Goal: Task Accomplishment & Management: Complete application form

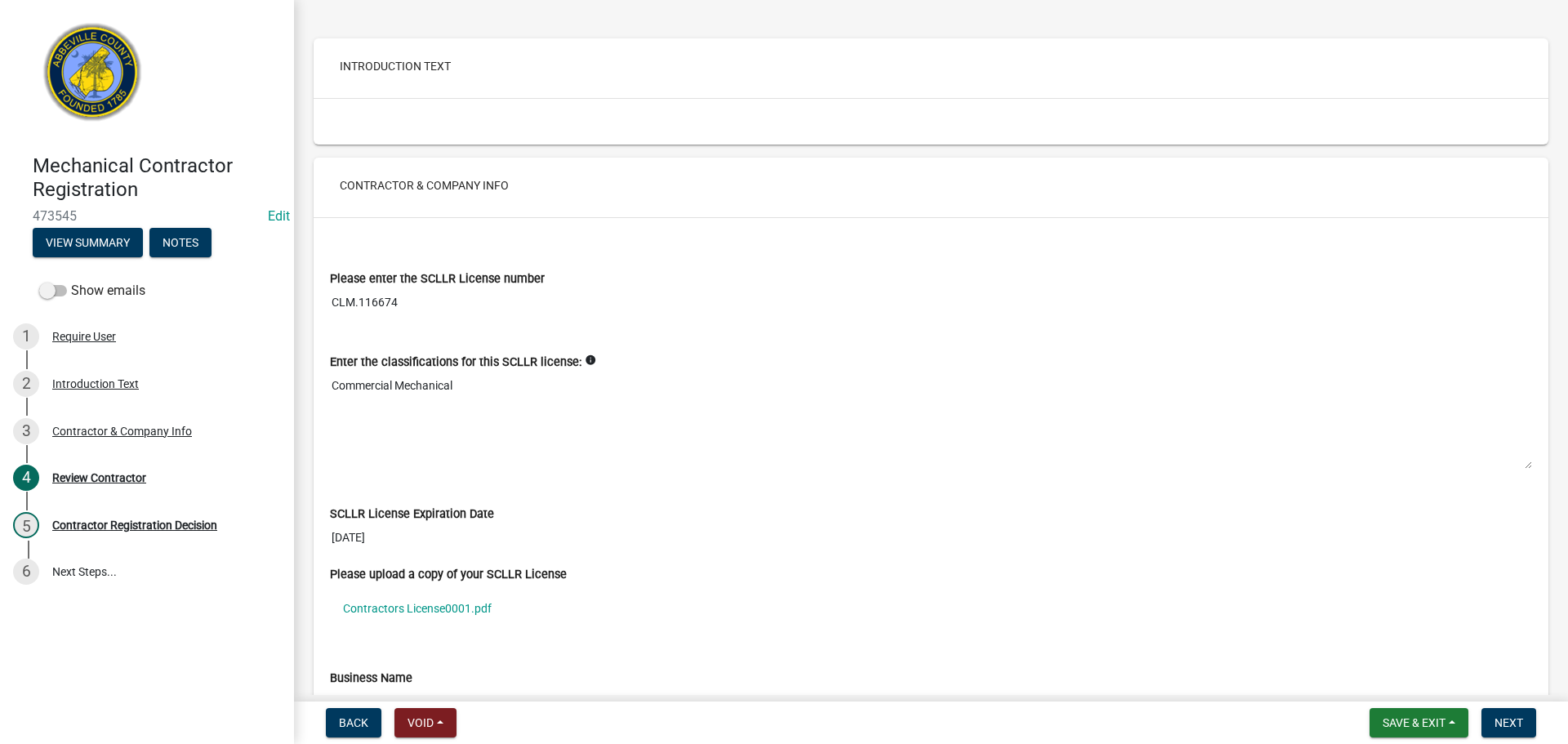
scroll to position [82, 0]
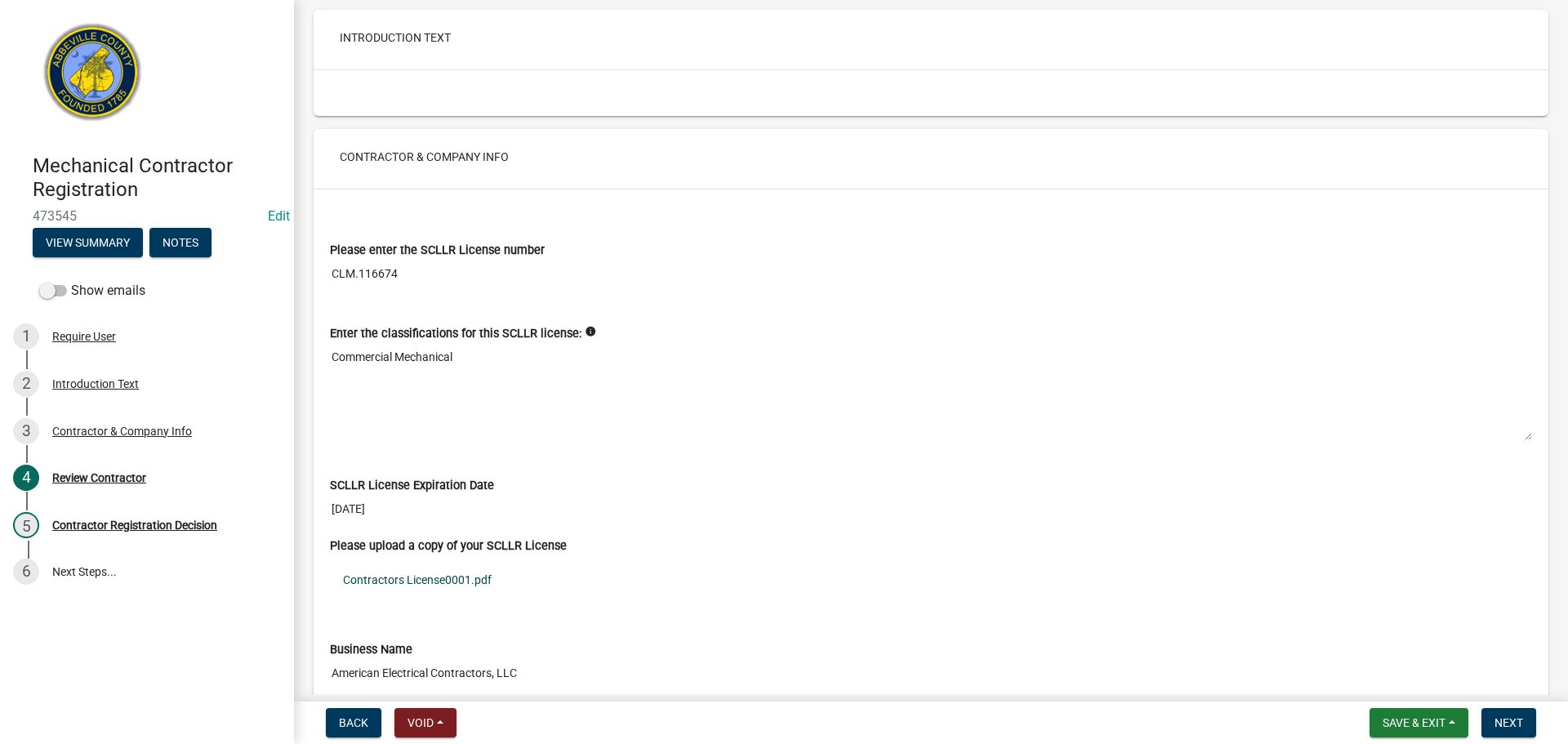
click at [426, 583] on link "Contractors License0001.pdf" at bounding box center [931, 579] width 1202 height 38
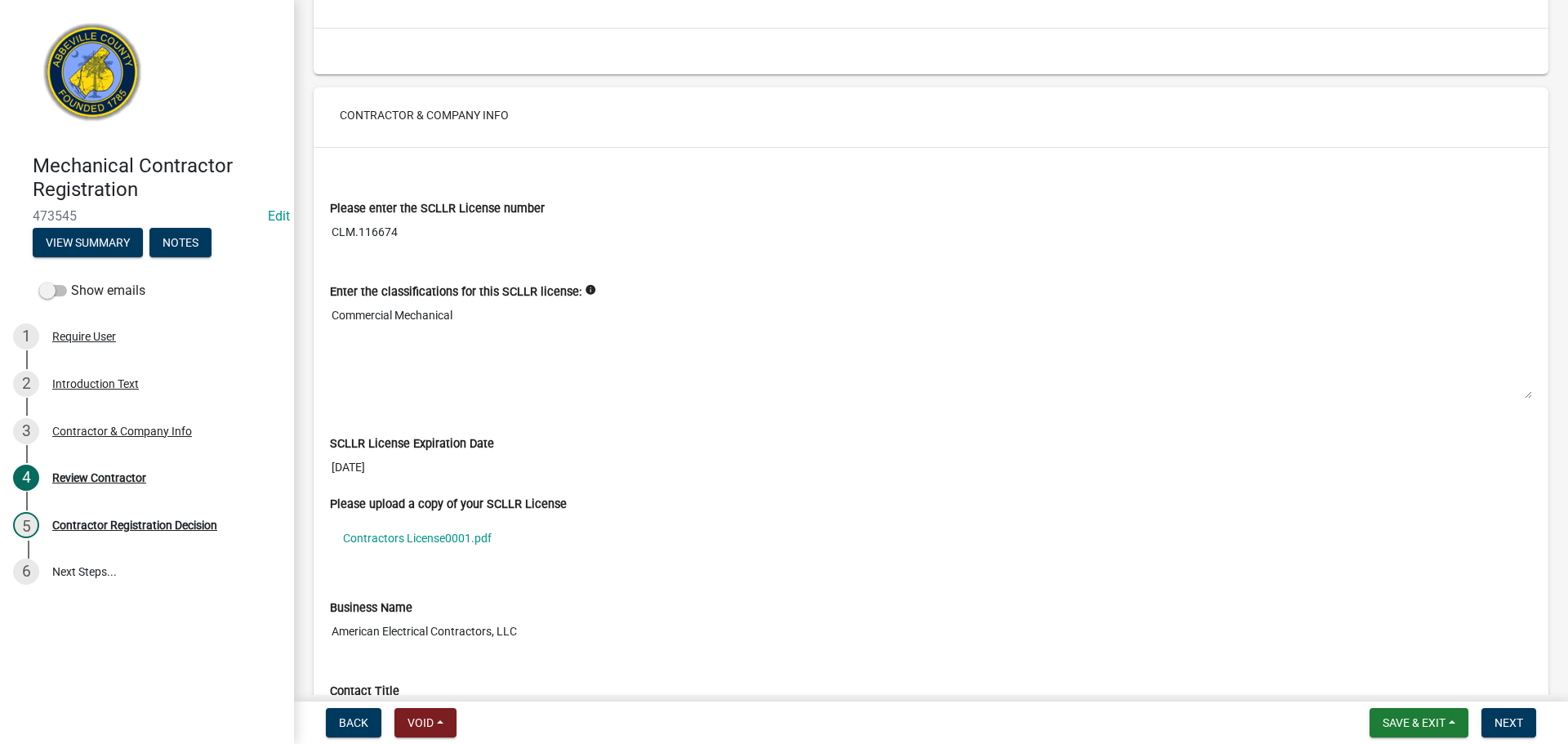
scroll to position [119, 0]
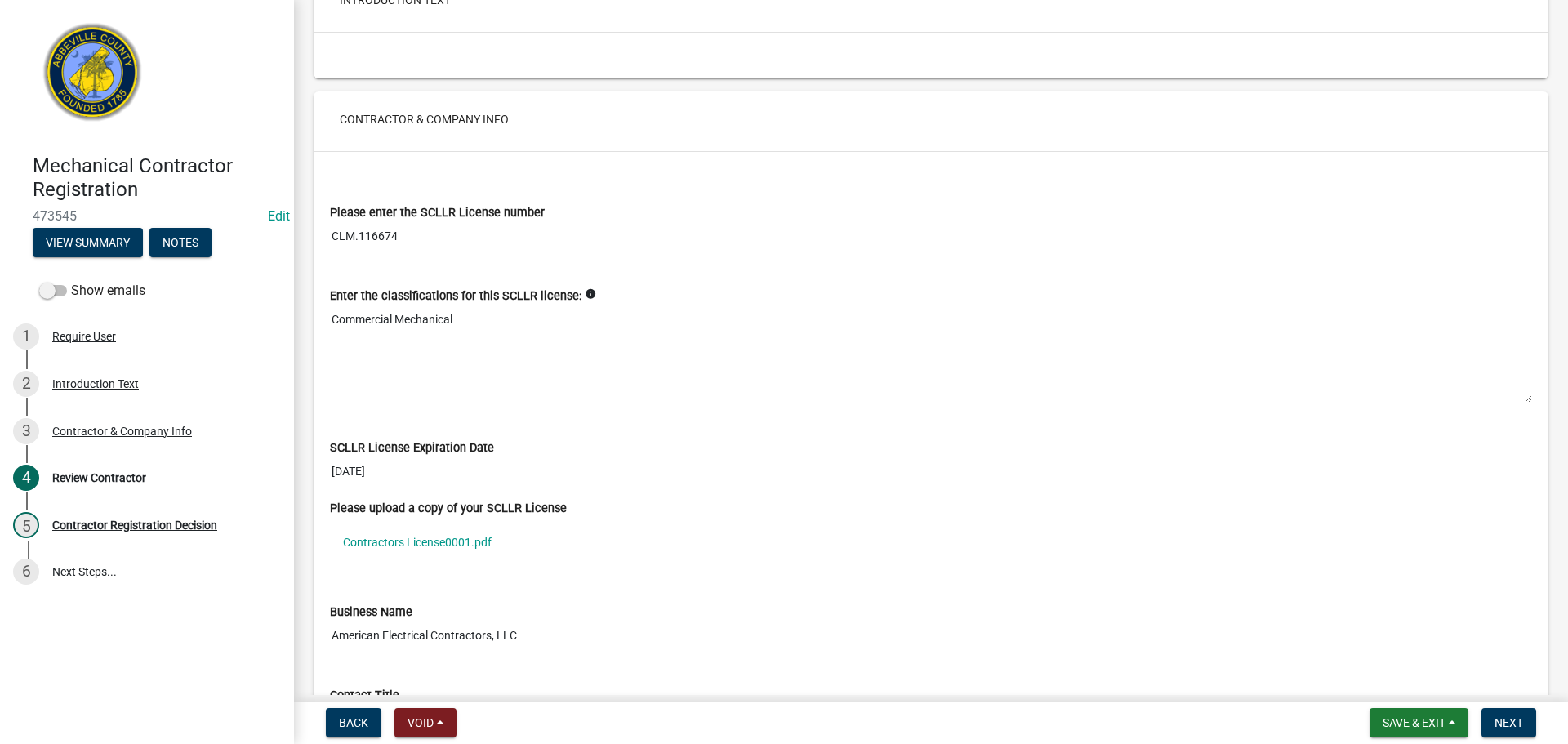
drag, startPoint x: 359, startPoint y: 233, endPoint x: 409, endPoint y: 236, distance: 50.1
click at [409, 236] on input "CLM.116674" at bounding box center [931, 236] width 1202 height 30
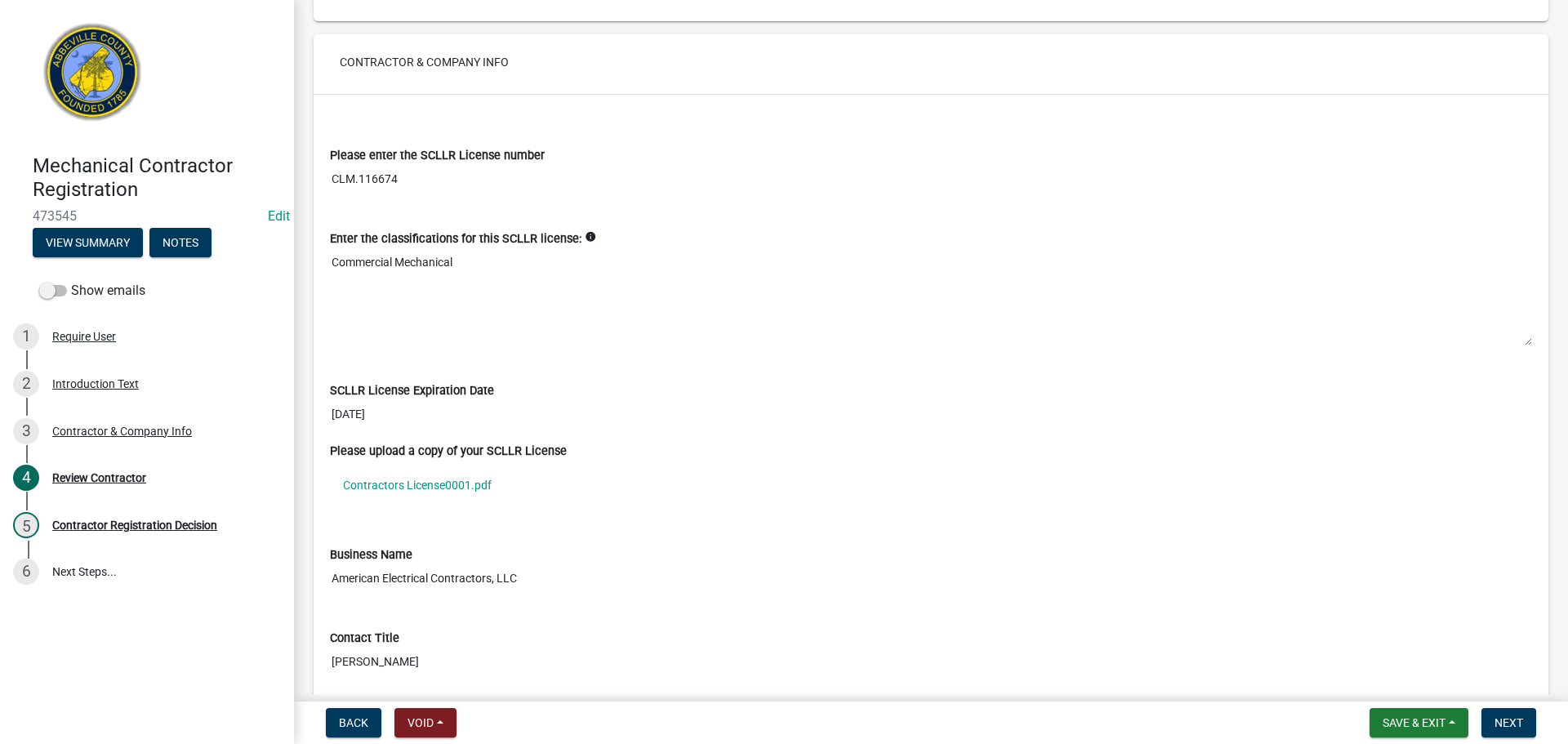
scroll to position [201, 0]
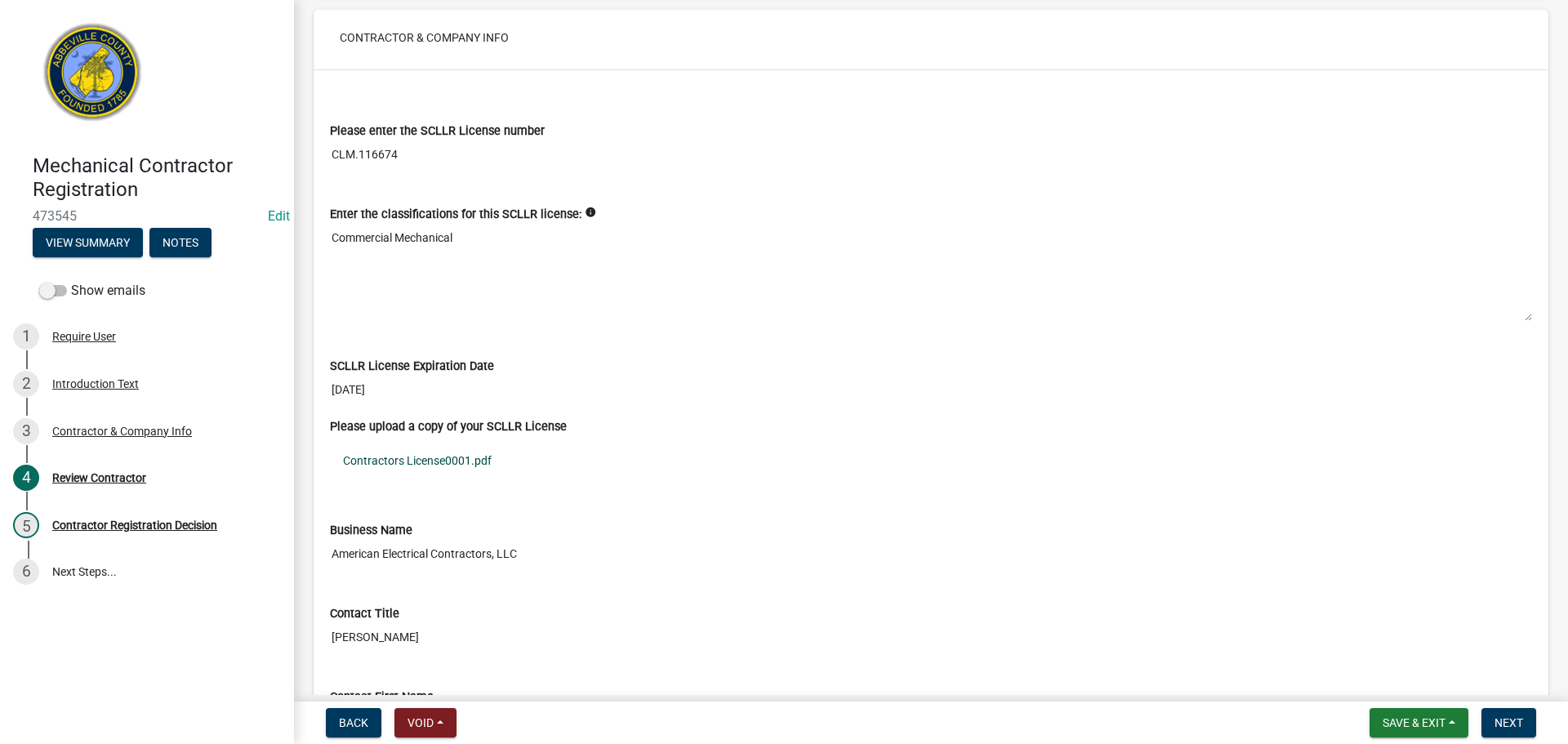
click at [417, 462] on link "Contractors License0001.pdf" at bounding box center [931, 460] width 1202 height 38
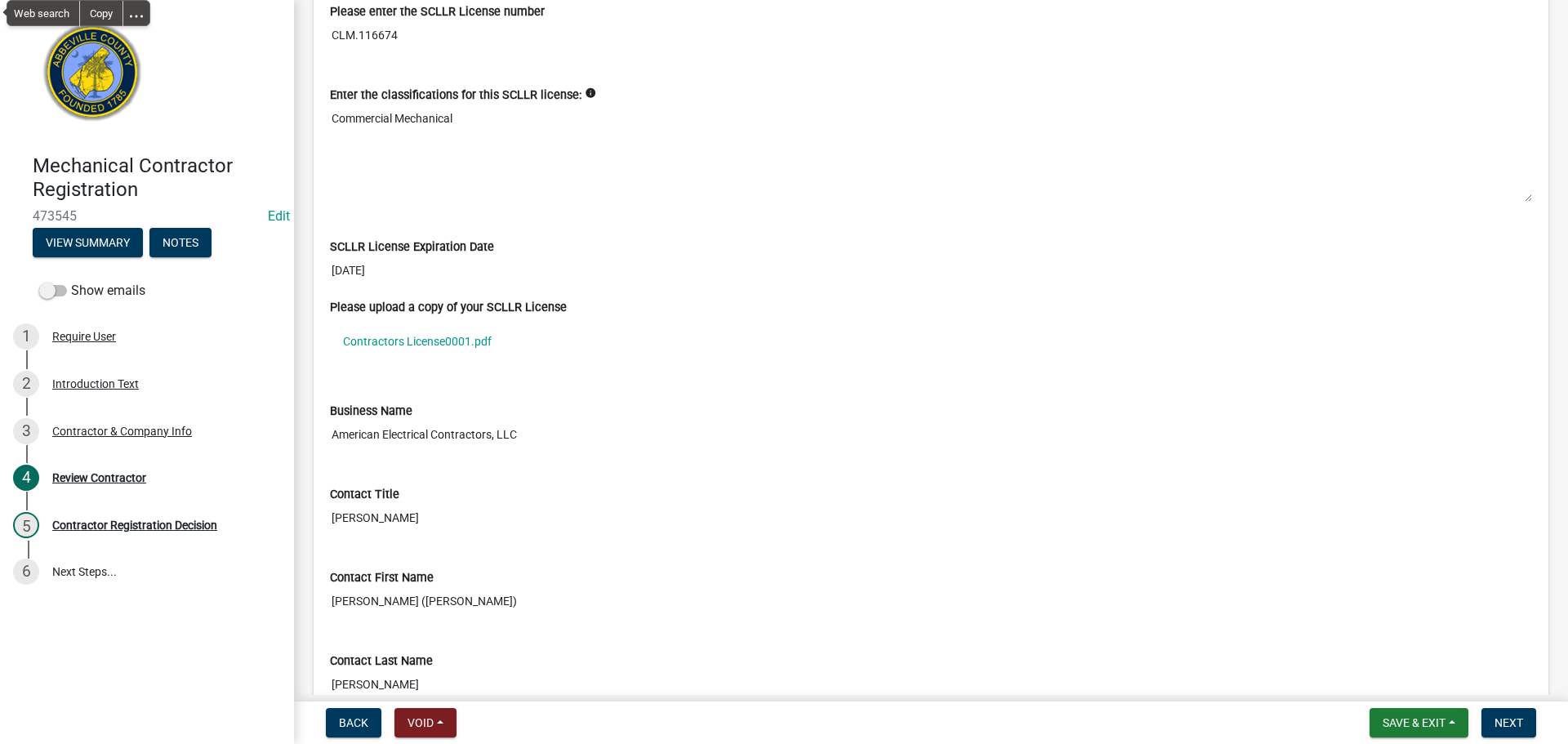
scroll to position [447, 0]
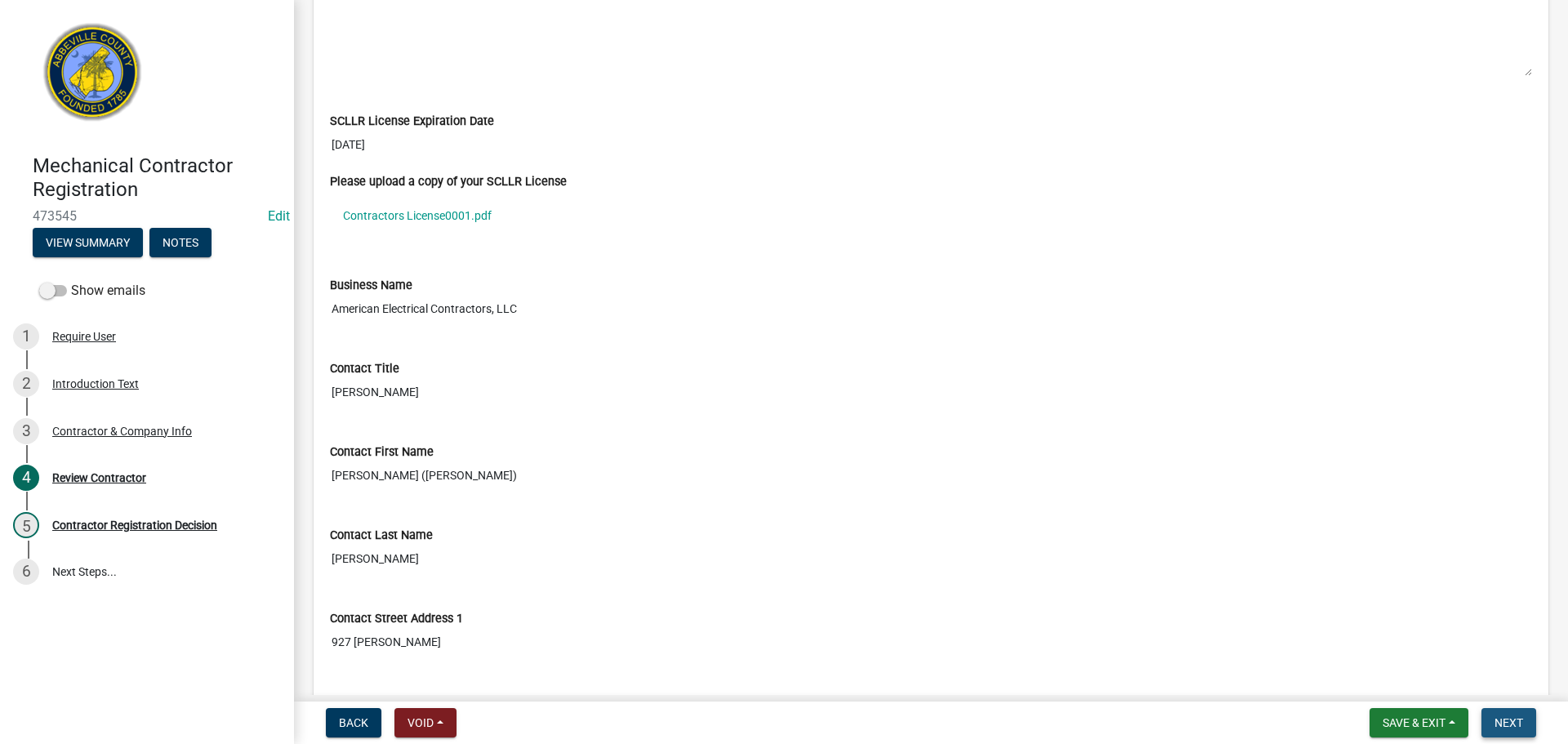
click at [1514, 720] on span "Next" at bounding box center [1509, 724] width 29 height 13
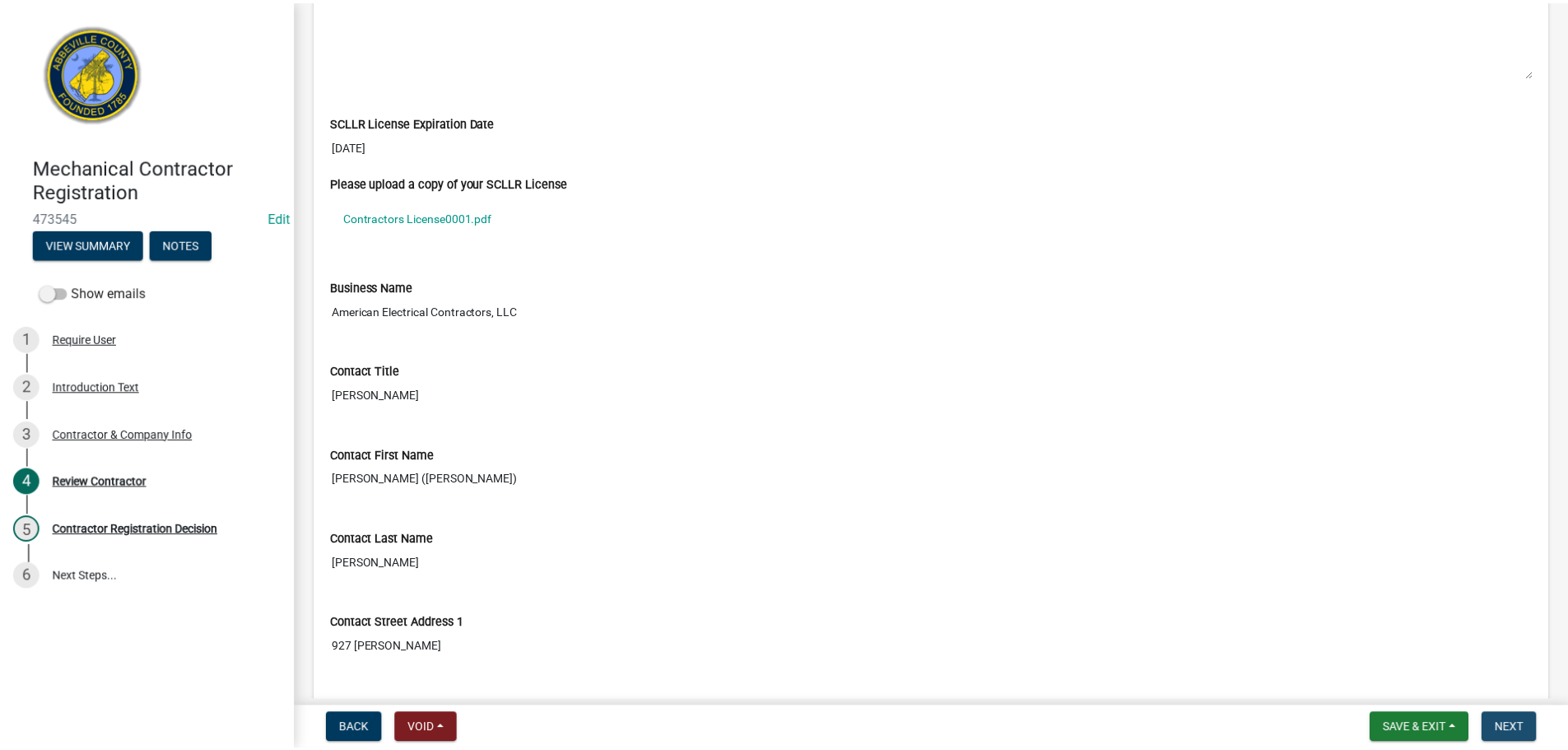
scroll to position [0, 0]
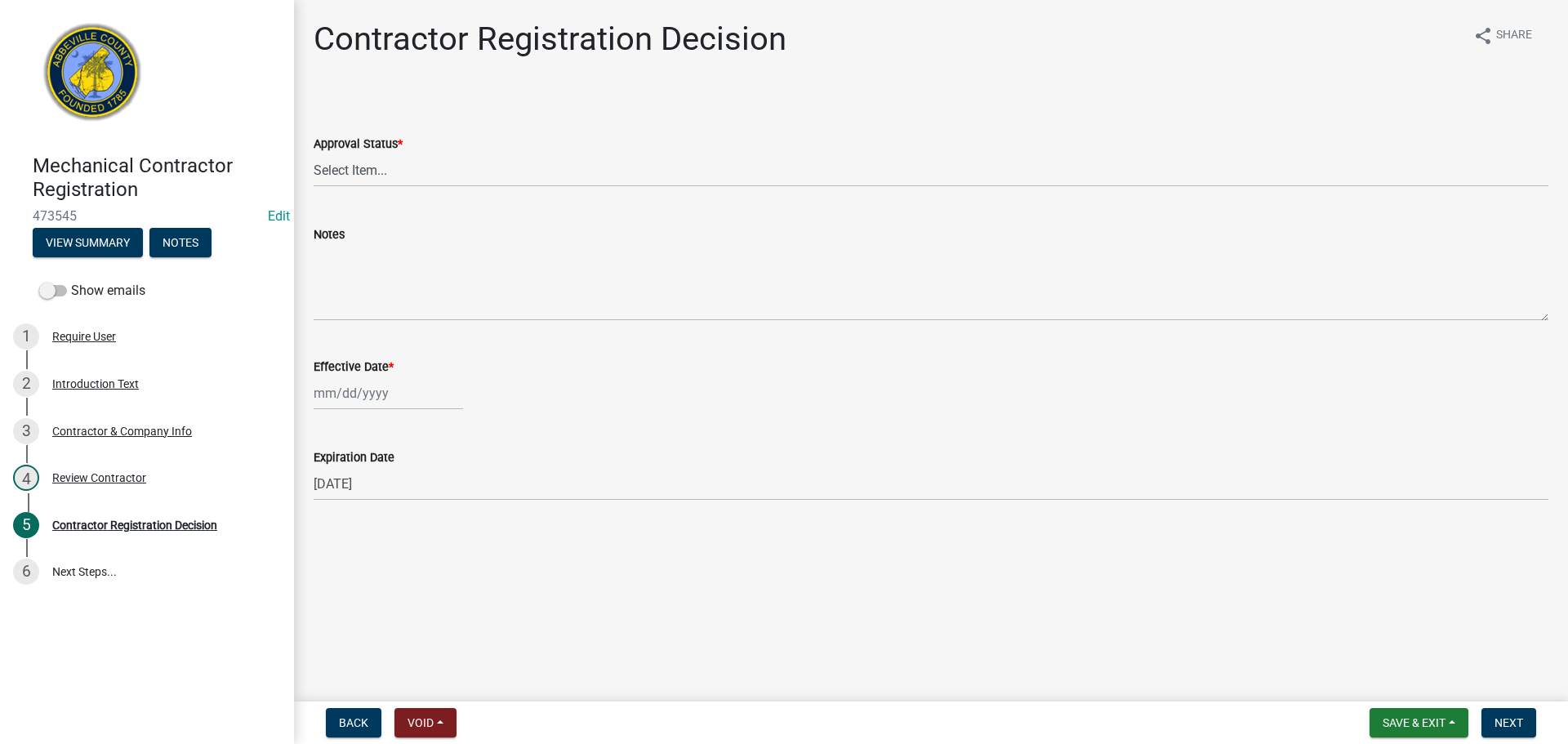
click at [526, 149] on div "Approval Status *" at bounding box center [931, 143] width 1235 height 19
click at [527, 167] on select "Select Item... Approved Denied" at bounding box center [931, 170] width 1235 height 34
click at [314, 154] on select "Select Item... Approved Denied" at bounding box center [931, 170] width 1235 height 34
select select "4b86b809-39dd-4c68-9f3d-fdb3e7050482"
click at [359, 387] on div at bounding box center [388, 393] width 149 height 34
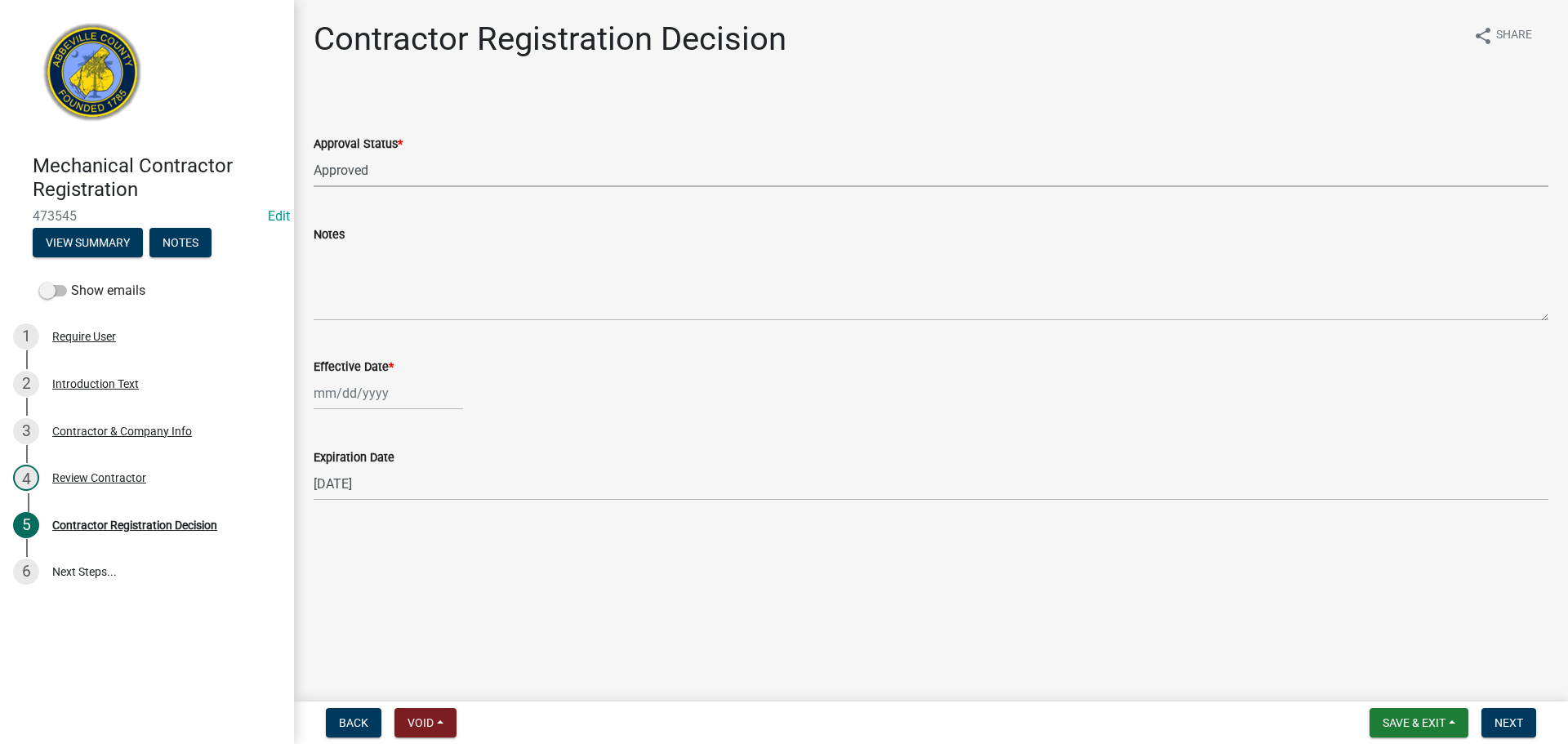
select select "9"
select select "2025"
click at [403, 476] on div "4" at bounding box center [408, 480] width 26 height 26
type input "[DATE]"
click at [1508, 723] on span "Next" at bounding box center [1509, 724] width 29 height 13
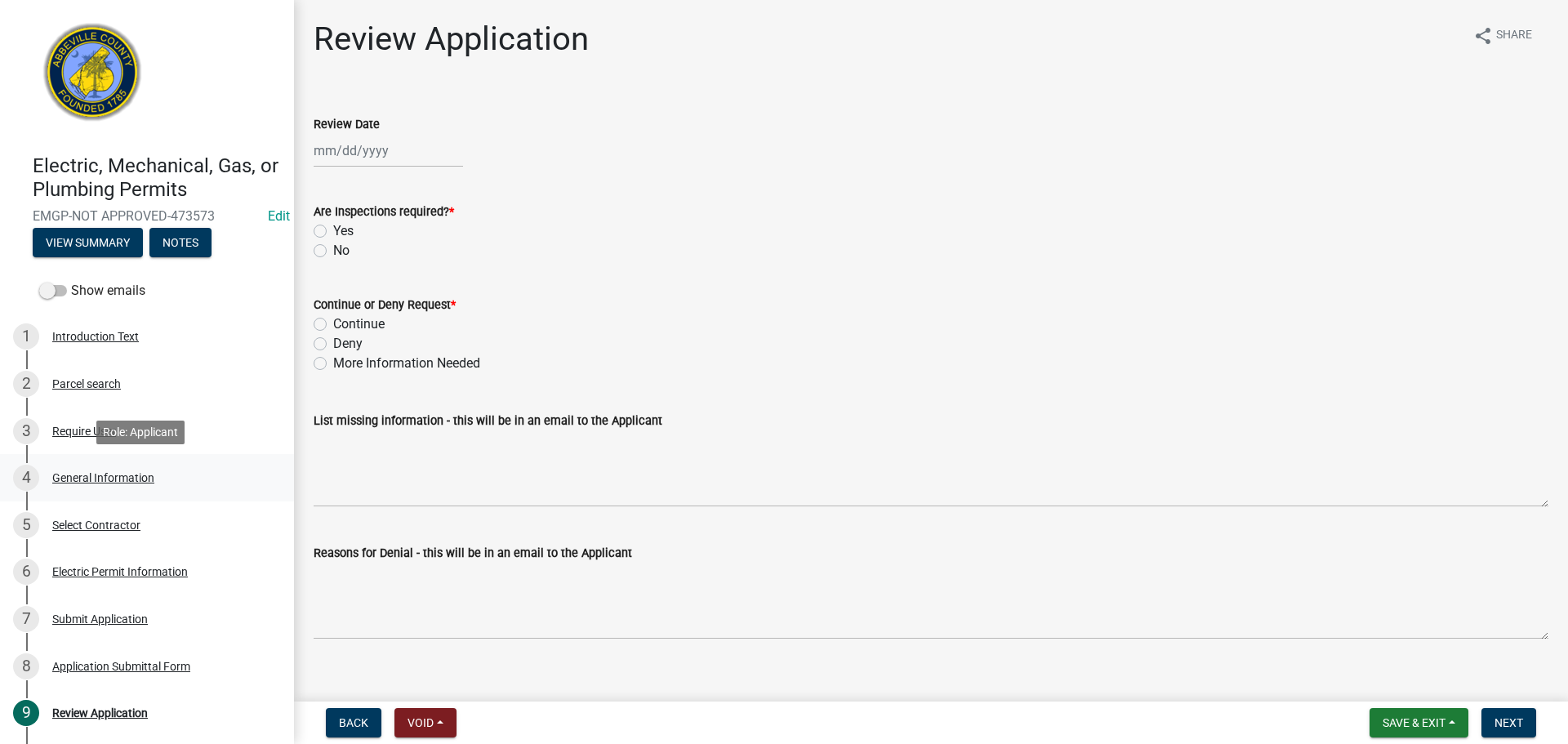
click at [111, 478] on div "General Information" at bounding box center [103, 478] width 102 height 12
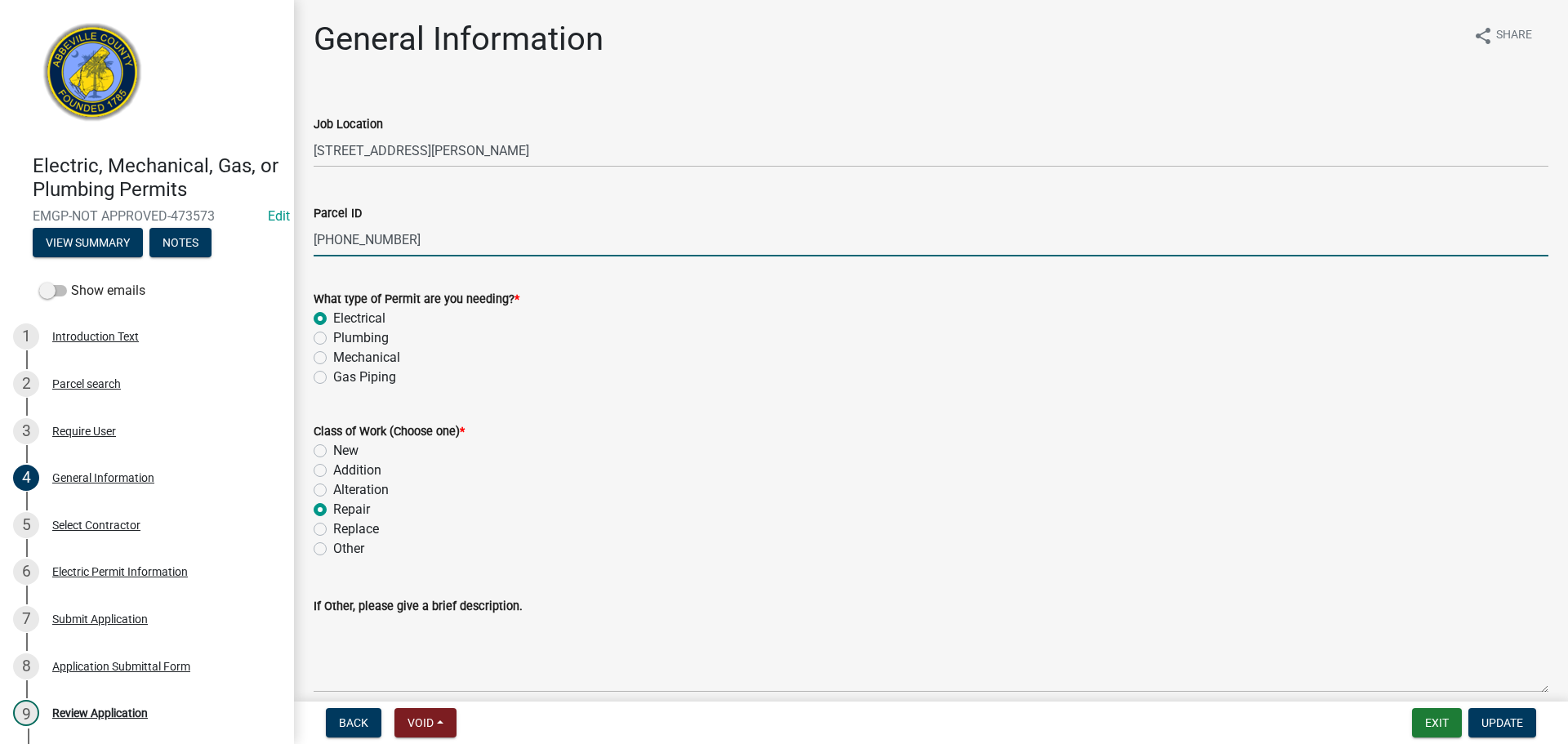
click at [345, 236] on input "000-99-04-038" at bounding box center [931, 240] width 1235 height 34
drag, startPoint x: 345, startPoint y: 237, endPoint x: 617, endPoint y: 214, distance: 273.0
click at [617, 214] on div "Parcel ID" at bounding box center [931, 213] width 1235 height 19
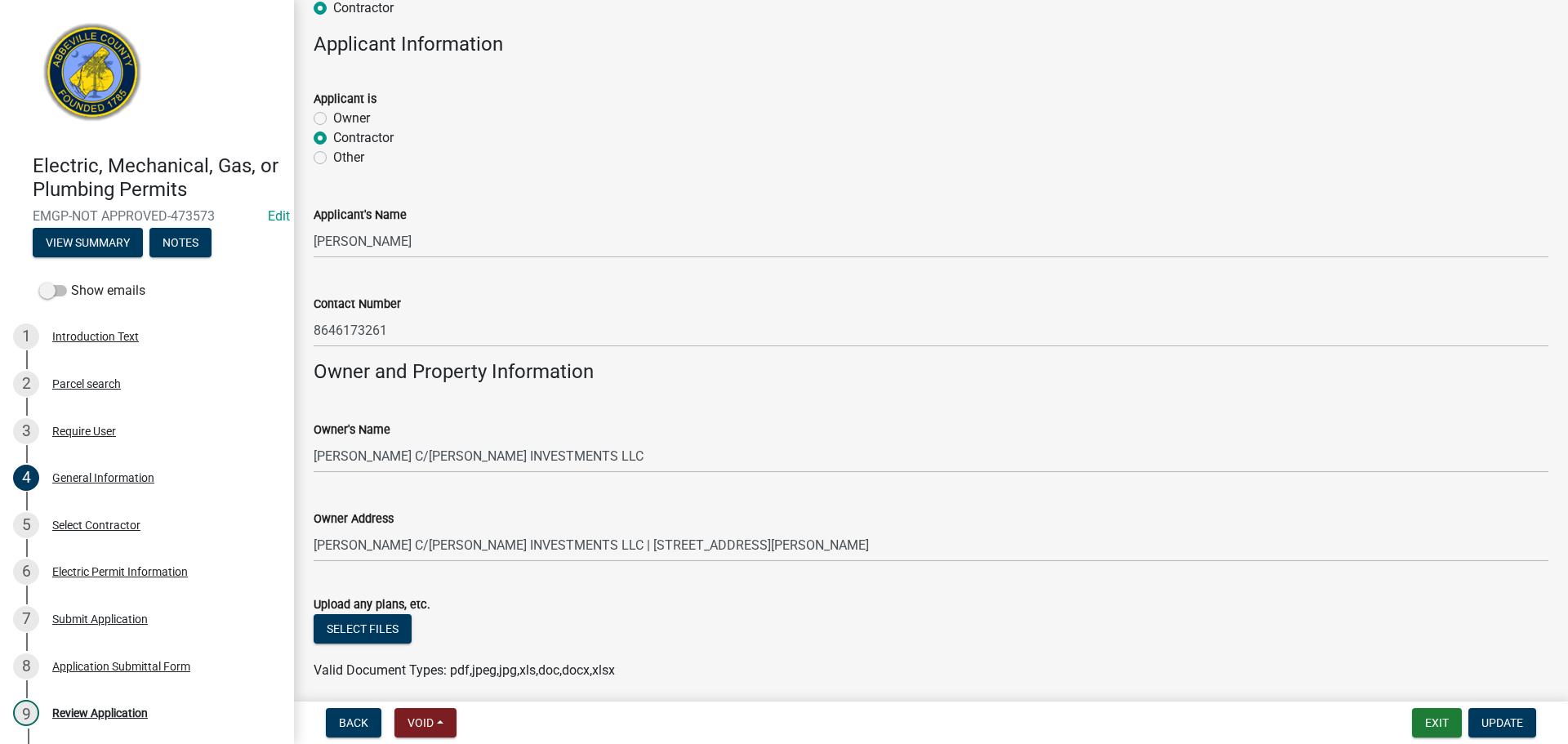
scroll to position [1014, 0]
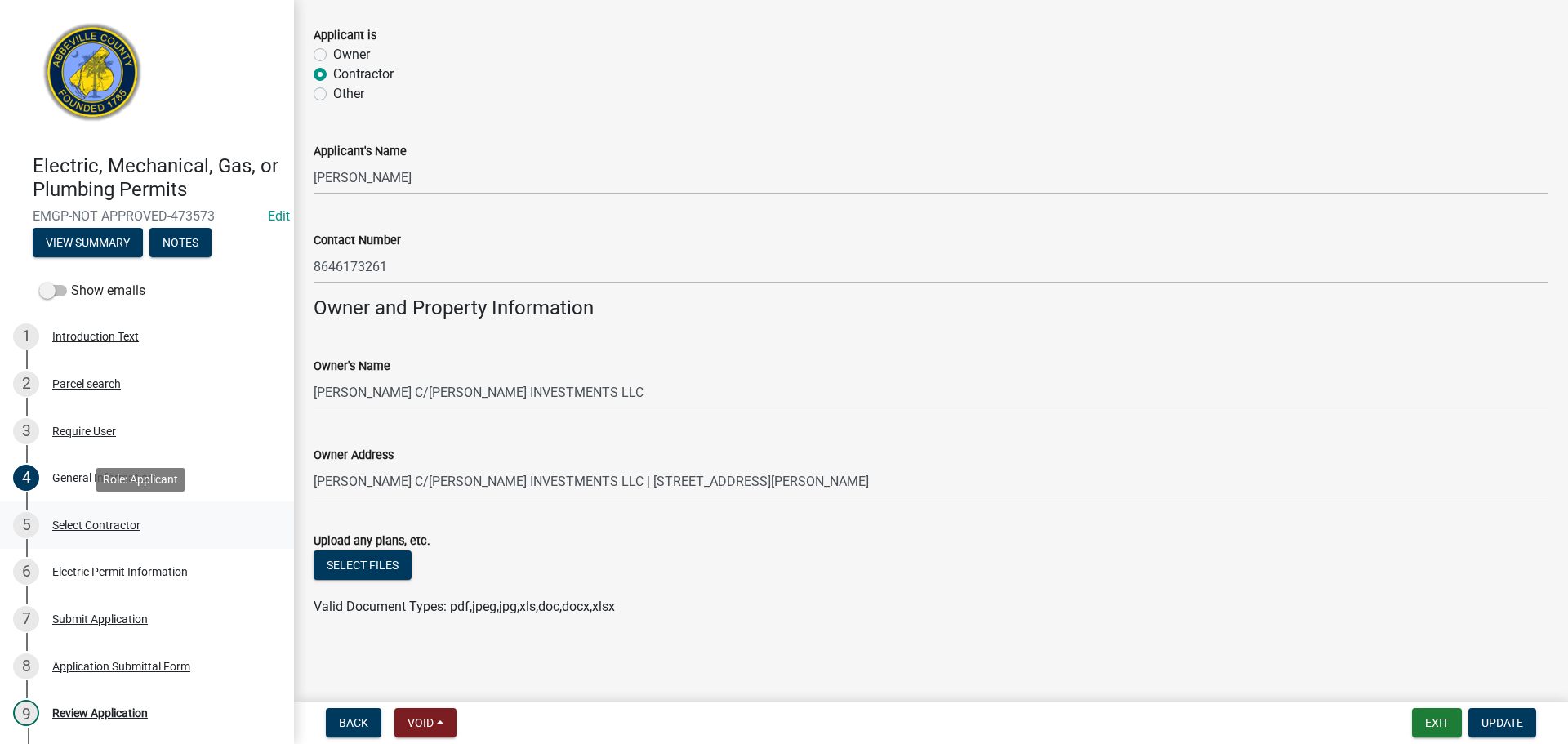
click at [95, 523] on div "Select Contractor" at bounding box center [96, 526] width 89 height 12
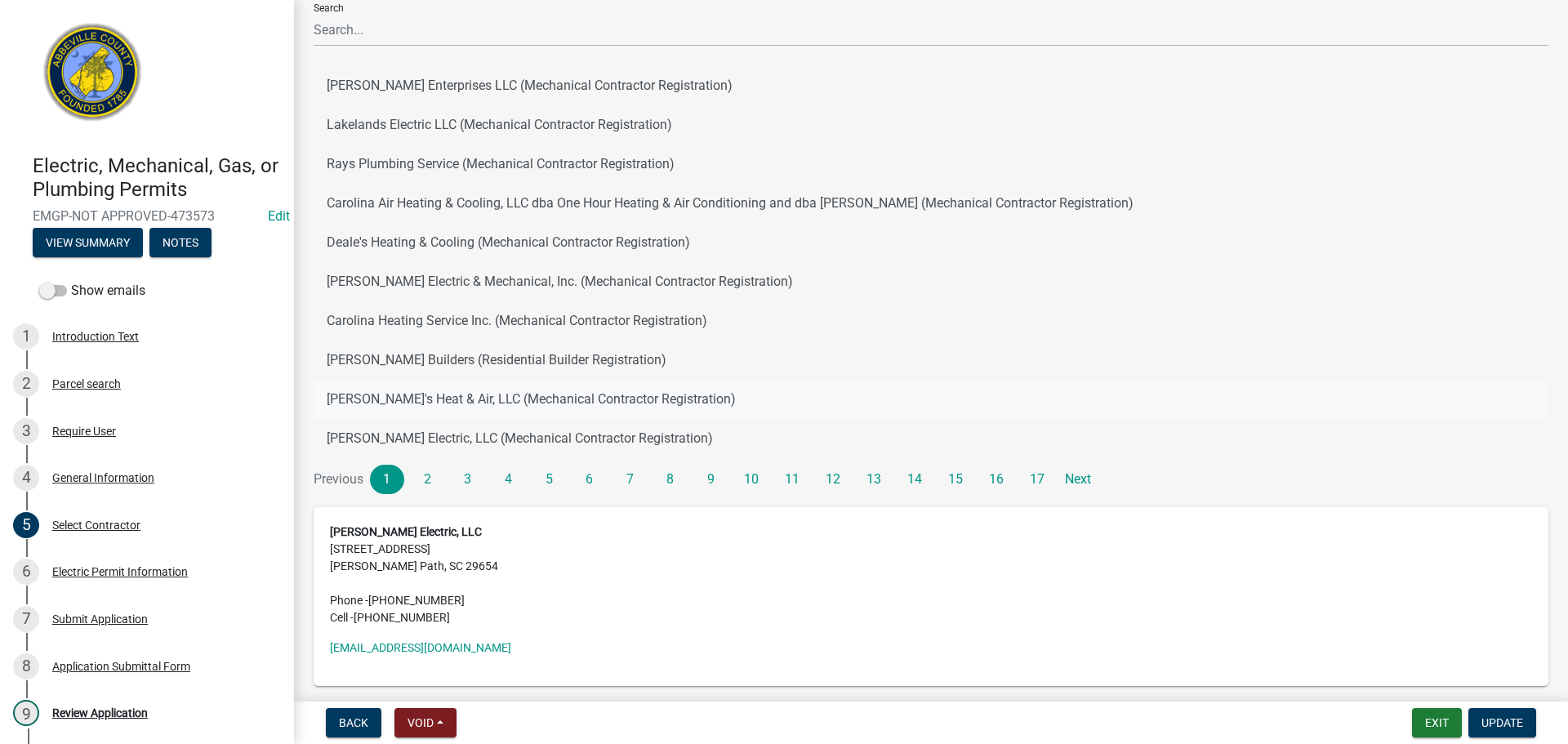
scroll to position [235, 0]
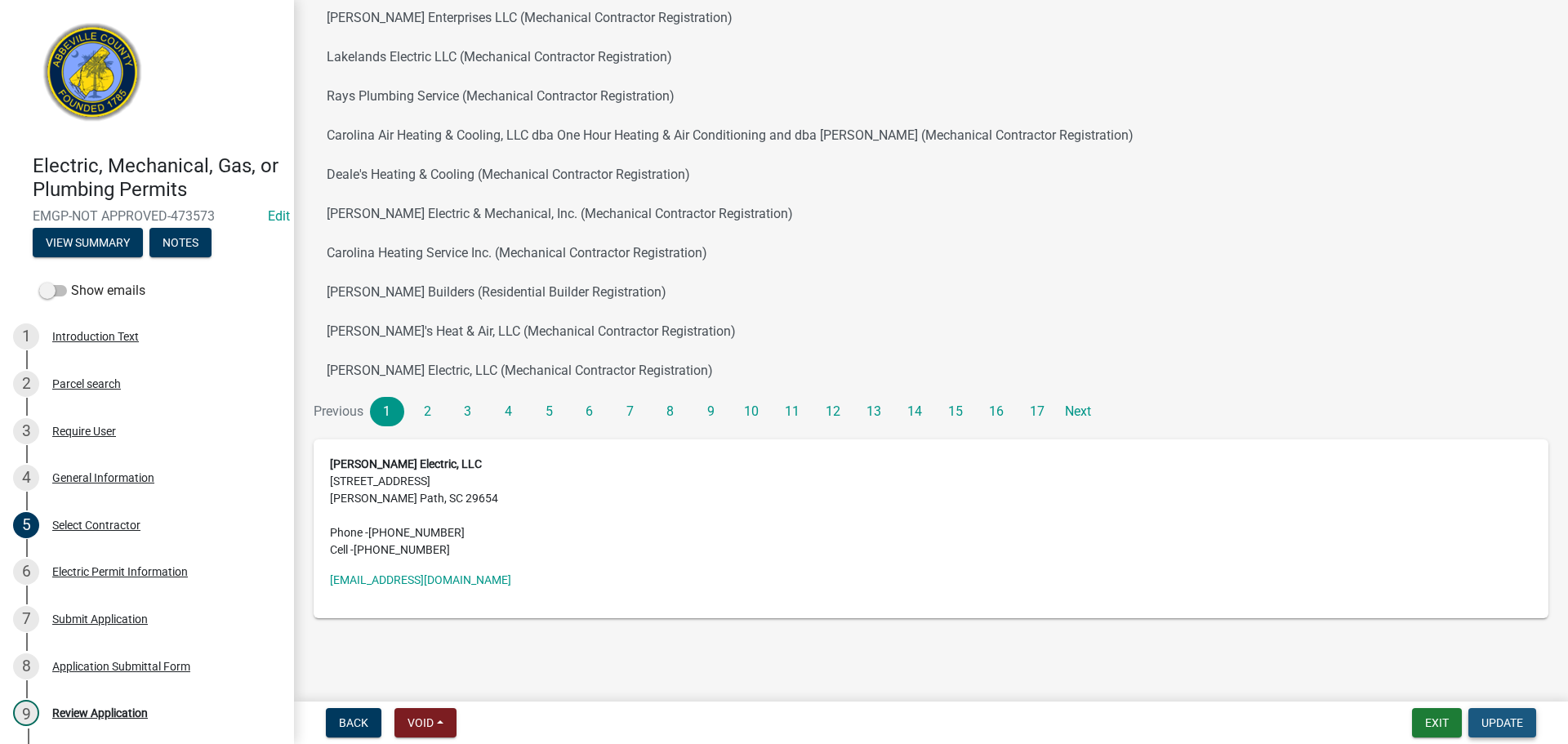
click at [1511, 723] on span "Update" at bounding box center [1502, 724] width 41 height 13
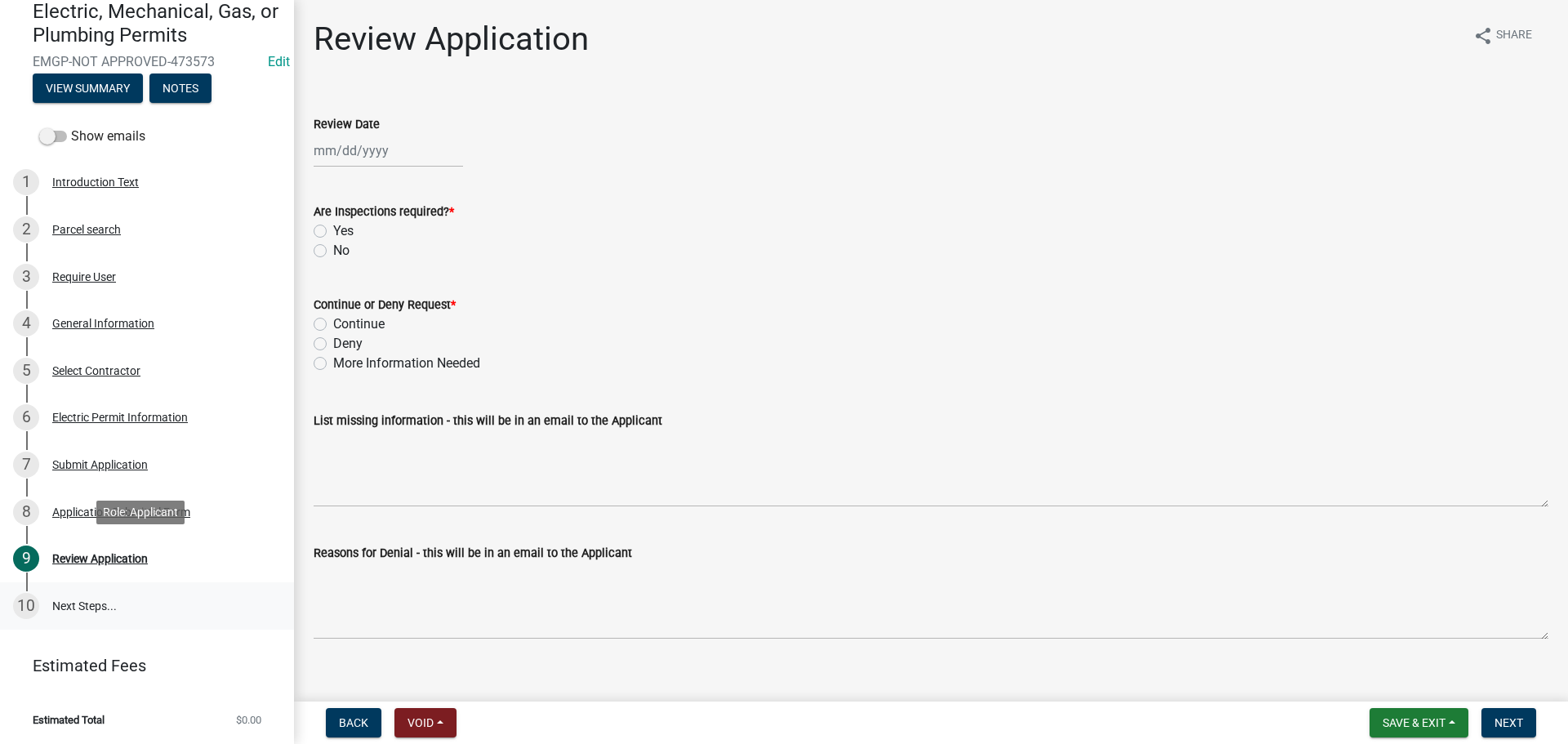
scroll to position [155, 0]
click at [123, 554] on div "Review Application" at bounding box center [99, 558] width 95 height 12
click at [371, 150] on div at bounding box center [388, 150] width 149 height 34
select select "9"
select select "2025"
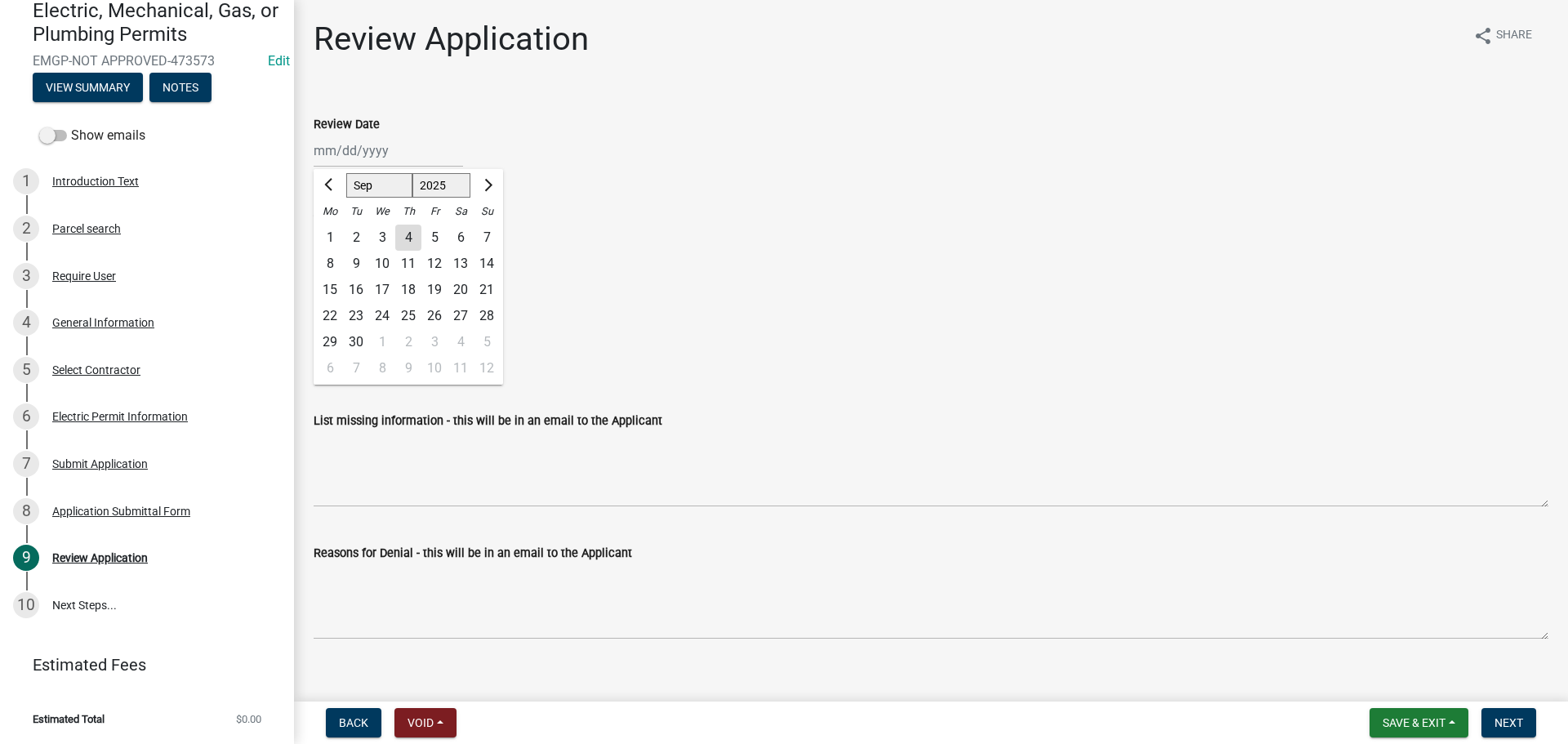
click at [409, 232] on div "4" at bounding box center [408, 237] width 26 height 26
type input "[DATE]"
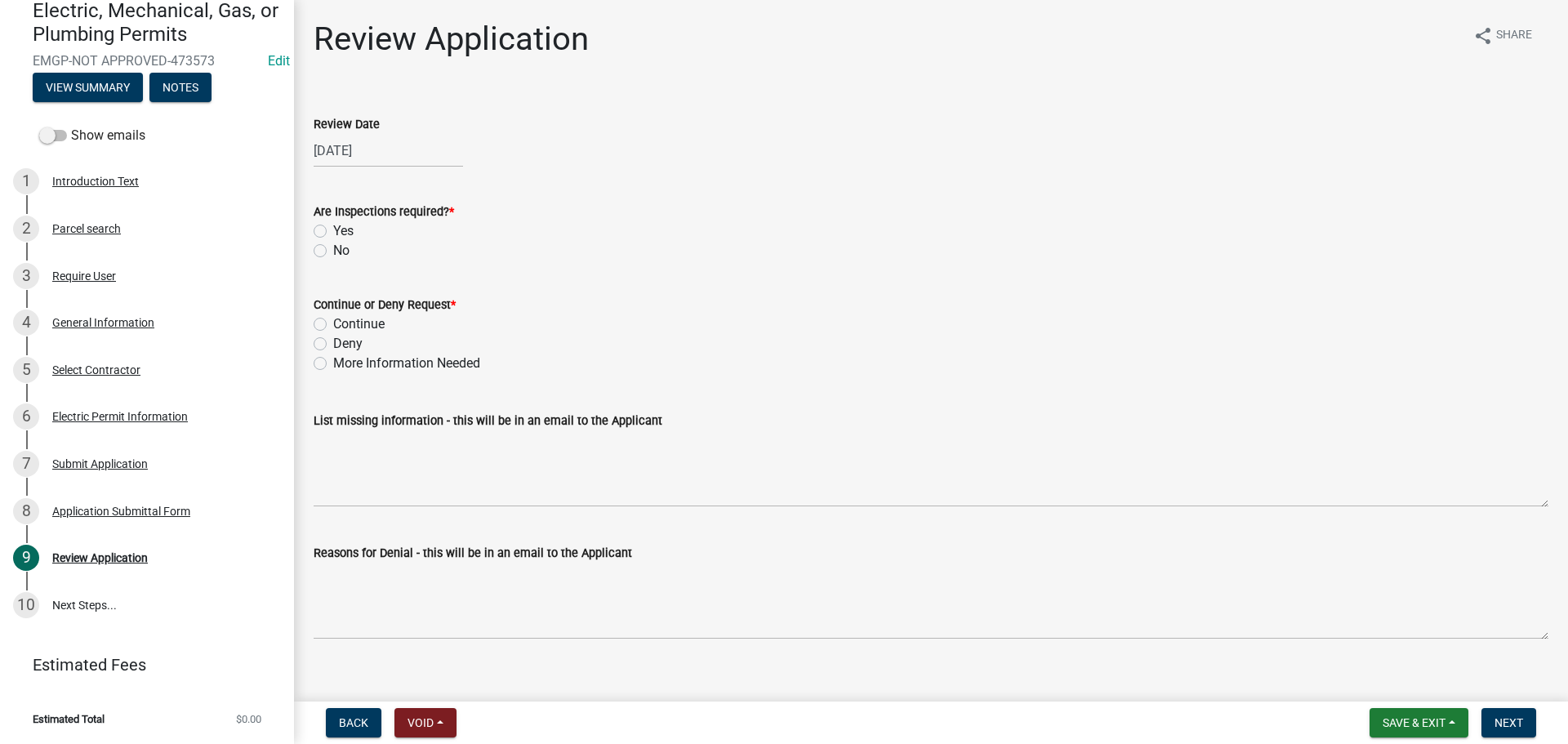
click at [333, 233] on label "Yes" at bounding box center [342, 231] width 20 height 19
click at [333, 232] on input "Yes" at bounding box center [338, 226] width 11 height 11
radio input "true"
click at [333, 327] on label "Continue" at bounding box center [358, 324] width 51 height 19
click at [333, 325] on input "Continue" at bounding box center [338, 320] width 11 height 11
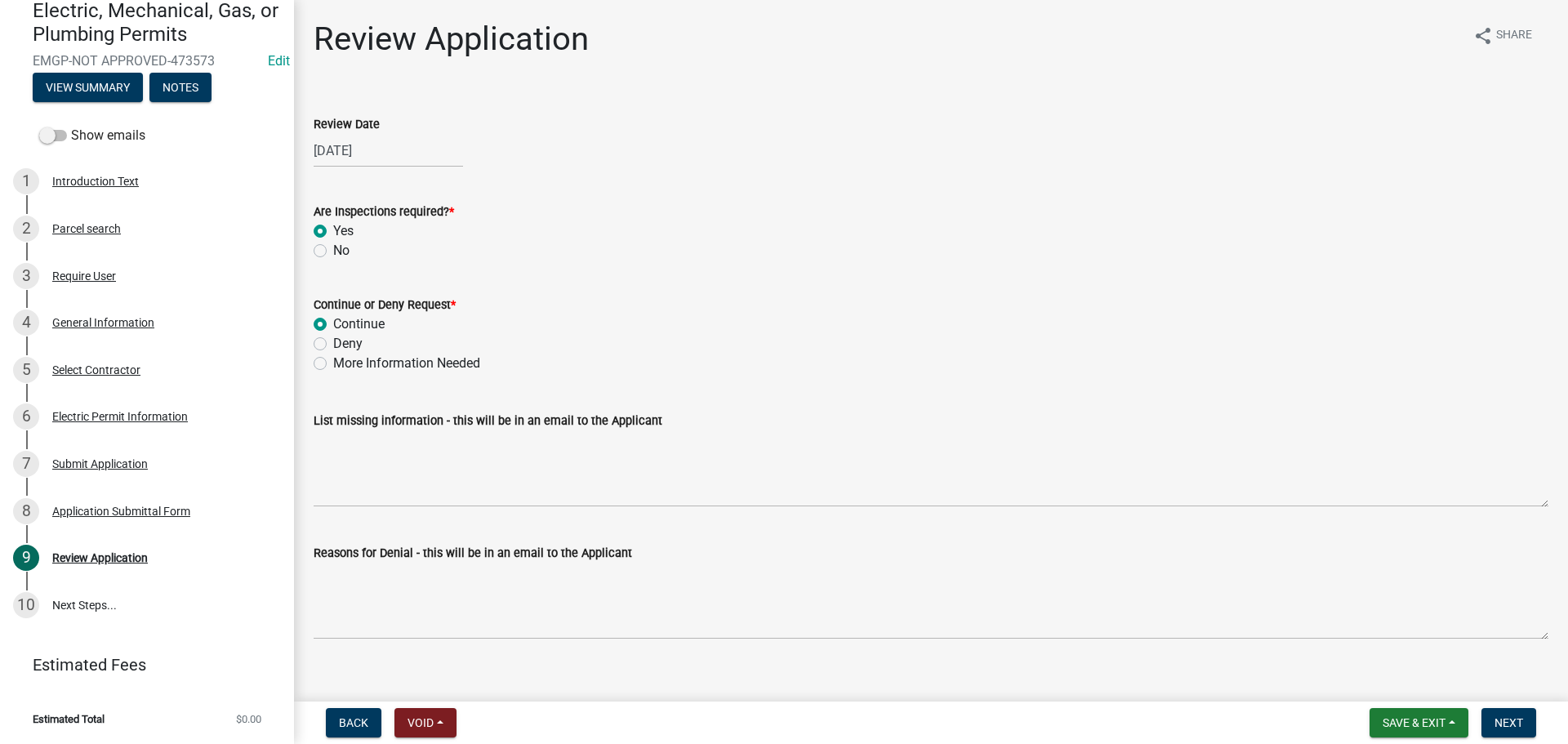
radio input "true"
drag, startPoint x: 1510, startPoint y: 717, endPoint x: 1491, endPoint y: 694, distance: 29.8
click at [1509, 717] on span "Next" at bounding box center [1509, 724] width 29 height 13
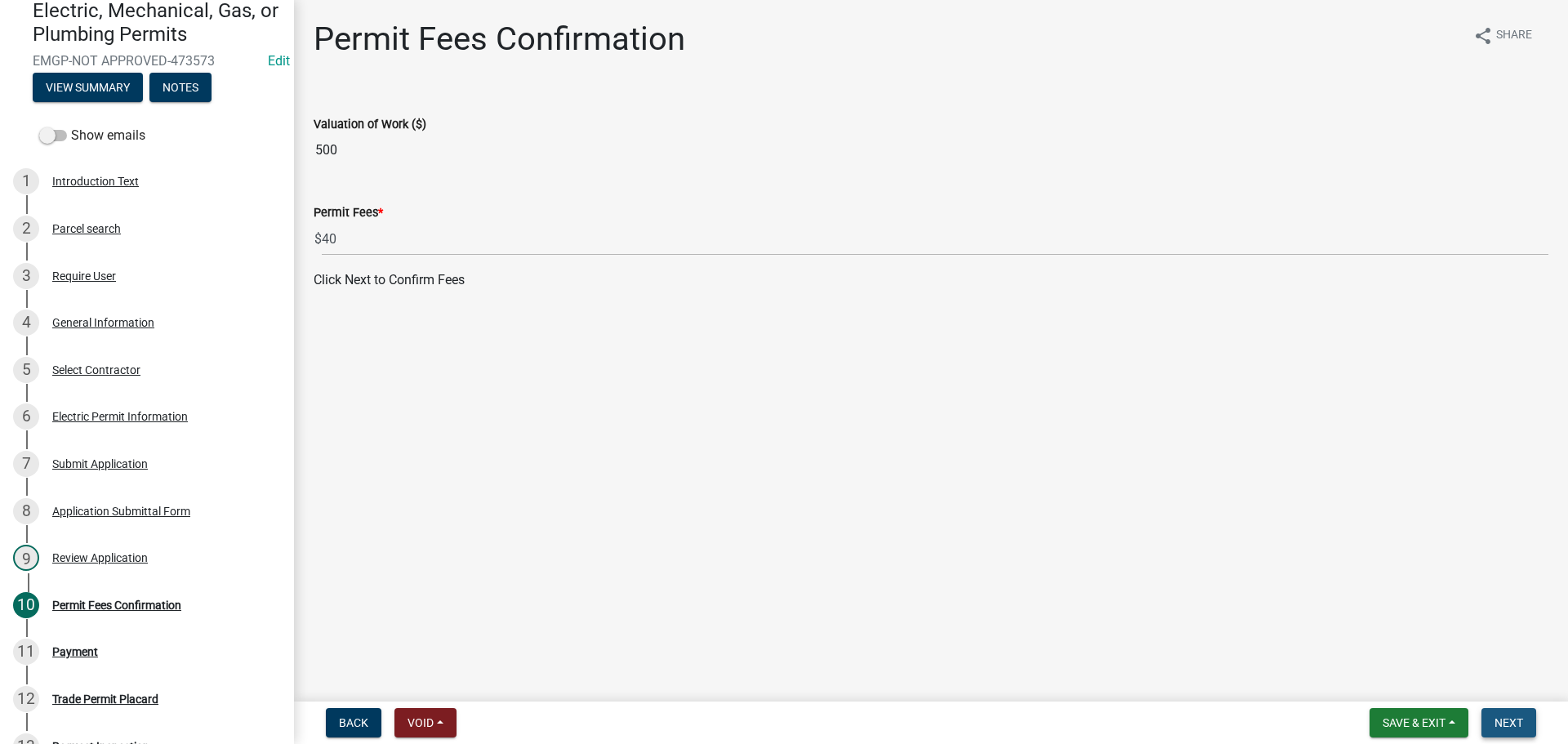
click at [1524, 718] on button "Next" at bounding box center [1508, 723] width 55 height 30
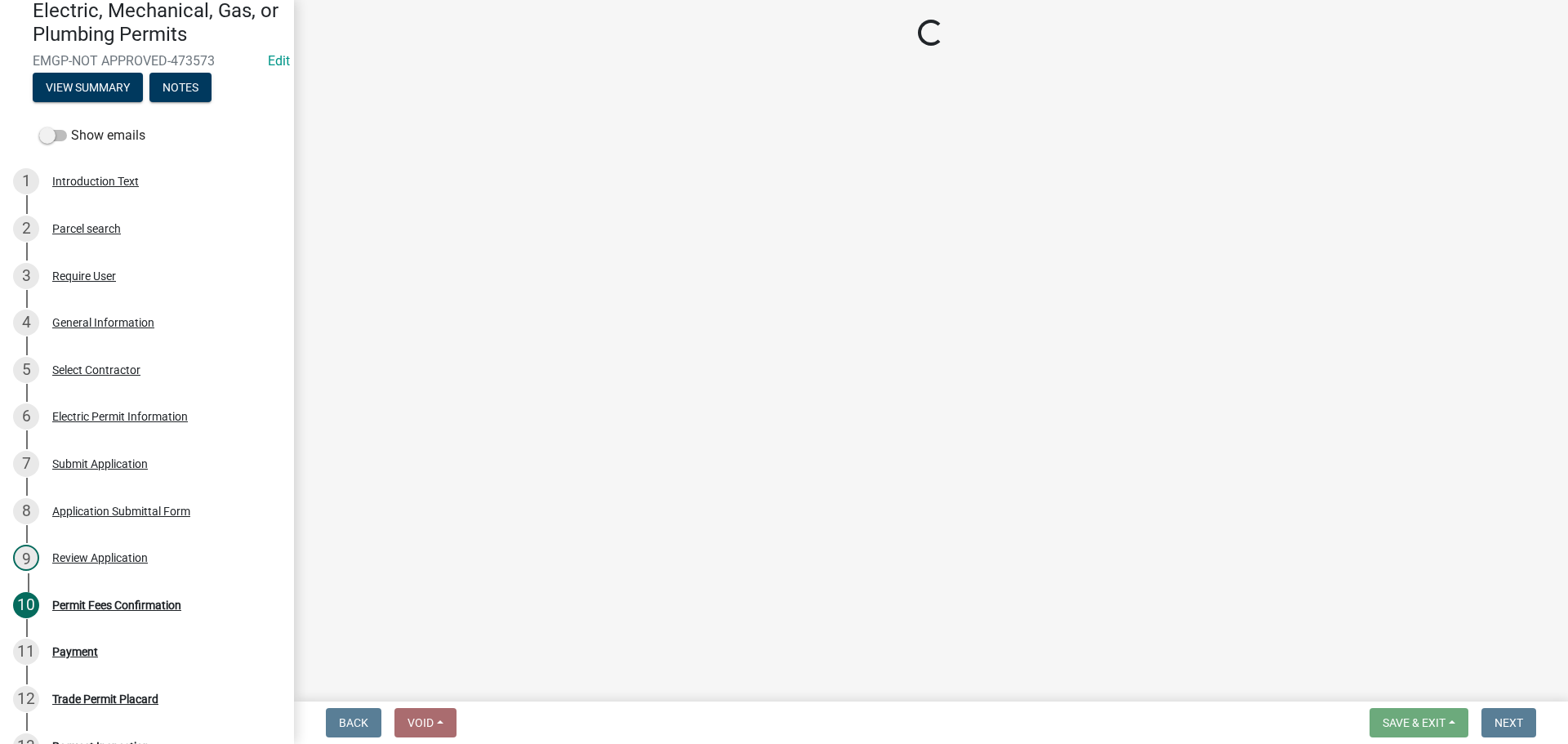
select select "3: 3"
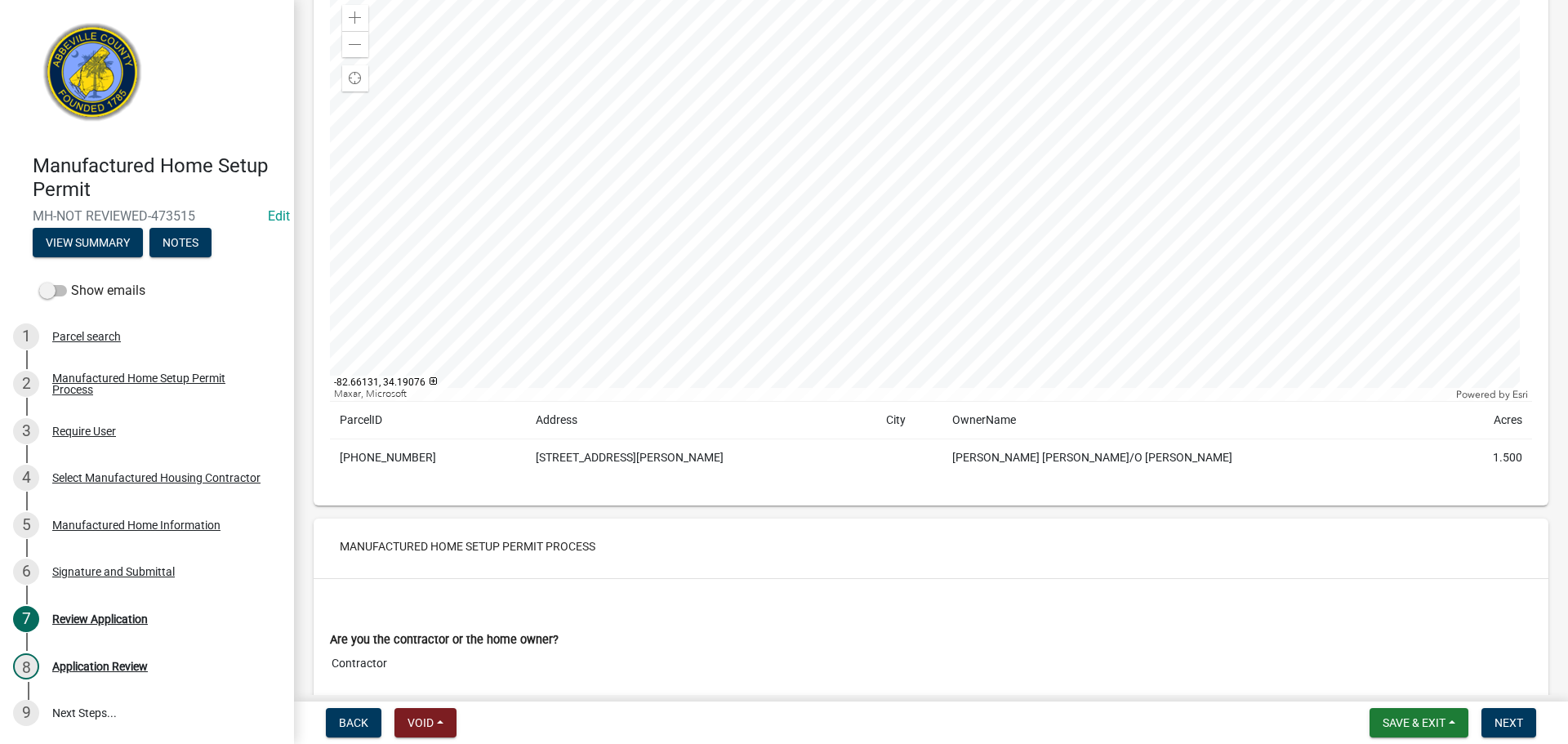
scroll to position [245, 0]
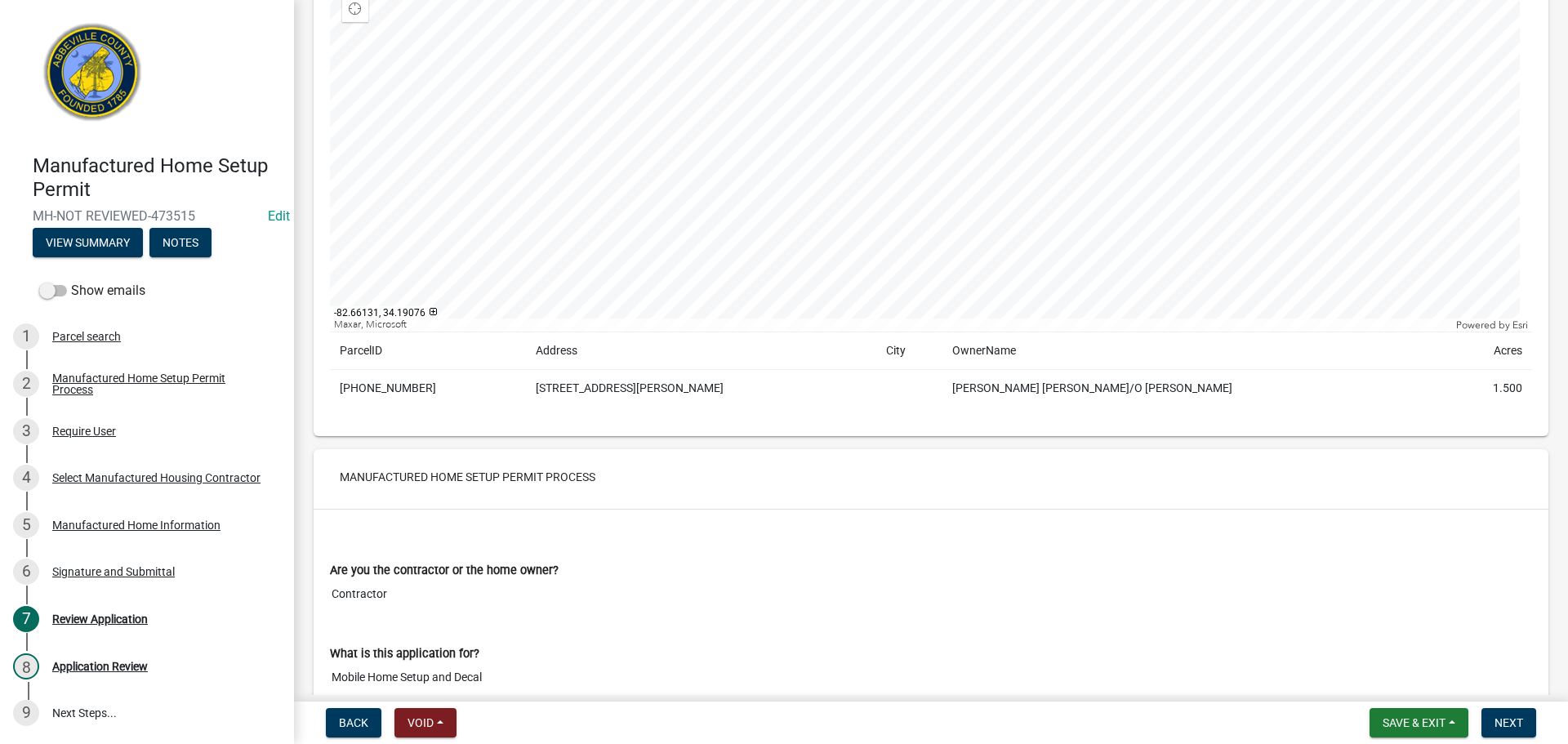
click at [363, 385] on td "101-00-00-031" at bounding box center [428, 389] width 196 height 38
click at [363, 384] on td "101-00-00-031" at bounding box center [428, 389] width 196 height 38
copy td "101-00-00-031"
click at [602, 387] on td "1464 TOM YOUNG BRIDGE RD" at bounding box center [701, 389] width 350 height 38
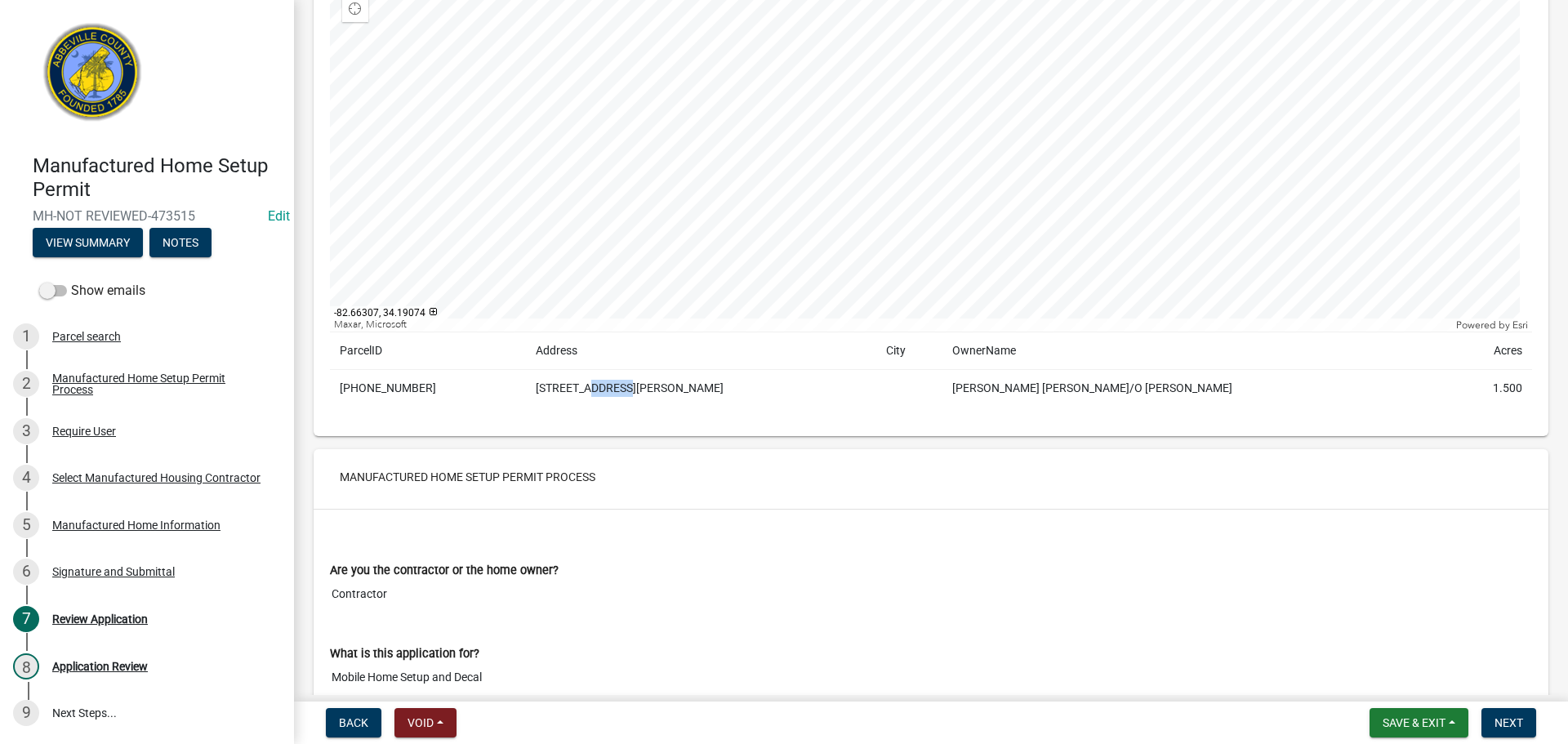
click at [602, 387] on td "1464 TOM YOUNG BRIDGE RD" at bounding box center [701, 389] width 350 height 38
click at [775, 392] on div "Copy" at bounding box center [773, 388] width 42 height 24
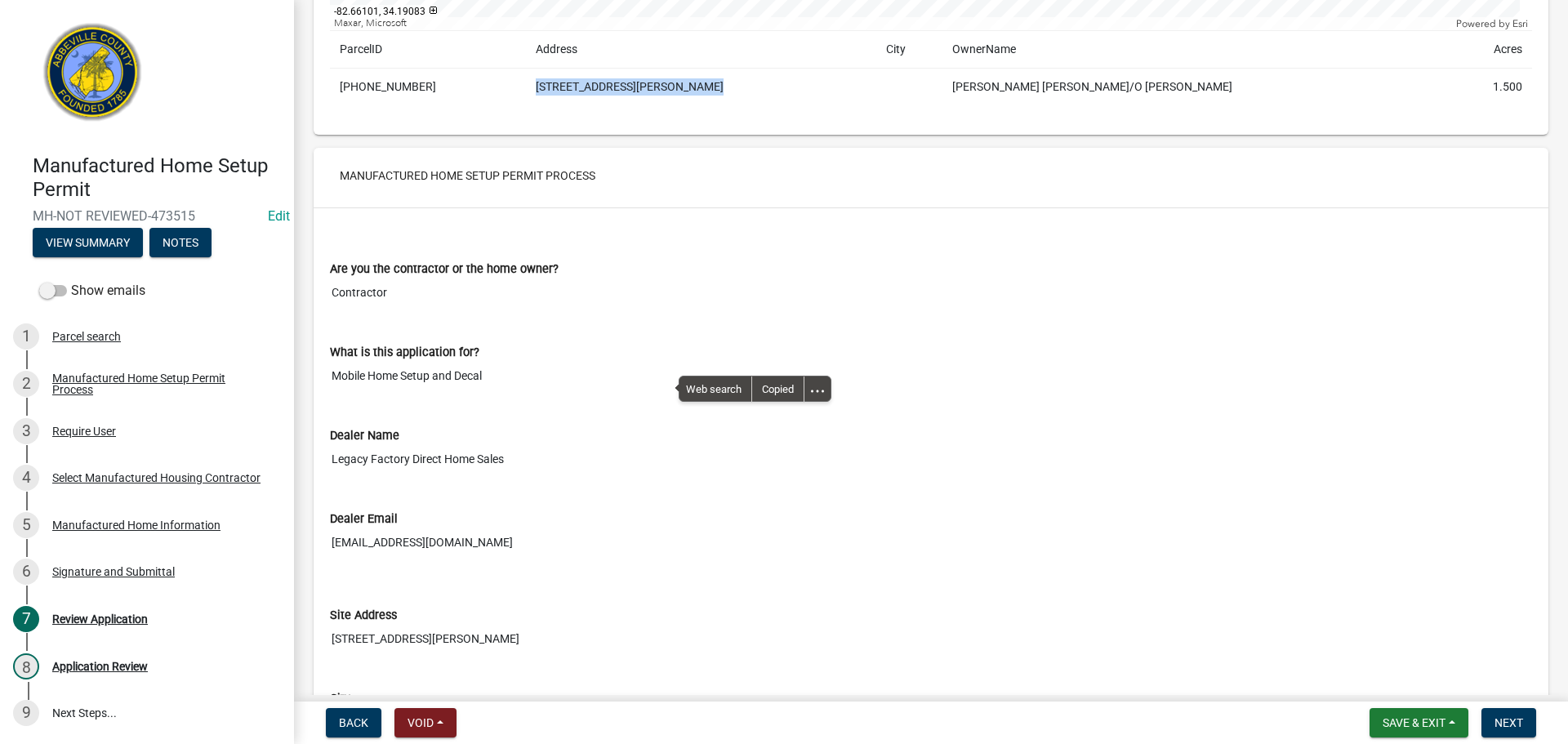
scroll to position [654, 0]
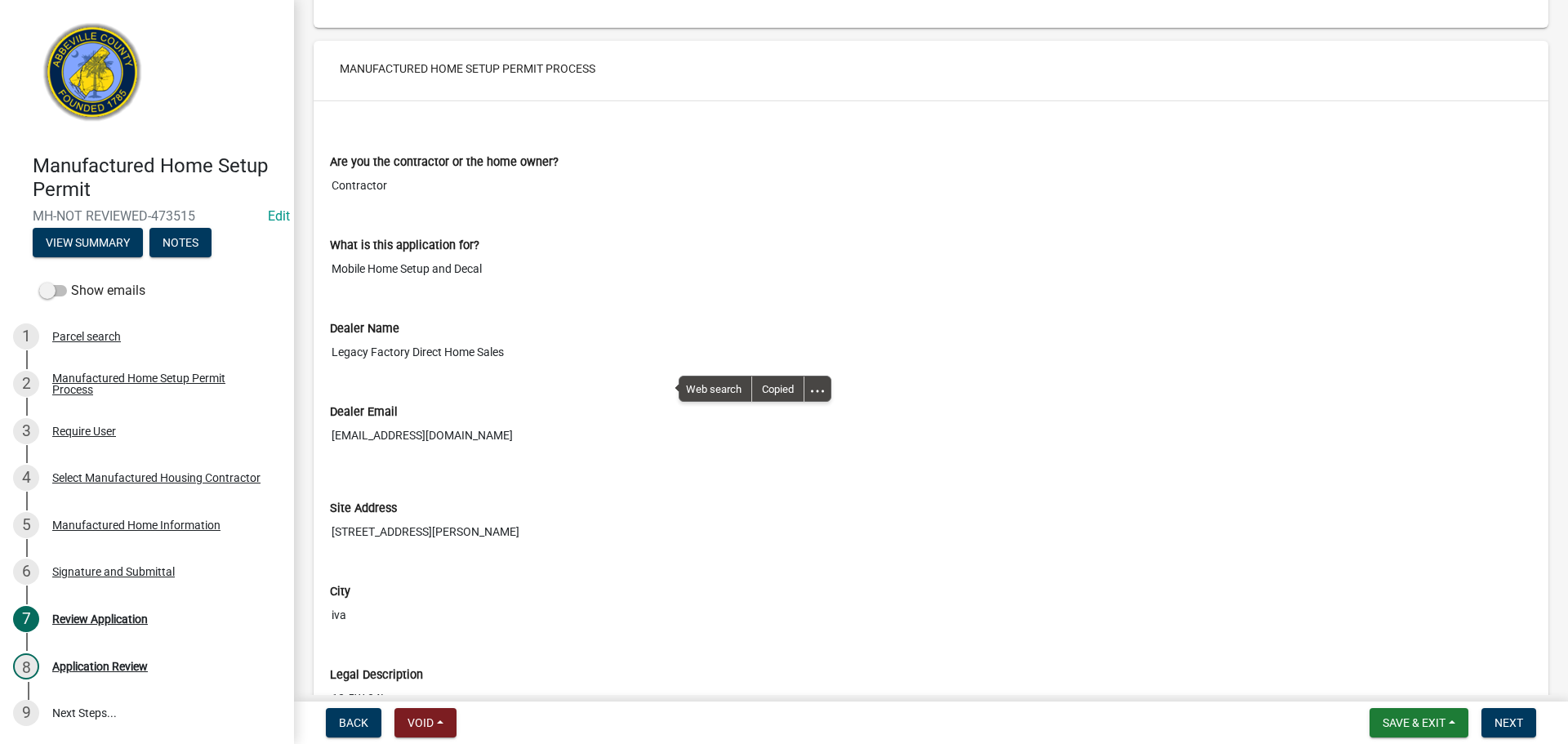
click at [944, 292] on div "What is this application for? Mobile Home Setup and Decal" at bounding box center [930, 255] width 1227 height 84
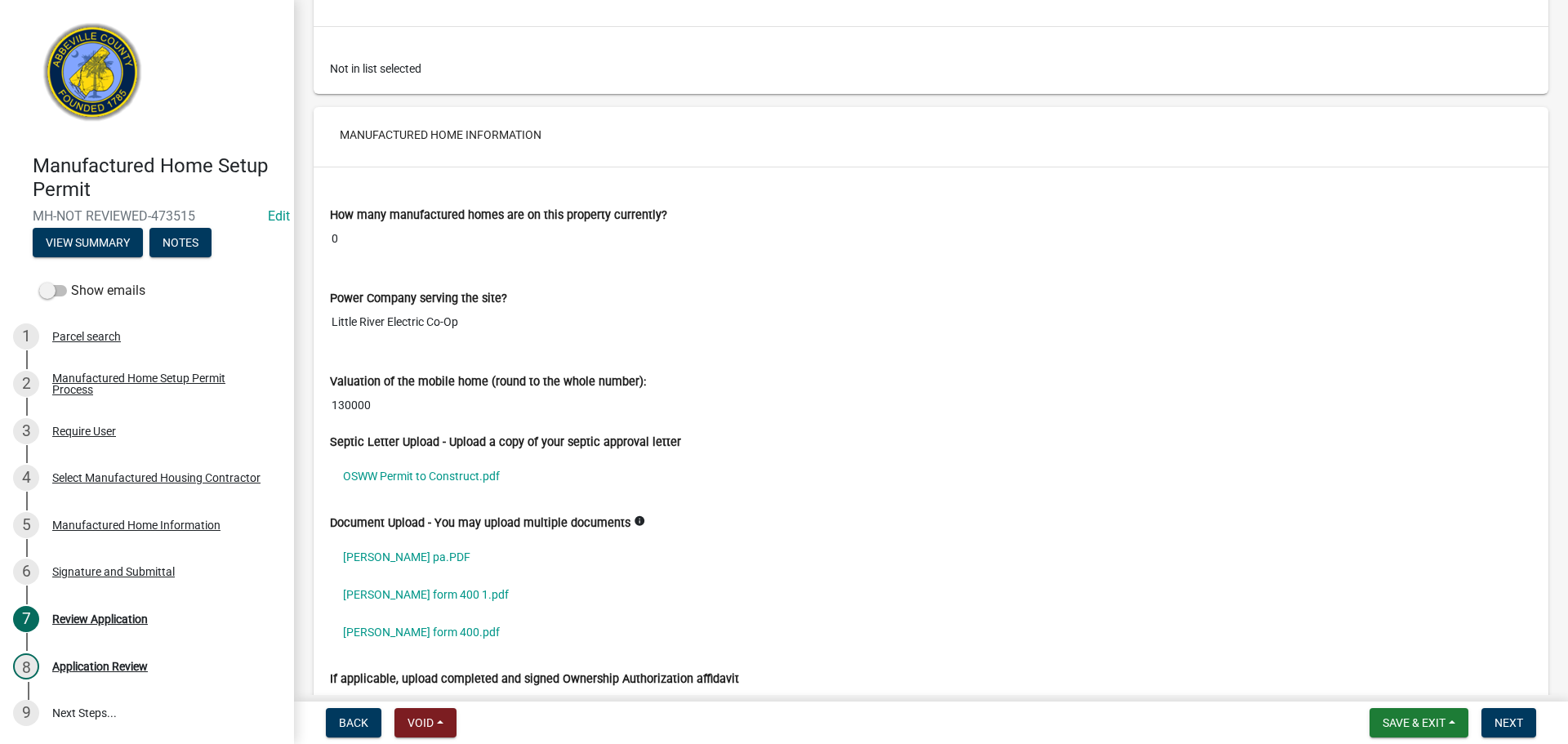
scroll to position [2043, 0]
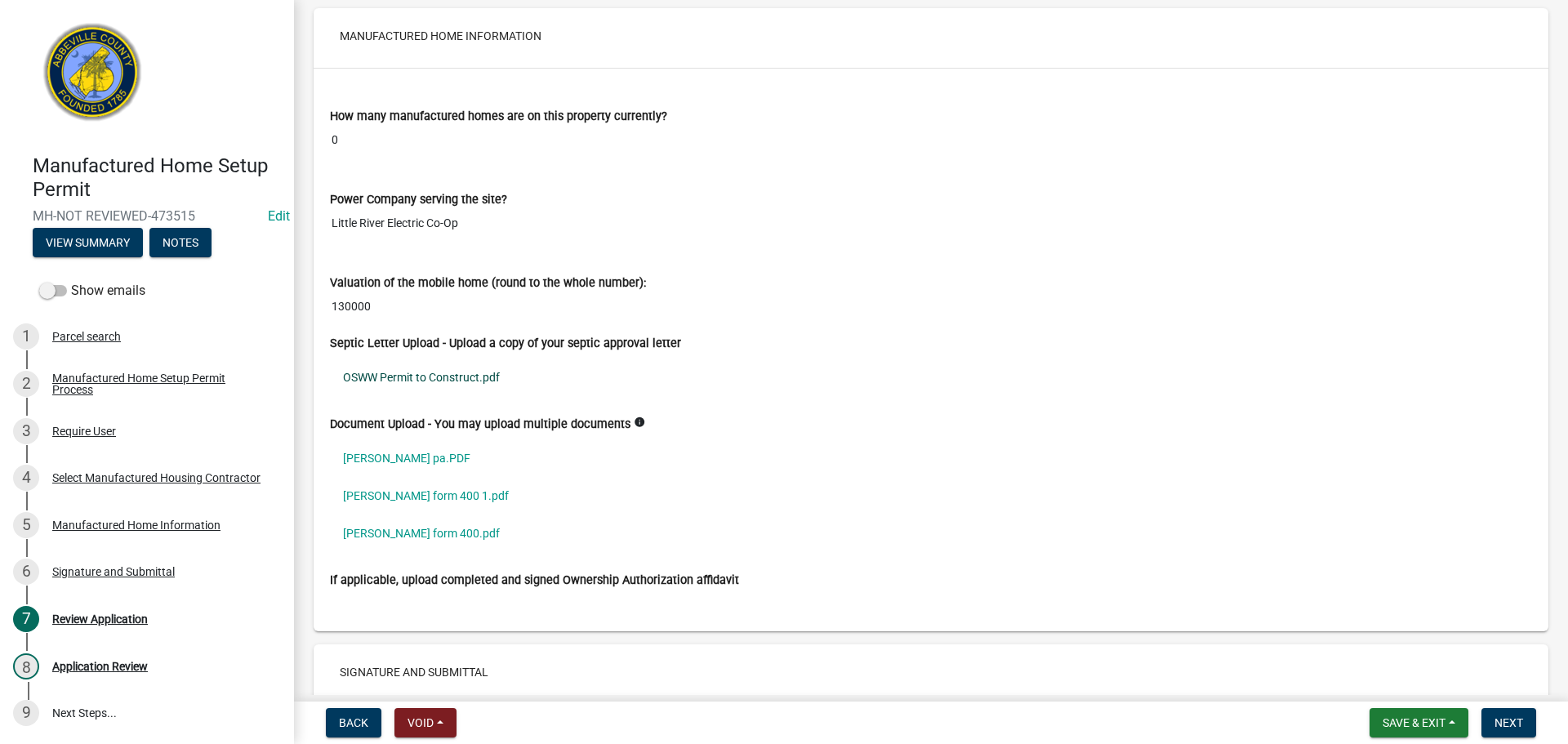
click at [435, 375] on link "OSWW Permit to Construct.pdf" at bounding box center [931, 377] width 1202 height 38
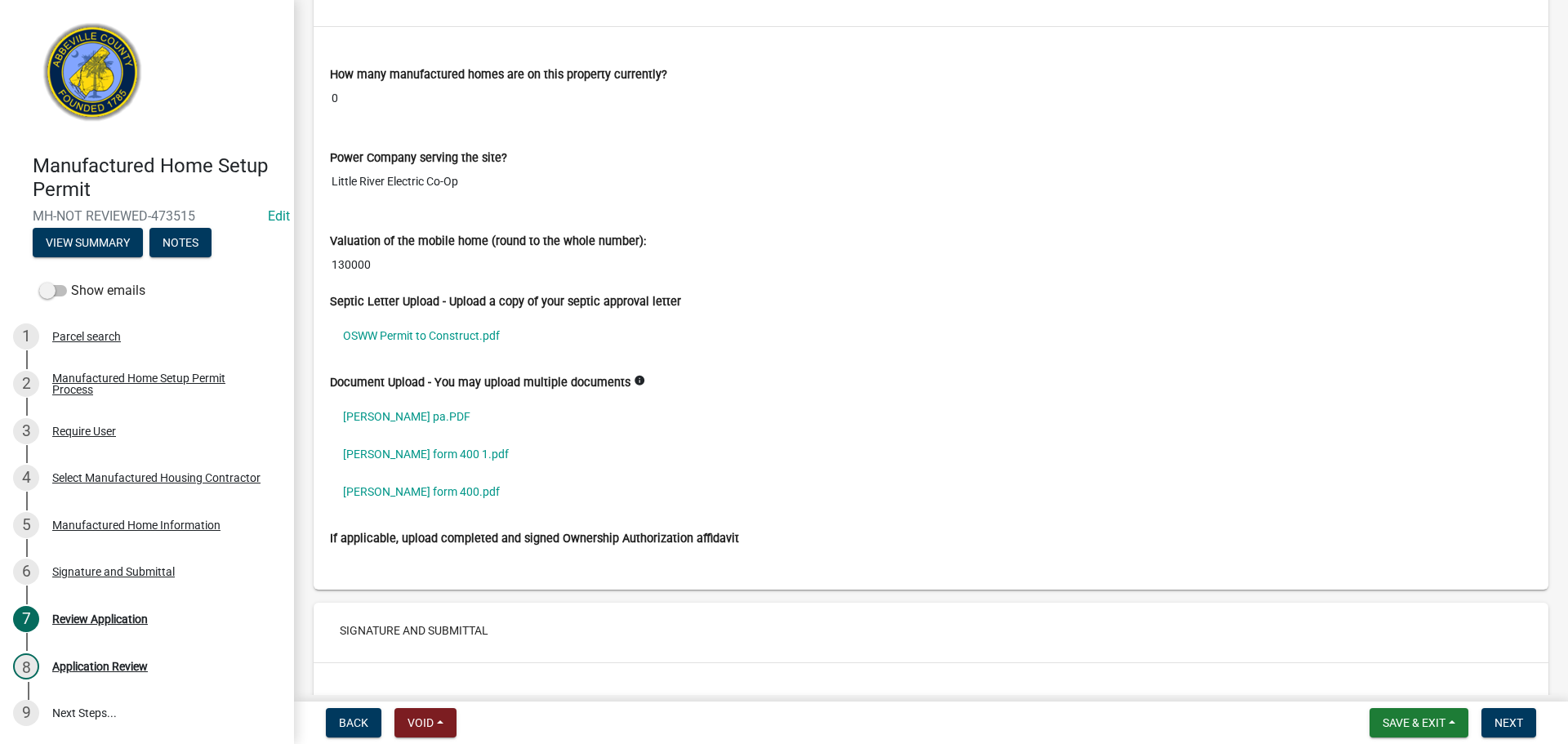
scroll to position [2124, 0]
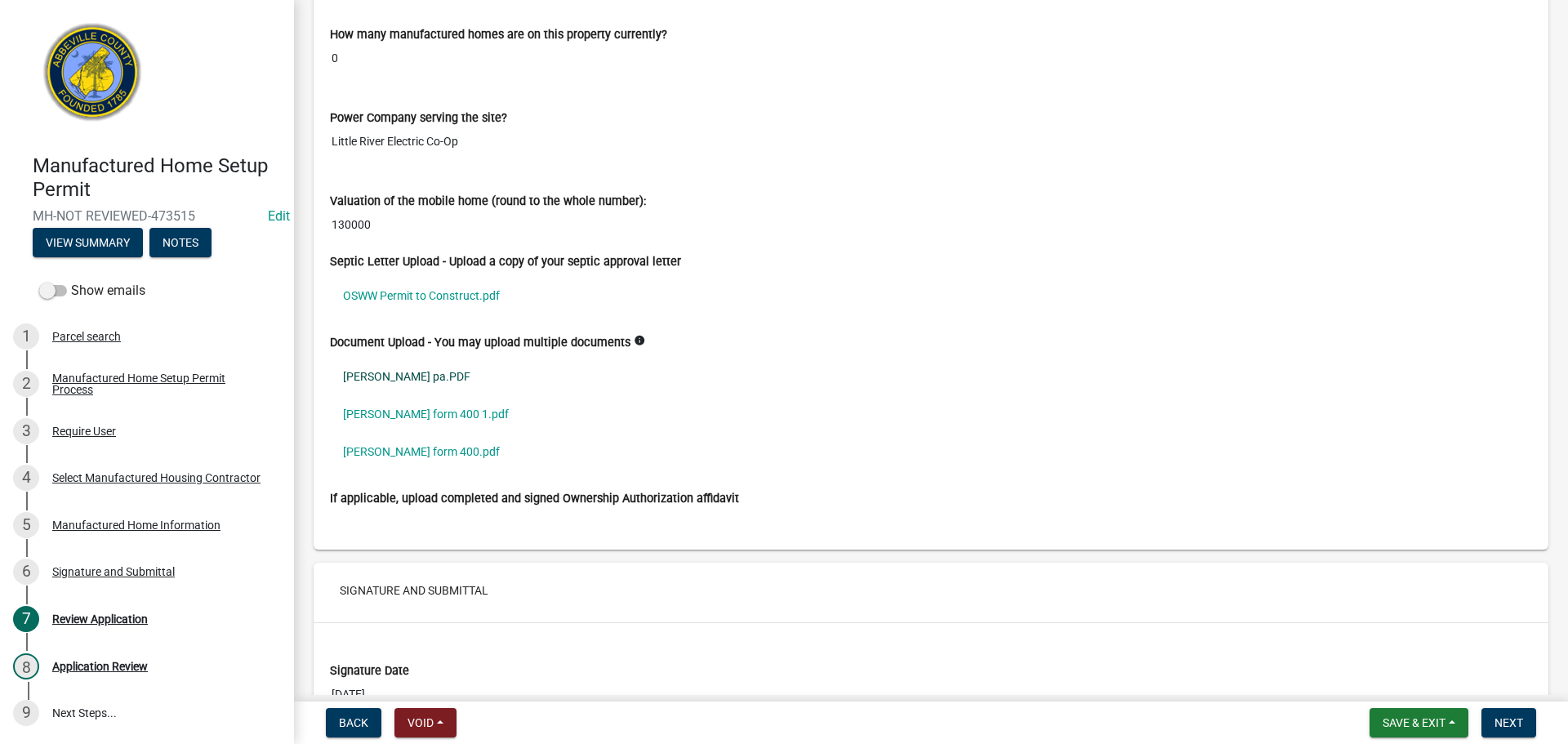
click at [351, 378] on link "floyd pa.PDF" at bounding box center [931, 376] width 1202 height 38
click at [375, 413] on link "floyd form 400 1.pdf" at bounding box center [931, 414] width 1202 height 38
click at [387, 449] on link "floyd form 400.pdf" at bounding box center [931, 451] width 1202 height 38
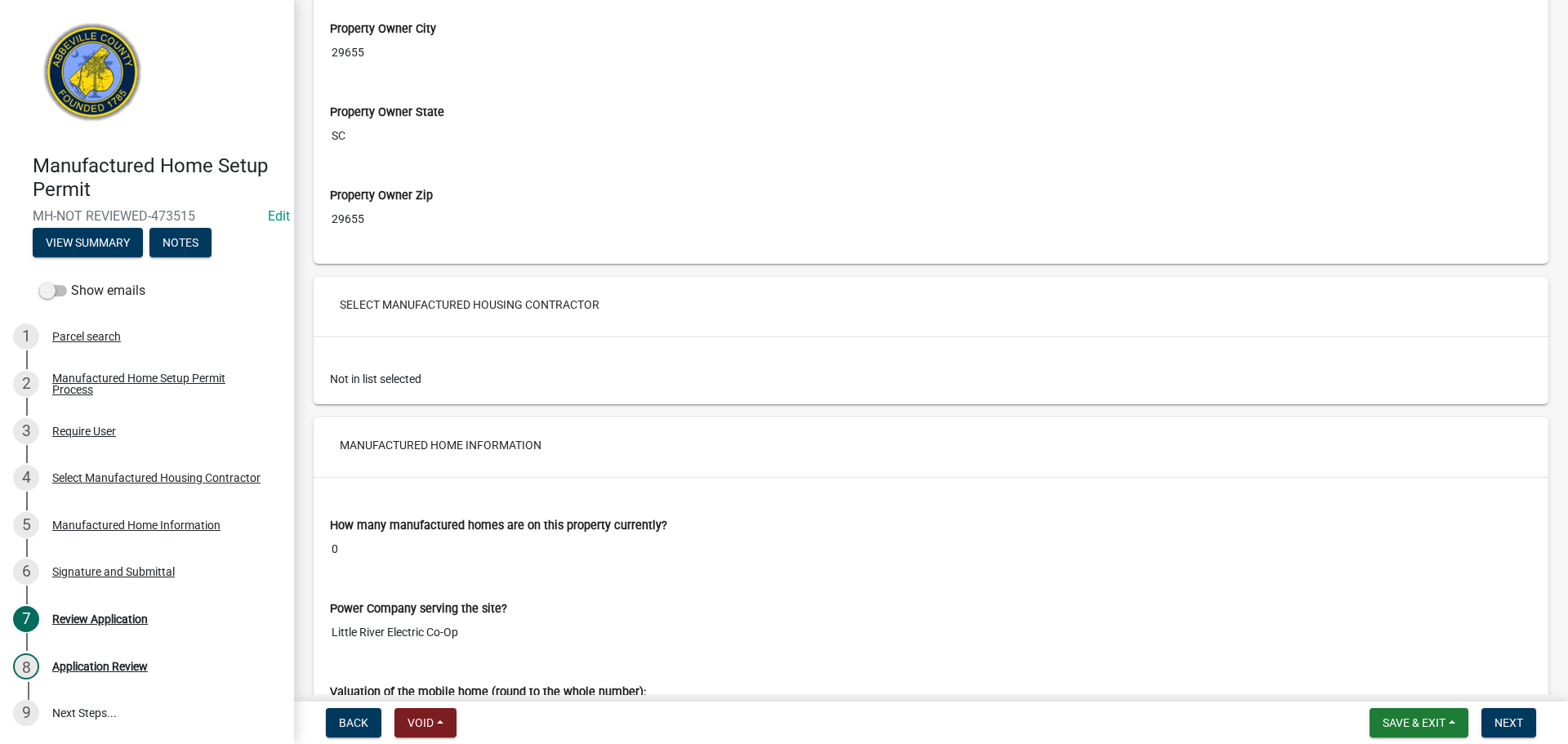
scroll to position [1623, 0]
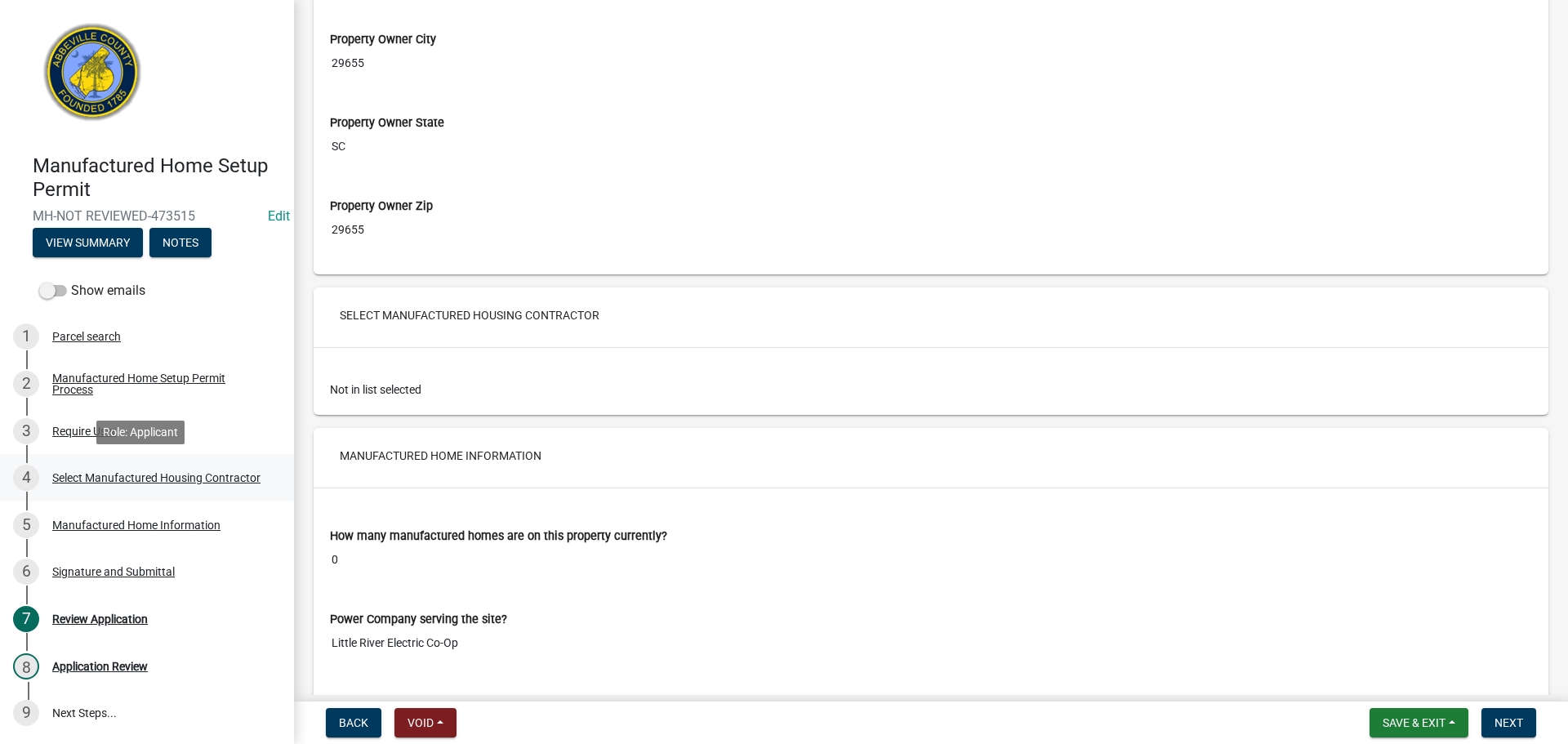
click at [140, 475] on div "Select Manufactured Housing Contractor" at bounding box center [156, 478] width 209 height 12
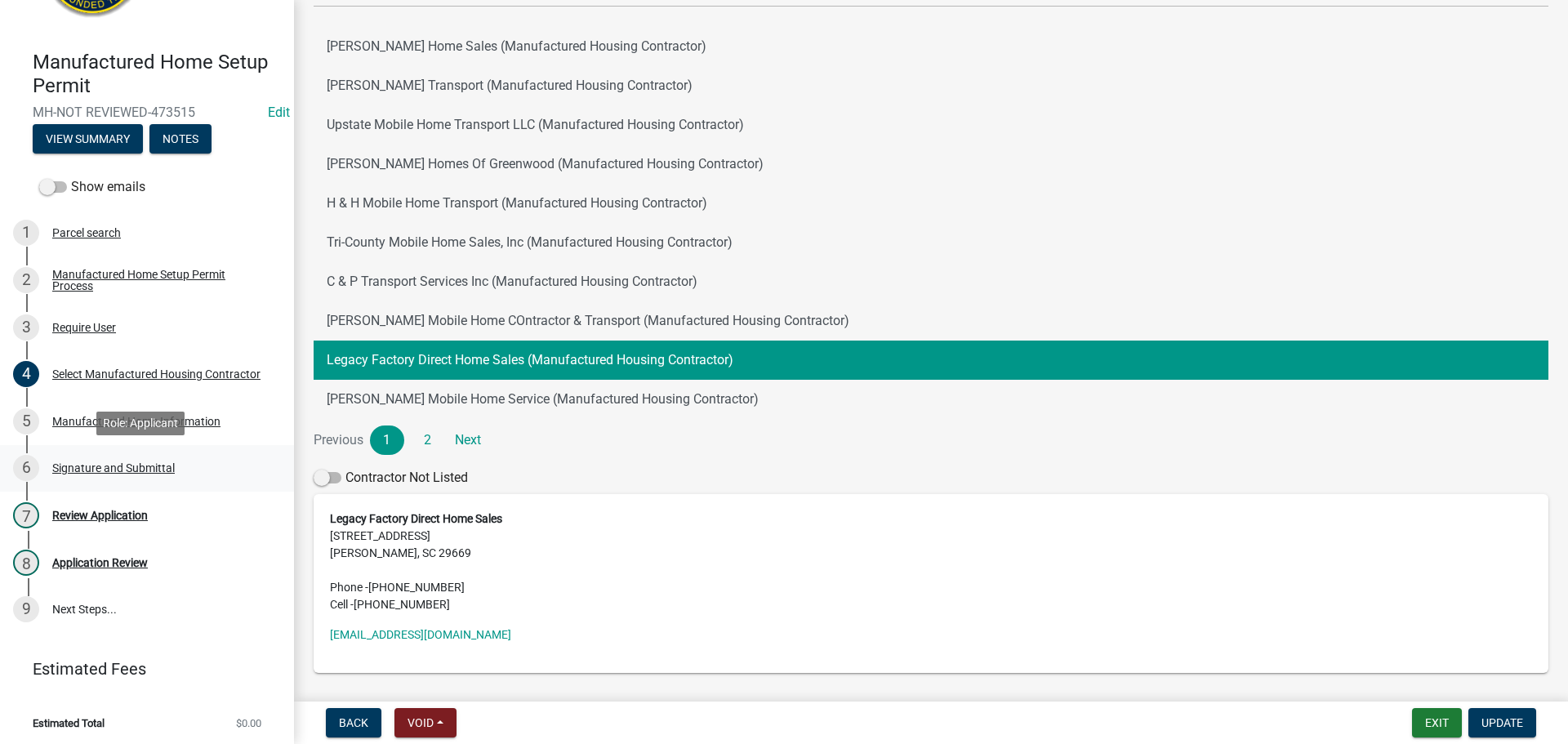
scroll to position [108, 0]
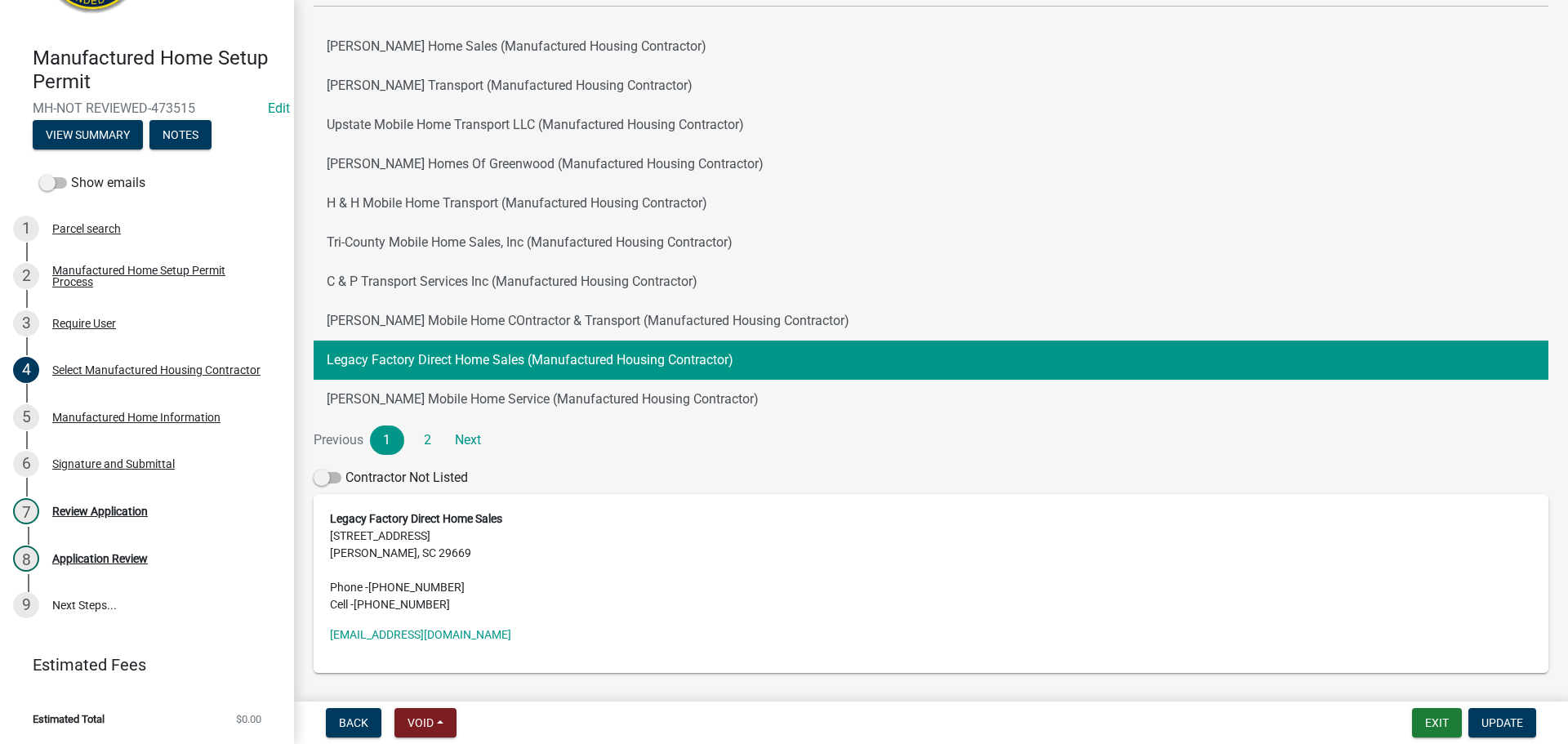
click at [168, 414] on div "Manufactured Home Information" at bounding box center [136, 418] width 168 height 12
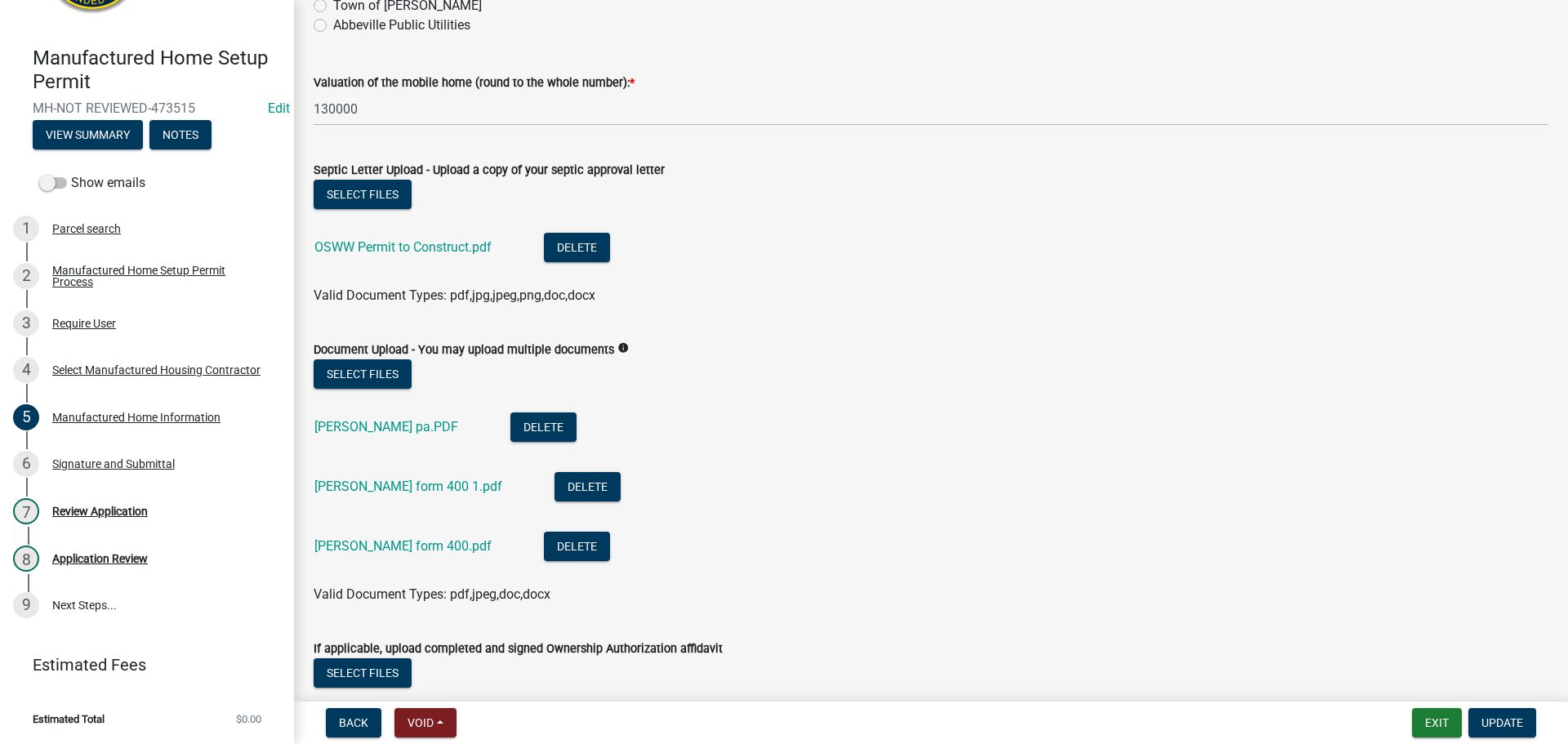
scroll to position [430, 0]
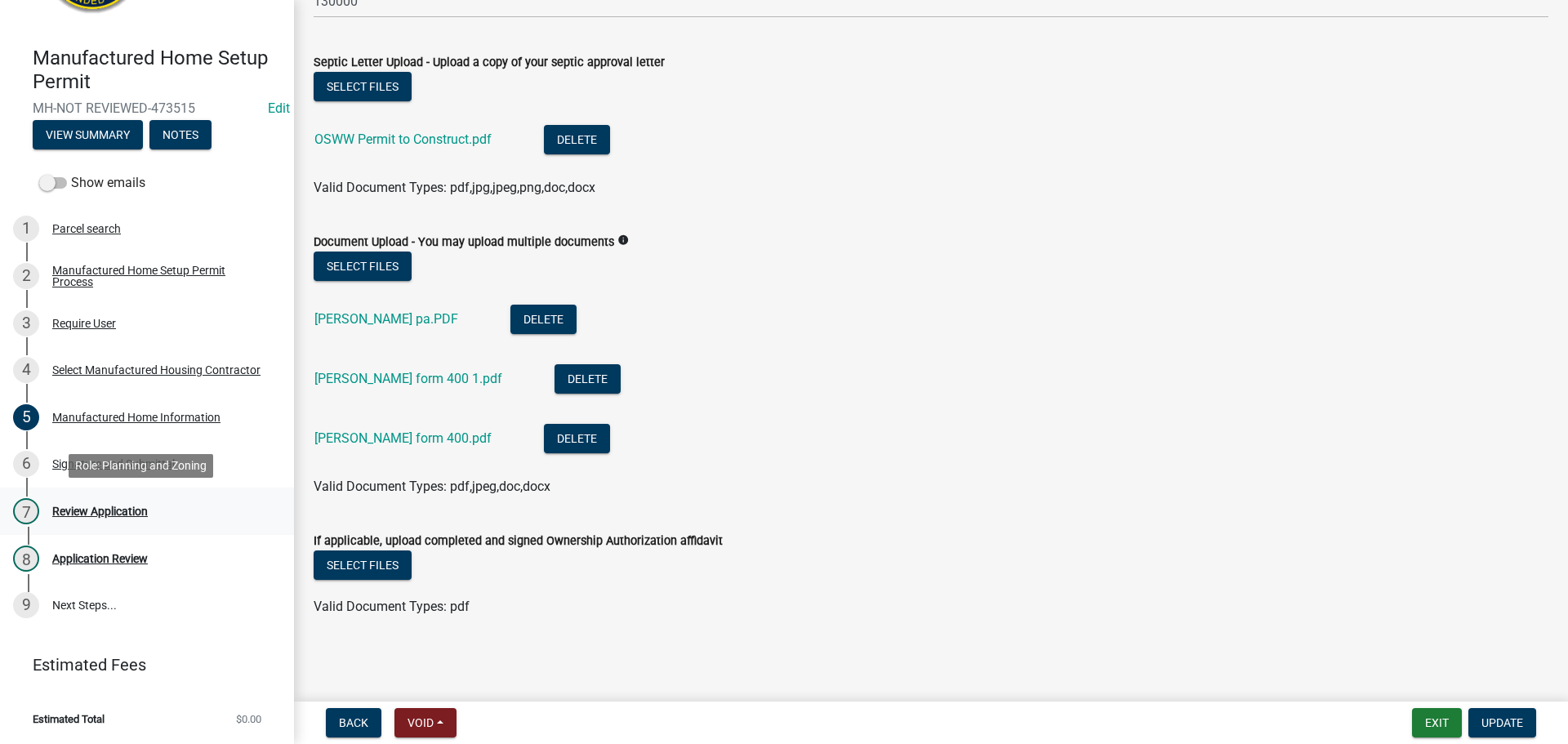
click at [114, 507] on div "Review Application" at bounding box center [99, 512] width 95 height 12
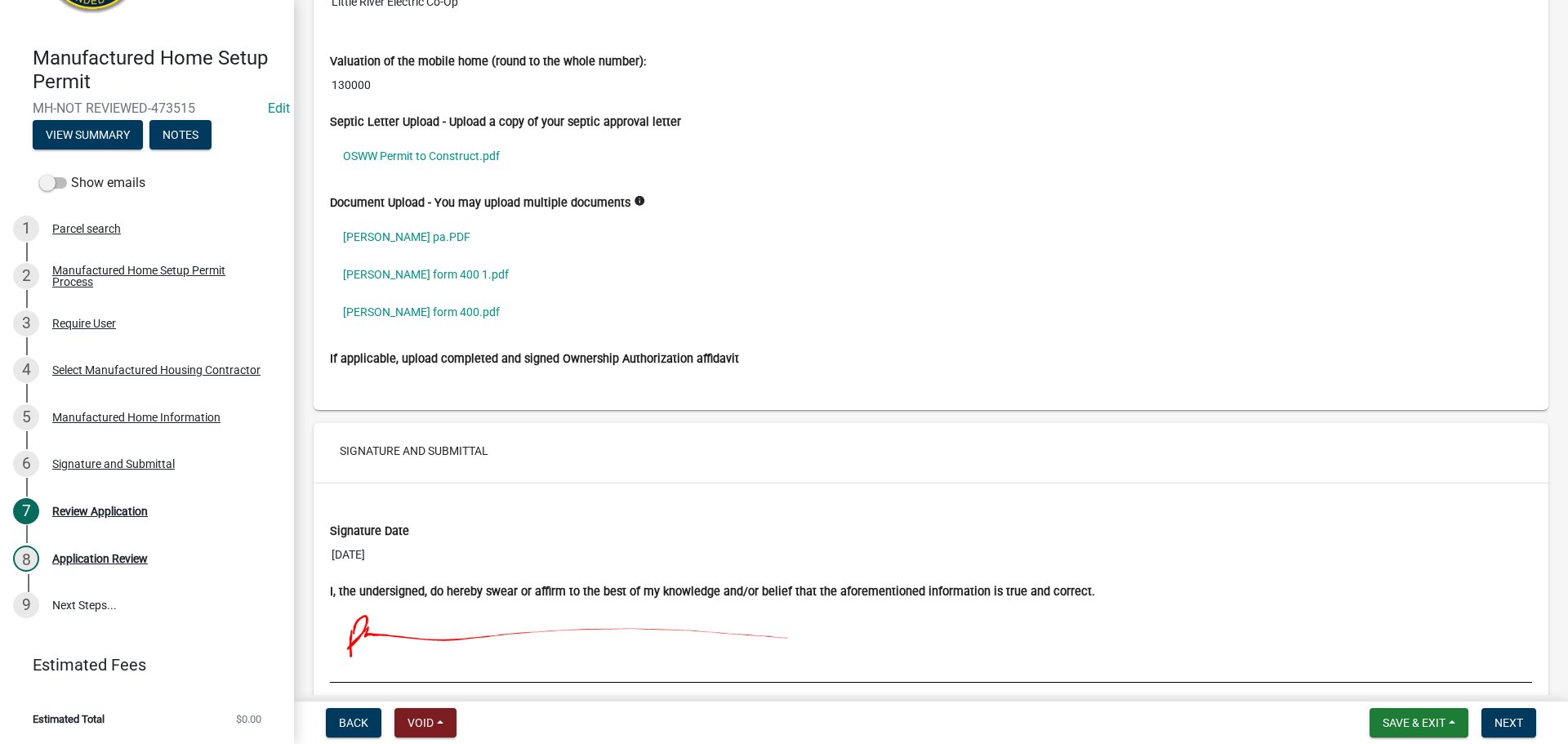
scroll to position [2358, 0]
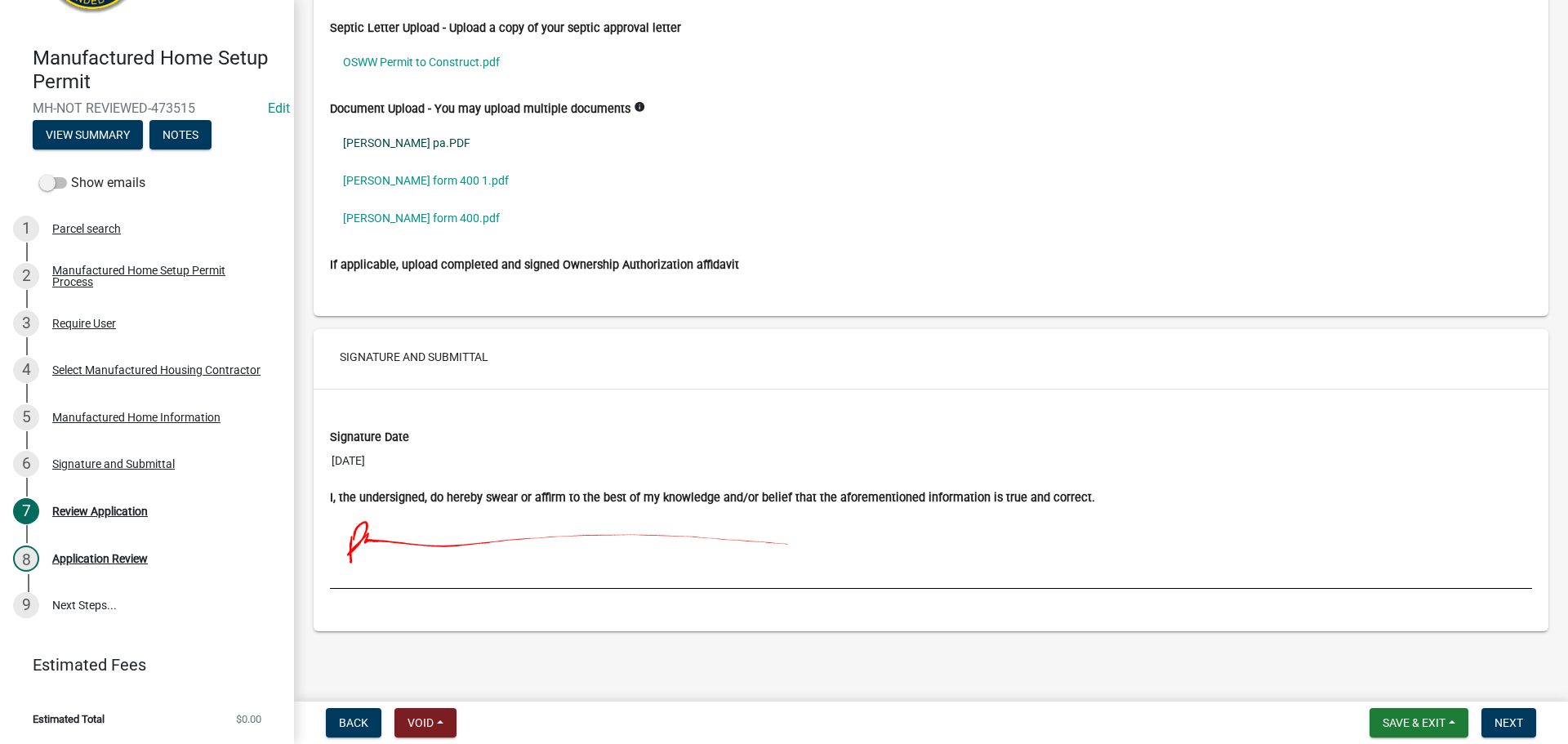
click at [391, 137] on link "floyd pa.PDF" at bounding box center [931, 142] width 1202 height 38
click at [1511, 722] on span "Next" at bounding box center [1509, 724] width 29 height 13
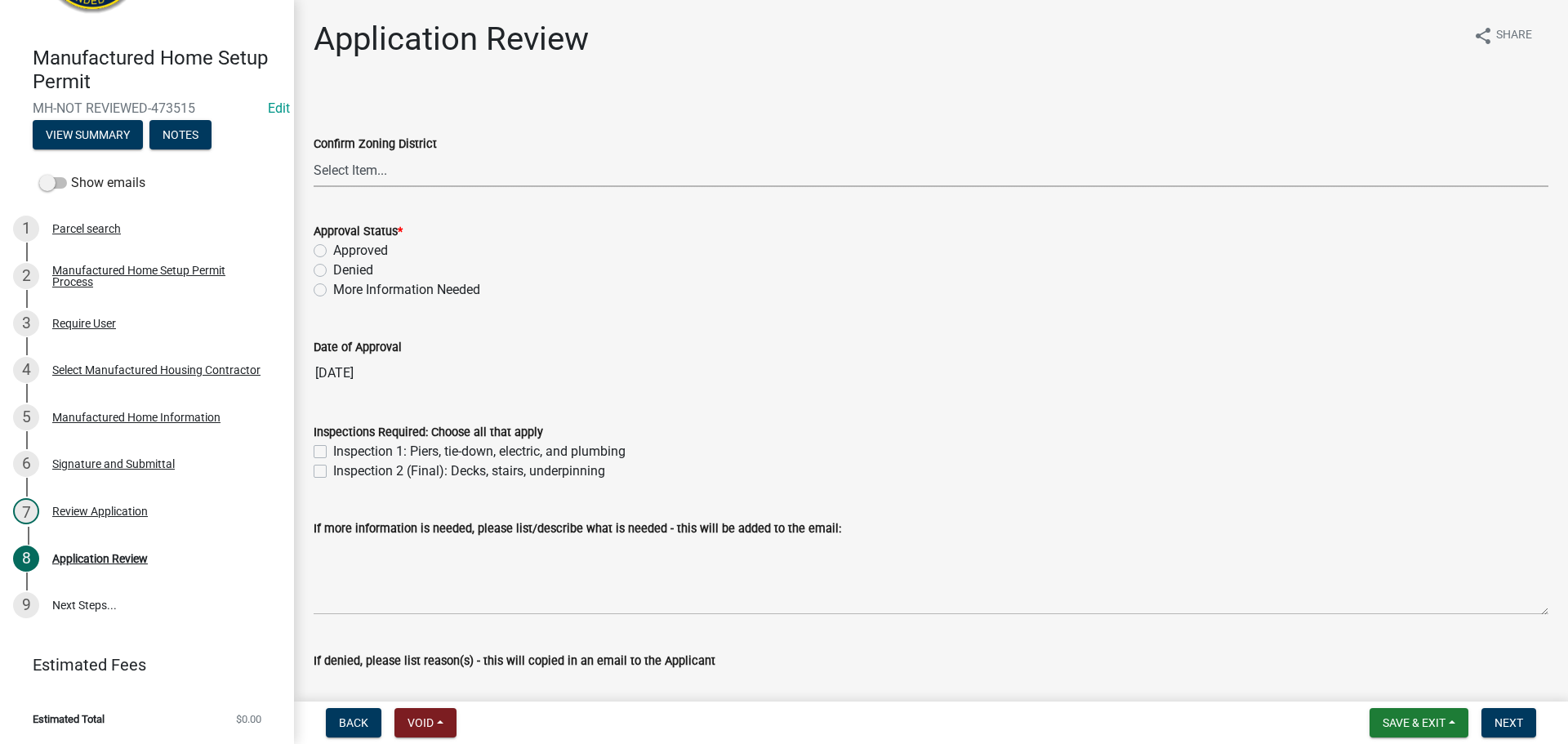
click at [572, 175] on select "Select Item... B1 CC FA GC GR HC Historical L1 MH NC OC R10 R2 R6 R8 RDD RM" at bounding box center [931, 170] width 1235 height 34
click at [314, 154] on select "Select Item... B1 CC FA GC GR HC Historical L1 MH NC OC R10 R2 R6 R8 RDD RM" at bounding box center [931, 170] width 1235 height 34
select select "7dbb6562-68e9-4426-b76f-3971908d03d5"
click at [333, 249] on label "Approved" at bounding box center [360, 250] width 55 height 19
click at [333, 249] on input "Approved" at bounding box center [338, 245] width 11 height 11
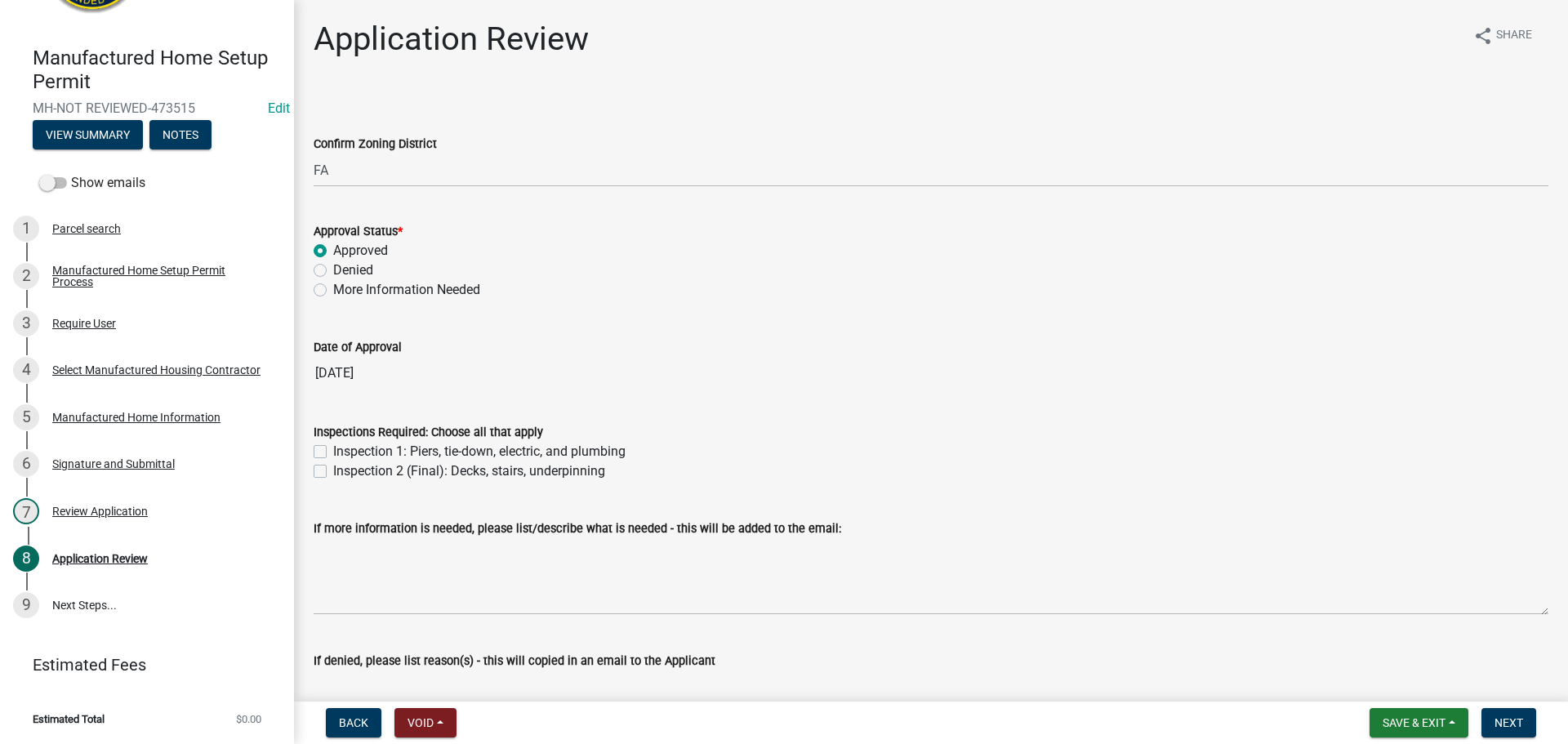
radio input "true"
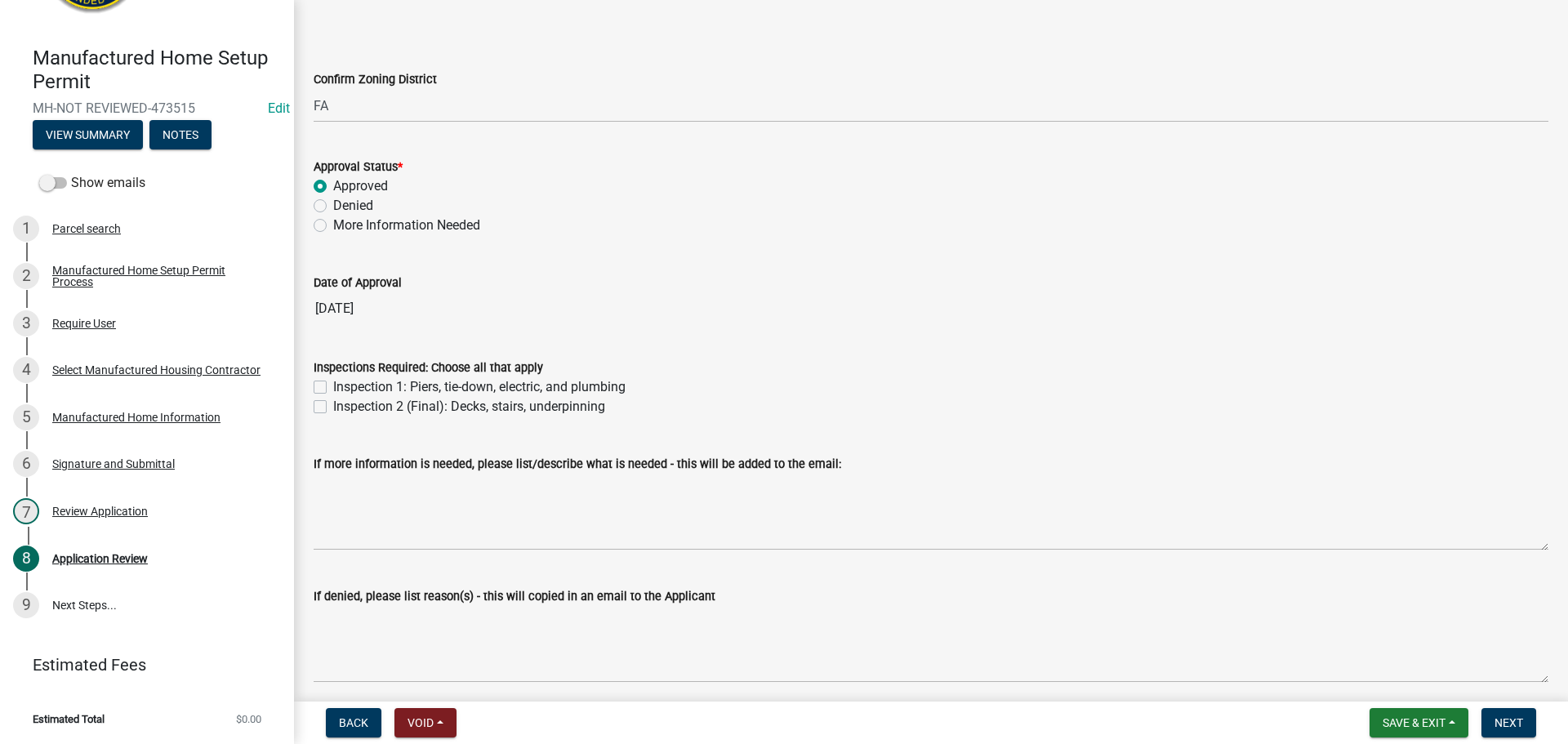
scroll to position [129, 0]
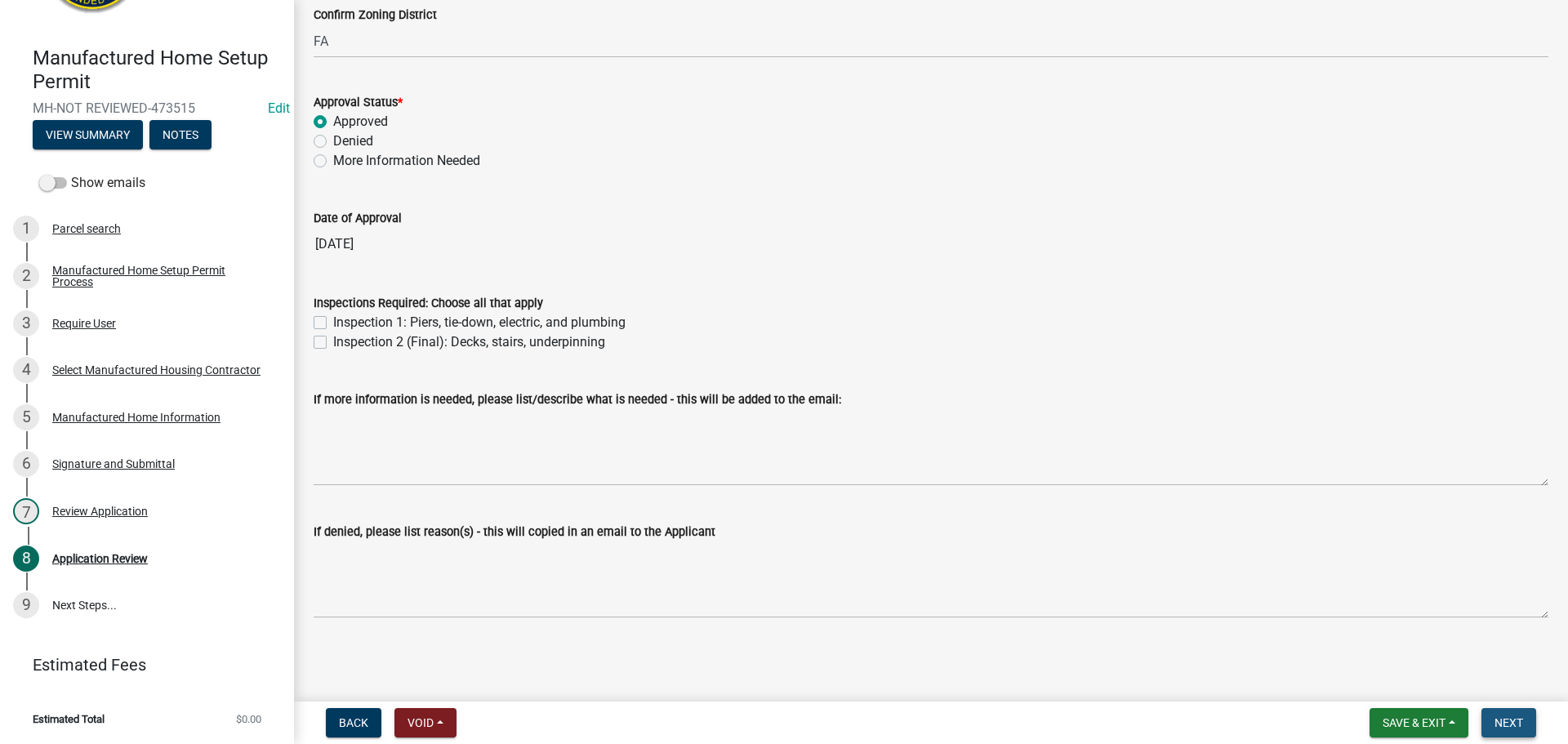
click at [1513, 720] on span "Next" at bounding box center [1509, 724] width 29 height 13
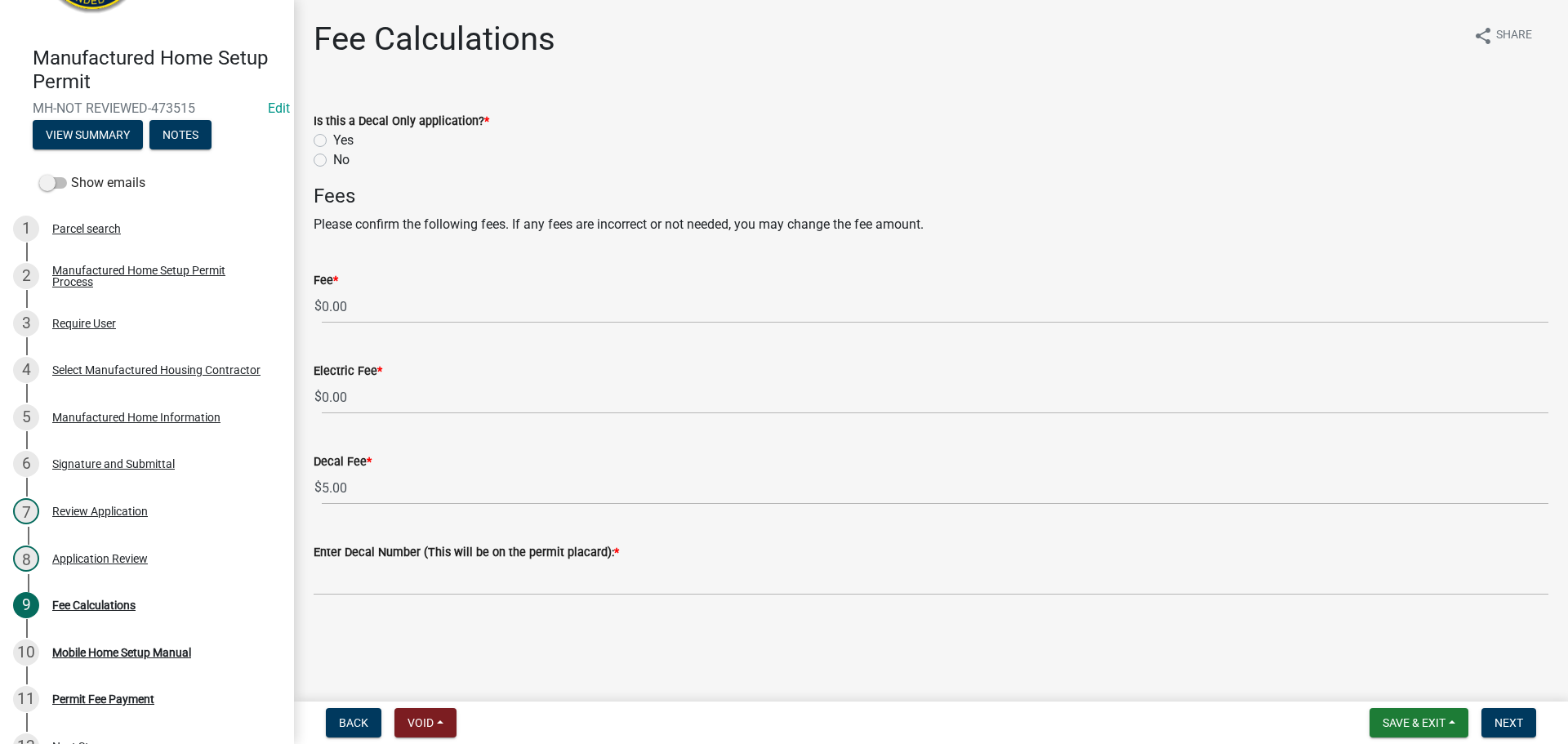
click at [333, 162] on label "No" at bounding box center [341, 160] width 16 height 19
click at [333, 161] on input "No" at bounding box center [338, 155] width 11 height 11
radio input "true"
click at [119, 506] on div "Review Application" at bounding box center [99, 512] width 95 height 12
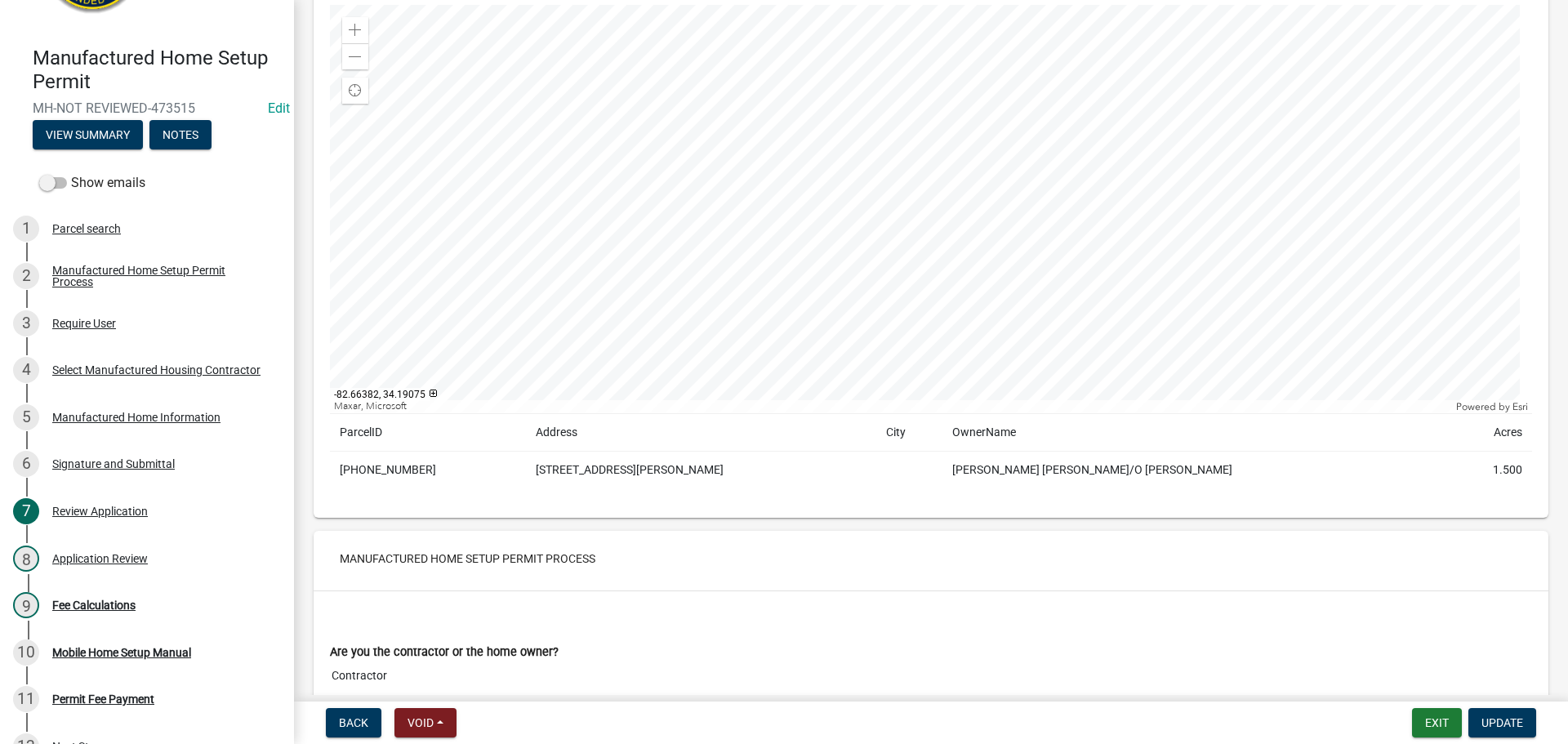
scroll to position [245, 0]
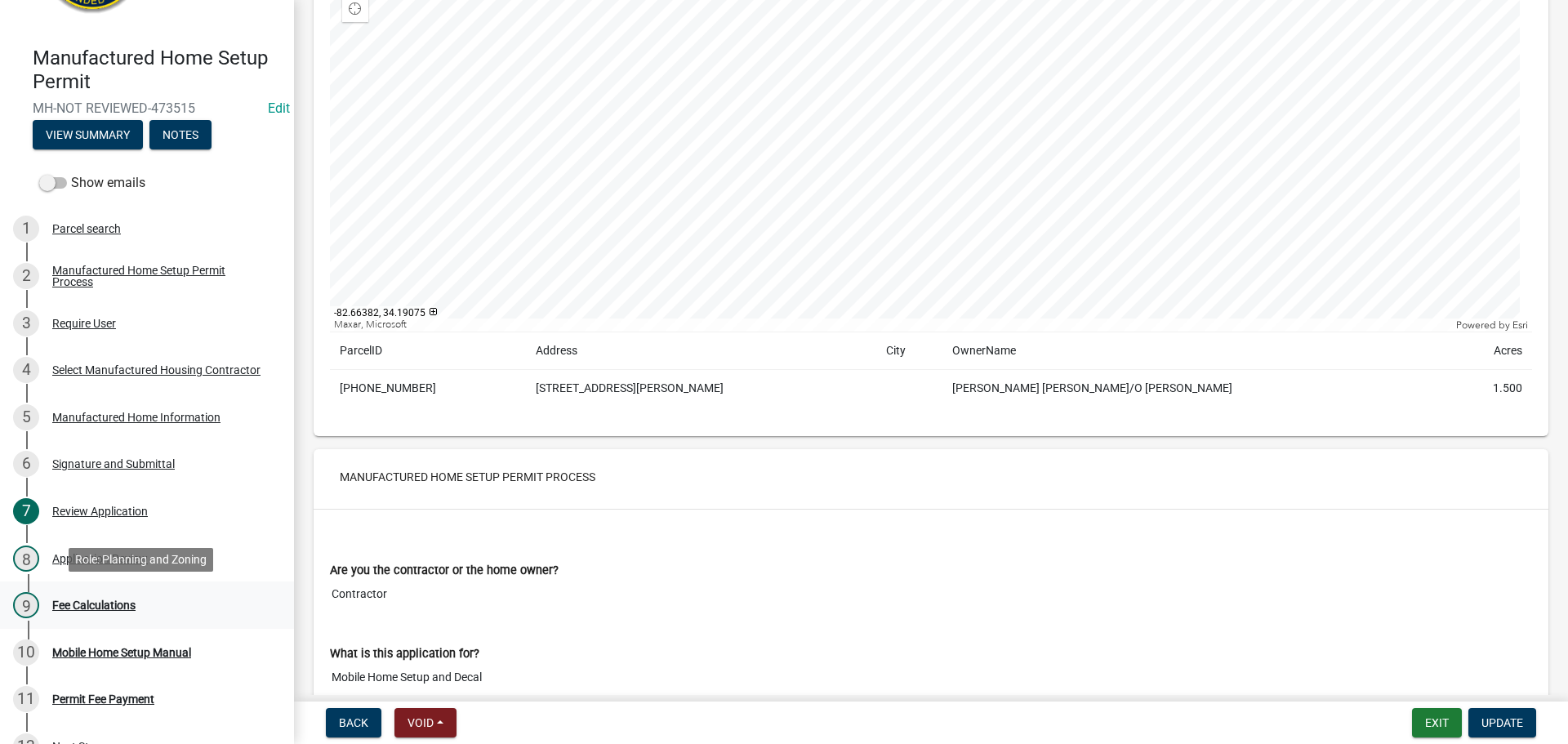
click at [102, 600] on div "Fee Calculations" at bounding box center [93, 605] width 84 height 12
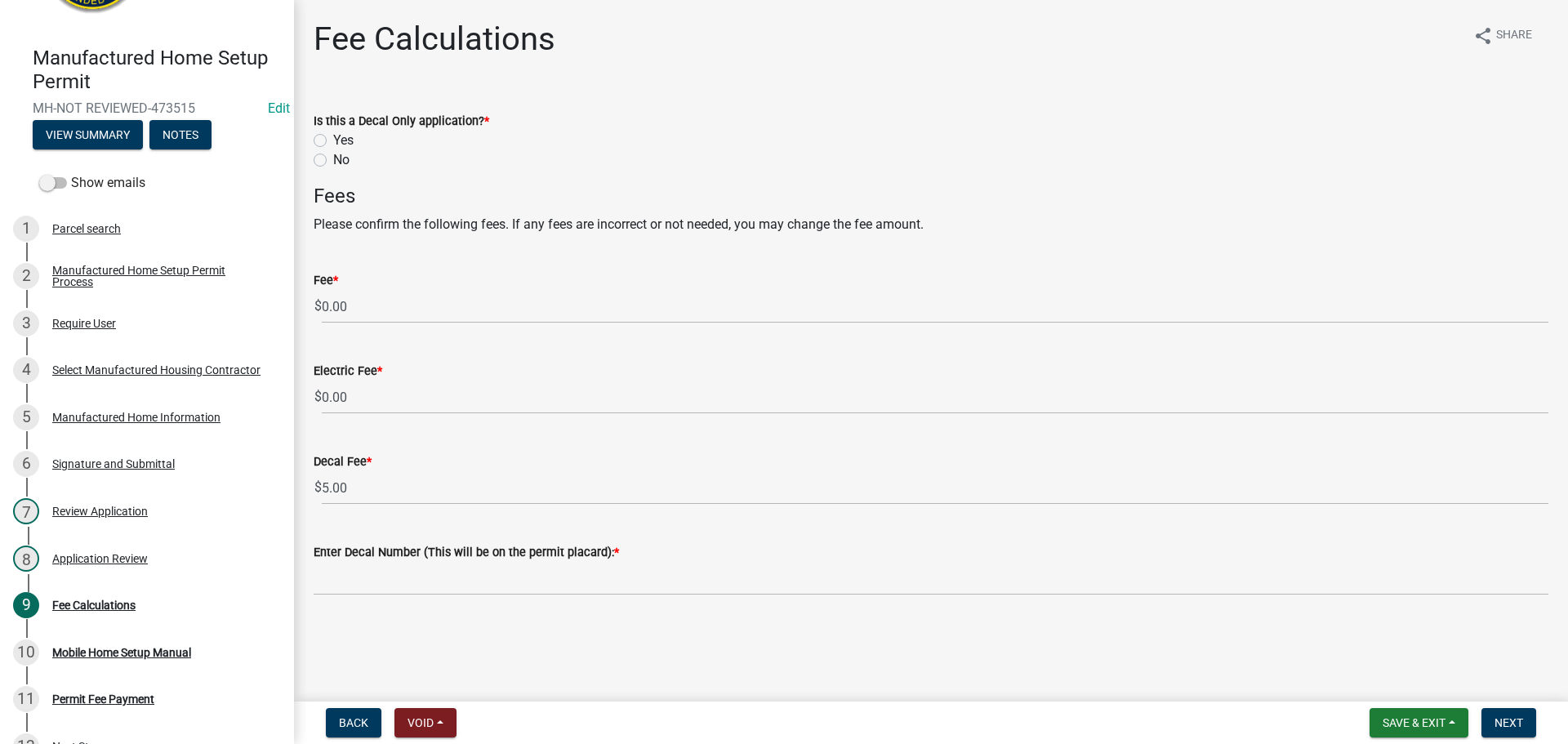
click at [333, 166] on label "No" at bounding box center [341, 160] width 16 height 19
click at [333, 161] on input "No" at bounding box center [338, 155] width 11 height 11
radio input "true"
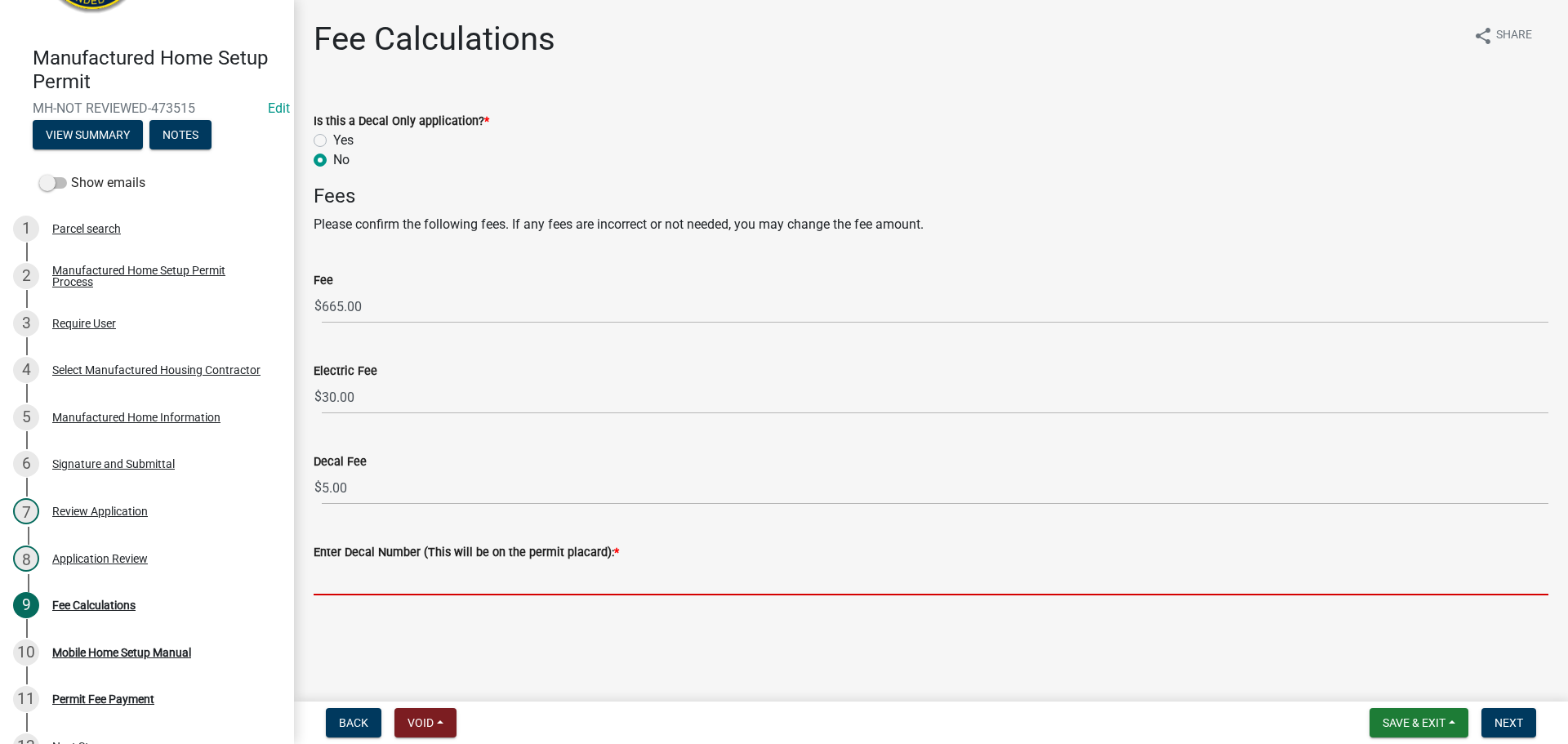
click at [443, 582] on input "Enter Decal Number (This will be on the permit placard): *" at bounding box center [931, 578] width 1235 height 34
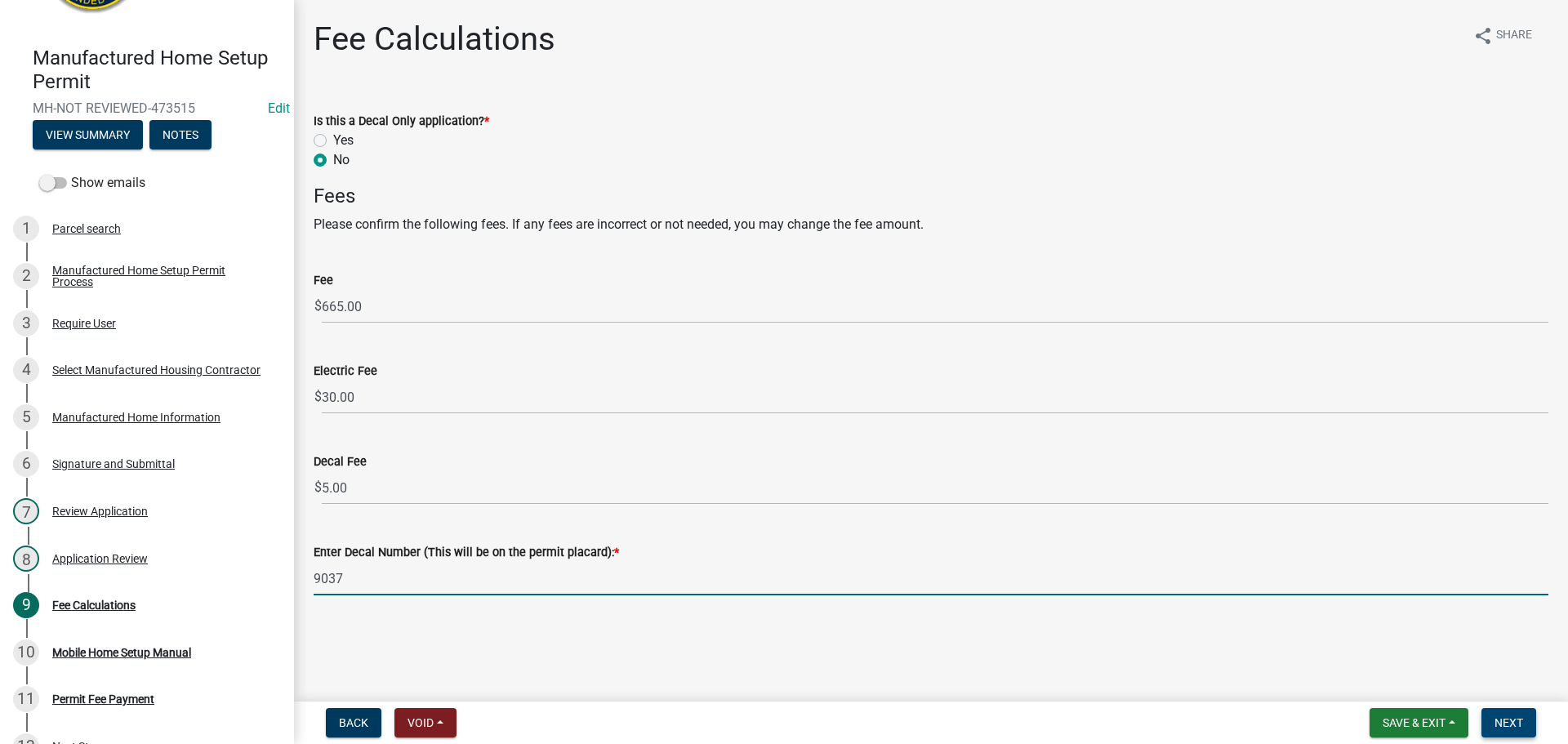
type input "9037"
click at [1519, 718] on span "Next" at bounding box center [1509, 724] width 29 height 13
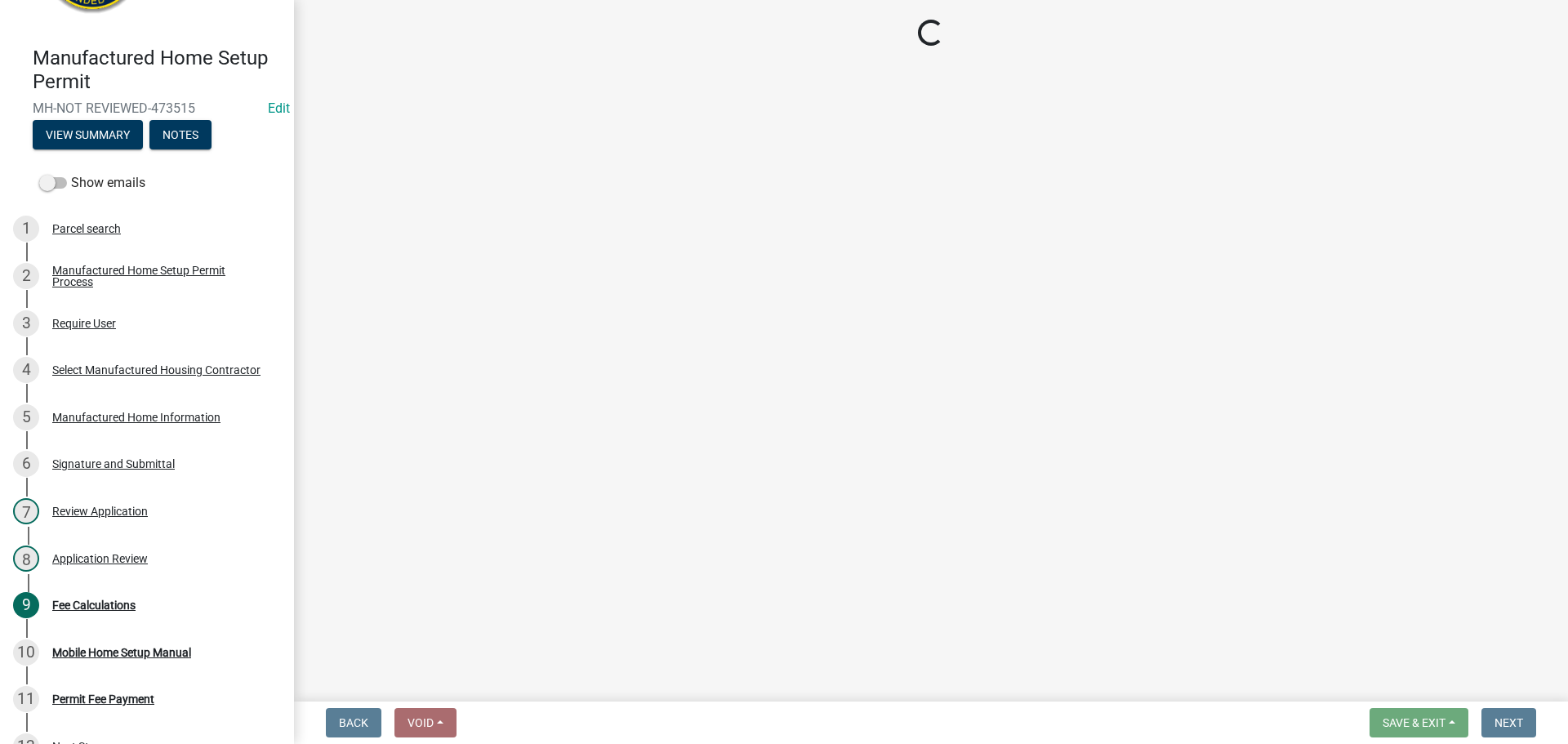
select select "3: 3"
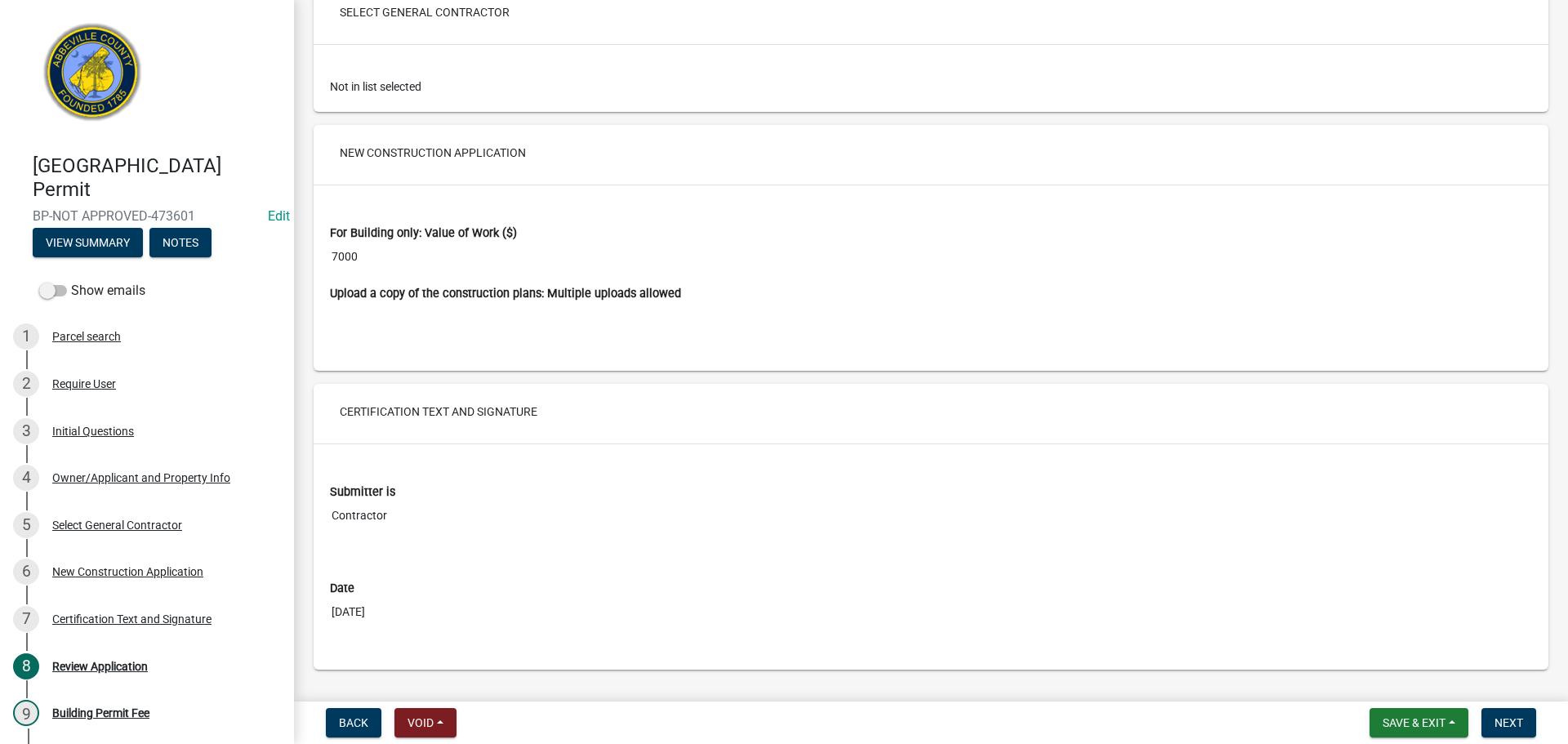
scroll to position [2639, 0]
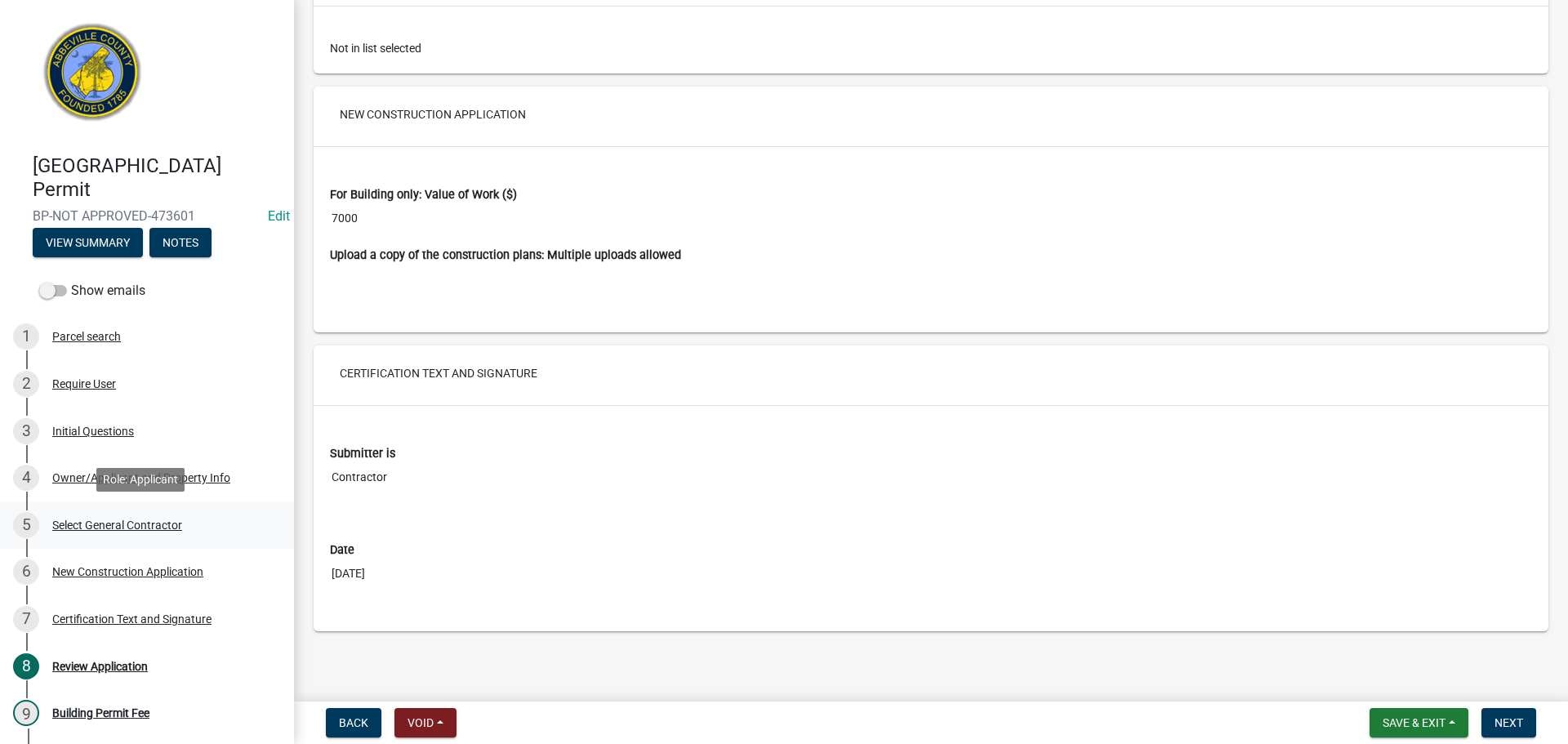
click at [126, 527] on div "Select General Contractor" at bounding box center [116, 526] width 130 height 12
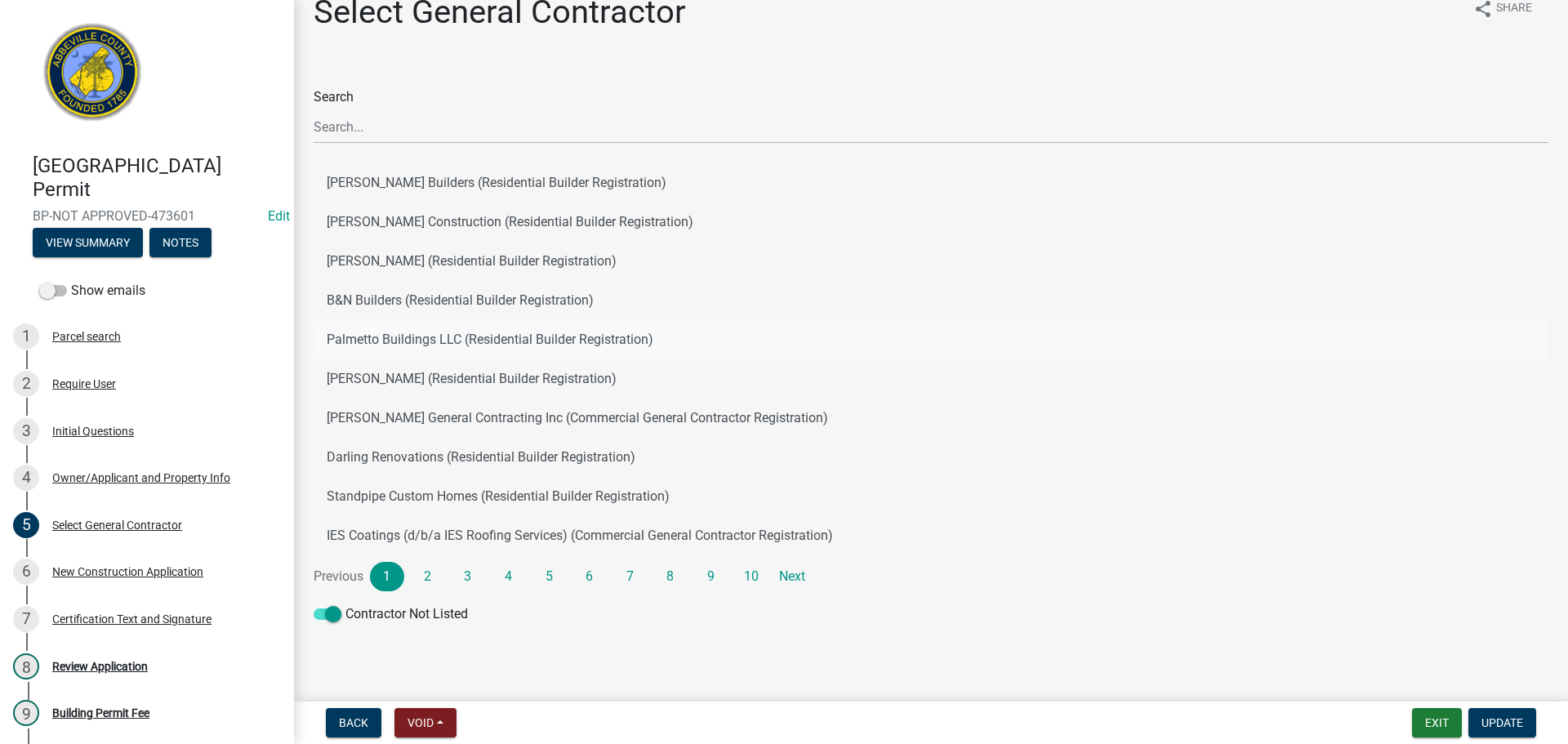
scroll to position [39, 0]
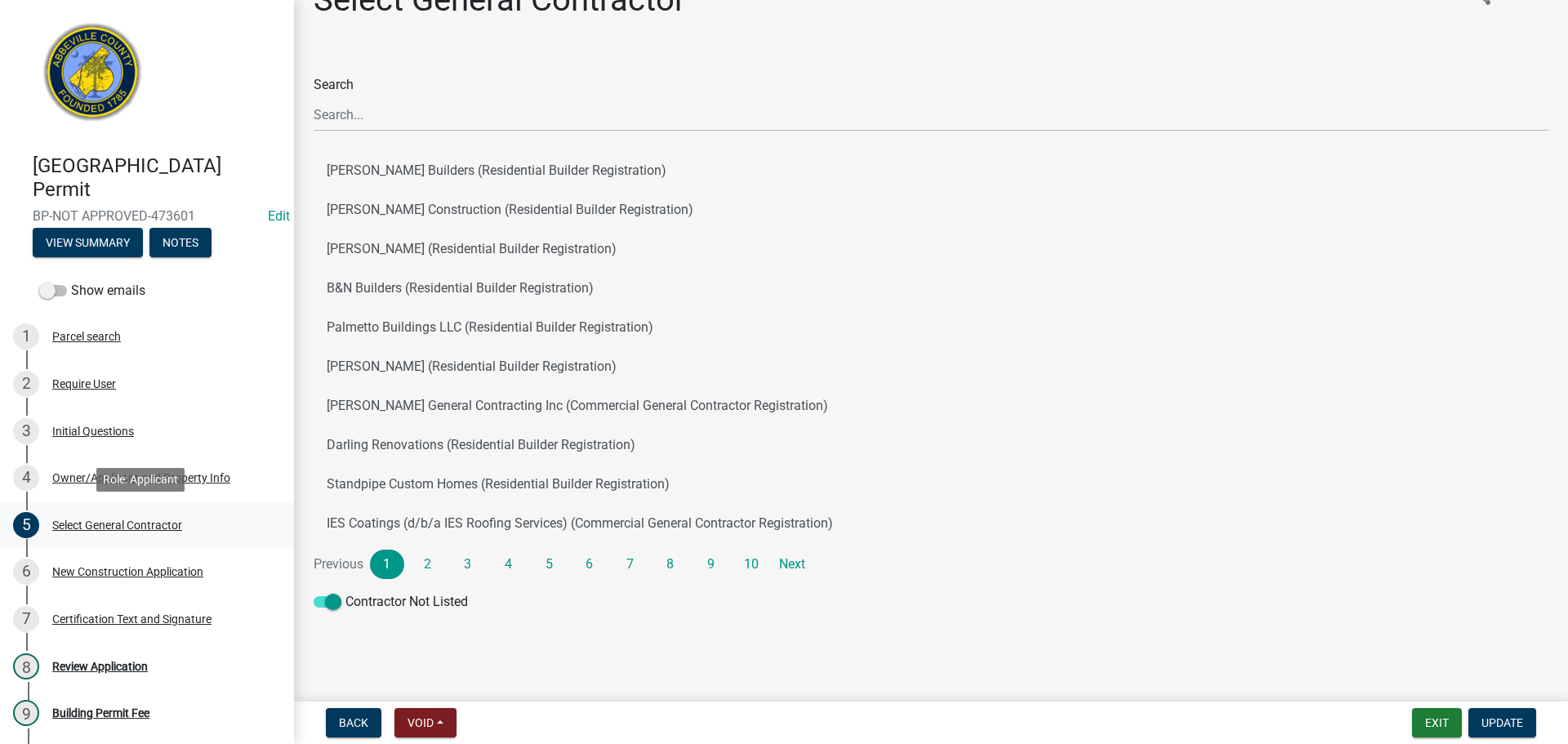
click at [82, 526] on div "Select General Contractor" at bounding box center [116, 526] width 130 height 12
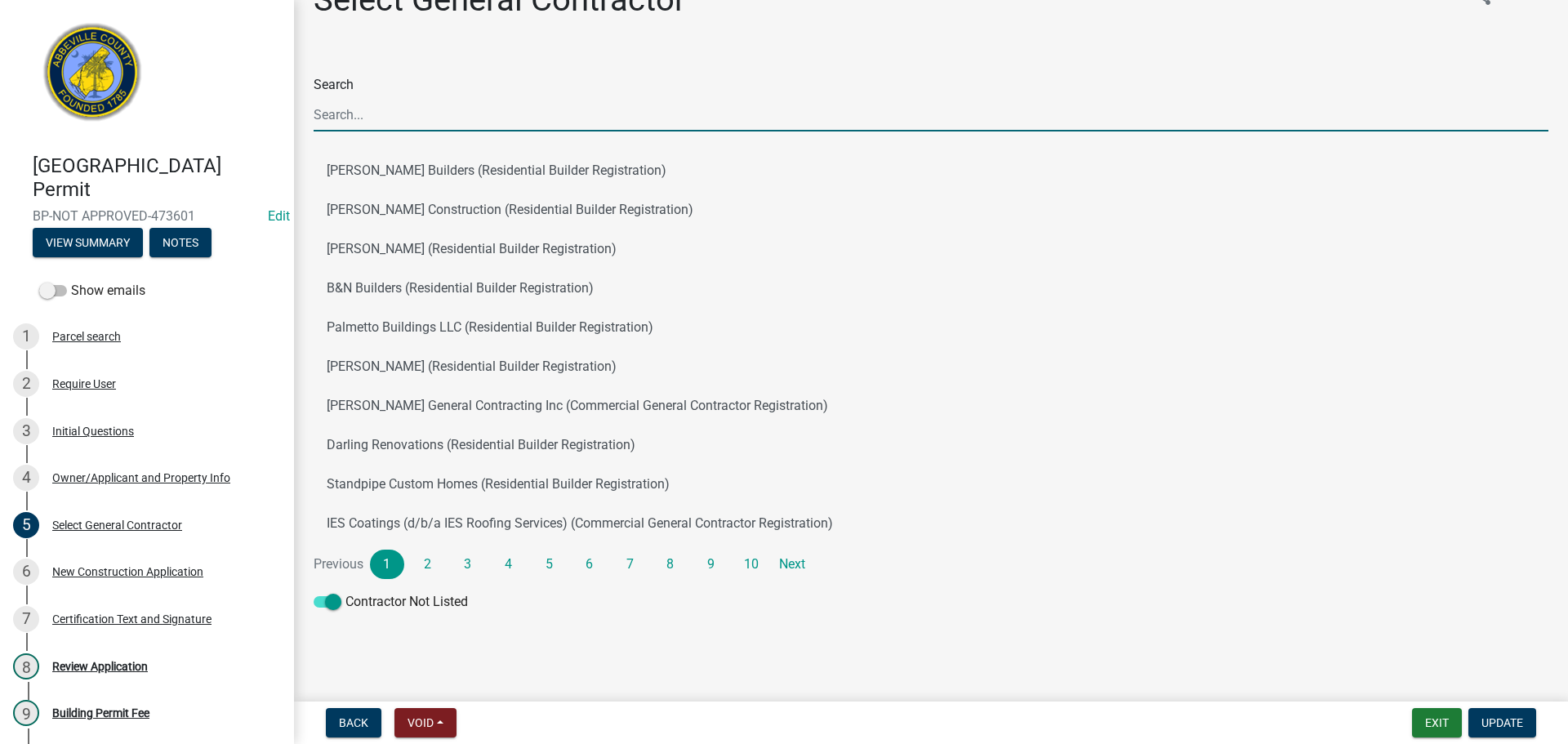
click at [381, 108] on input "Search" at bounding box center [931, 115] width 1235 height 34
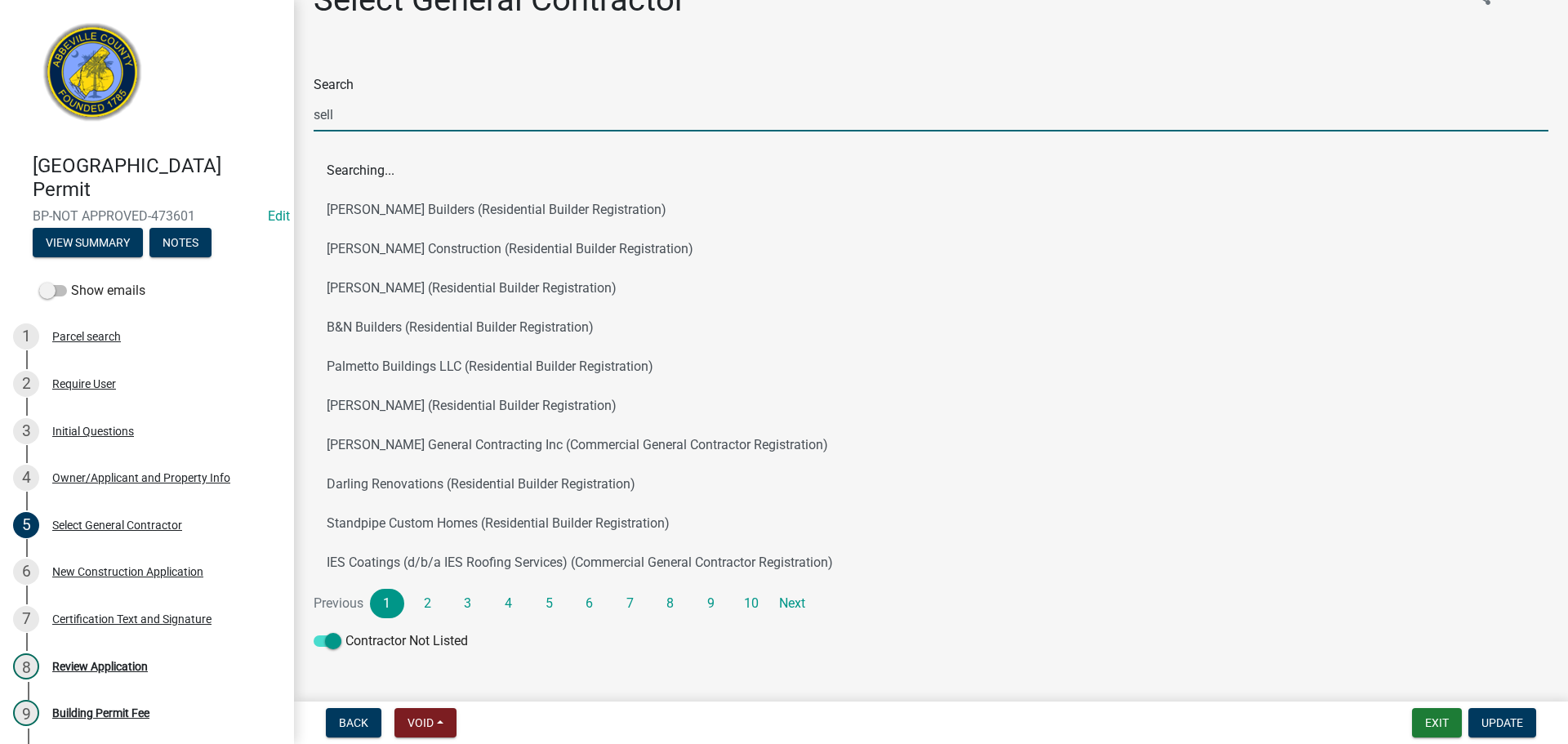
scroll to position [0, 0]
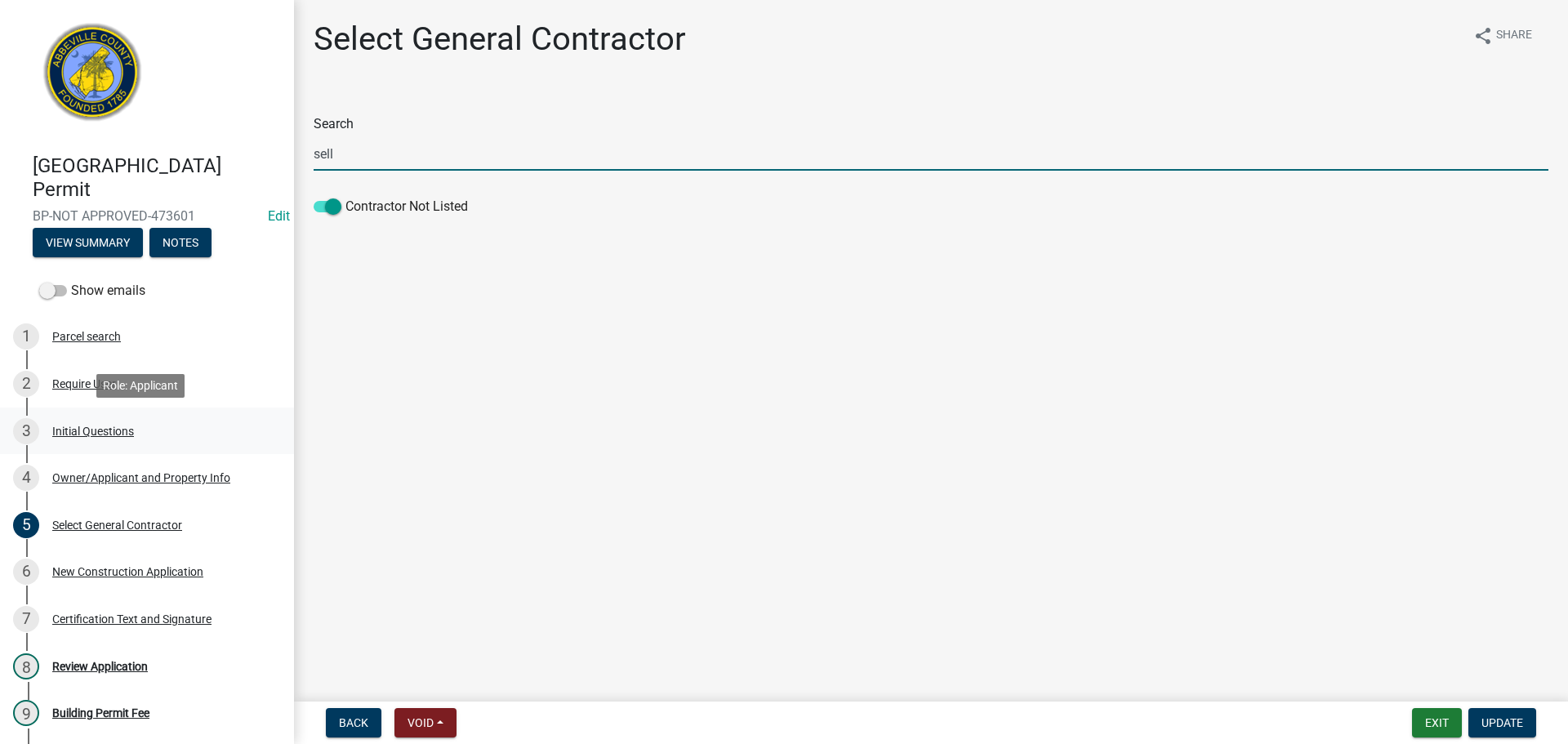
type input "sell"
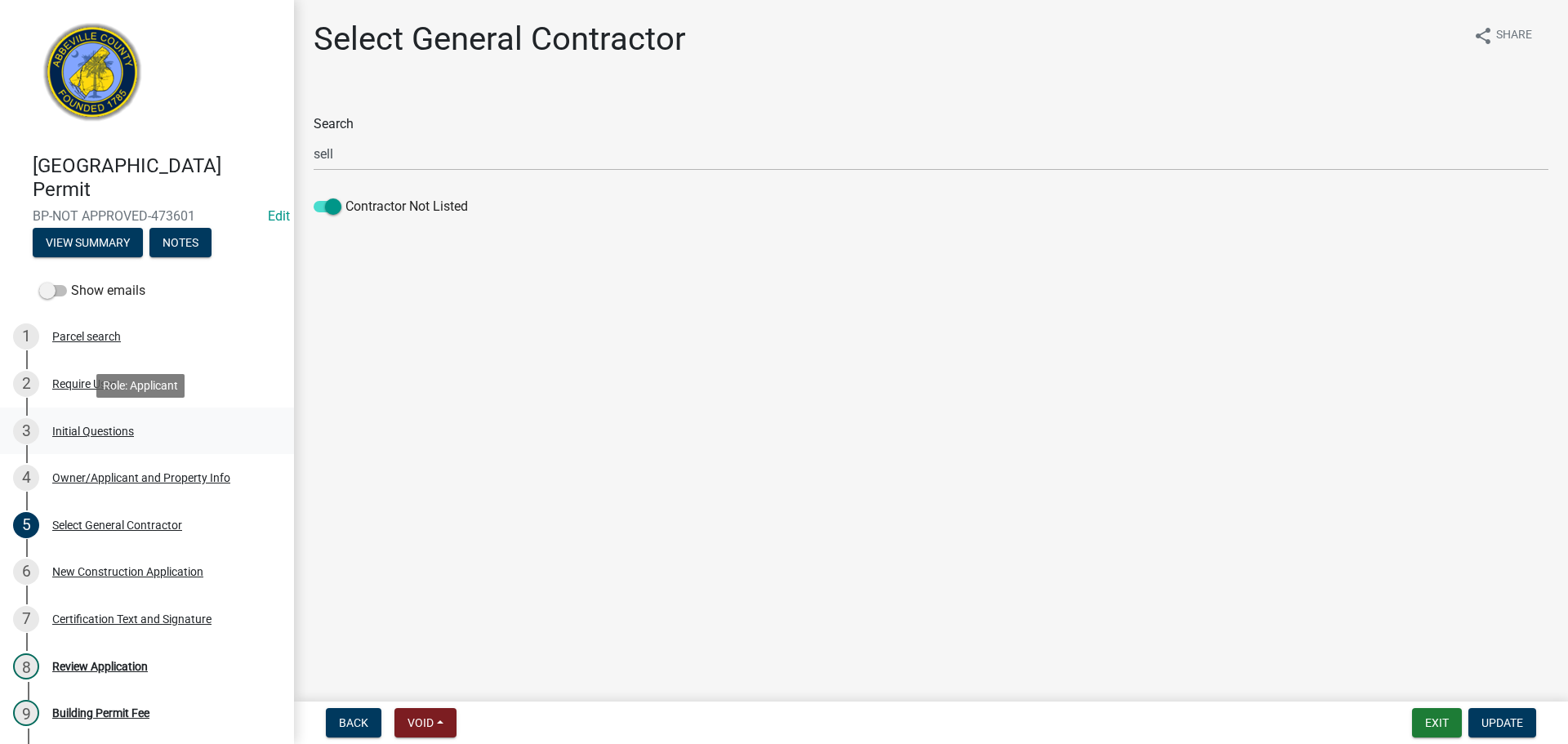
click at [116, 432] on div "Initial Questions" at bounding box center [92, 431] width 82 height 12
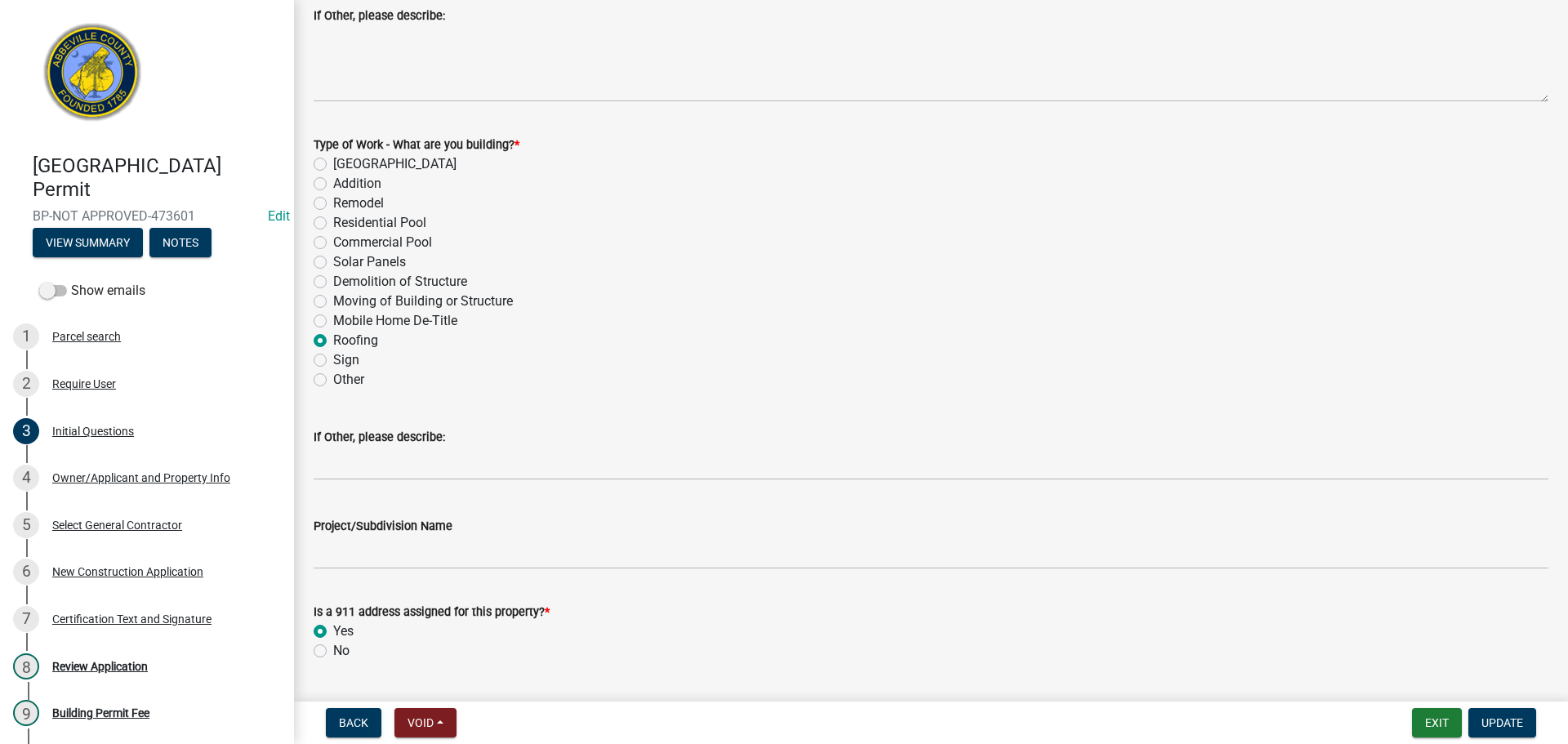
scroll to position [716, 0]
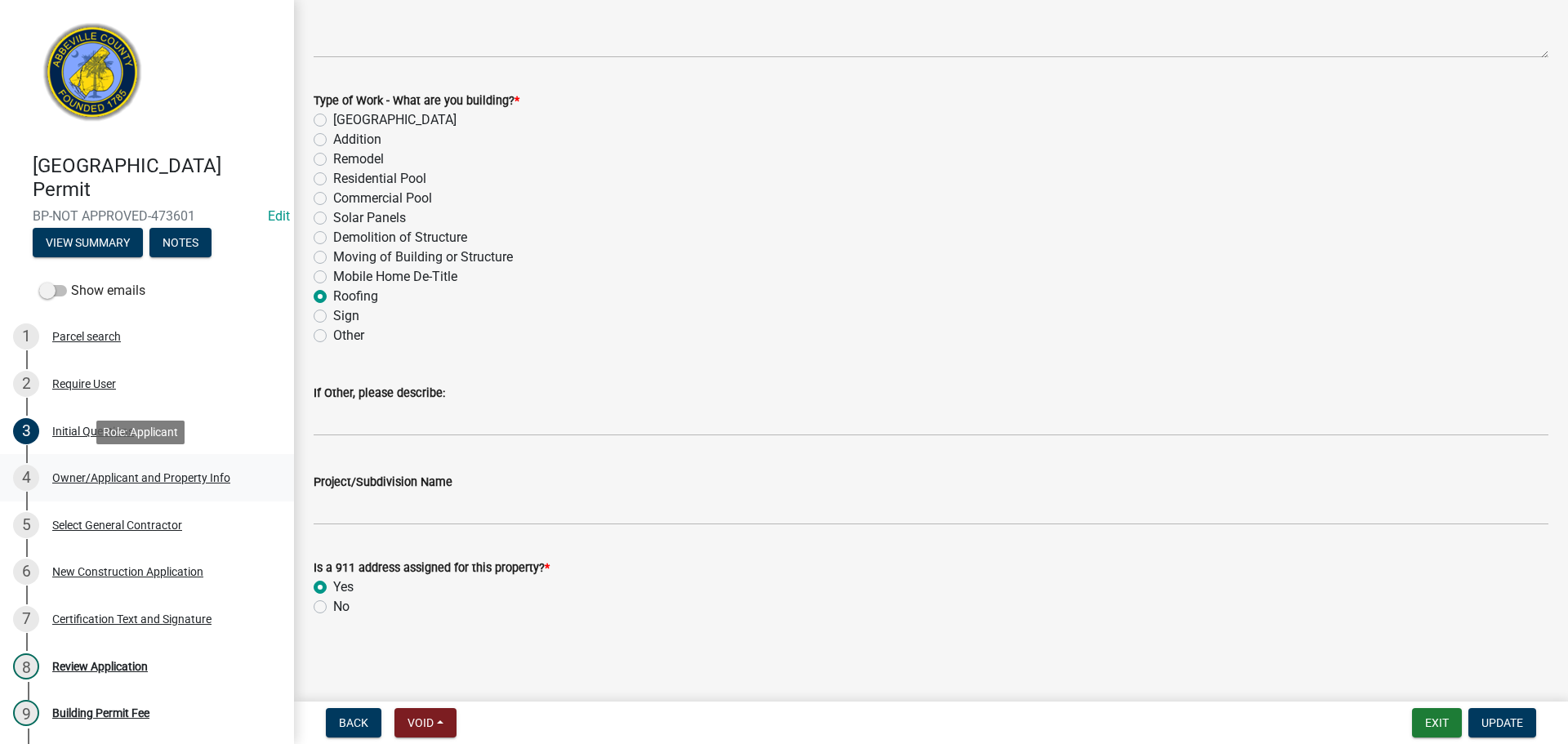
click at [139, 478] on div "Owner/Applicant and Property Info" at bounding box center [140, 478] width 178 height 12
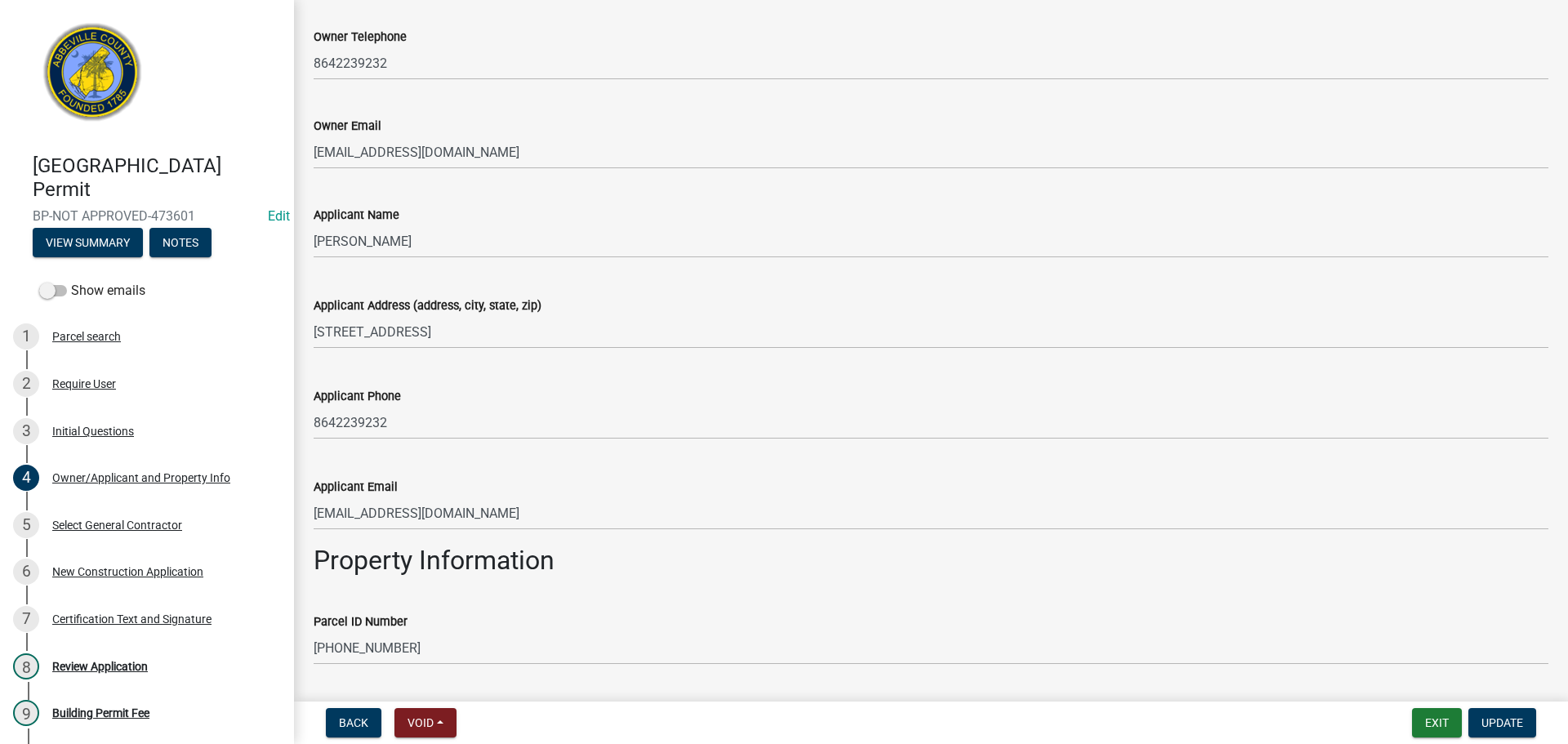
scroll to position [261, 0]
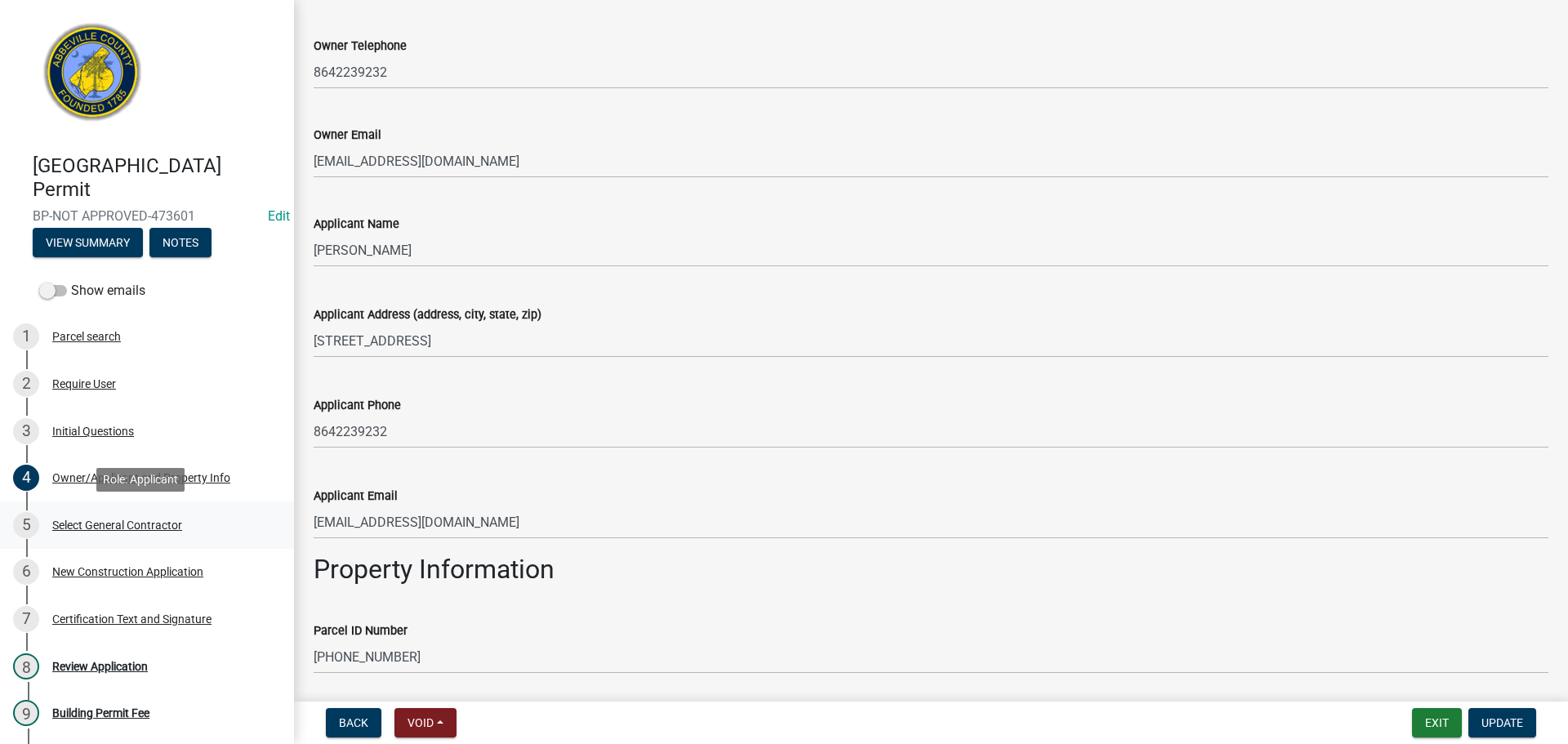
click at [167, 527] on div "Select General Contractor" at bounding box center [116, 526] width 130 height 12
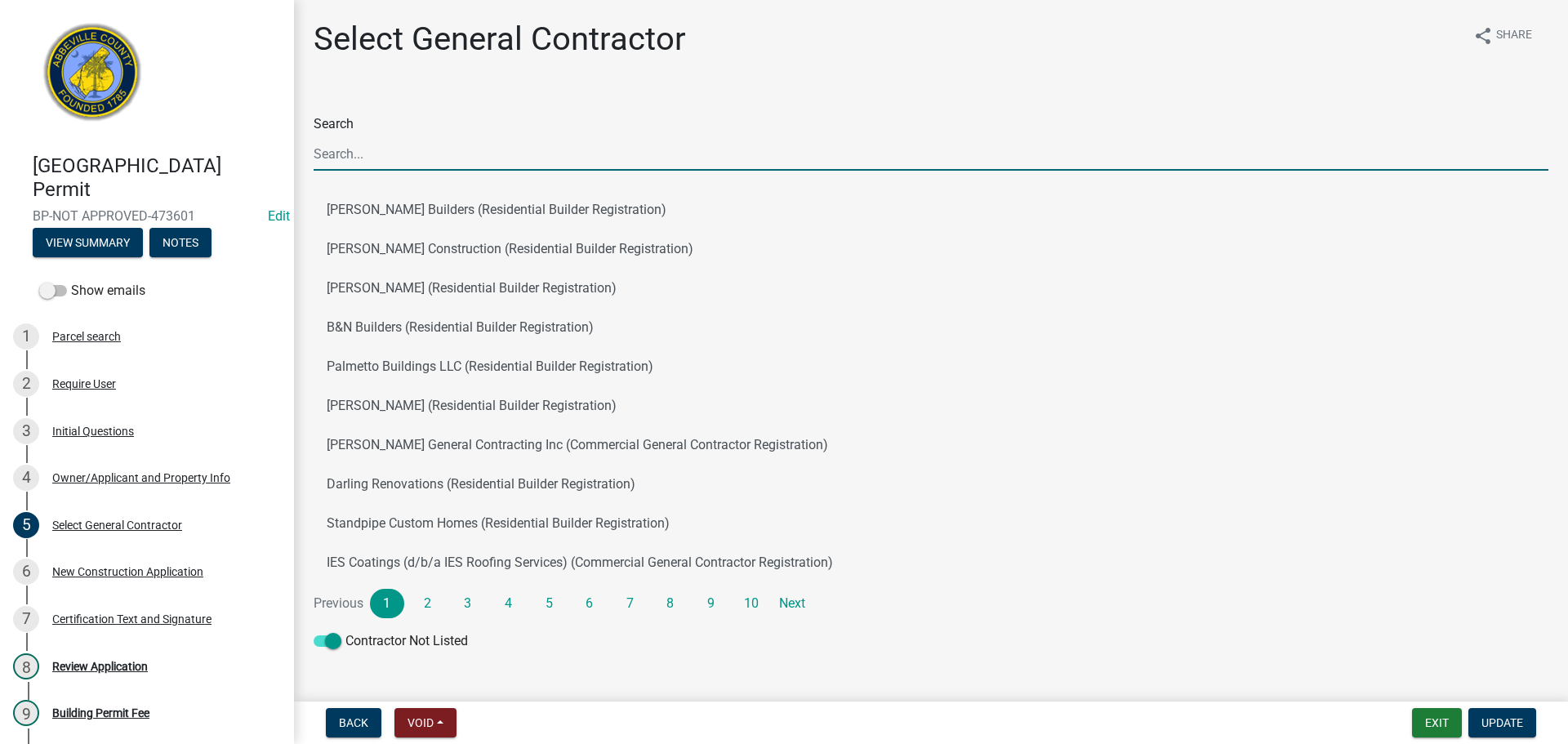
click at [404, 157] on input "Search" at bounding box center [931, 154] width 1235 height 34
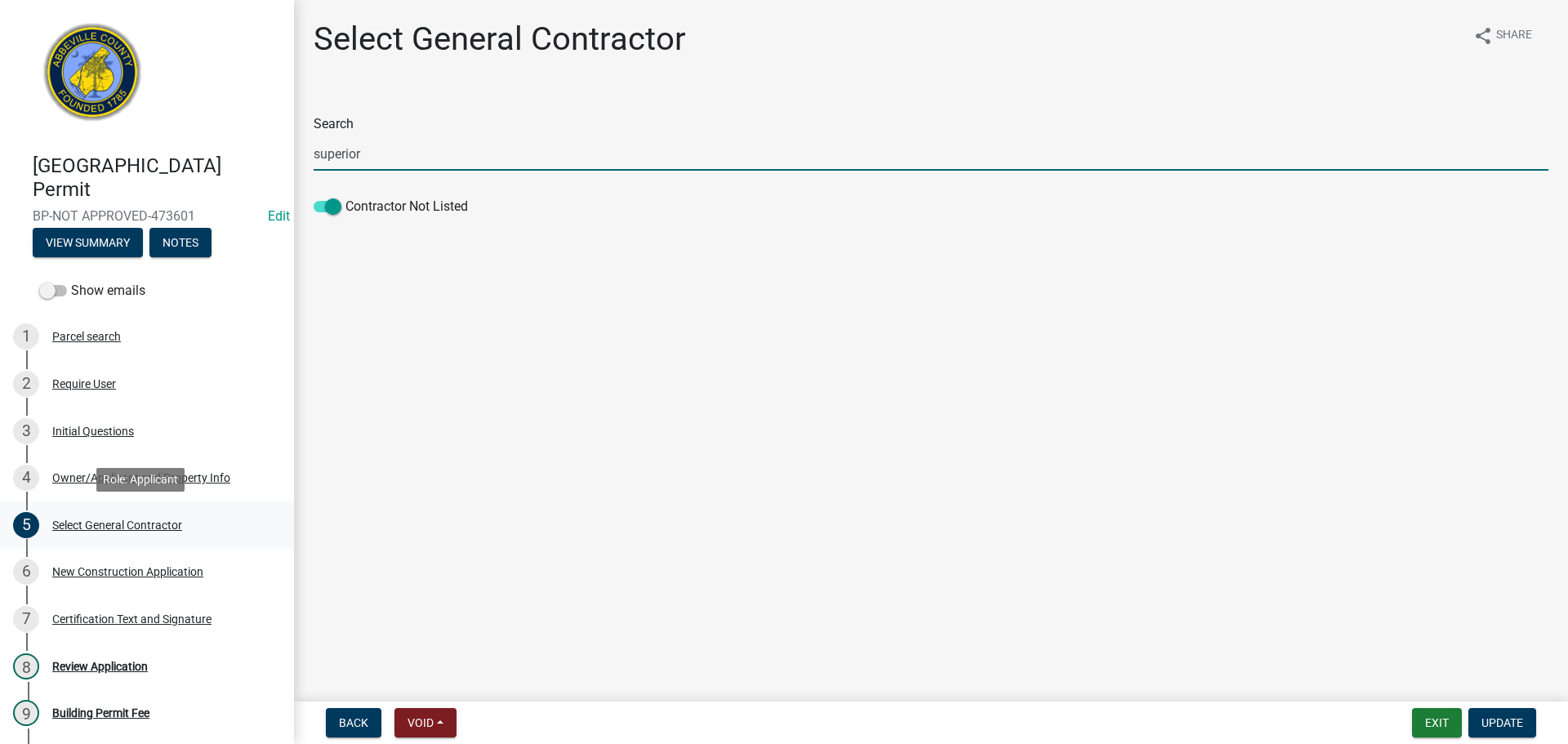
type input "superior"
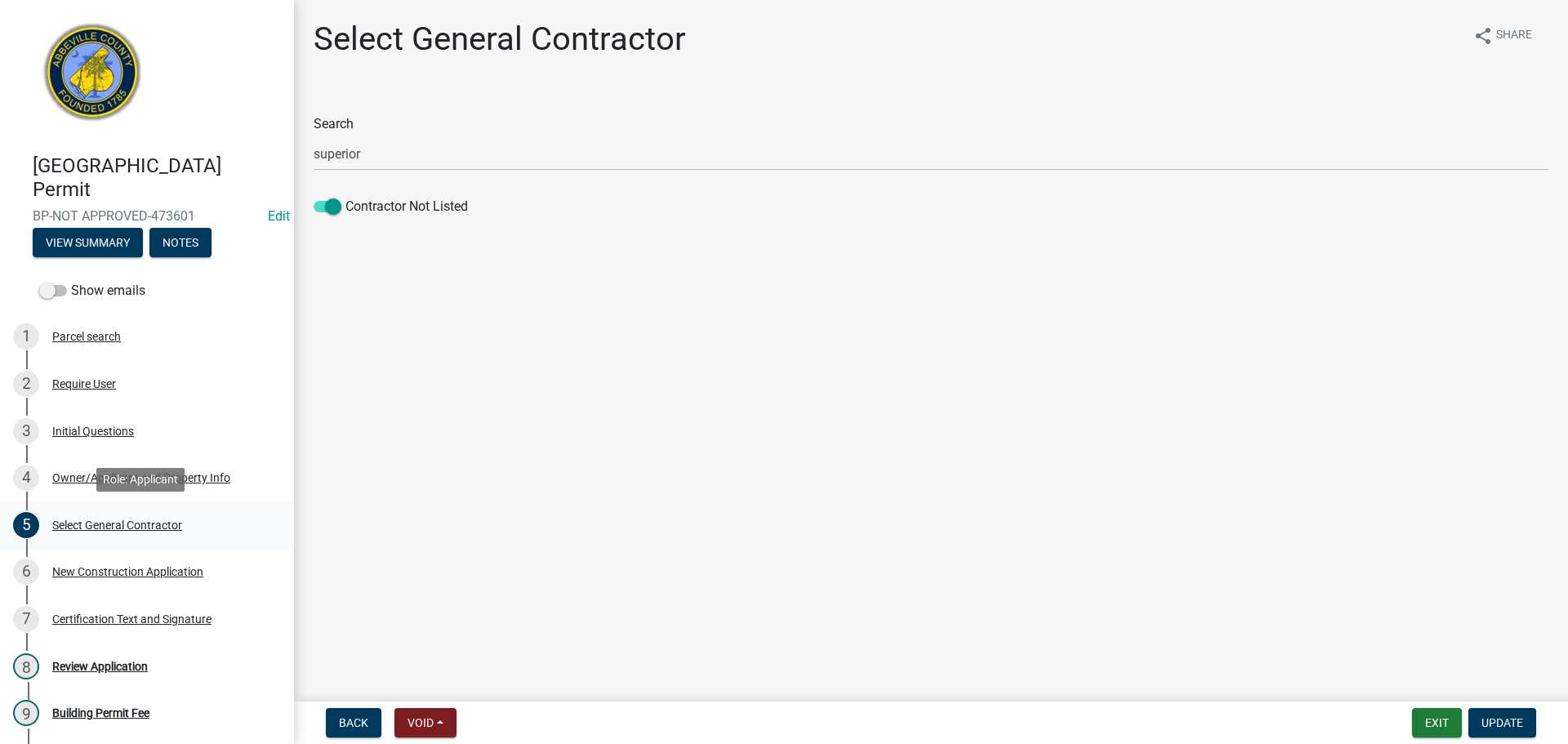
click at [122, 520] on div "Select General Contractor" at bounding box center [116, 526] width 130 height 12
click at [122, 570] on div "New Construction Application" at bounding box center [127, 572] width 151 height 12
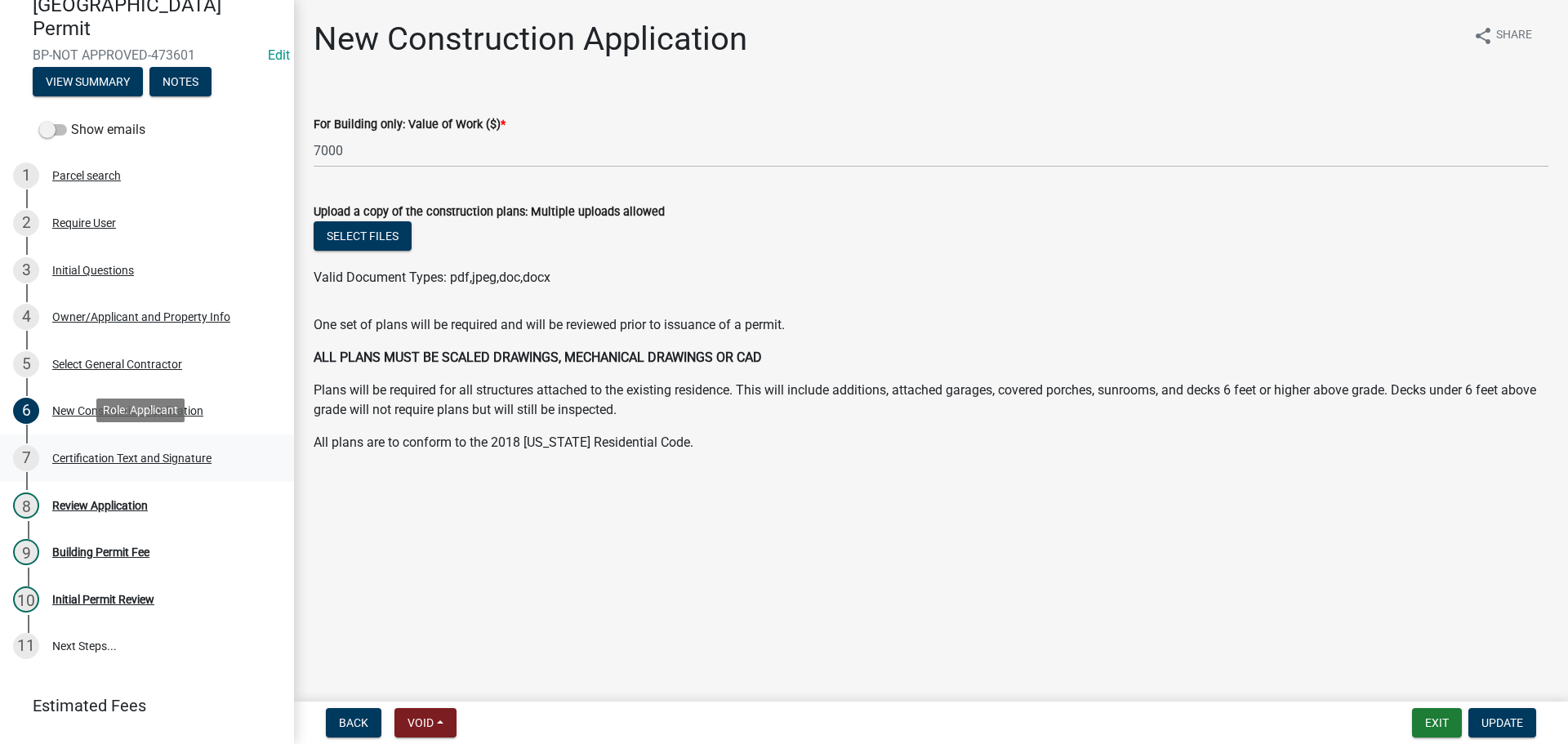
scroll to position [164, 0]
click at [190, 452] on div "Certification Text and Signature" at bounding box center [132, 456] width 160 height 12
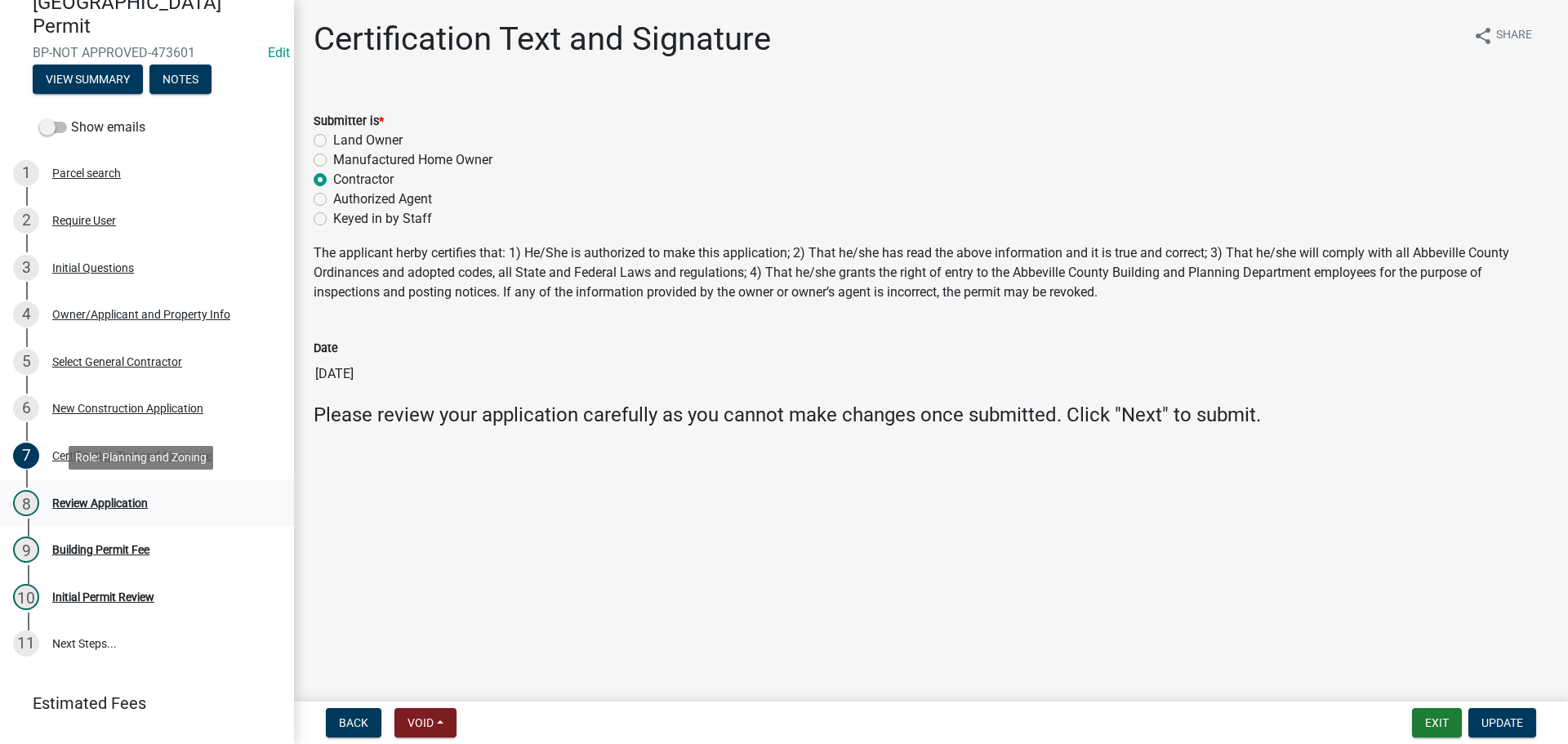
click at [100, 496] on div "8 Review Application" at bounding box center [140, 502] width 255 height 26
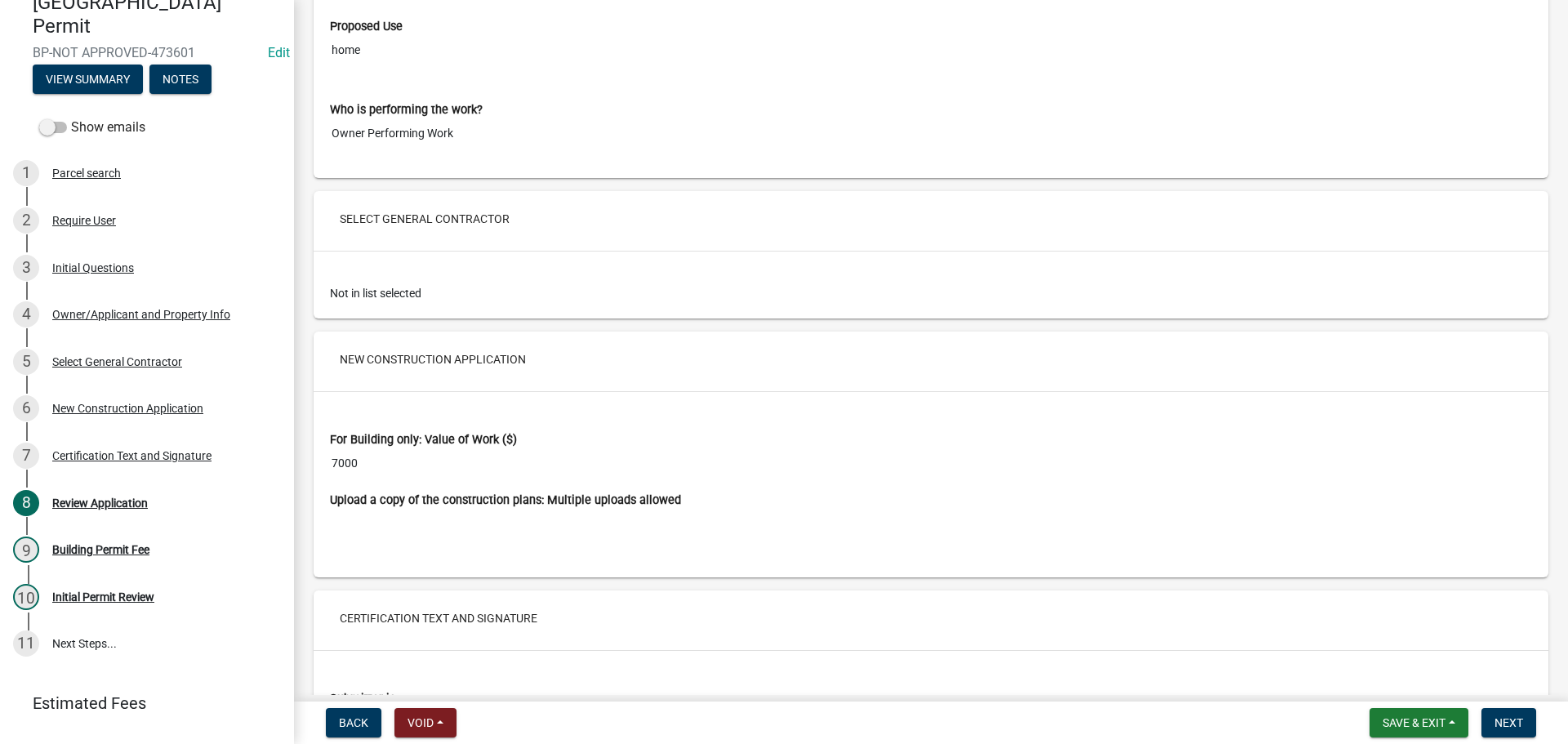
scroll to position [2149, 0]
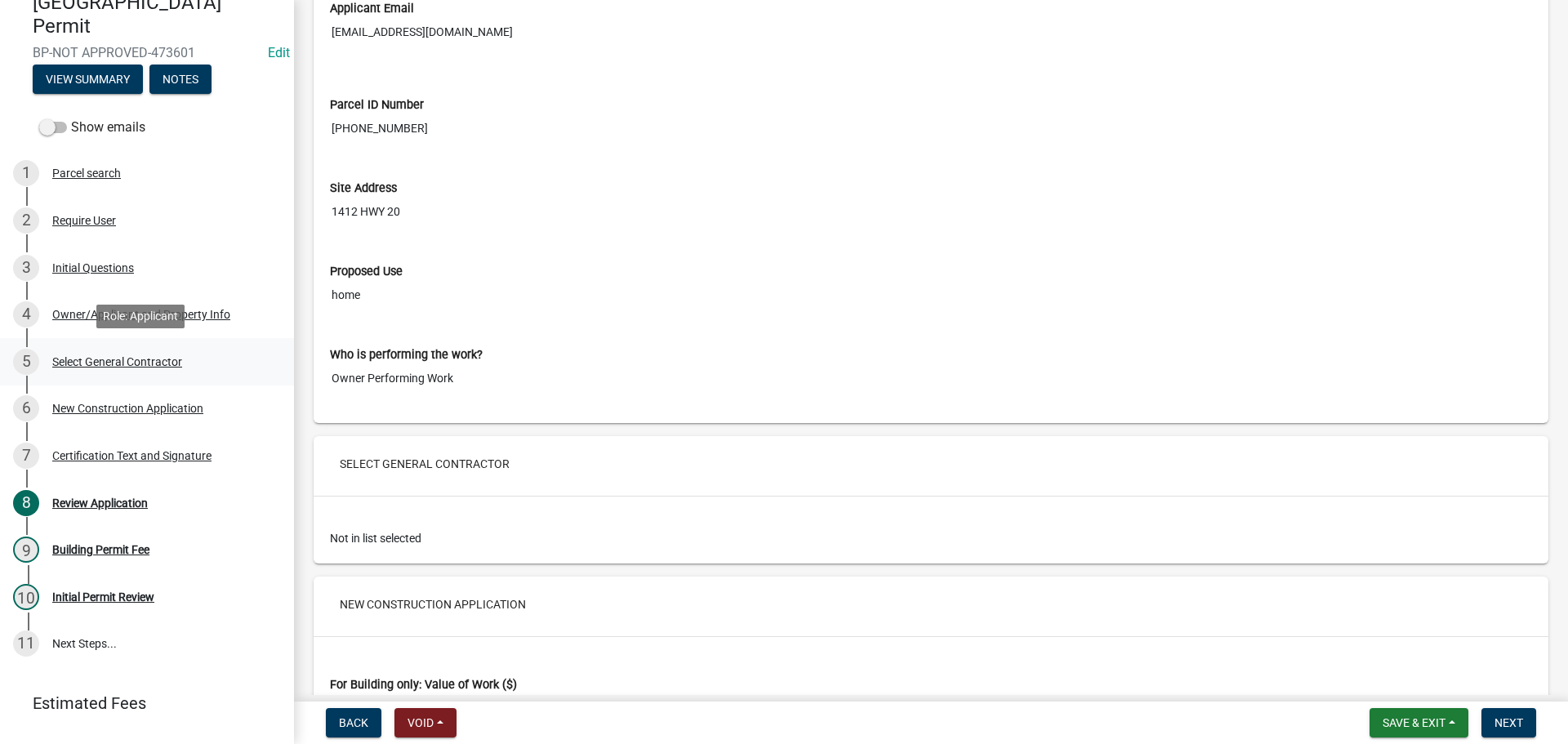
click at [134, 374] on div "5 Select General Contractor" at bounding box center [140, 362] width 255 height 26
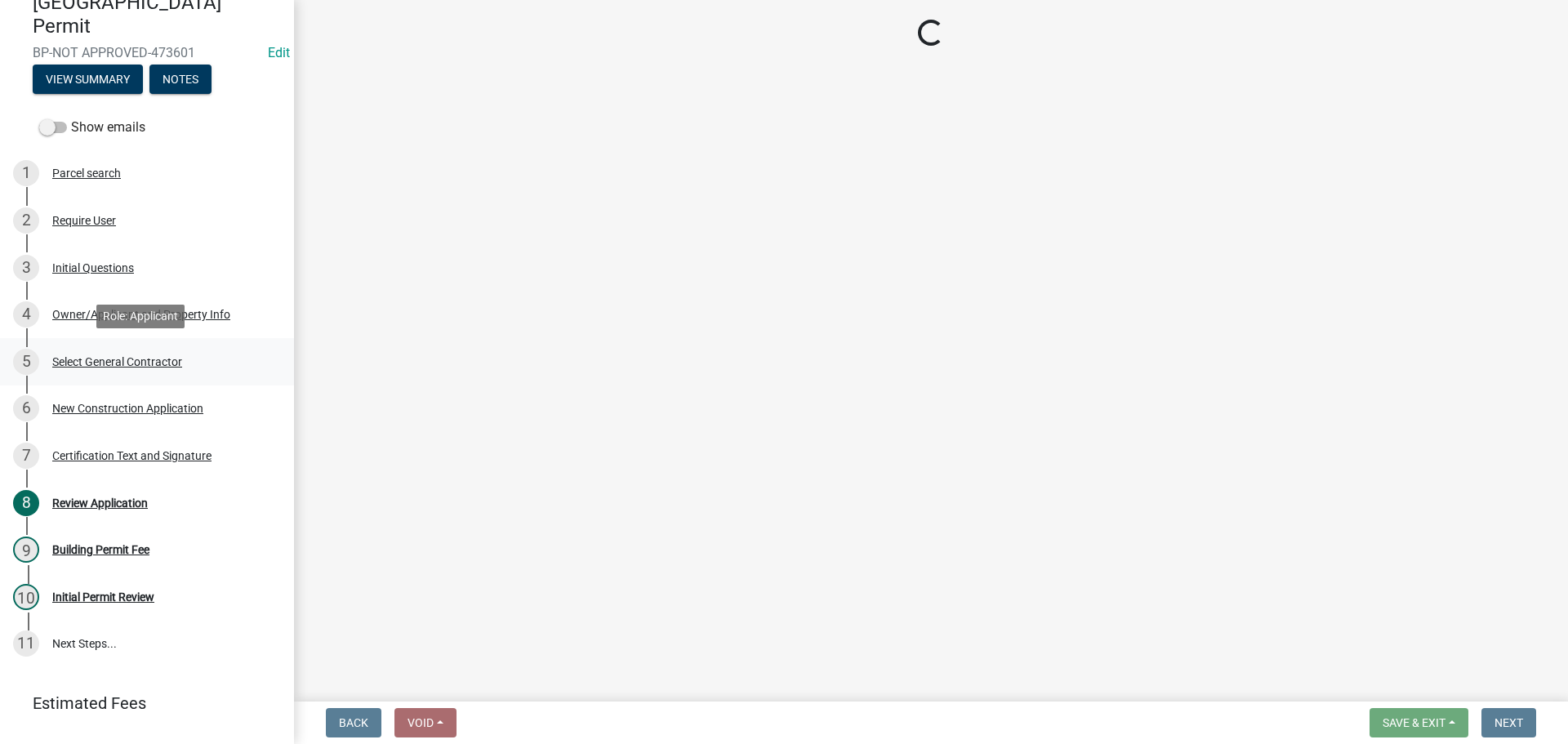
scroll to position [0, 0]
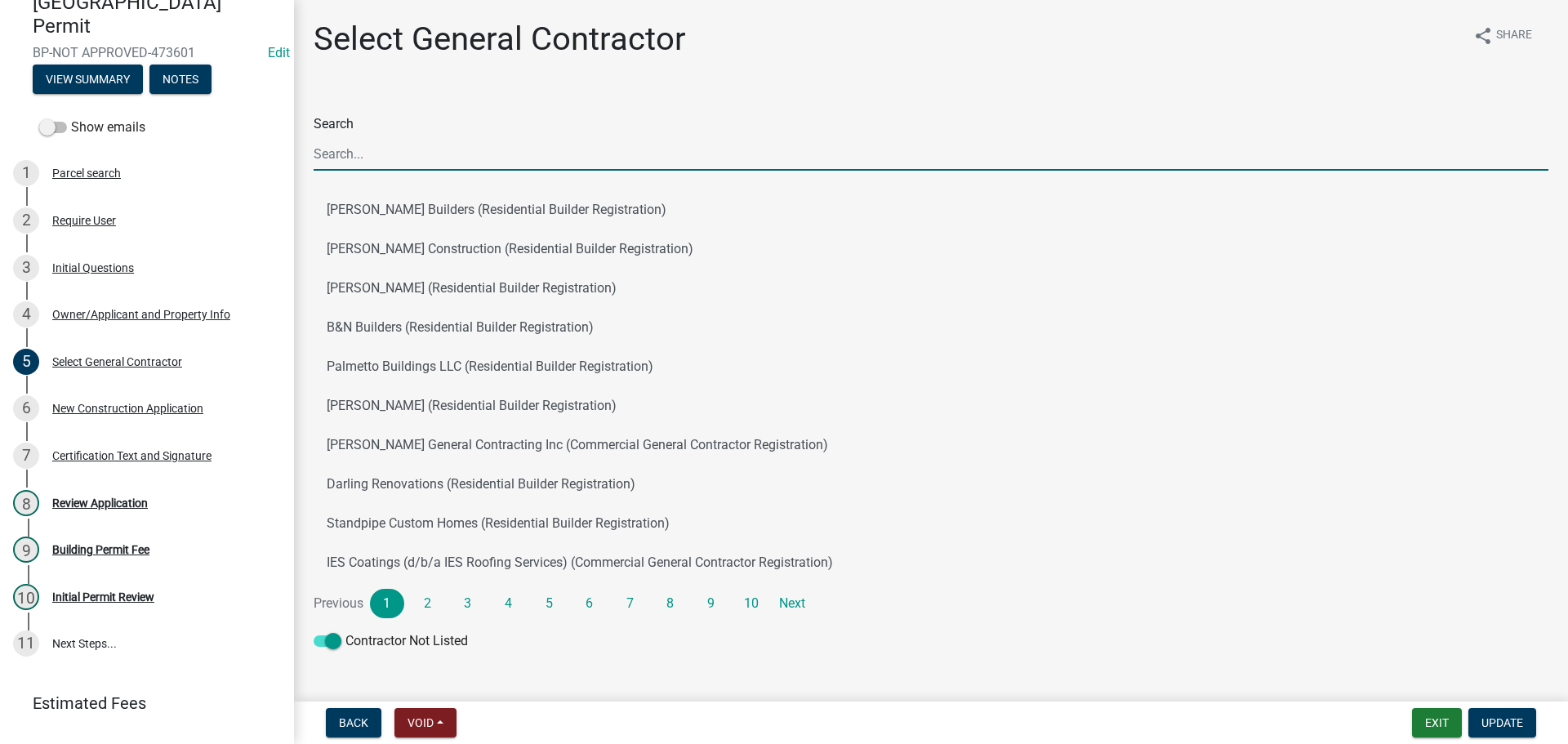
click at [424, 154] on input "Search" at bounding box center [931, 154] width 1235 height 34
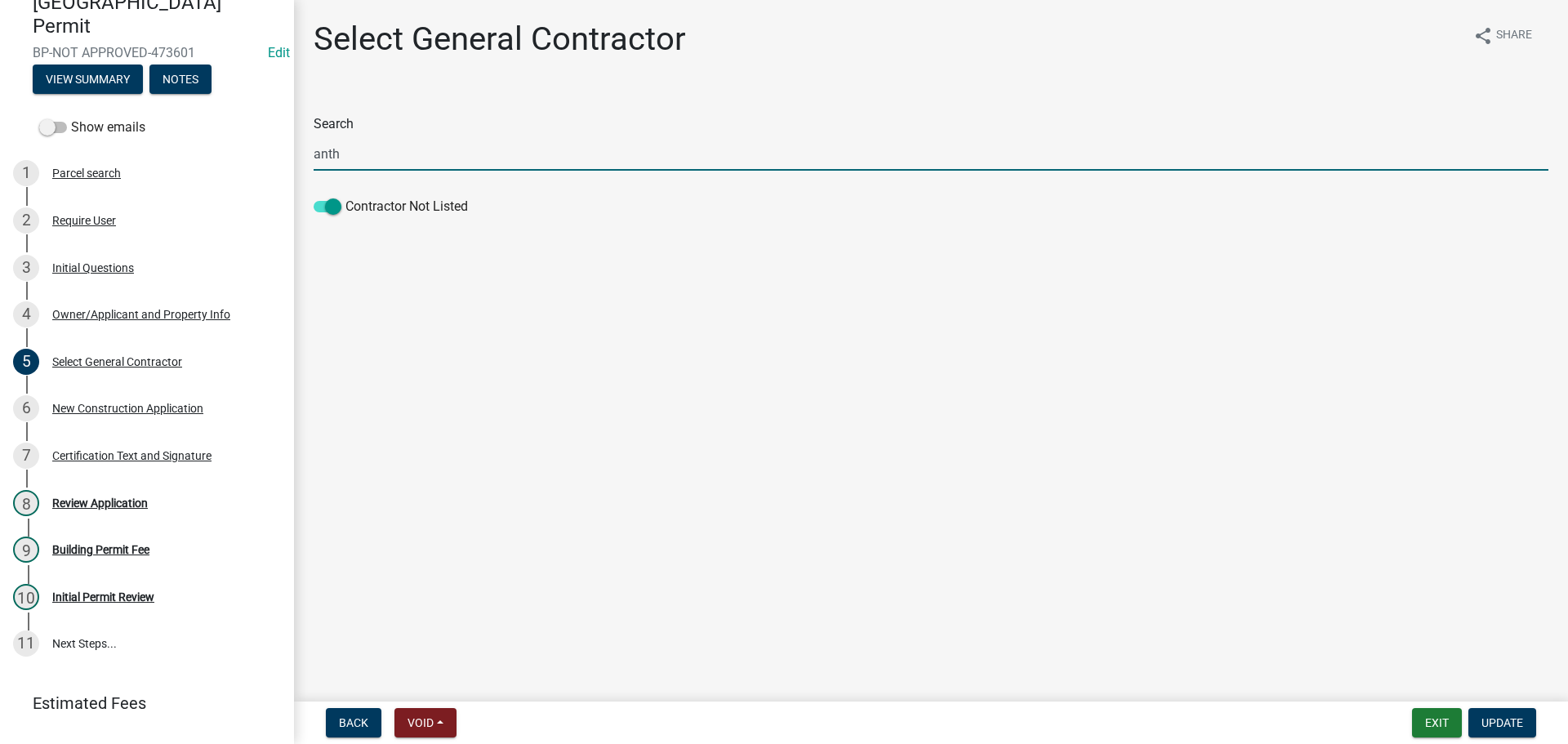
click at [382, 149] on input "anth" at bounding box center [931, 154] width 1235 height 34
type input "supe"
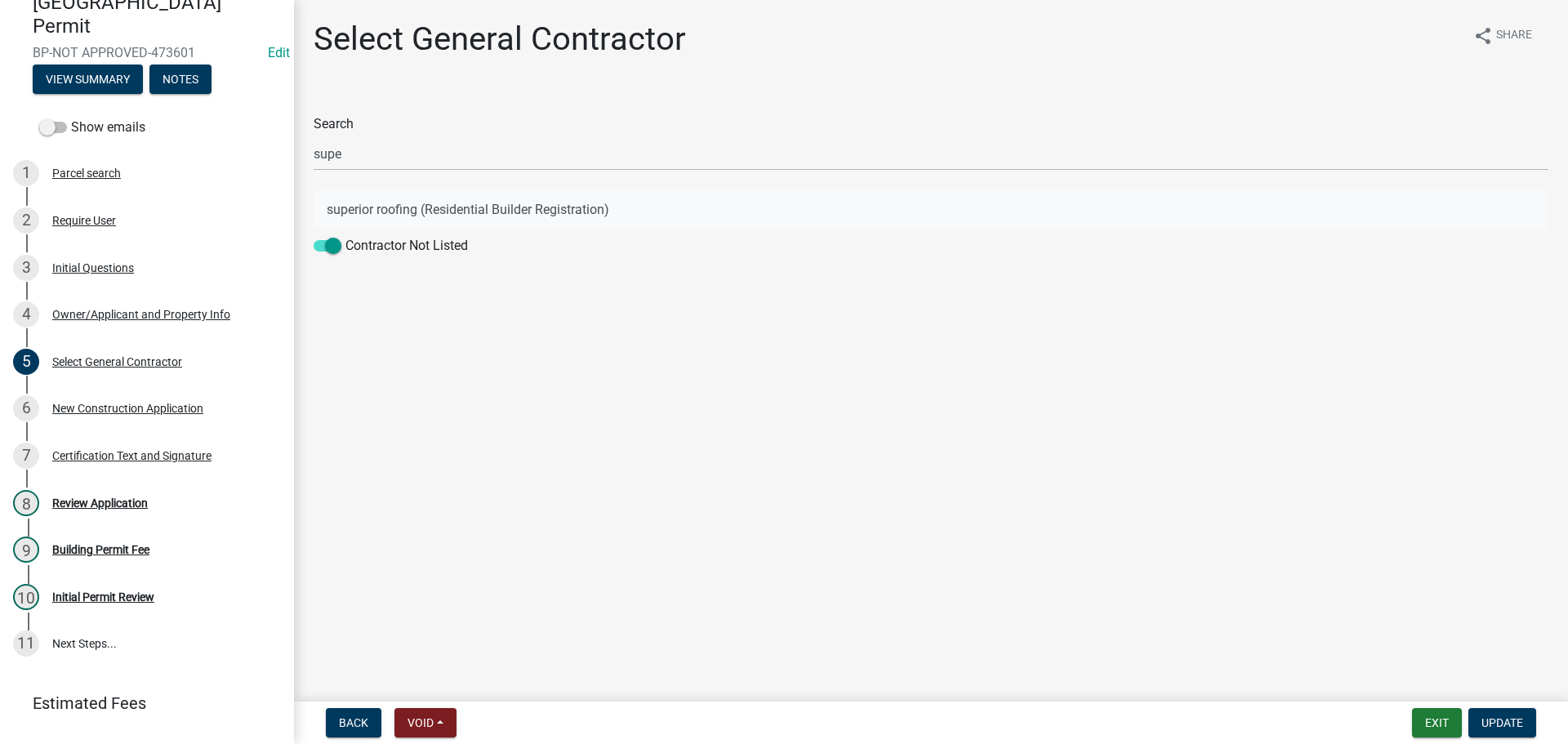
click at [422, 203] on button "superior roofing (Residential Builder Registration)" at bounding box center [931, 210] width 1235 height 39
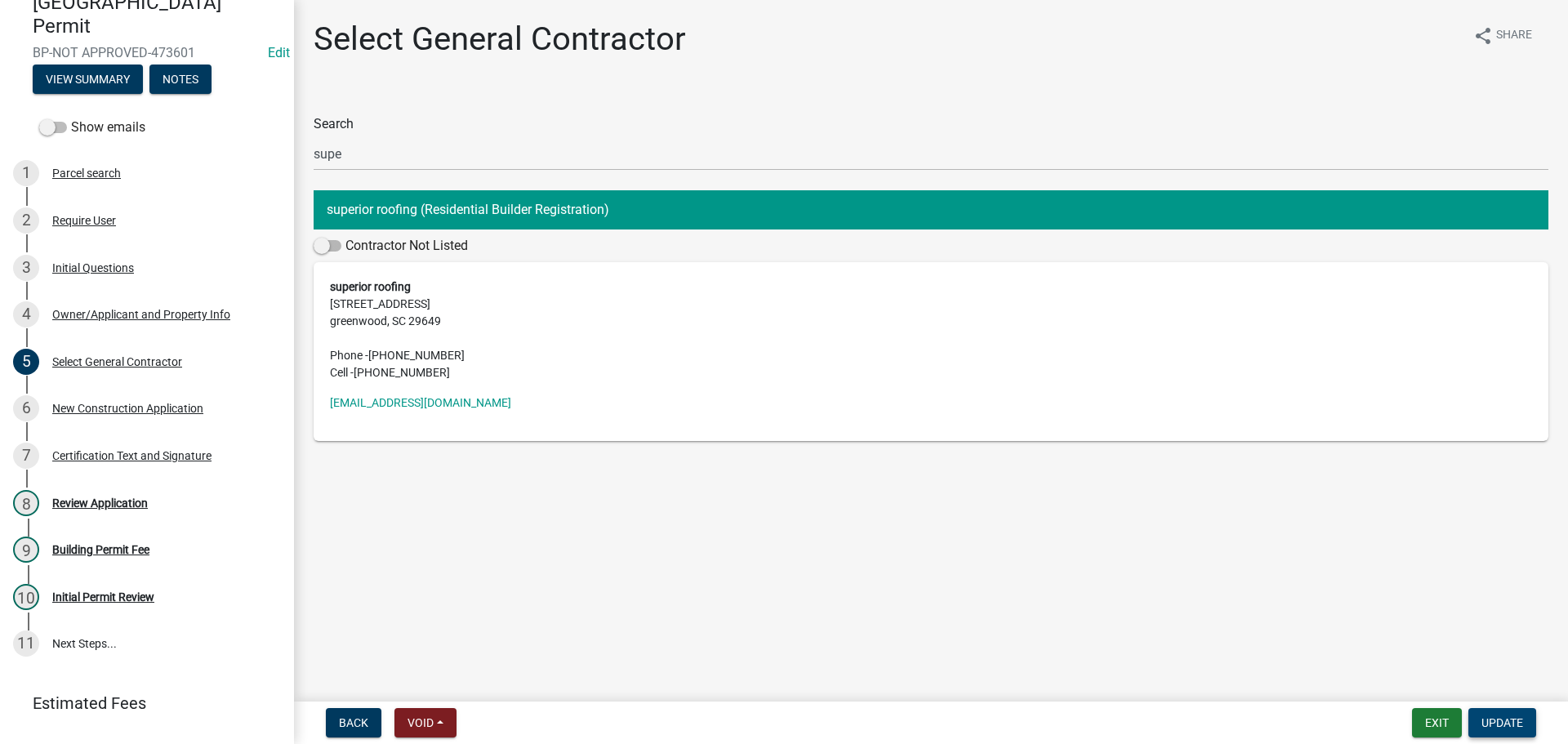
click at [1512, 717] on span "Update" at bounding box center [1502, 724] width 41 height 13
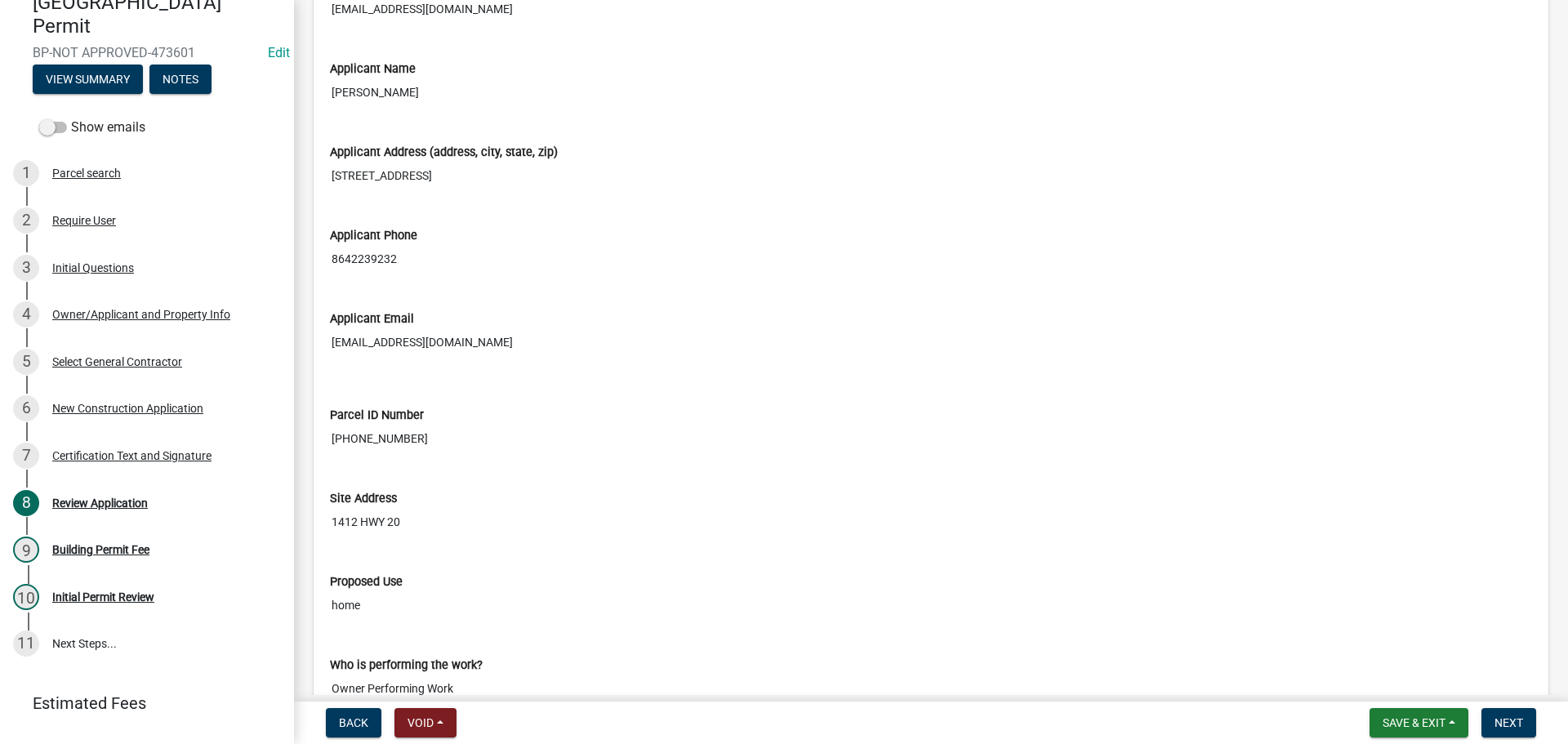
scroll to position [2043, 0]
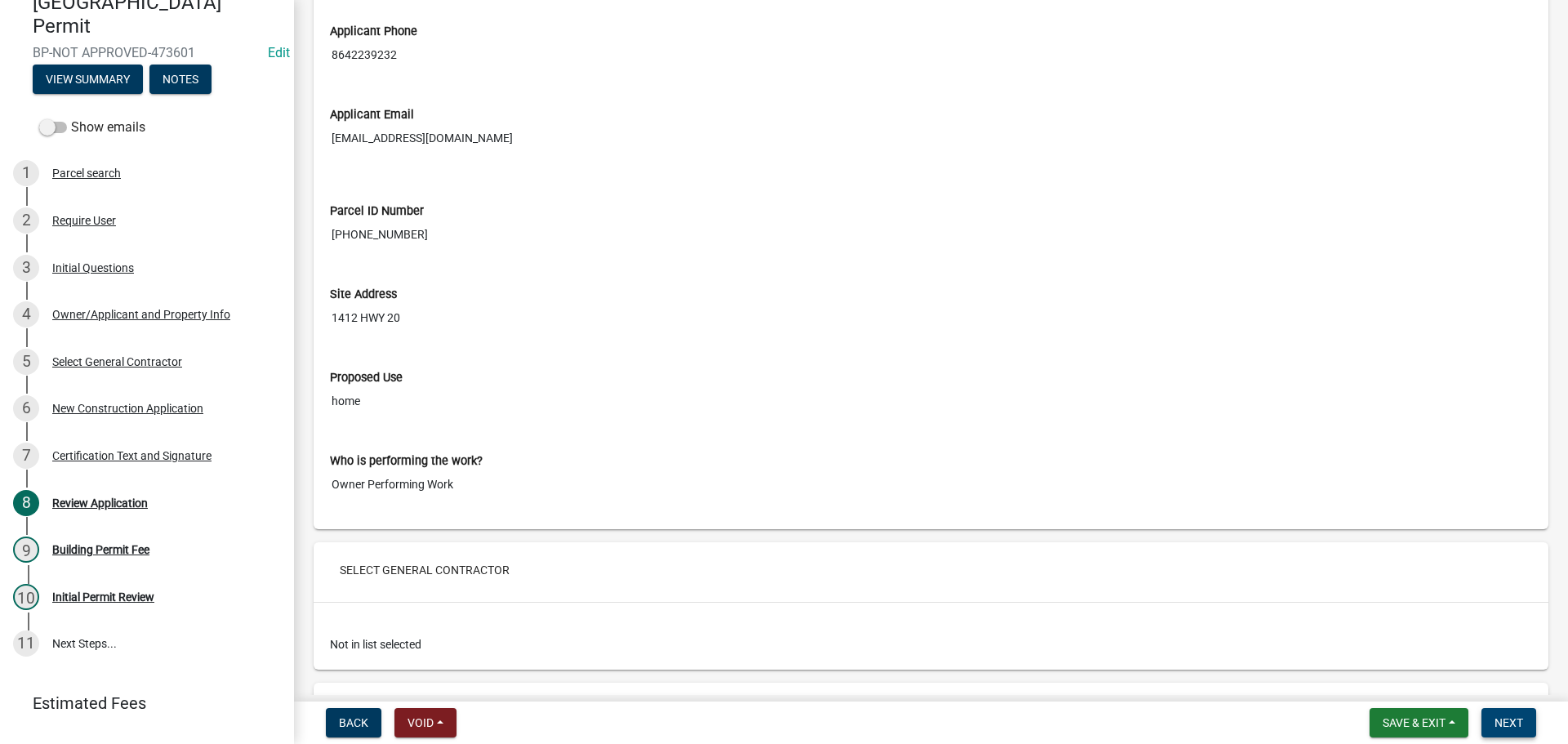
click at [1514, 721] on span "Next" at bounding box center [1509, 724] width 29 height 13
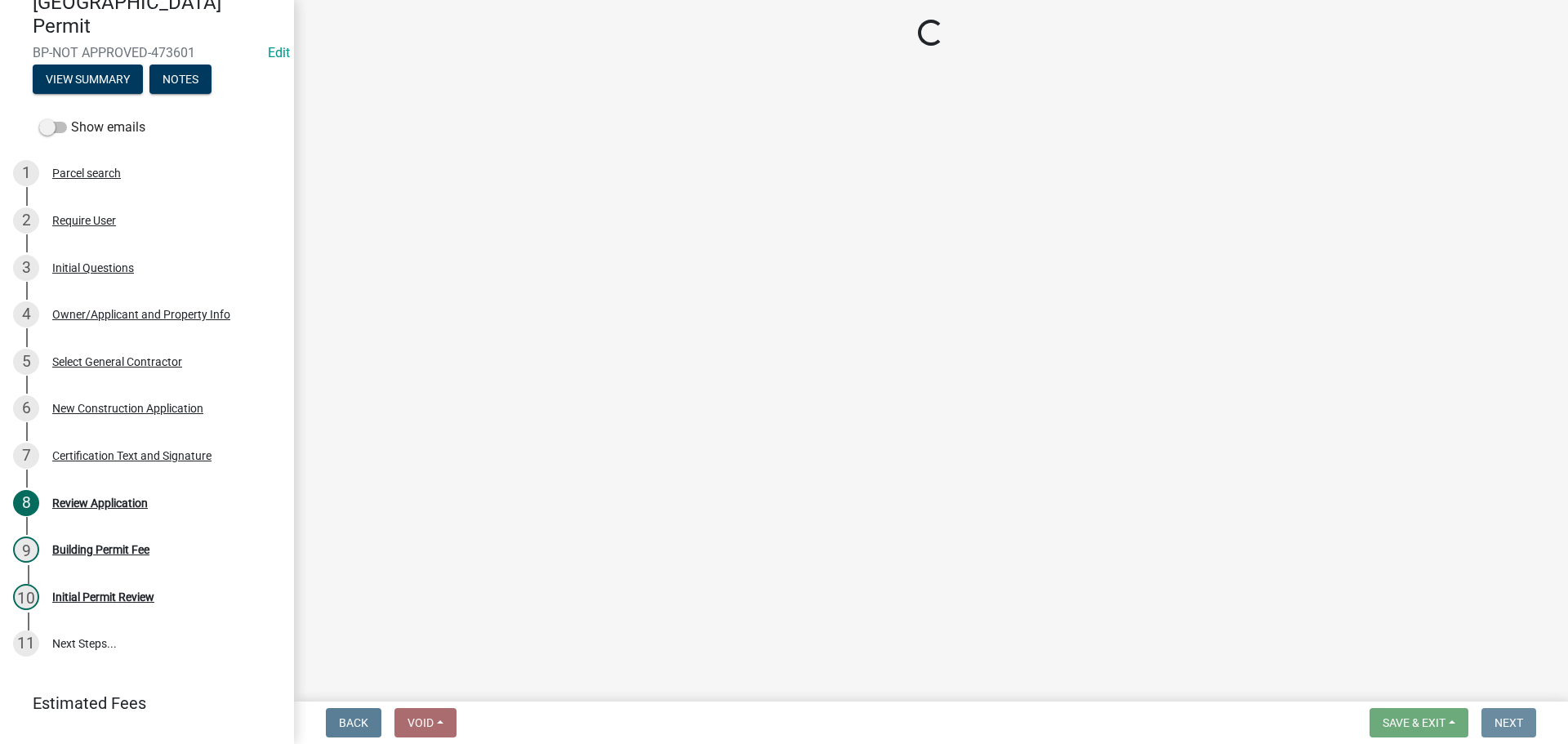
scroll to position [0, 0]
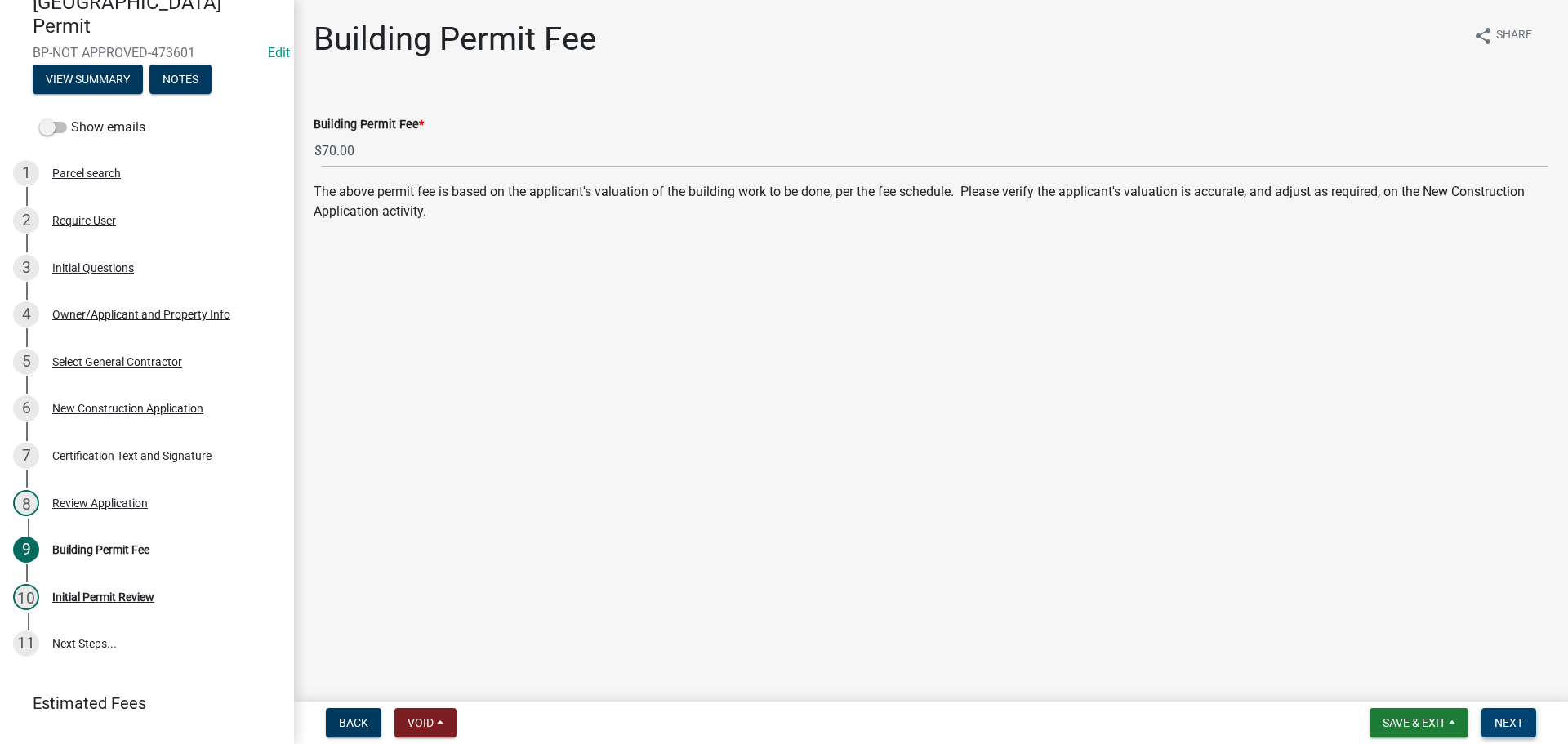
click at [1516, 717] on span "Next" at bounding box center [1509, 724] width 29 height 13
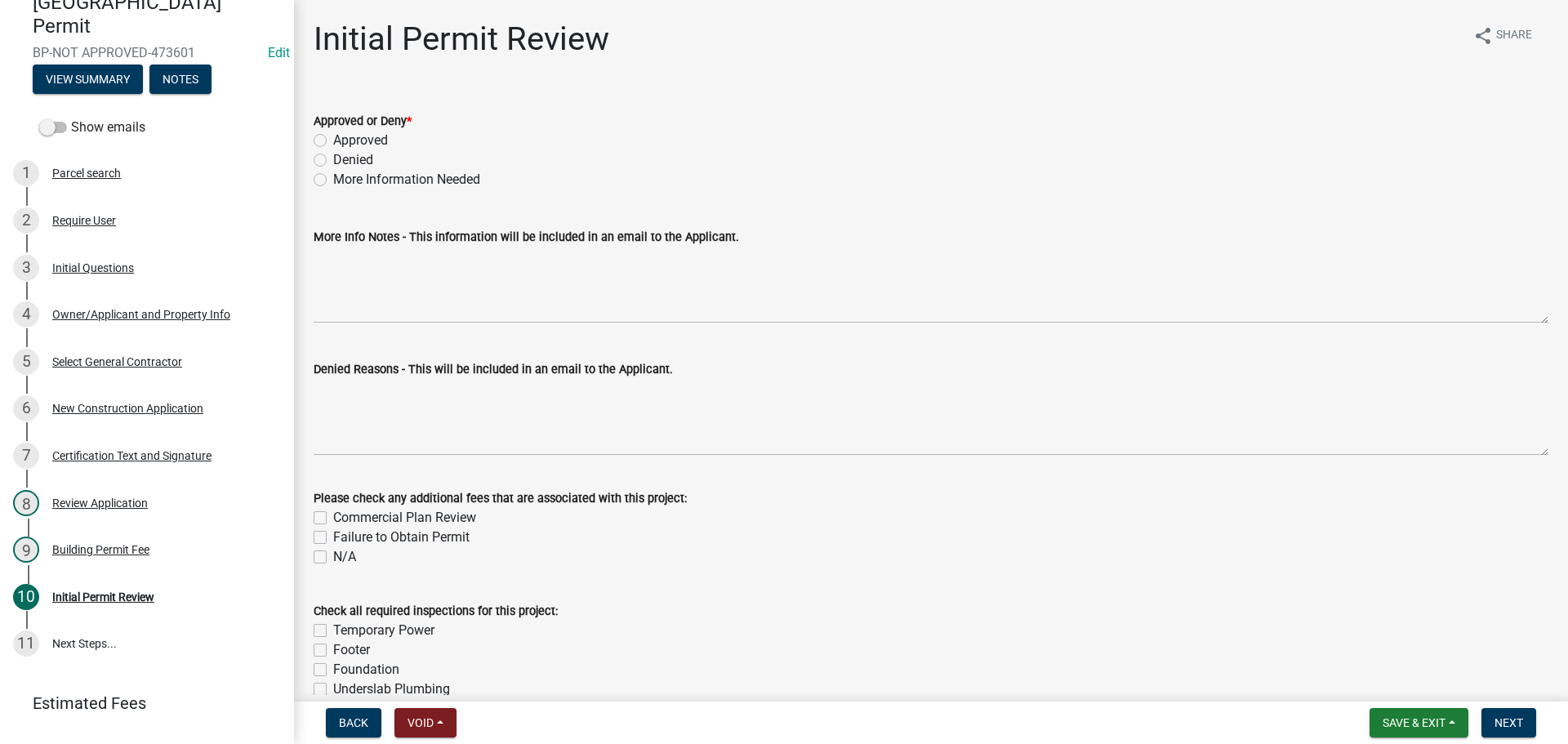
click at [333, 141] on label "Approved" at bounding box center [360, 141] width 55 height 19
click at [333, 141] on input "Approved" at bounding box center [338, 136] width 11 height 11
radio input "true"
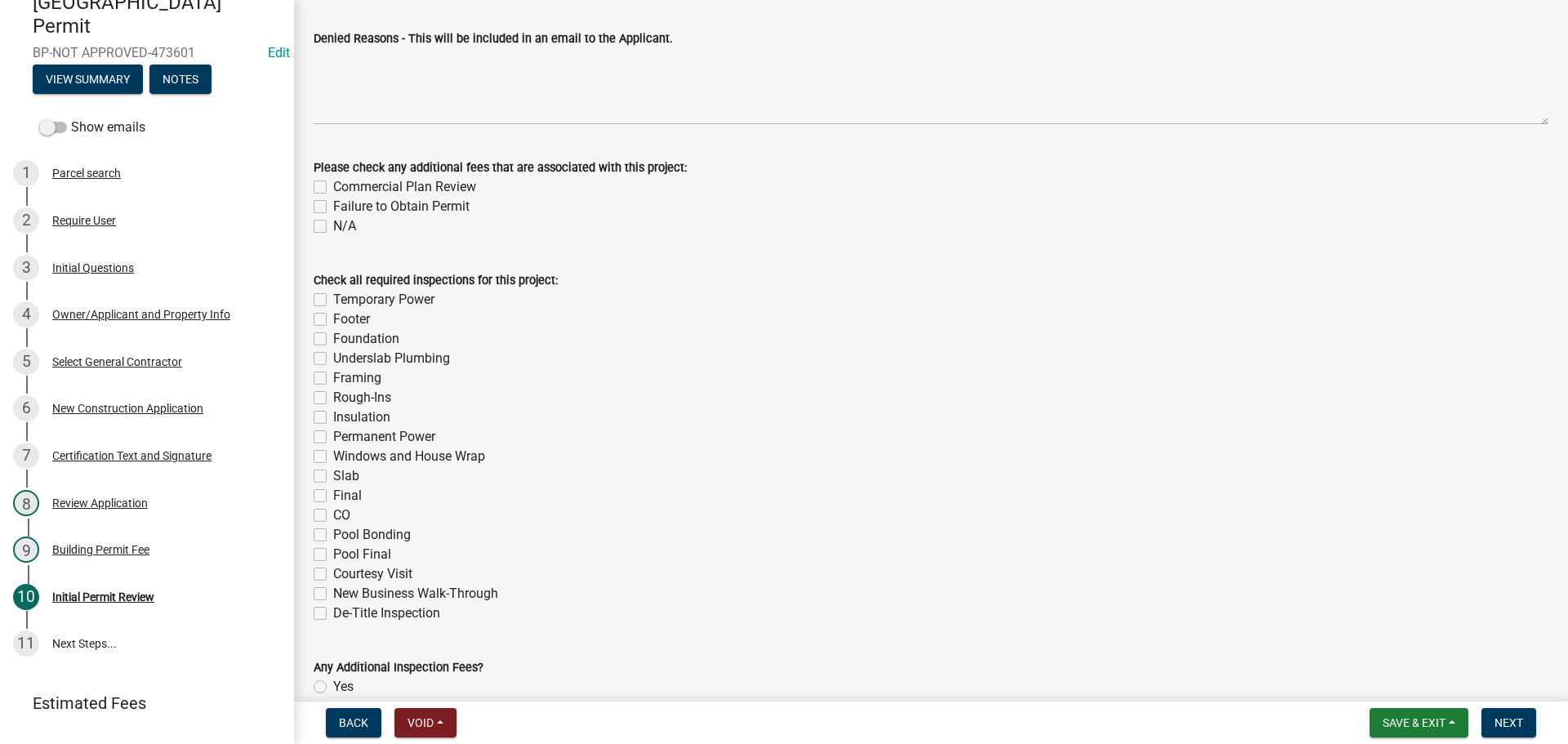
scroll to position [430, 0]
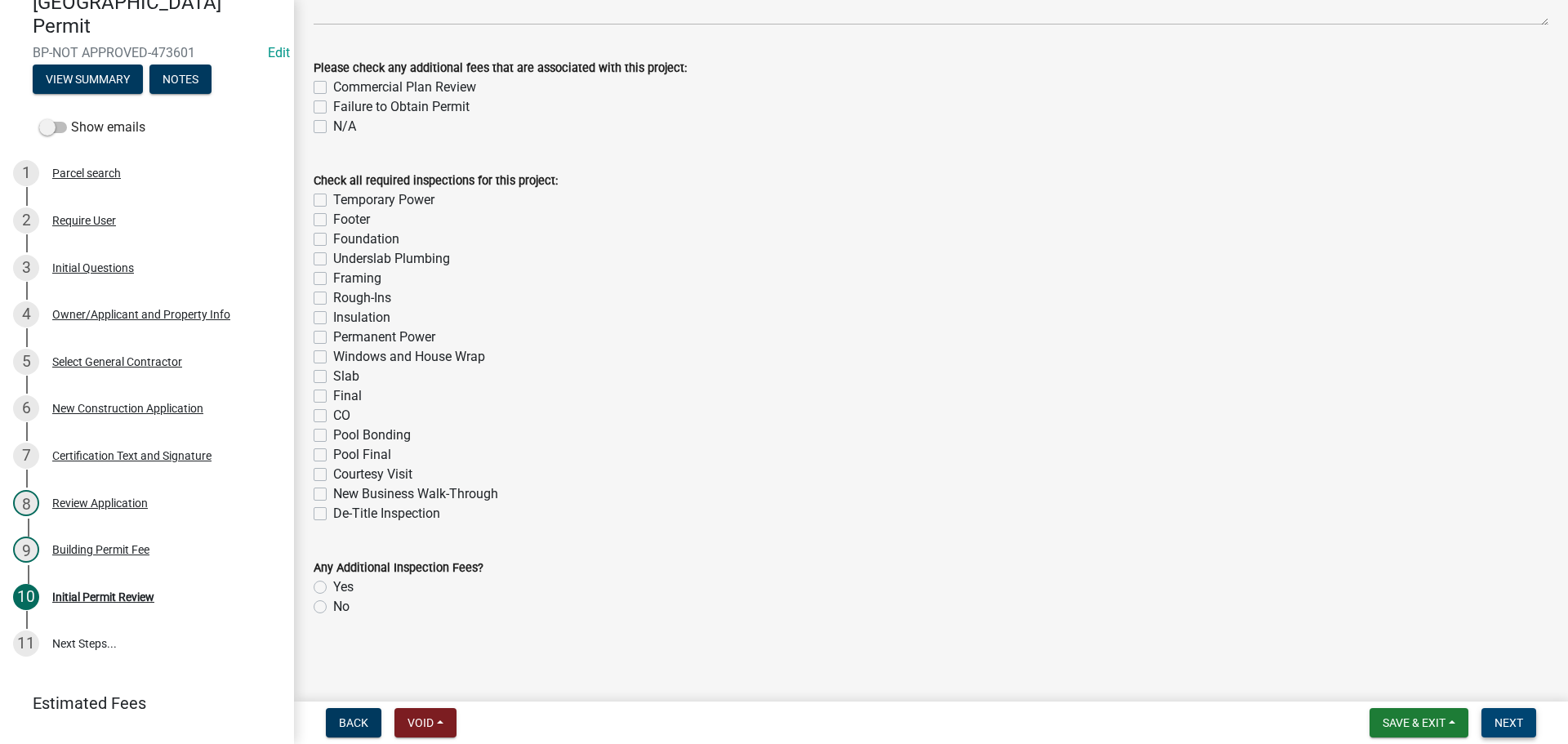
click at [1512, 714] on button "Next" at bounding box center [1508, 723] width 55 height 30
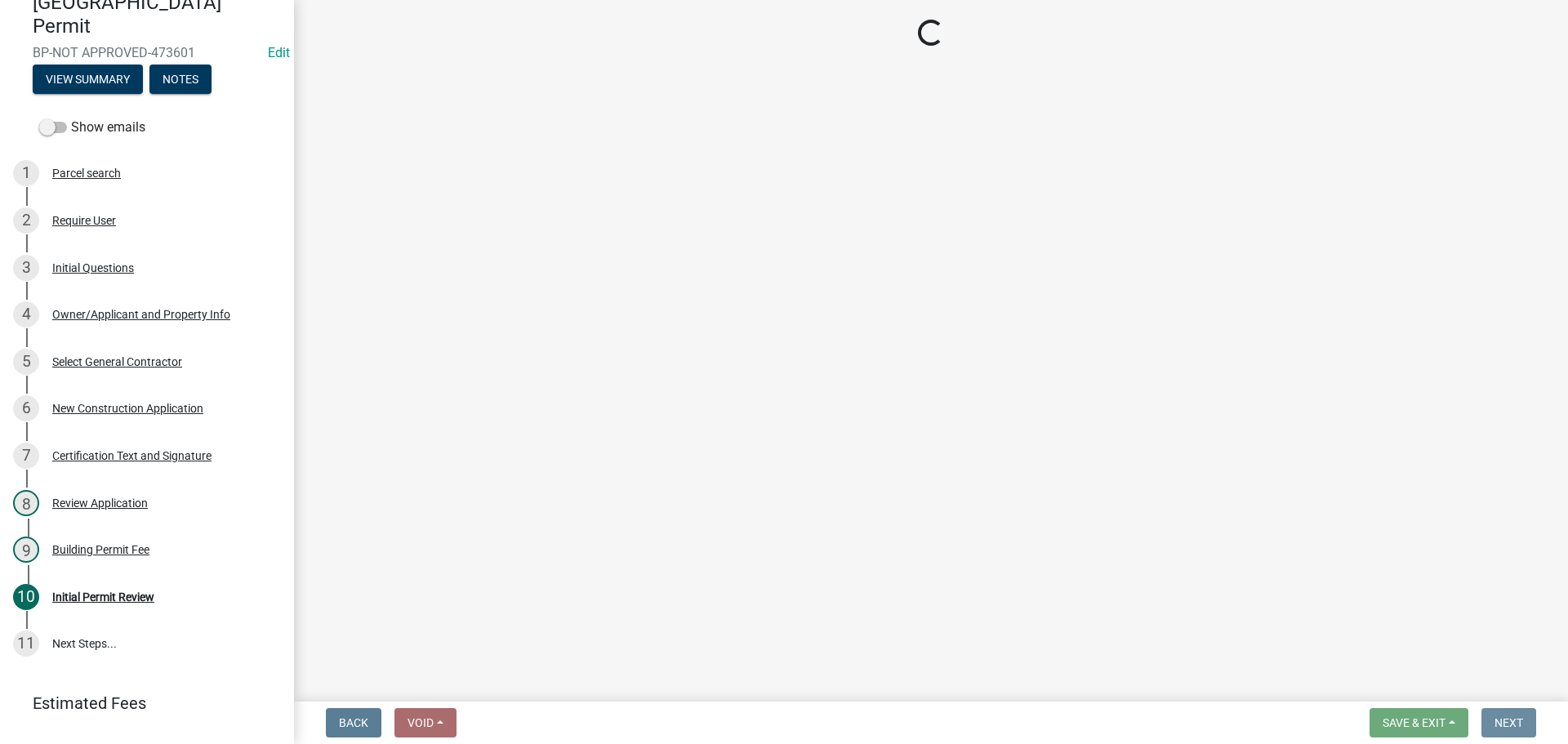
scroll to position [0, 0]
select select "3: 3"
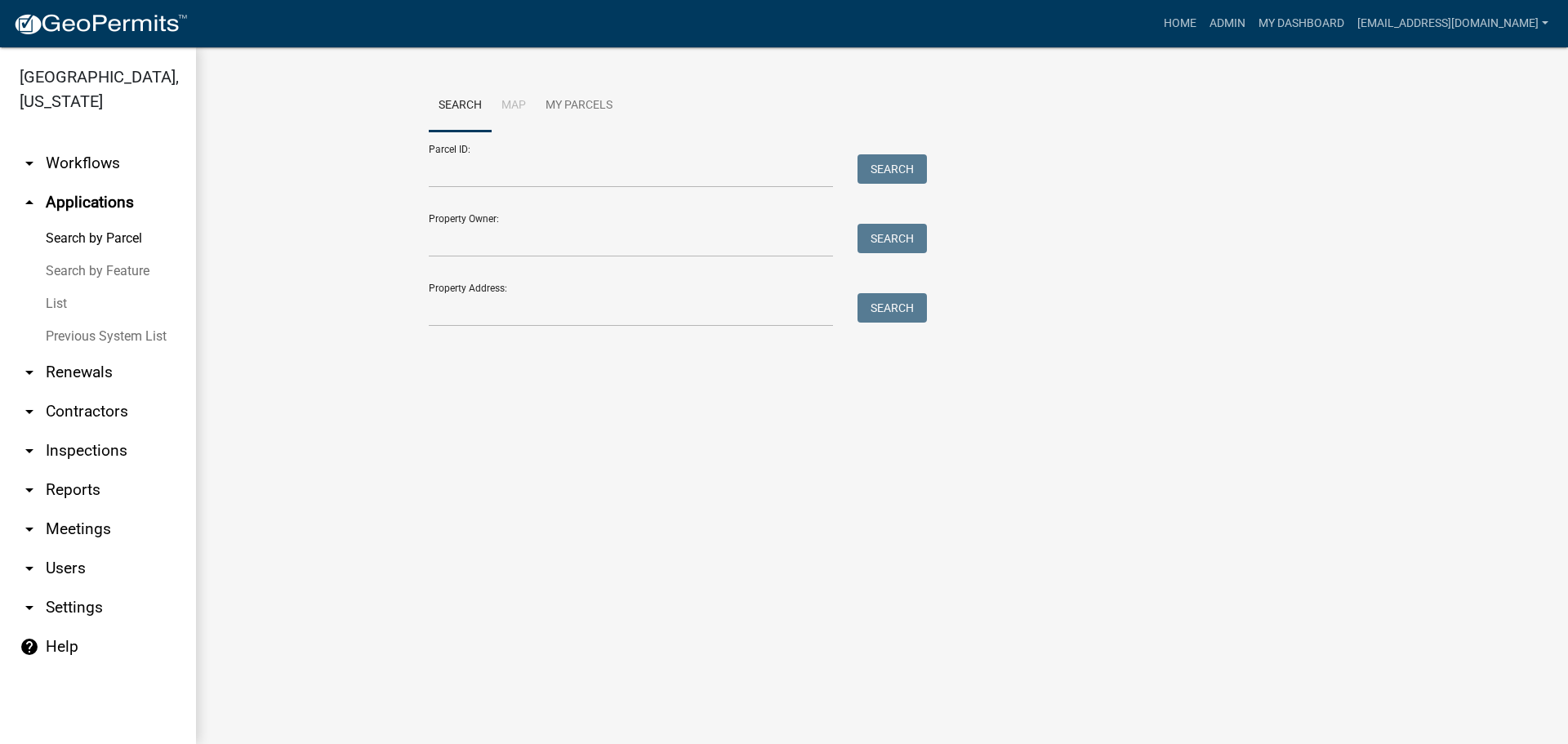
click at [32, 408] on icon "arrow_drop_down" at bounding box center [29, 412] width 19 height 19
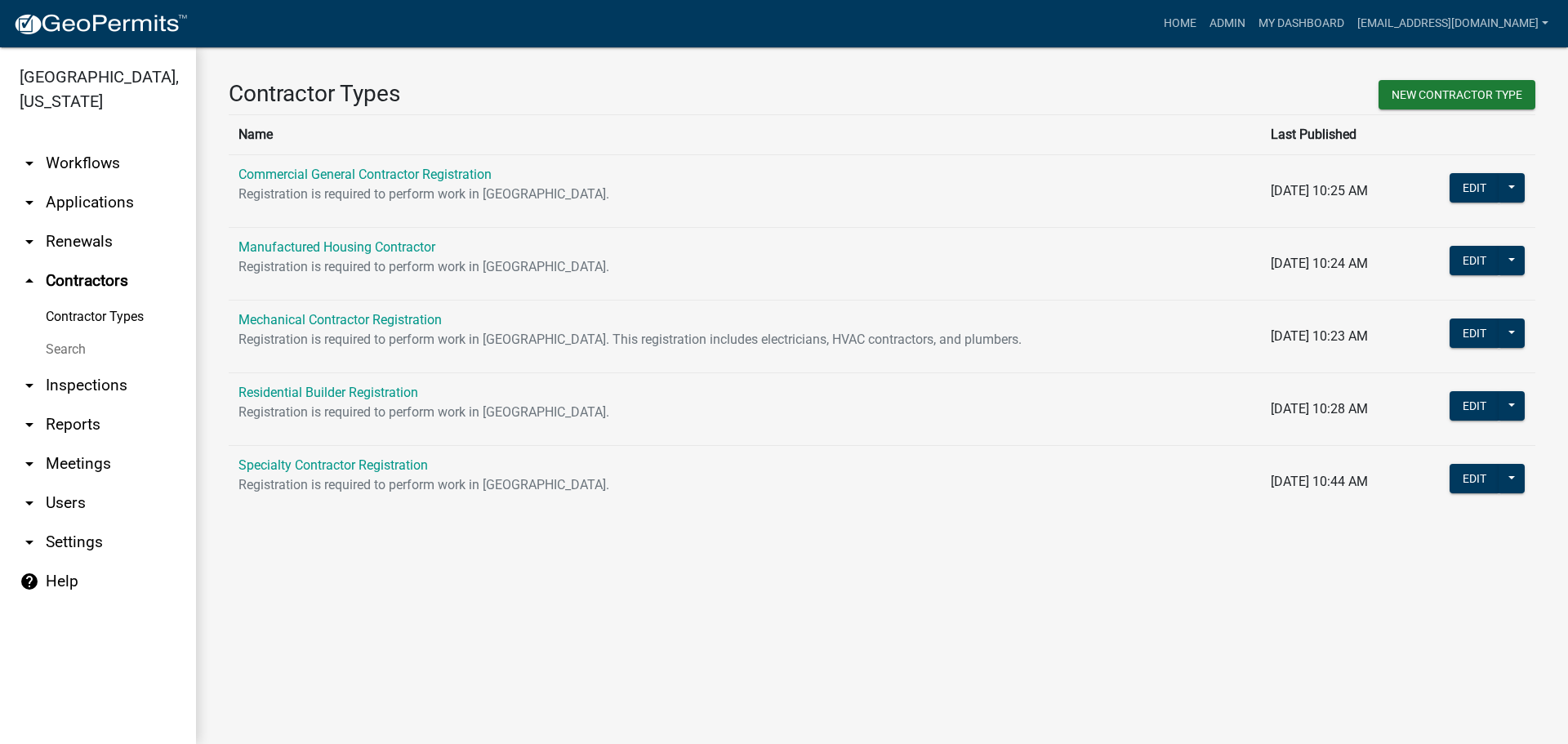
click at [64, 349] on link "Search" at bounding box center [98, 349] width 196 height 33
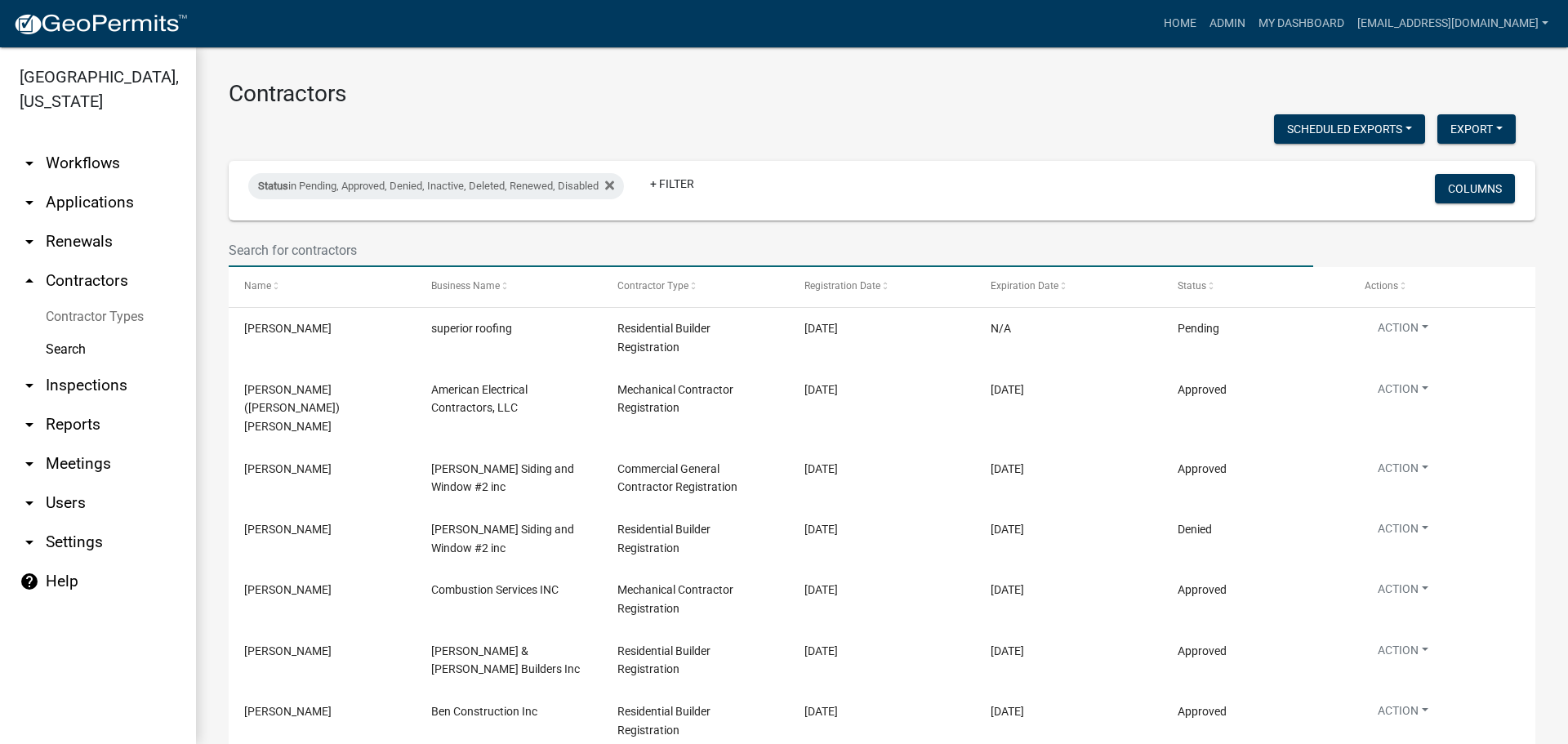
click at [309, 246] on input "text" at bounding box center [771, 250] width 1085 height 34
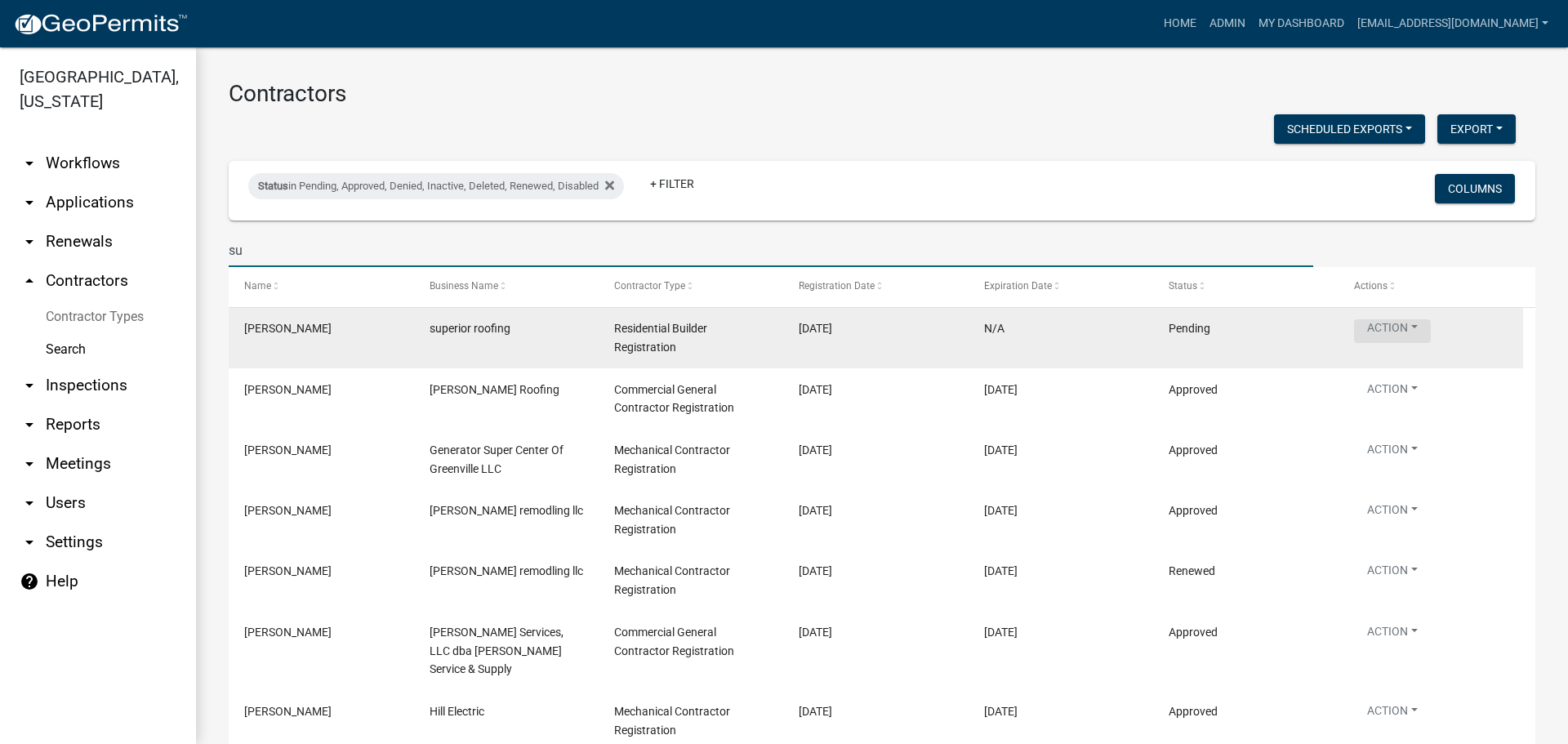
type input "su"
click at [1418, 327] on button "Action" at bounding box center [1393, 331] width 77 height 24
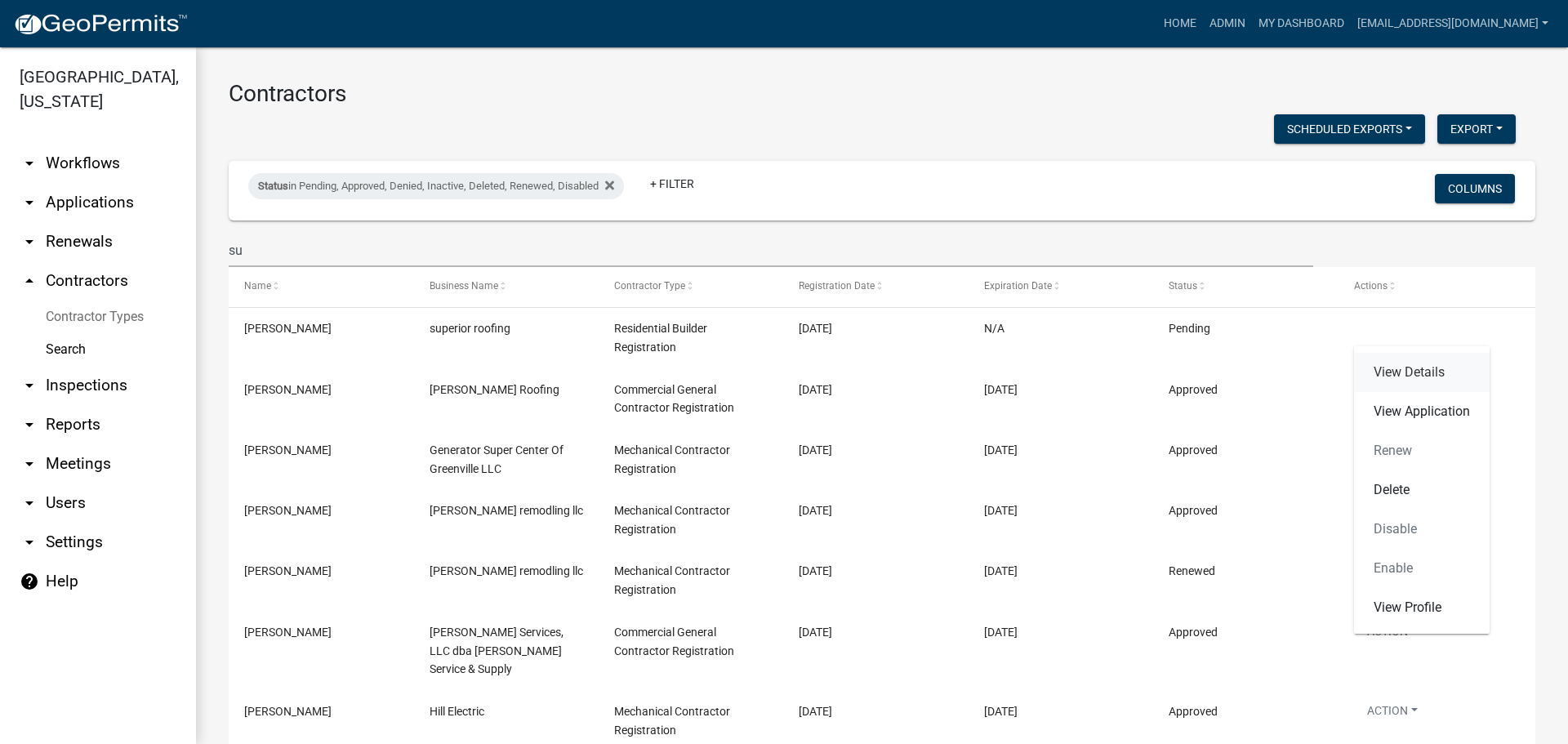
click at [1404, 371] on link "View Details" at bounding box center [1422, 372] width 136 height 39
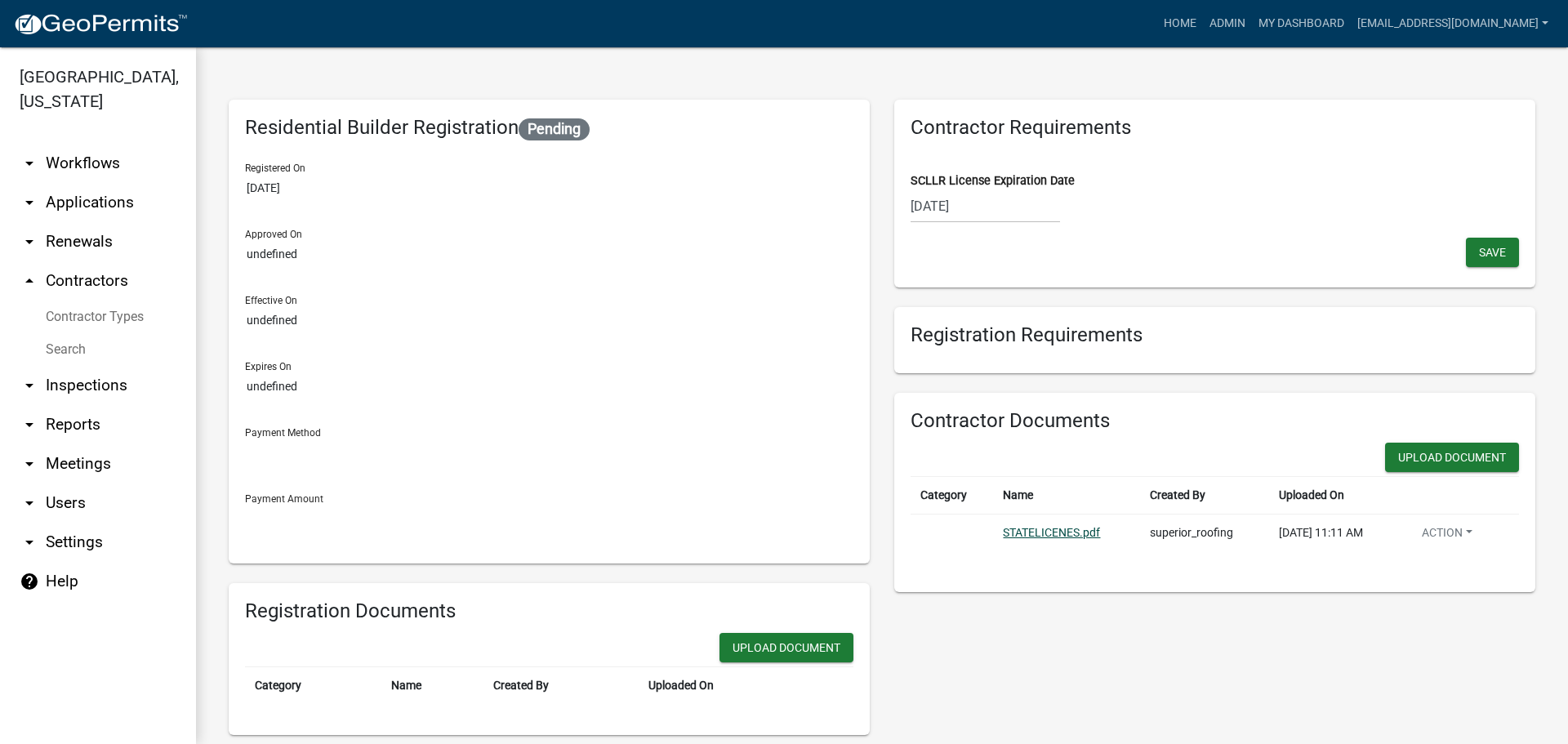
click at [1044, 530] on link "STATELICENES.pdf" at bounding box center [1051, 533] width 97 height 13
click at [1034, 528] on link "STATELICENES.pdf" at bounding box center [1051, 533] width 97 height 13
click at [1462, 532] on button "Action" at bounding box center [1448, 536] width 77 height 24
click at [1240, 231] on wm-data-entity-input "SCLLR License Expiration Date 06/30/2025" at bounding box center [1215, 193] width 609 height 89
click at [1047, 537] on link "STATELICENES.pdf" at bounding box center [1051, 533] width 97 height 13
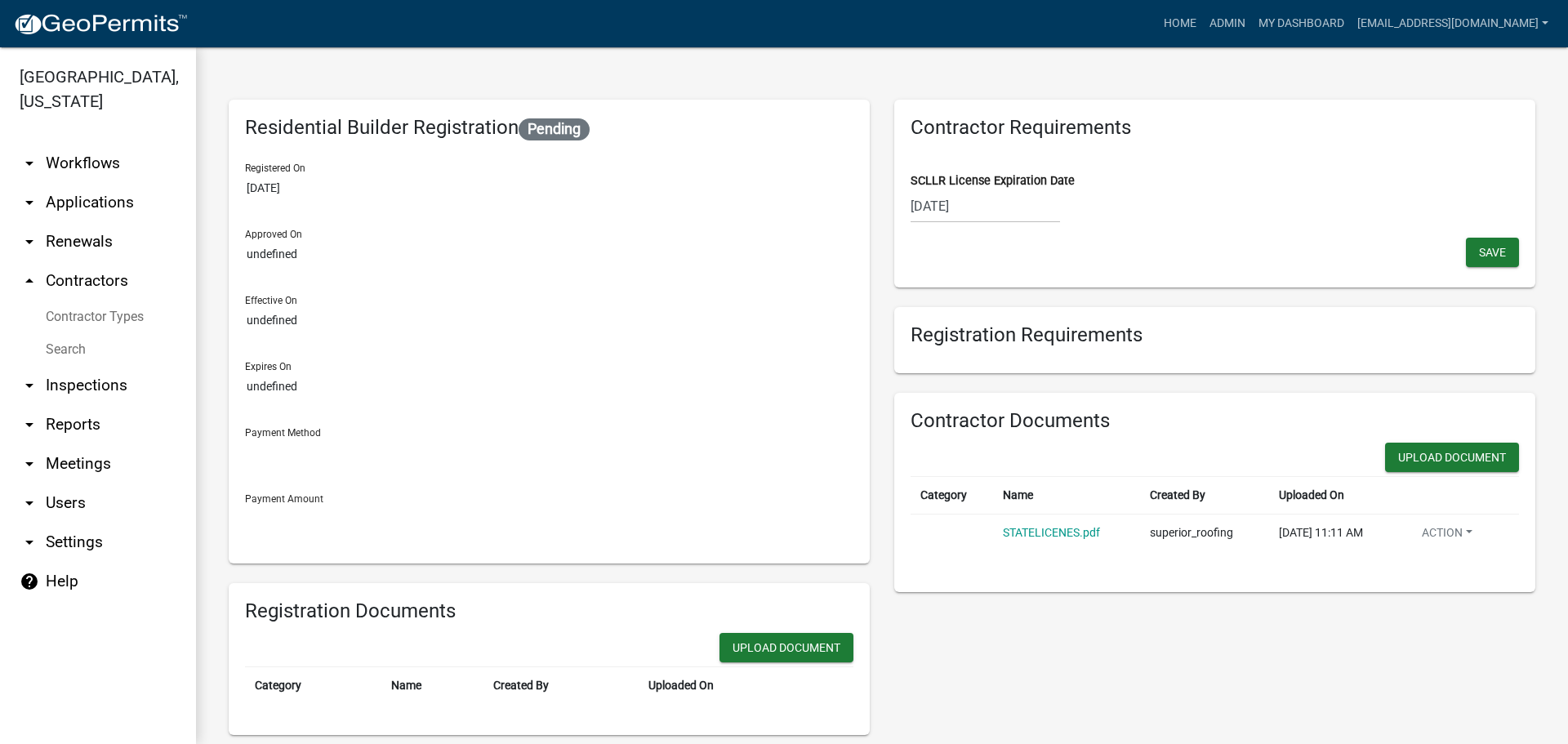
click at [79, 349] on link "Search" at bounding box center [98, 349] width 196 height 33
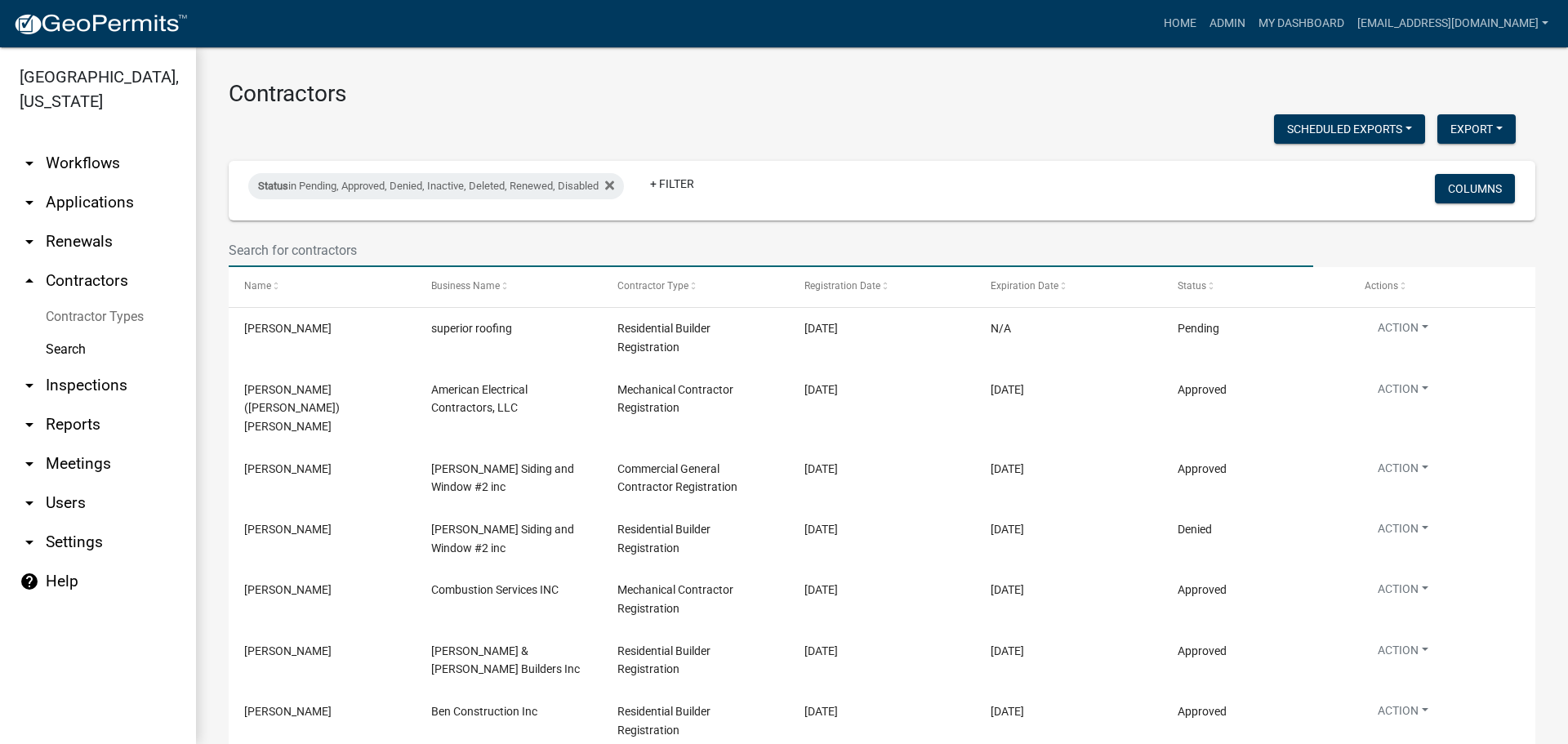
click at [311, 247] on input "text" at bounding box center [771, 250] width 1085 height 34
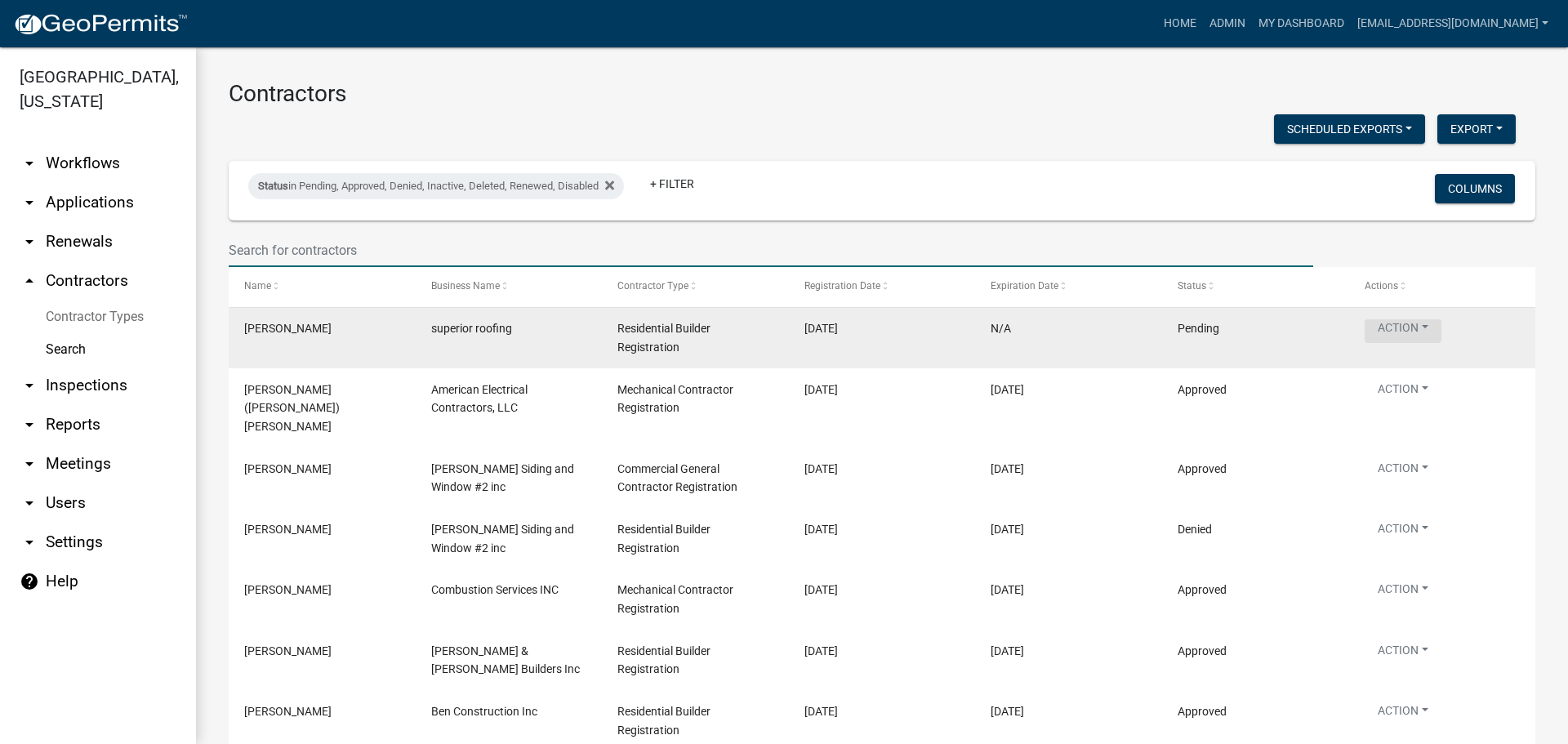
click at [1427, 325] on button "Action" at bounding box center [1404, 331] width 77 height 24
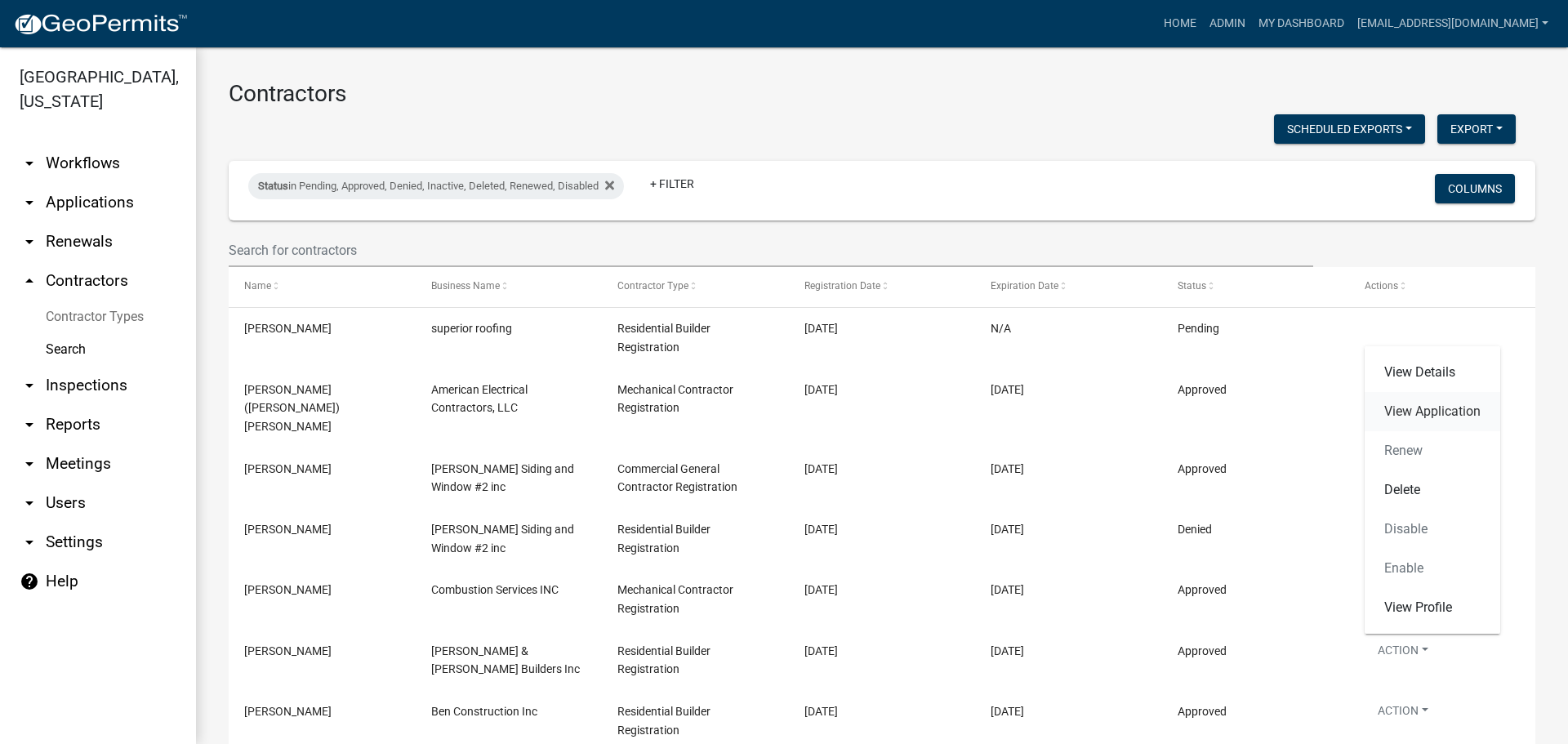
click at [1416, 412] on link "View Application" at bounding box center [1432, 412] width 136 height 39
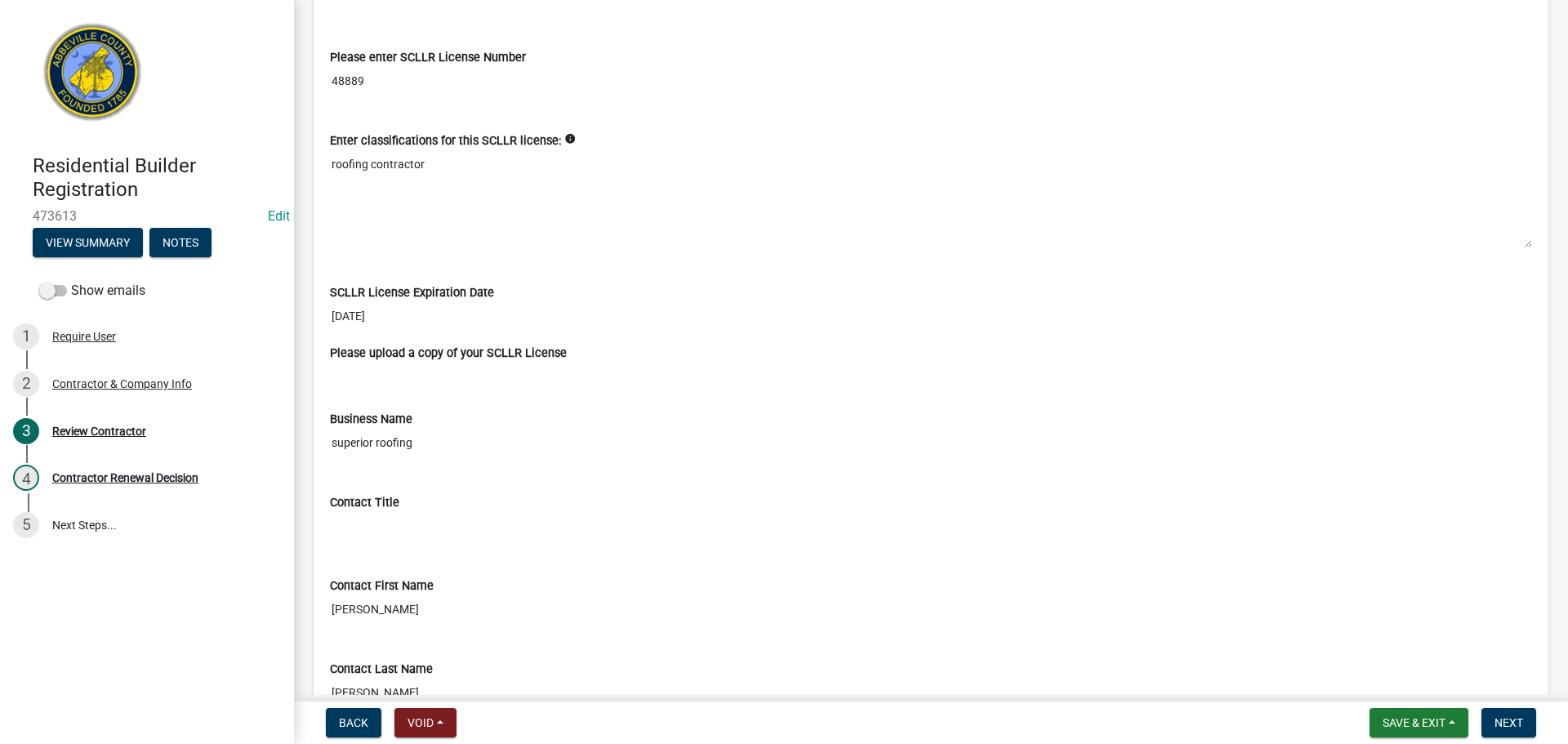
scroll to position [164, 0]
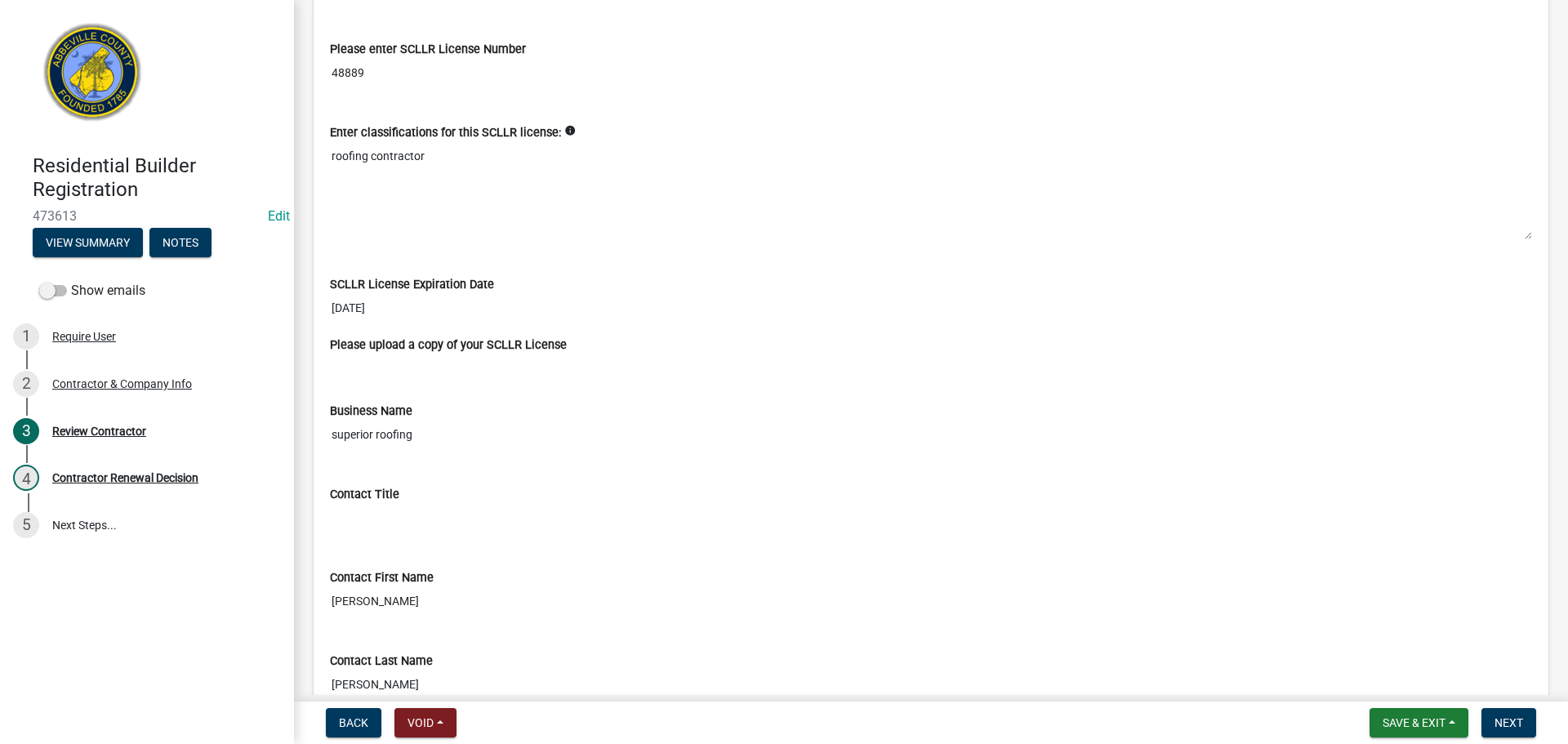
click at [362, 302] on input "06/30/2025" at bounding box center [931, 308] width 1202 height 30
click at [415, 307] on input "06/30/2025" at bounding box center [931, 308] width 1202 height 30
click at [416, 307] on input "06/30/2025" at bounding box center [931, 308] width 1202 height 30
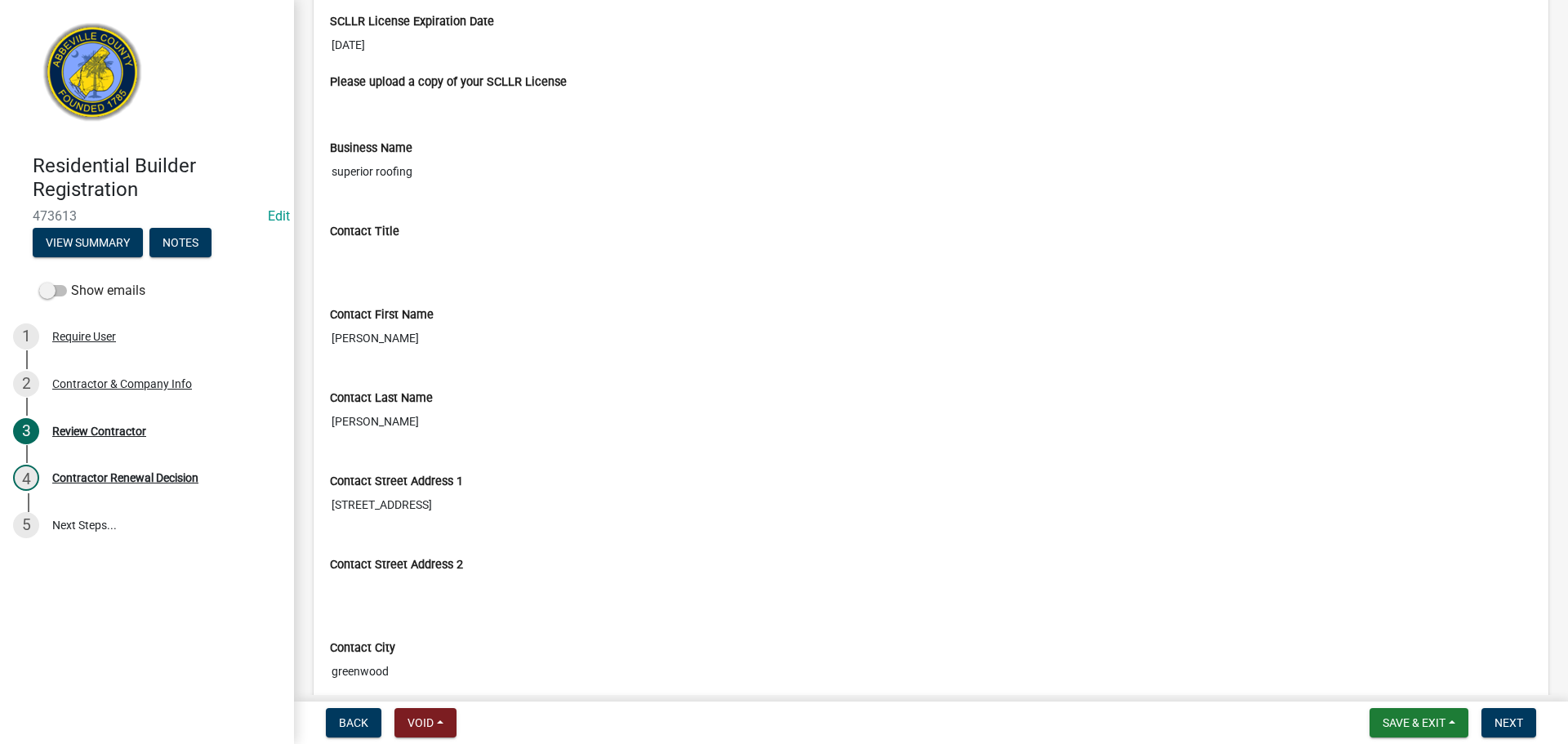
scroll to position [371, 0]
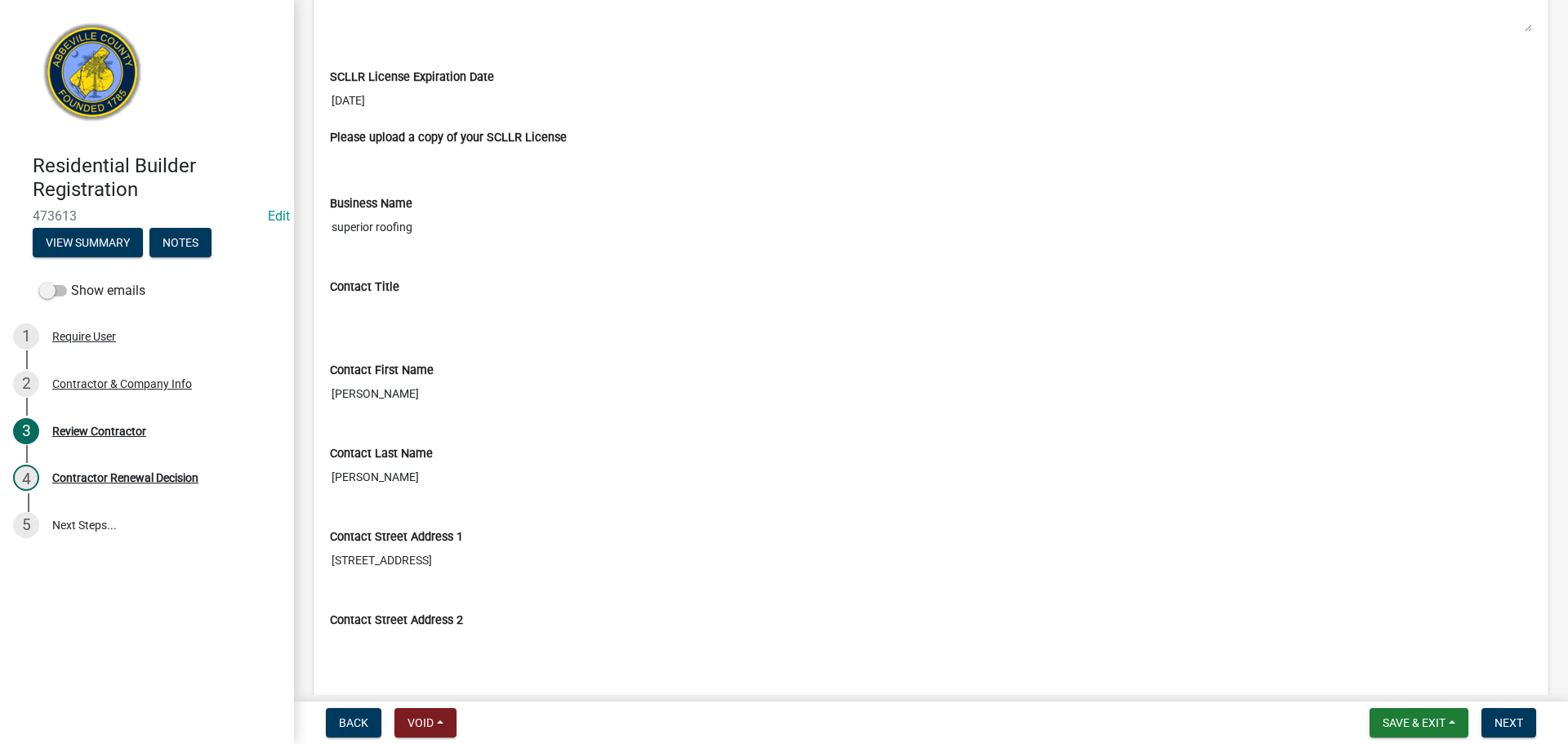
click at [404, 95] on input "06/30/2025" at bounding box center [931, 100] width 1202 height 30
click at [404, 97] on input "06/30/2025" at bounding box center [931, 100] width 1202 height 30
click at [395, 98] on input "06/30/2025" at bounding box center [931, 100] width 1202 height 30
click at [391, 99] on input "06/30/2025" at bounding box center [931, 100] width 1202 height 30
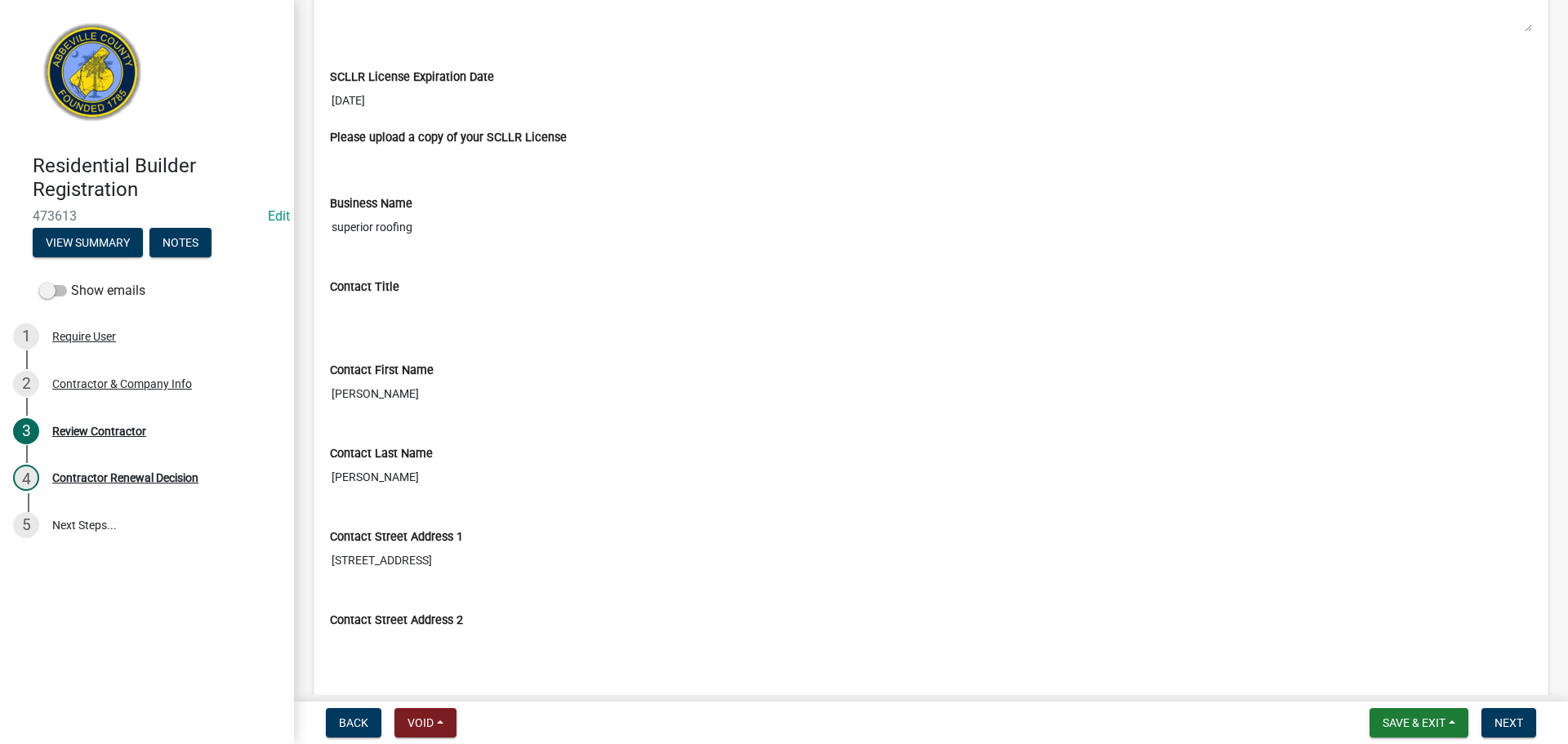
click at [387, 99] on input "06/30/2025" at bounding box center [931, 100] width 1202 height 30
click at [712, 257] on div "Contact Title" at bounding box center [931, 291] width 1202 height 70
click at [193, 241] on button "Notes" at bounding box center [180, 243] width 63 height 30
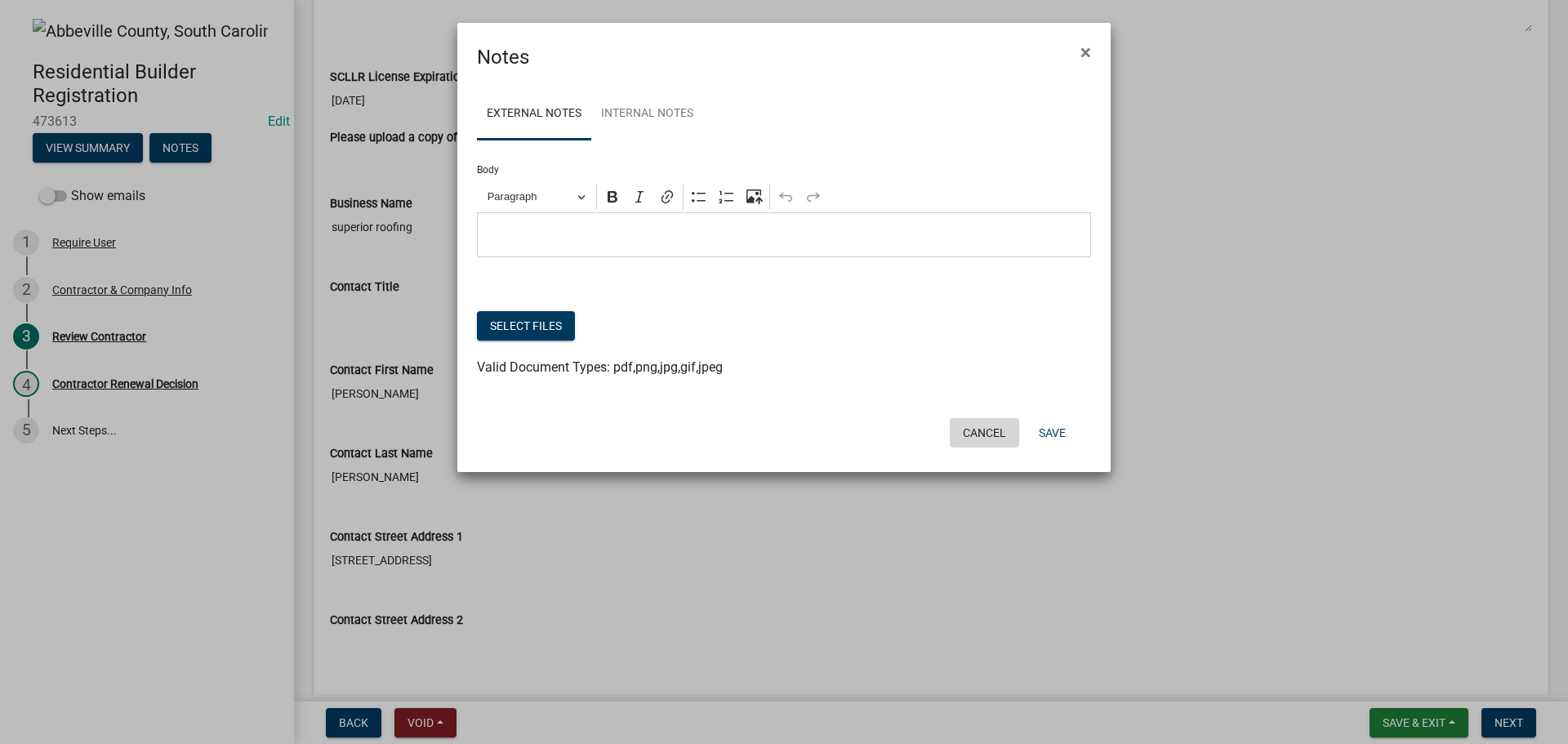
click at [974, 430] on button "Cancel" at bounding box center [984, 433] width 69 height 30
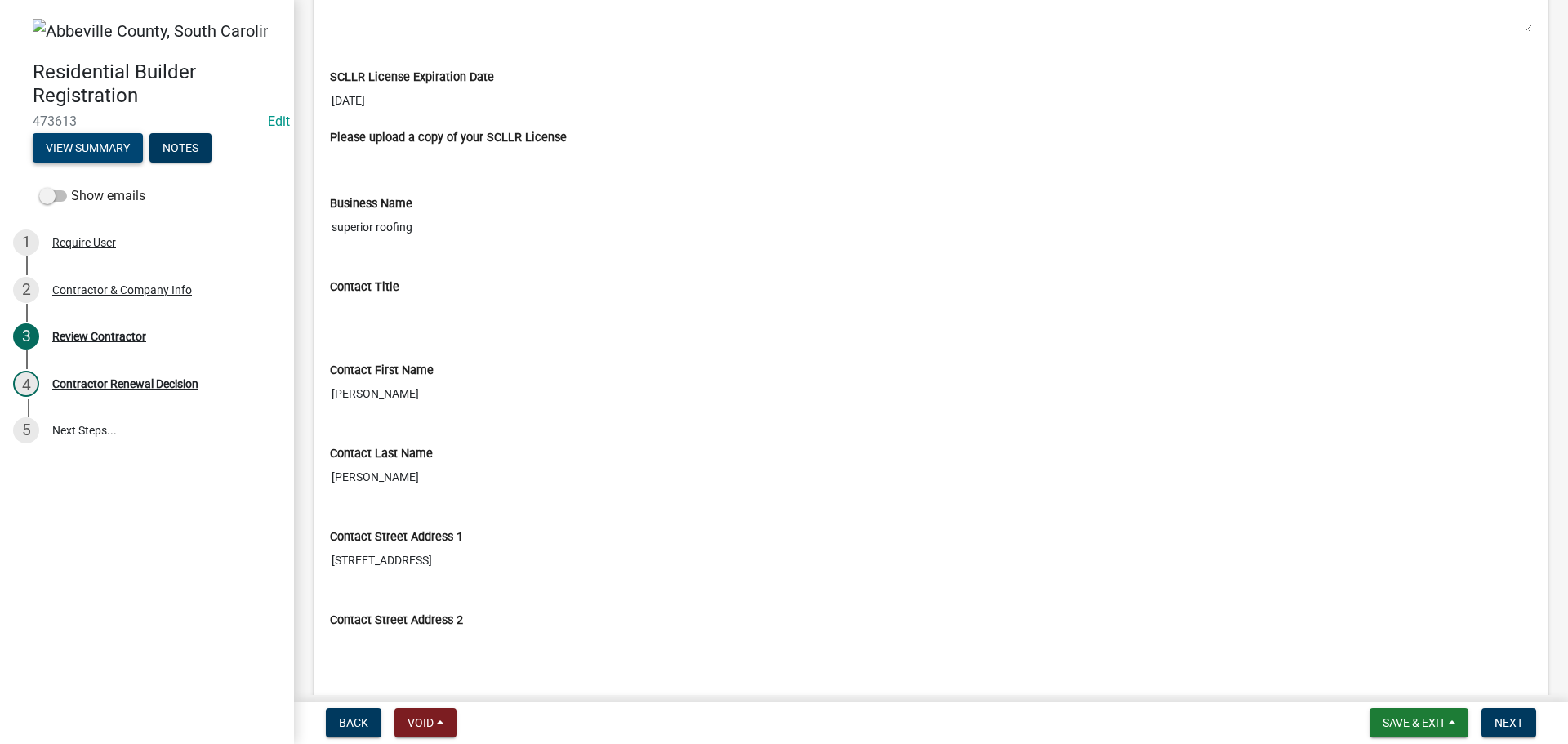
click at [98, 146] on button "View Summary" at bounding box center [88, 147] width 111 height 30
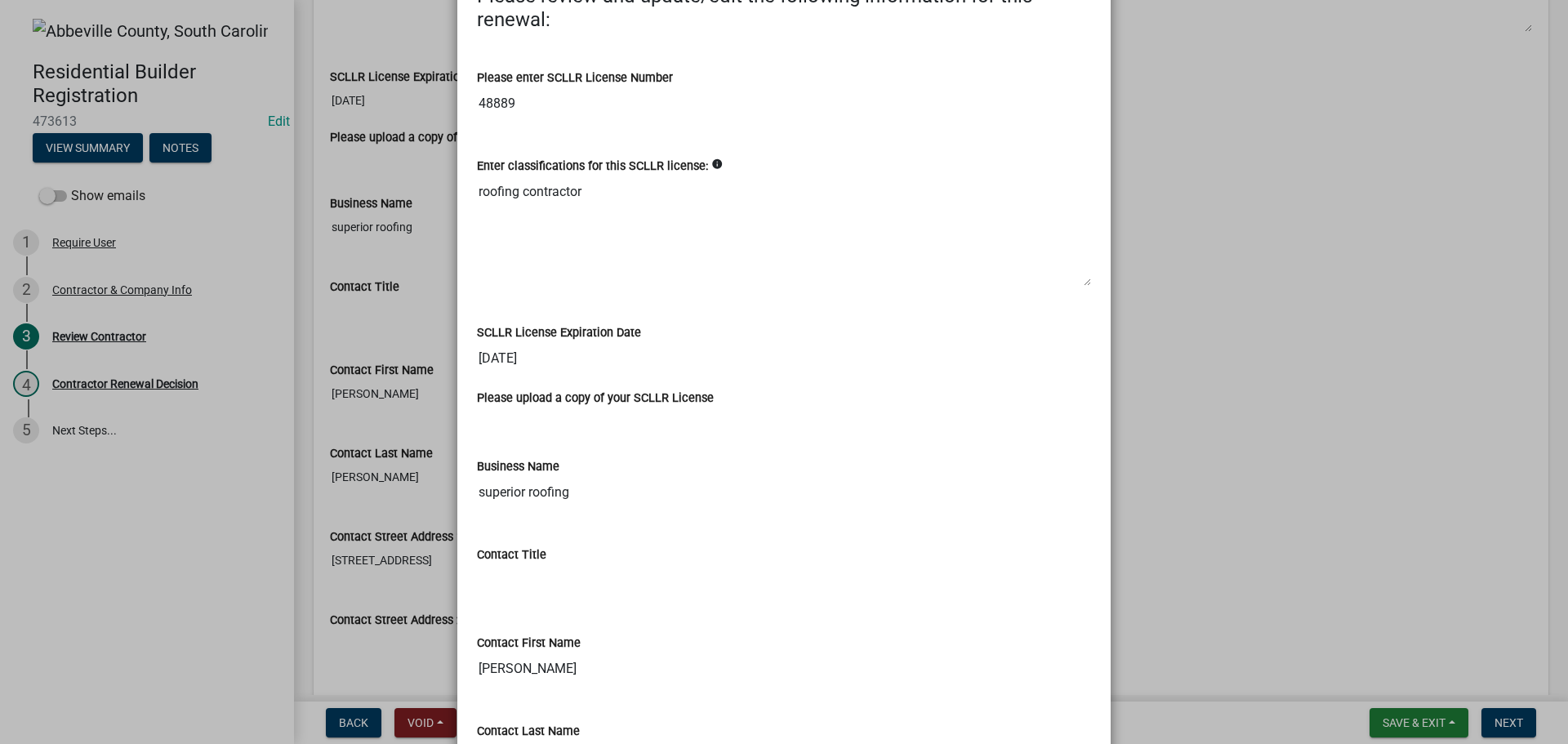
scroll to position [245, 0]
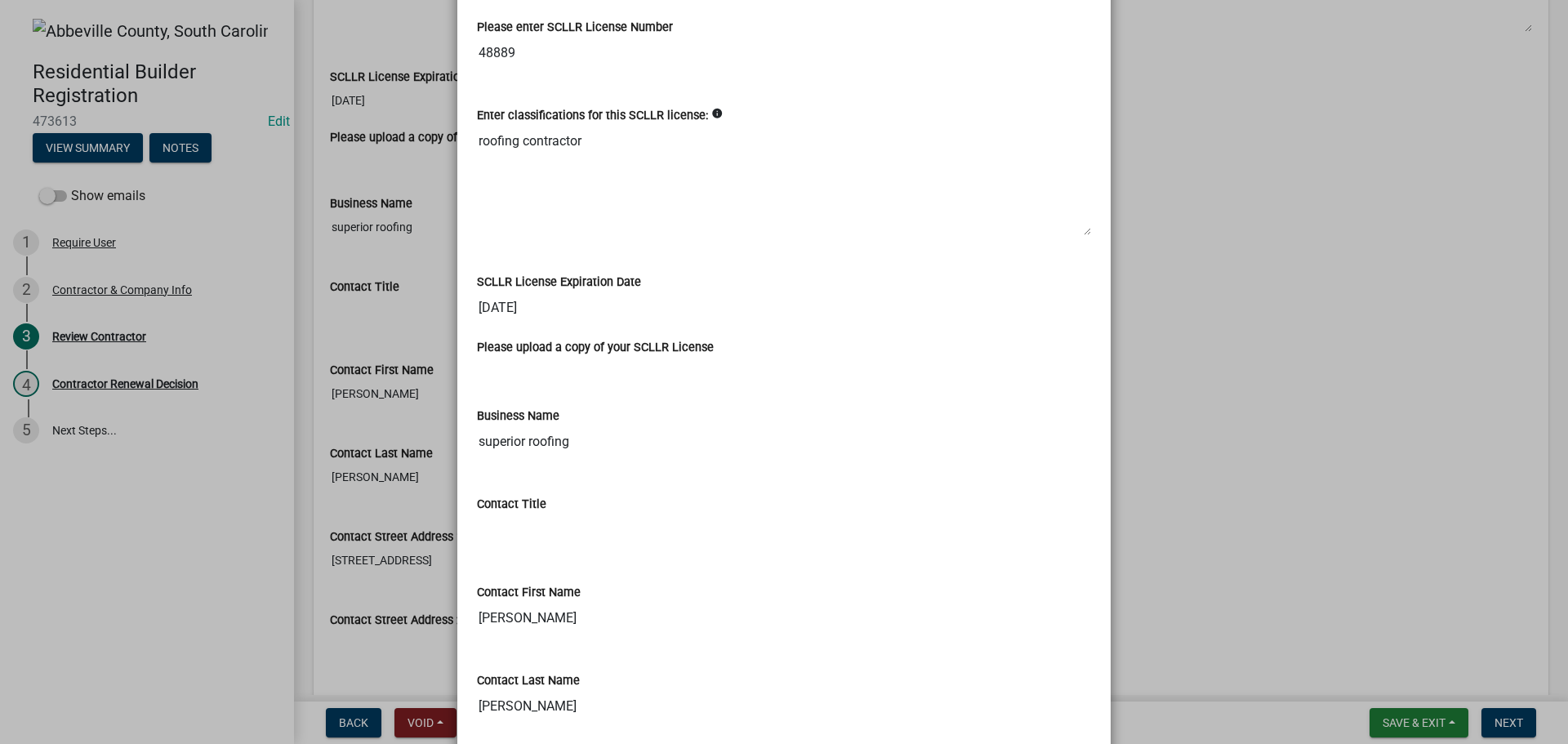
click at [524, 306] on input "06/30/2025" at bounding box center [784, 308] width 614 height 33
click at [545, 306] on input "06/30/2025" at bounding box center [784, 308] width 614 height 33
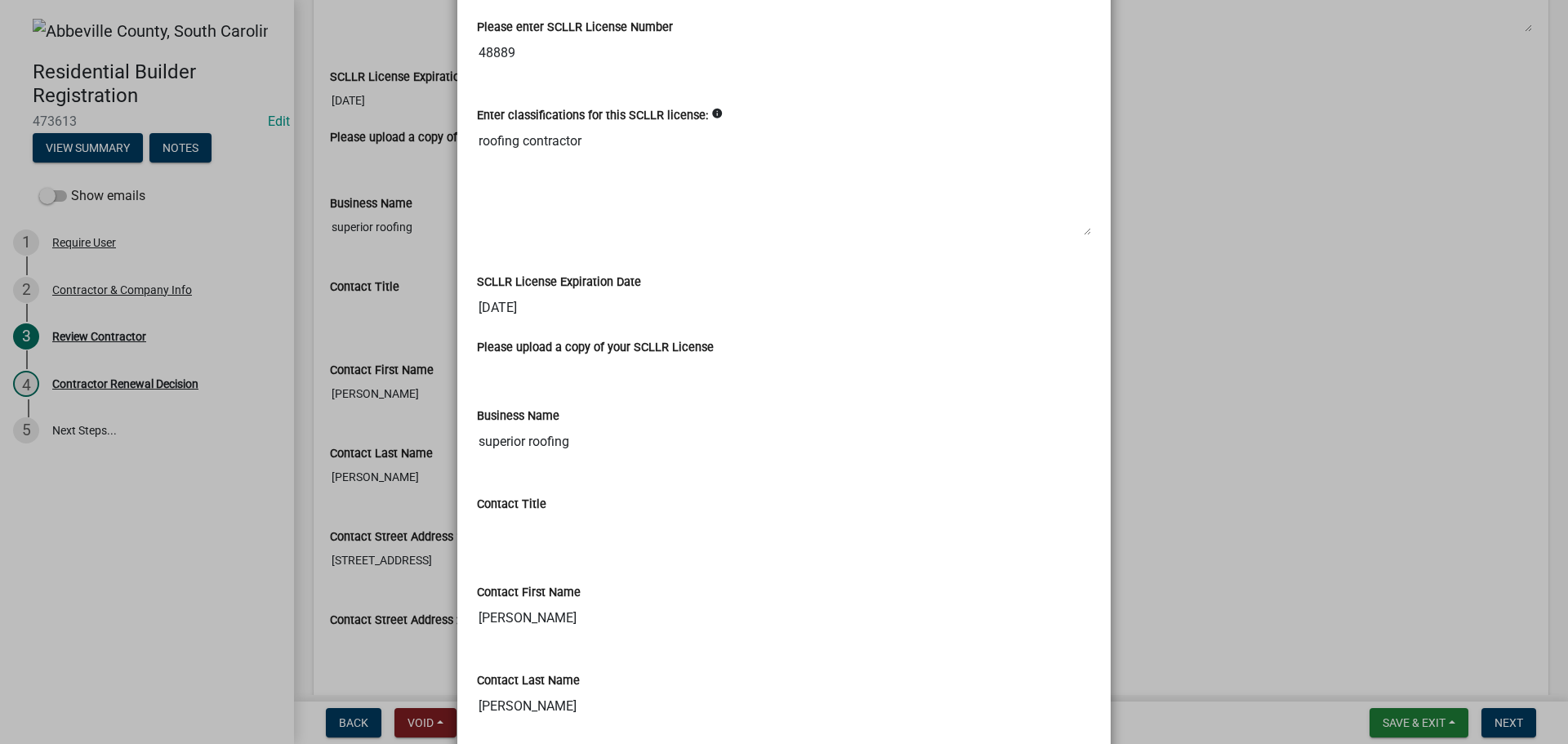
click at [1252, 237] on ngb-modal-window "Summary × Printer Friendly Contractor & Company Info Notify Approvers Completed…" at bounding box center [784, 372] width 1568 height 744
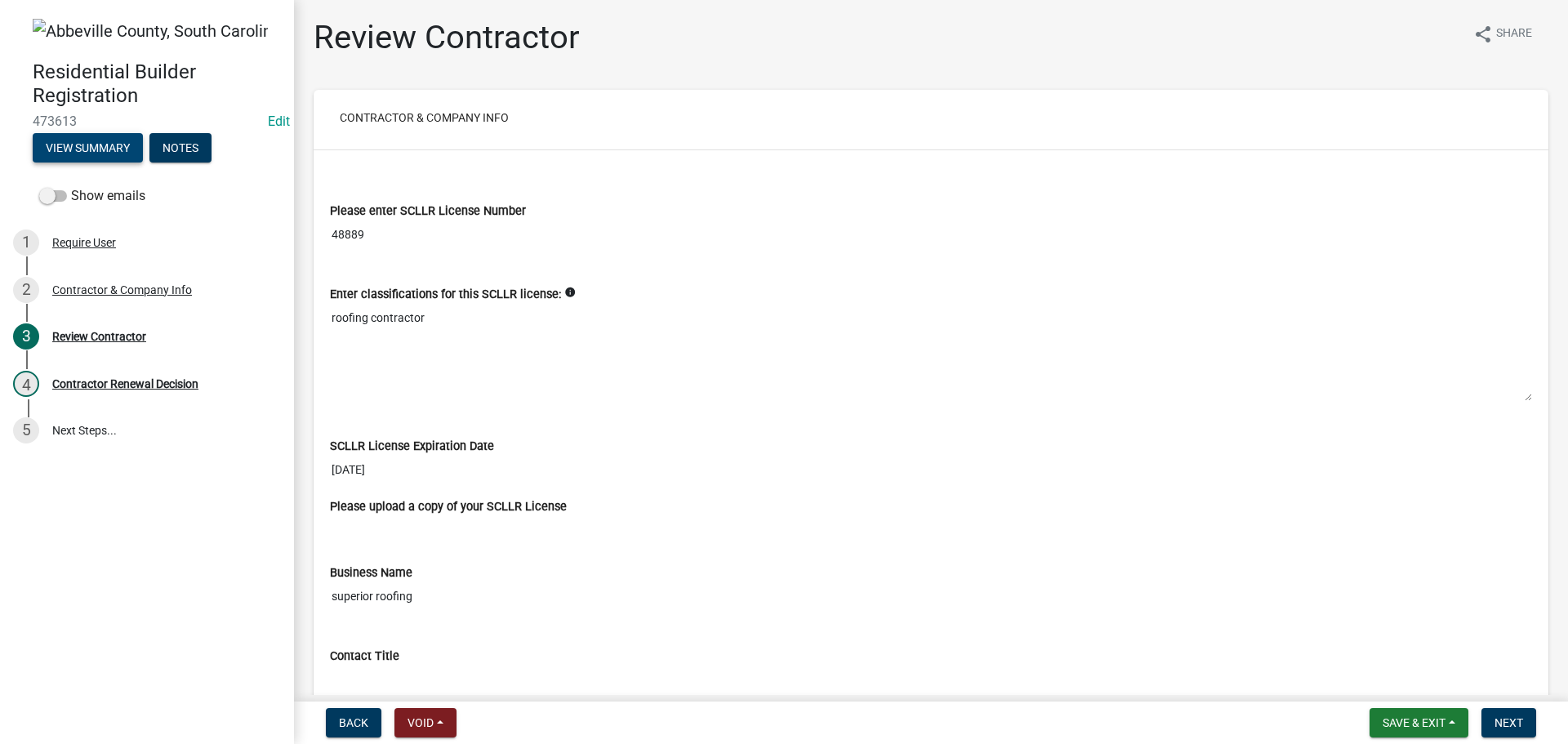
scroll to position [0, 0]
click at [105, 380] on div "Contractor Renewal Decision" at bounding box center [125, 384] width 146 height 12
click at [89, 337] on div "Review Contractor" at bounding box center [99, 337] width 94 height 12
click at [78, 233] on div "1 Require User" at bounding box center [140, 243] width 255 height 26
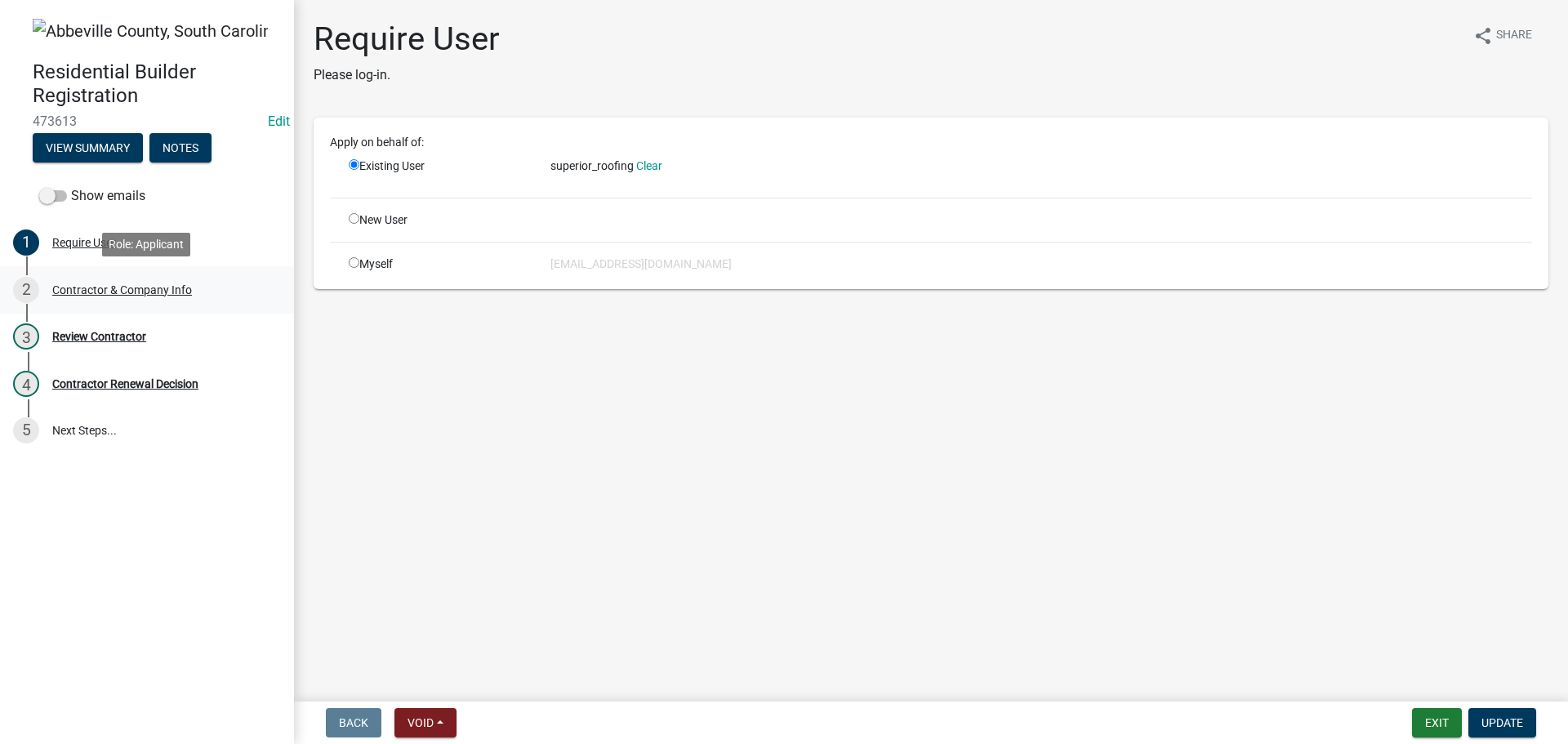
click at [102, 278] on div "2 Contractor & Company Info" at bounding box center [140, 290] width 255 height 26
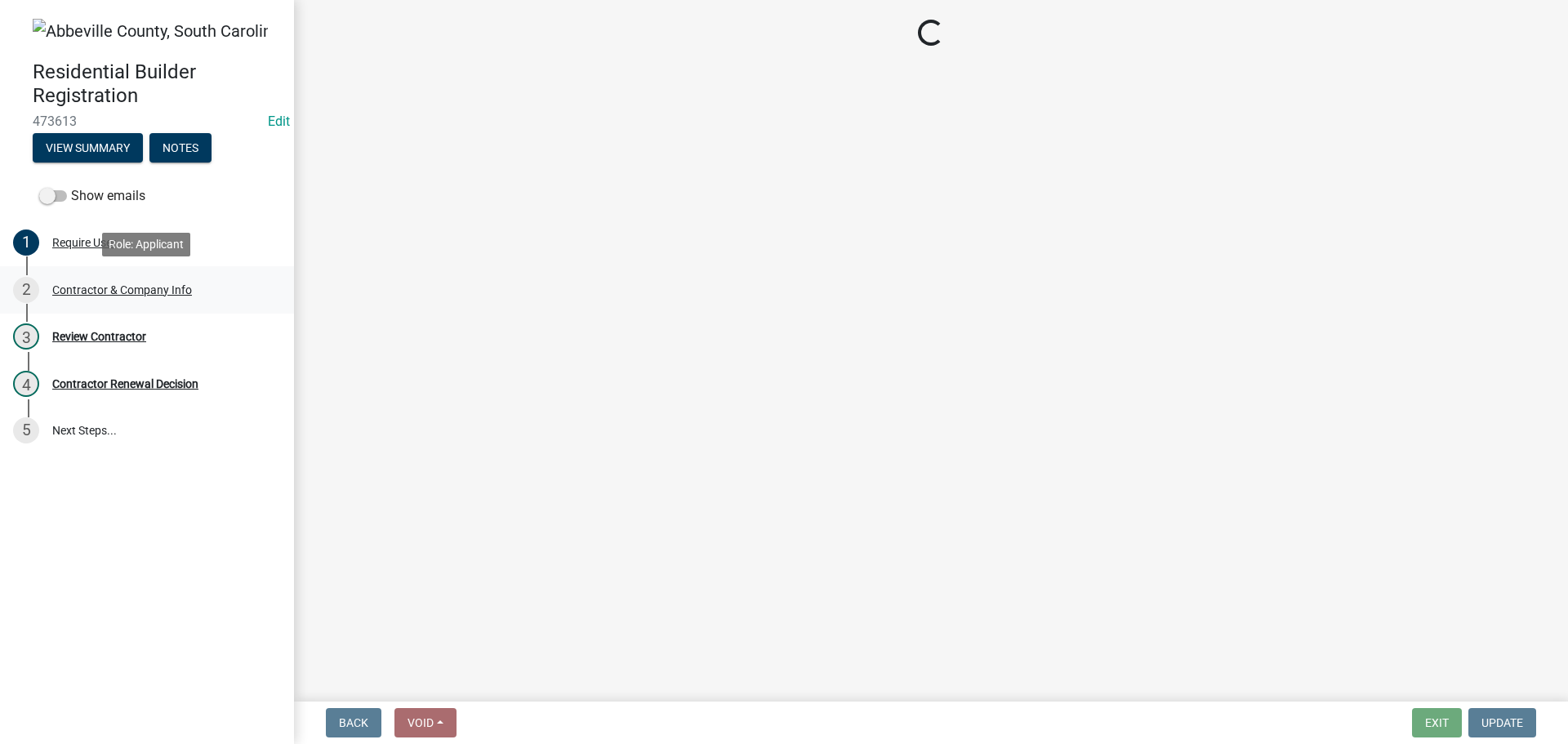
select select "SC"
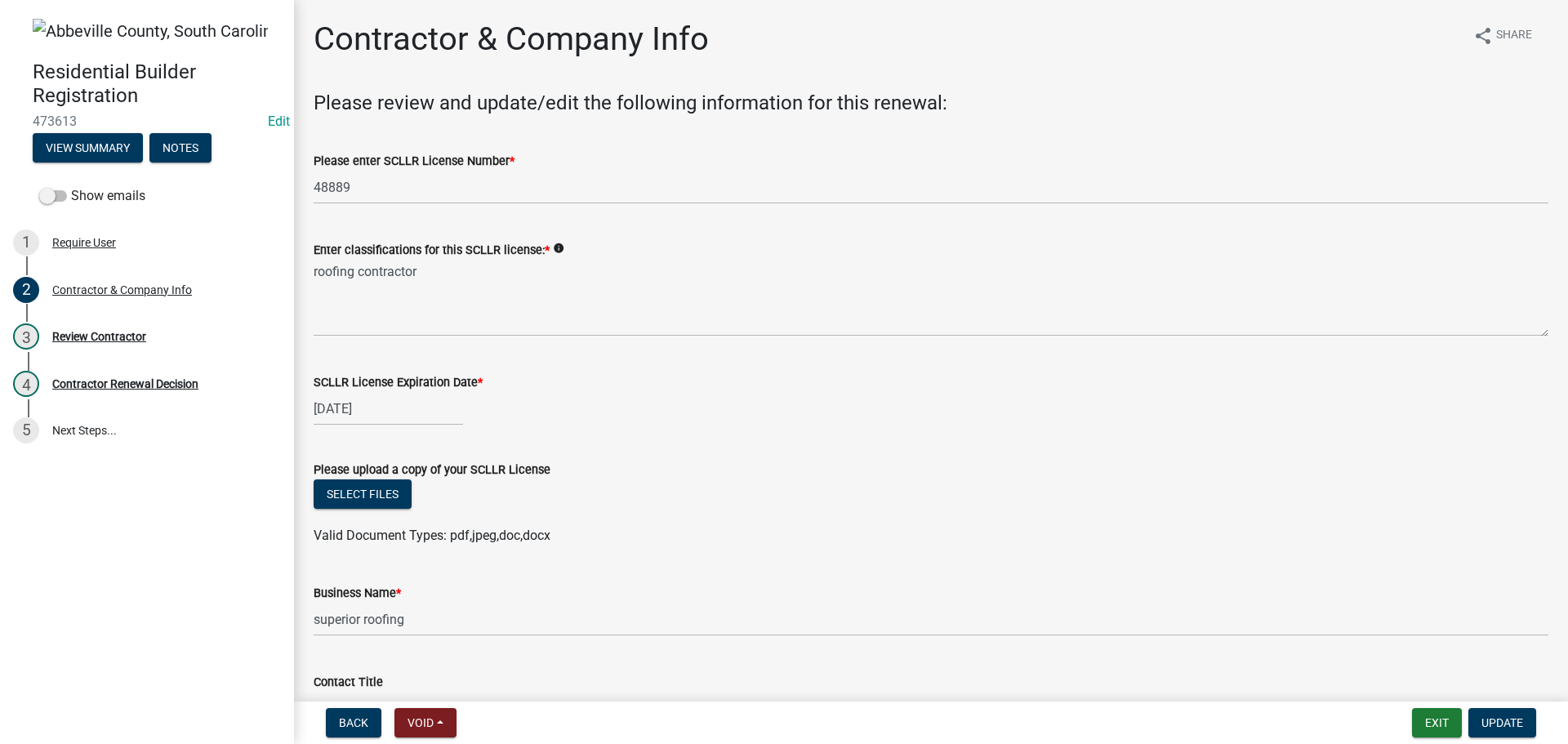
click at [387, 402] on div "06/30/2025" at bounding box center [388, 409] width 149 height 34
select select "6"
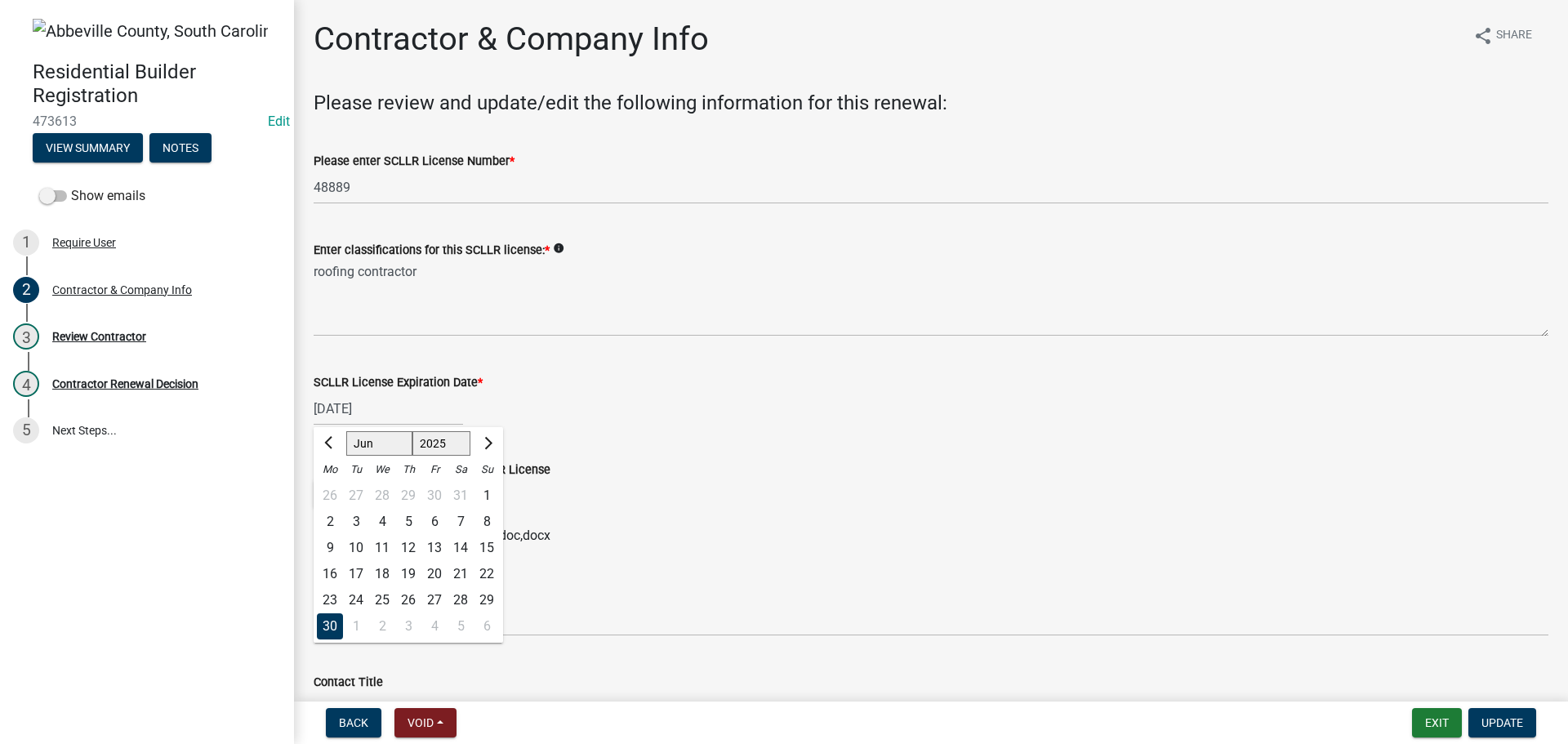
click at [441, 442] on select "1525 1526 1527 1528 1529 1530 1531 1532 1533 1534 1535 1536 1537 1538 1539 1540…" at bounding box center [442, 443] width 59 height 24
select select "2027"
click at [413, 431] on select "1525 1526 1527 1528 1529 1530 1531 1532 1533 1534 1535 1536 1537 1538 1539 1540…" at bounding box center [442, 443] width 59 height 24
click at [657, 402] on div "06/30/2025 Jan Feb Mar Apr May Jun Jul Aug Sep Oct Nov Dec 1527 1528 1529 1530 …" at bounding box center [931, 409] width 1235 height 34
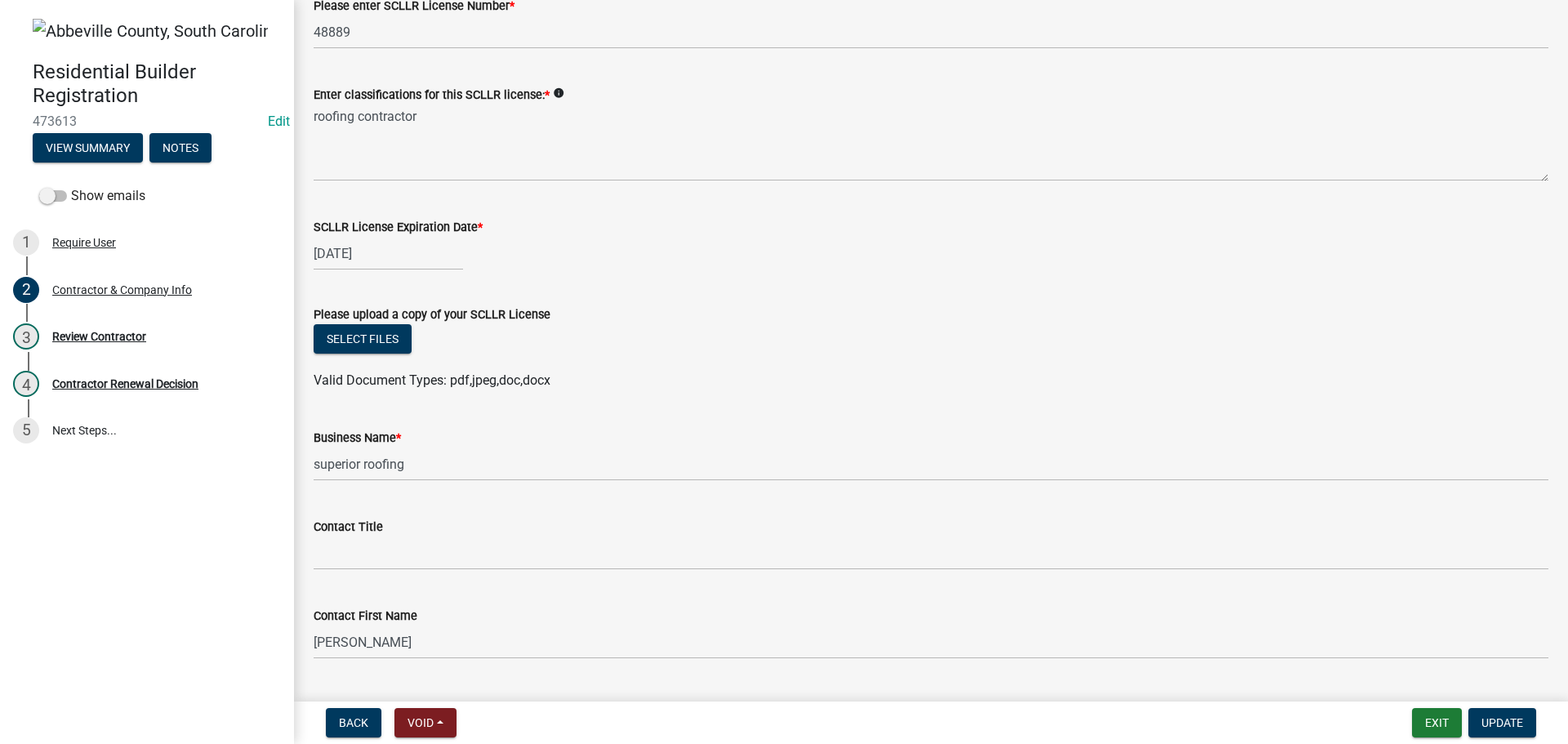
scroll to position [164, 0]
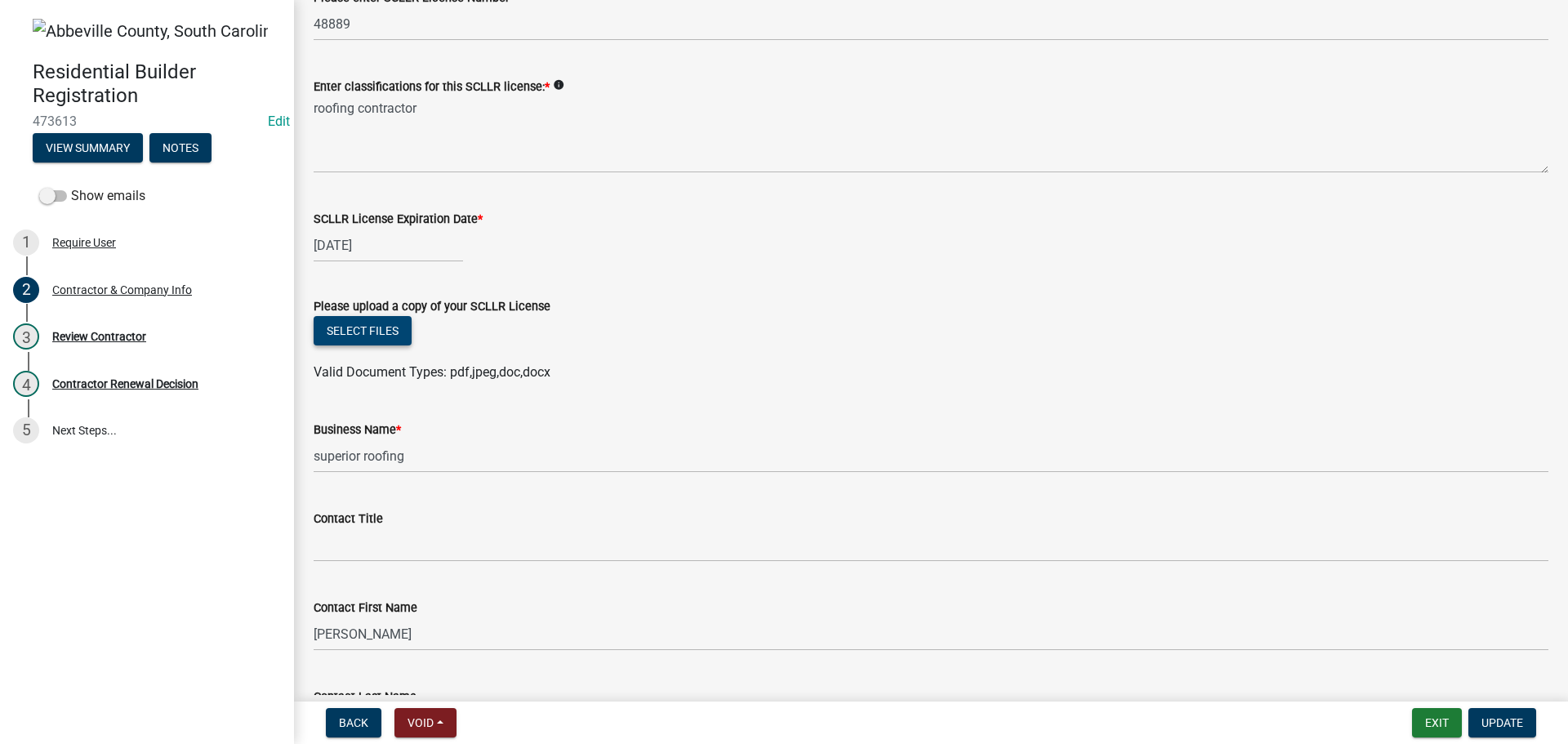
click at [381, 327] on button "Select files" at bounding box center [363, 331] width 98 height 30
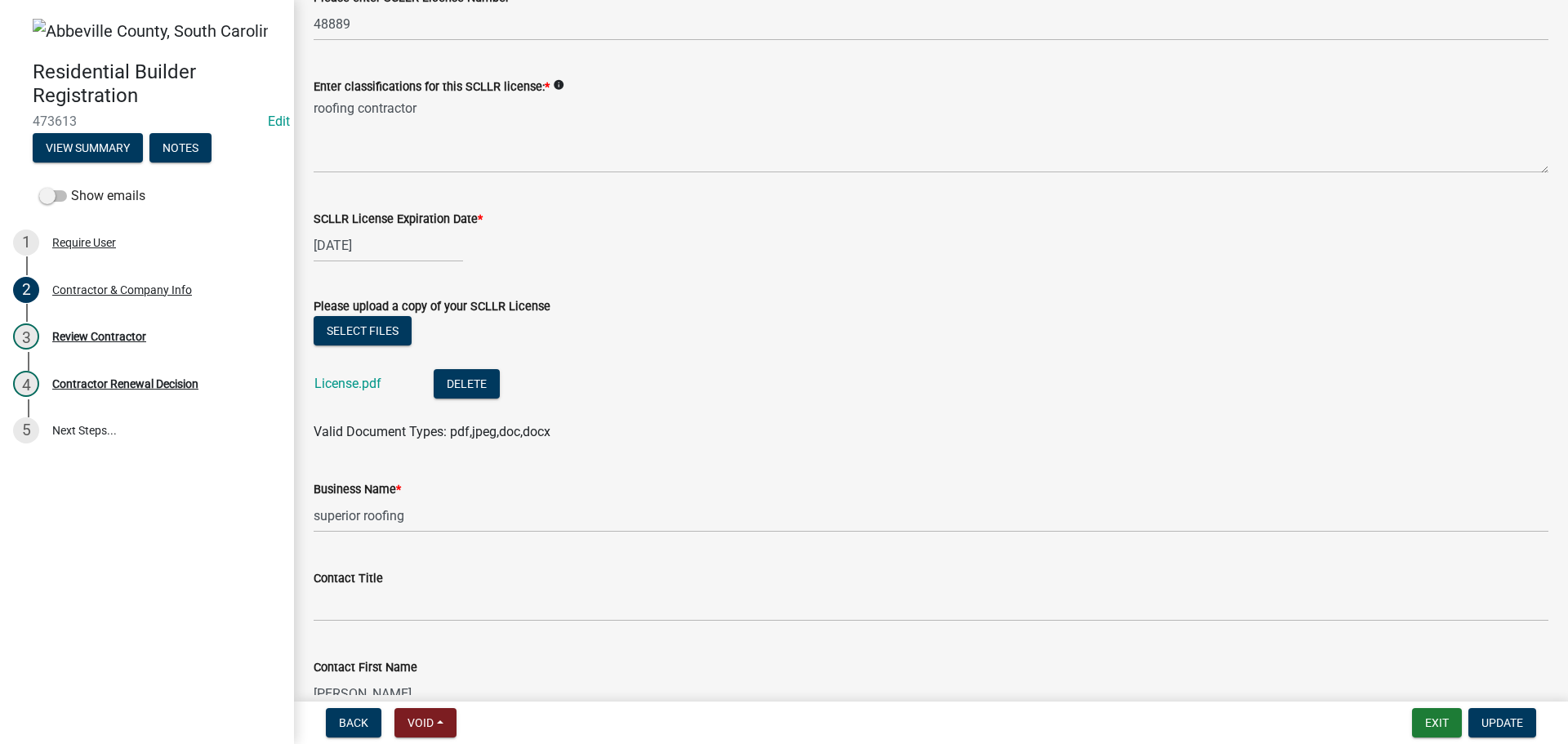
select select "6"
select select "2025"
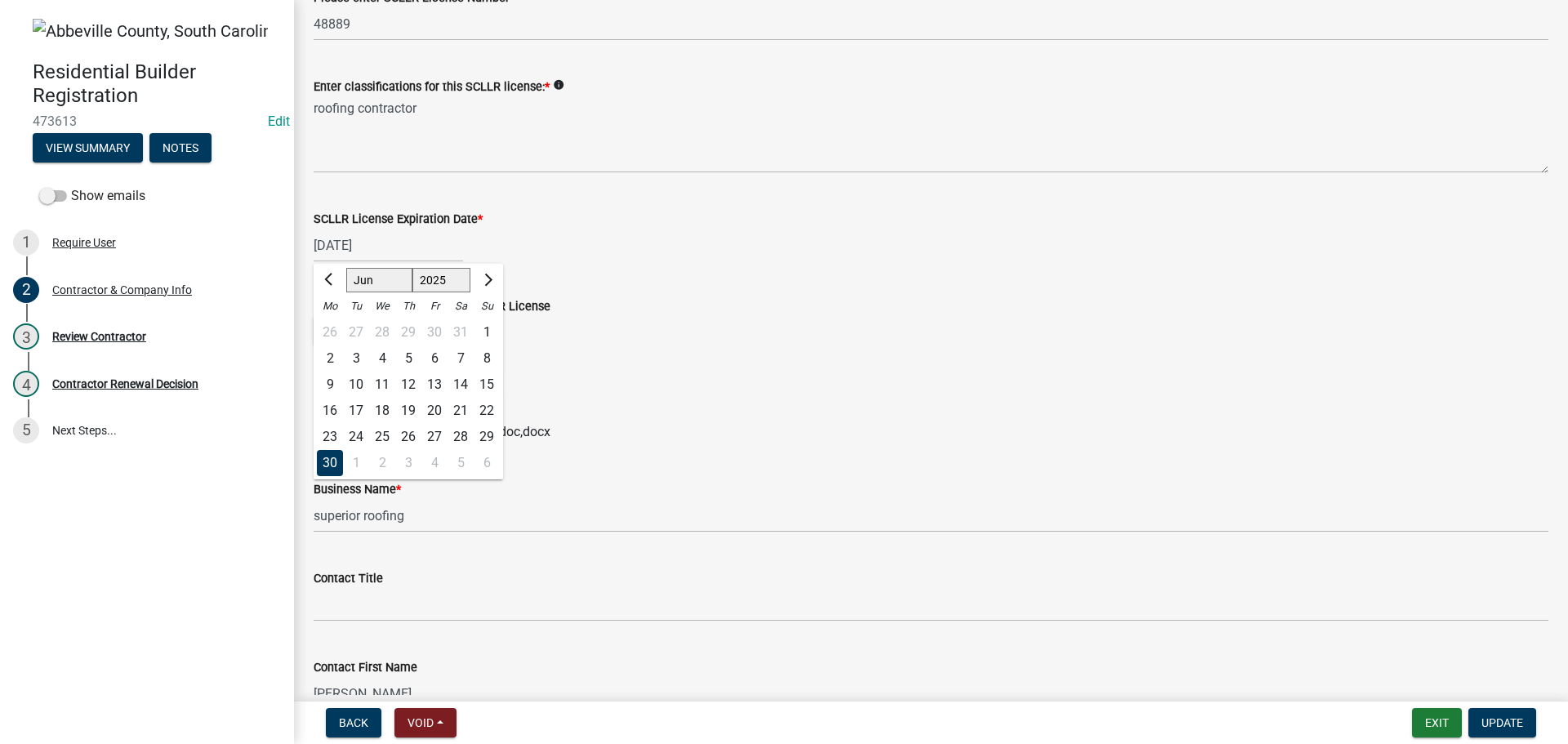
click at [396, 242] on div "06/30/2025 Jan Feb Mar Apr May Jun Jul Aug Sep Oct Nov Dec 1525 1526 1527 1528 …" at bounding box center [388, 245] width 149 height 34
click at [490, 273] on button "Next month" at bounding box center [487, 280] width 19 height 26
click at [325, 275] on button "Previous month" at bounding box center [330, 280] width 19 height 26
select select "6"
click at [445, 274] on select "1525 1526 1527 1528 1529 1530 1531 1532 1533 1534 1535 1536 1537 1538 1539 1540…" at bounding box center [442, 279] width 59 height 24
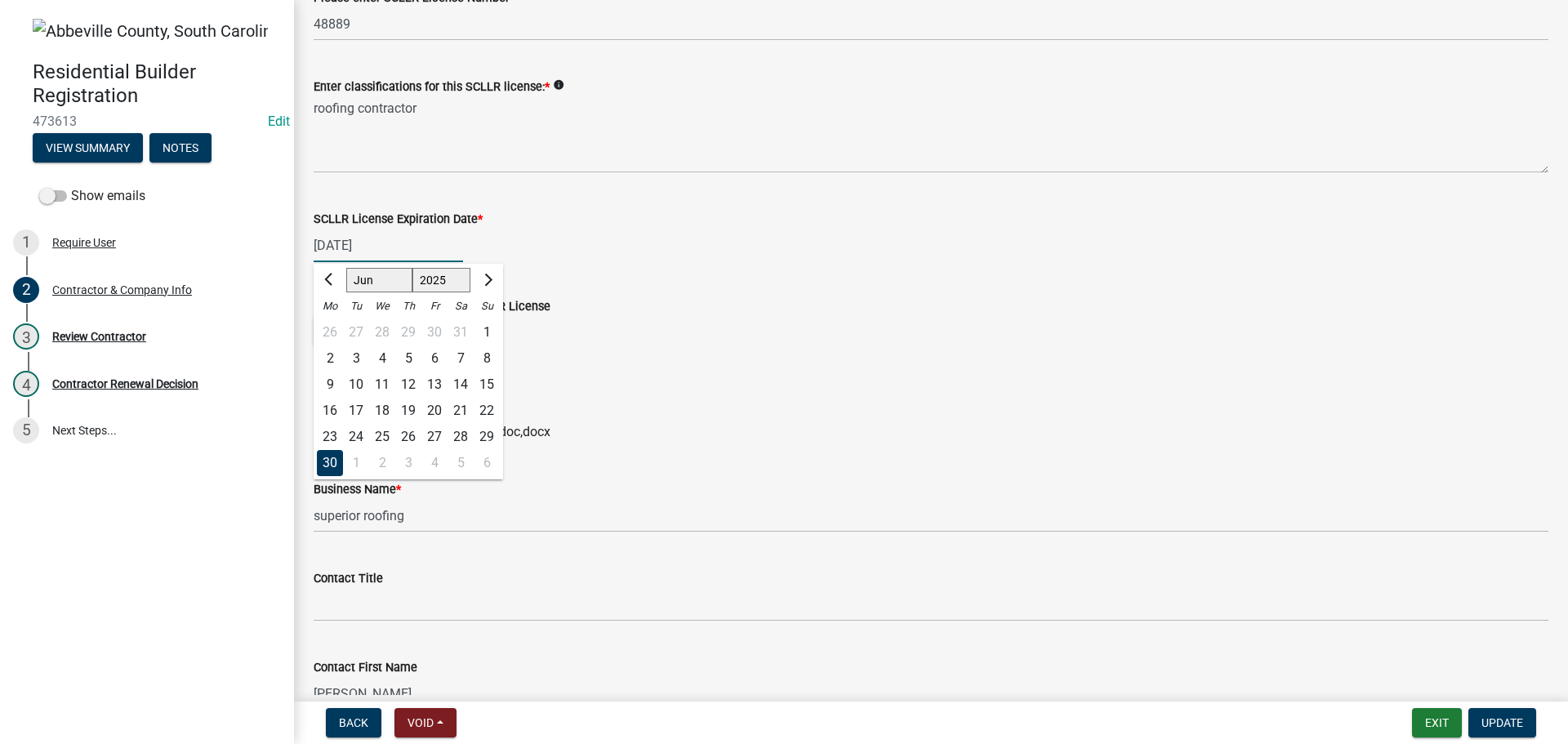
select select "2027"
click at [413, 268] on select "1525 1526 1527 1528 1529 1530 1531 1532 1533 1534 1535 1536 1537 1538 1539 1540…" at bounding box center [442, 279] width 59 height 24
click at [825, 295] on form "Please upload a copy of your SCLLR License Select files License.pdf Delete Vali…" at bounding box center [931, 360] width 1235 height 166
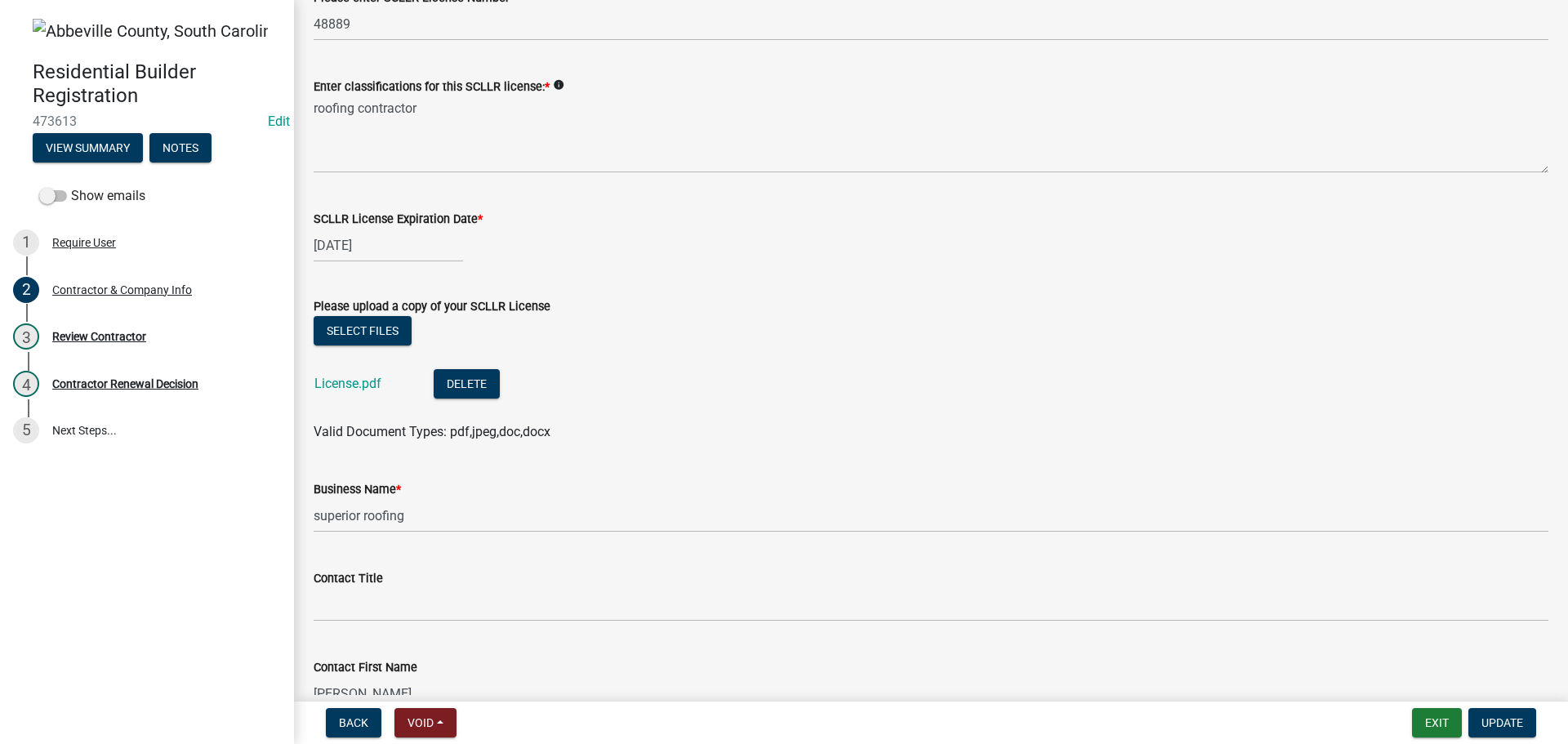
select select "6"
select select "2025"
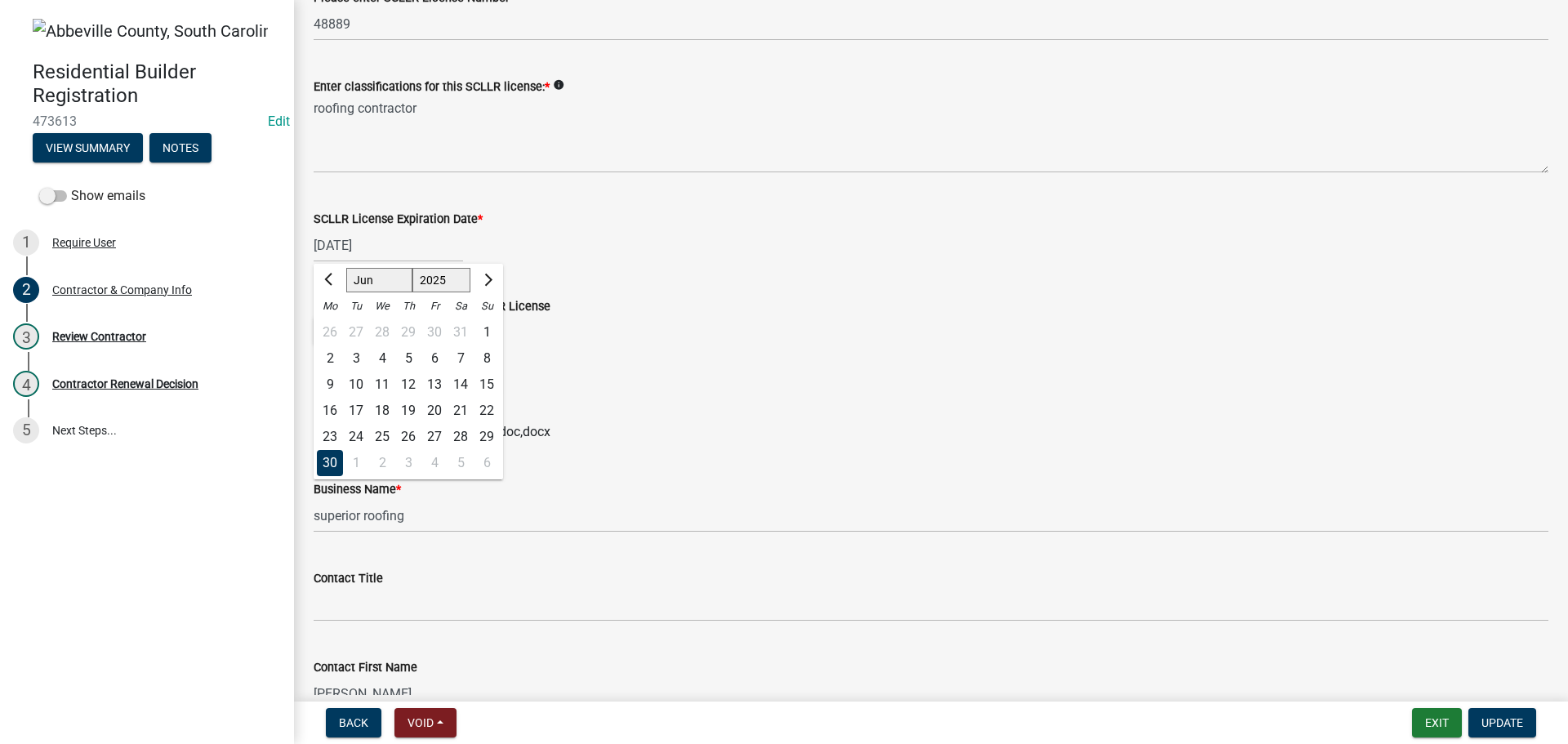
click at [390, 242] on div "06/30/2025 Jan Feb Mar Apr May Jun Jul Aug Sep Oct Nov Dec 1525 1526 1527 1528 …" at bounding box center [388, 245] width 149 height 34
click at [390, 242] on input "06/30/2025" at bounding box center [388, 245] width 149 height 34
type input "[DATE]"
click at [734, 311] on div "Please upload a copy of your SCLLR License" at bounding box center [931, 306] width 1235 height 19
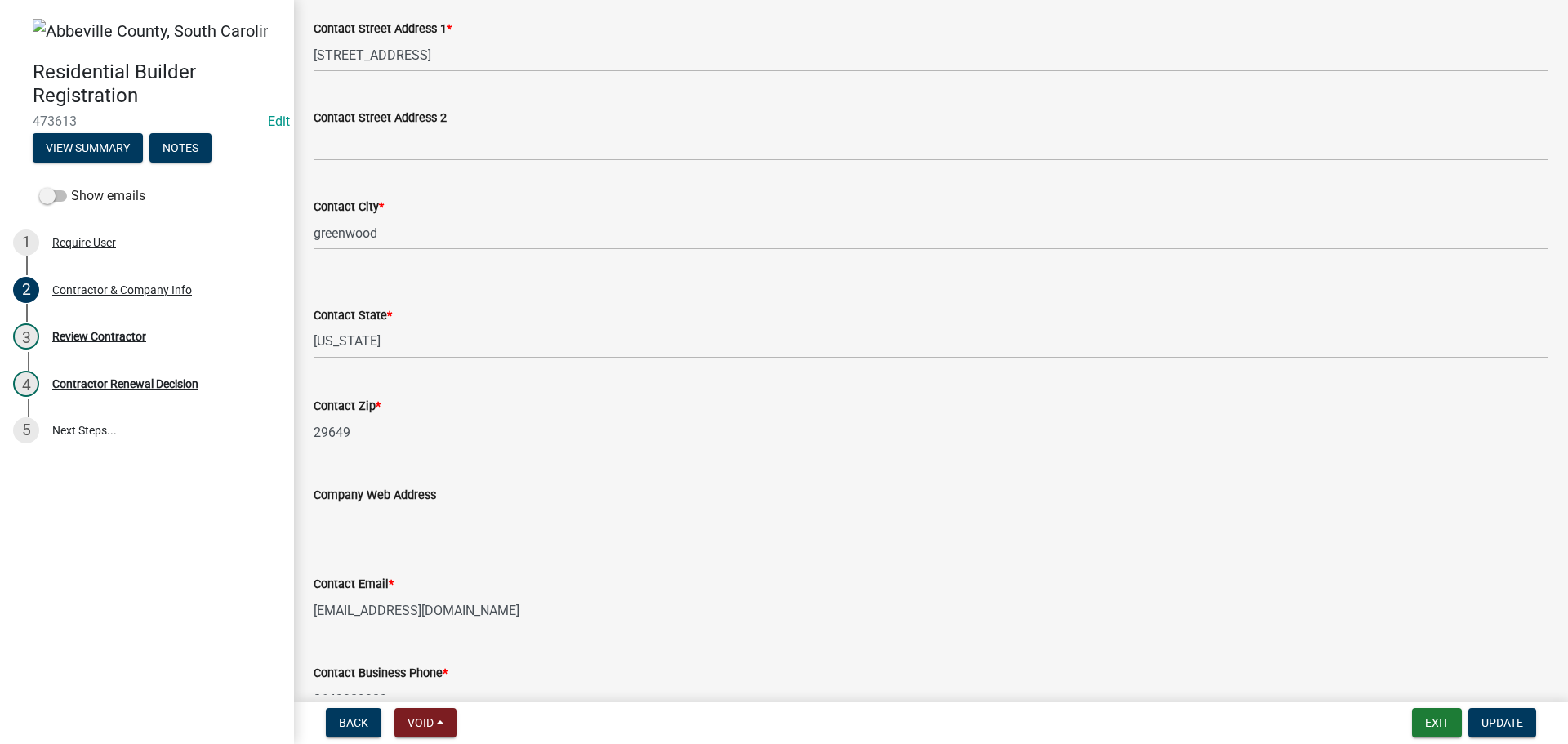
scroll to position [1063, 0]
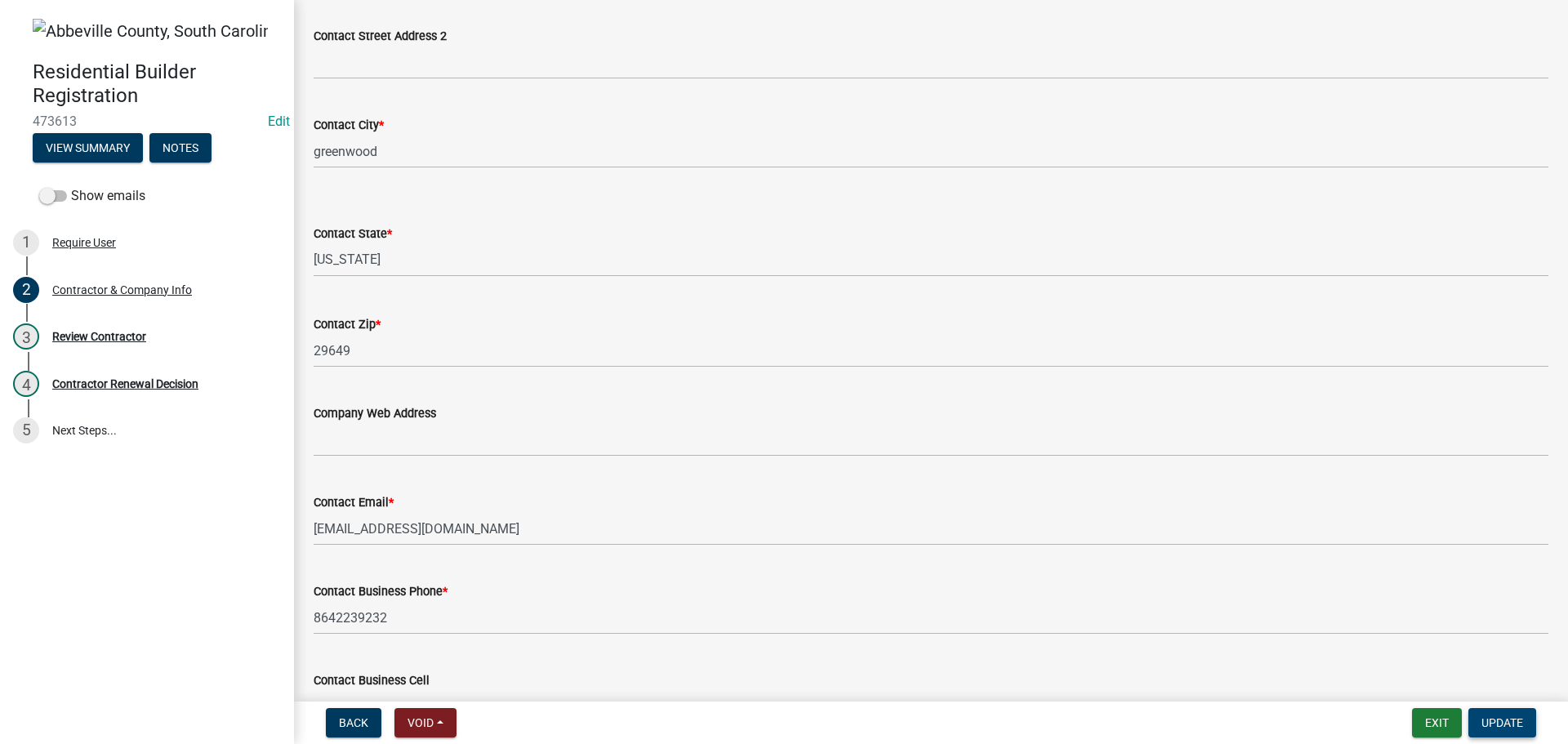
click at [1517, 727] on span "Update" at bounding box center [1502, 724] width 41 height 13
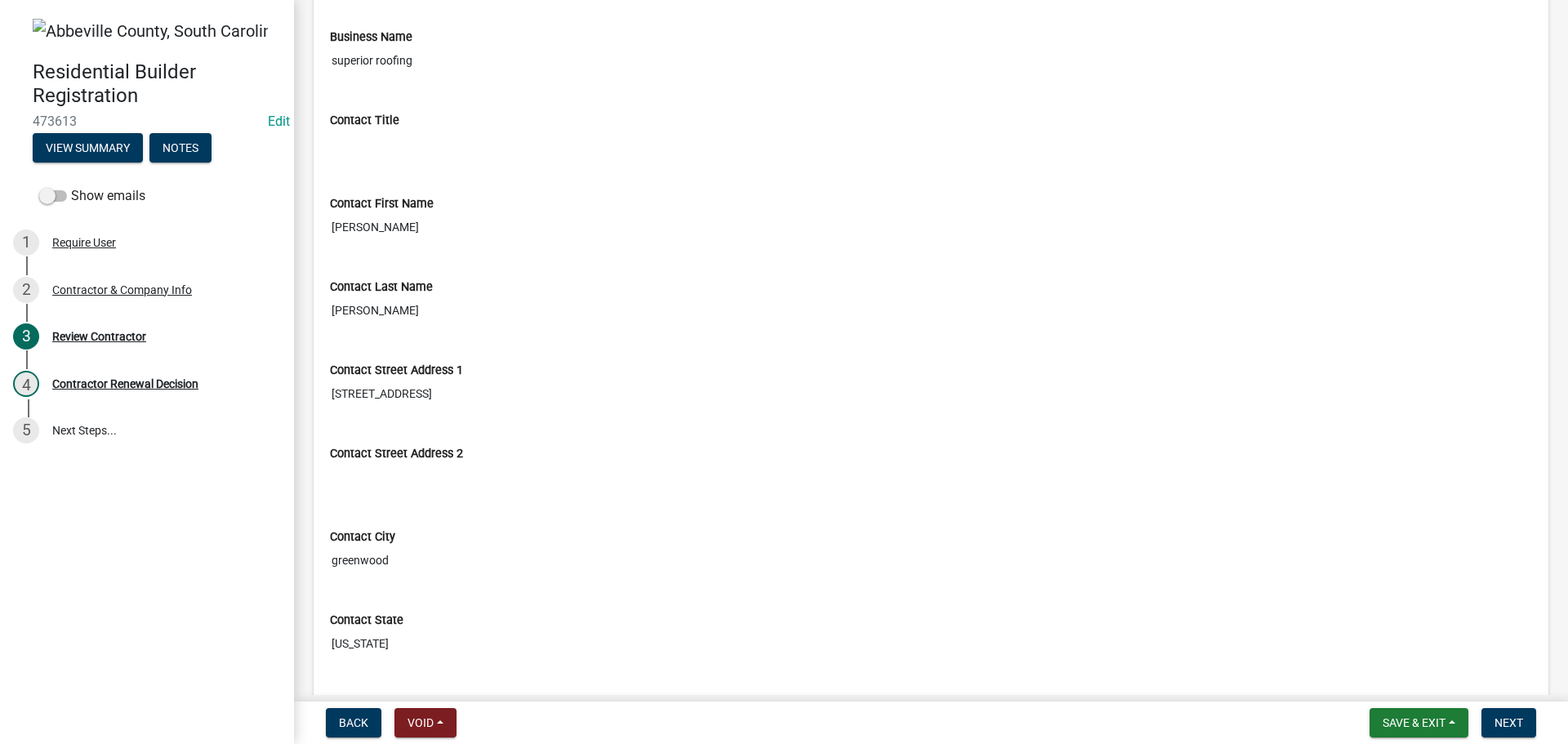
scroll to position [735, 0]
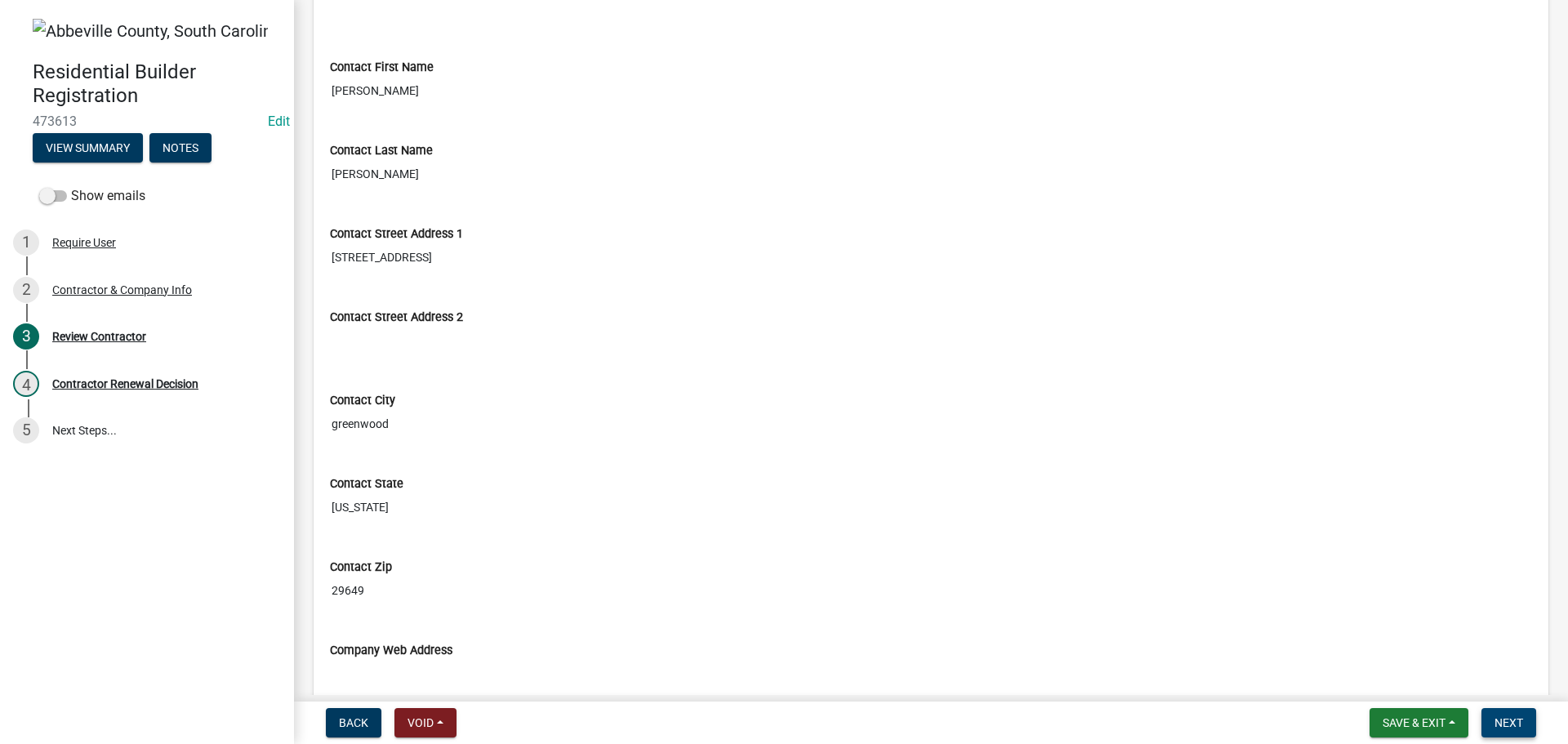
click at [1516, 720] on span "Next" at bounding box center [1509, 724] width 29 height 13
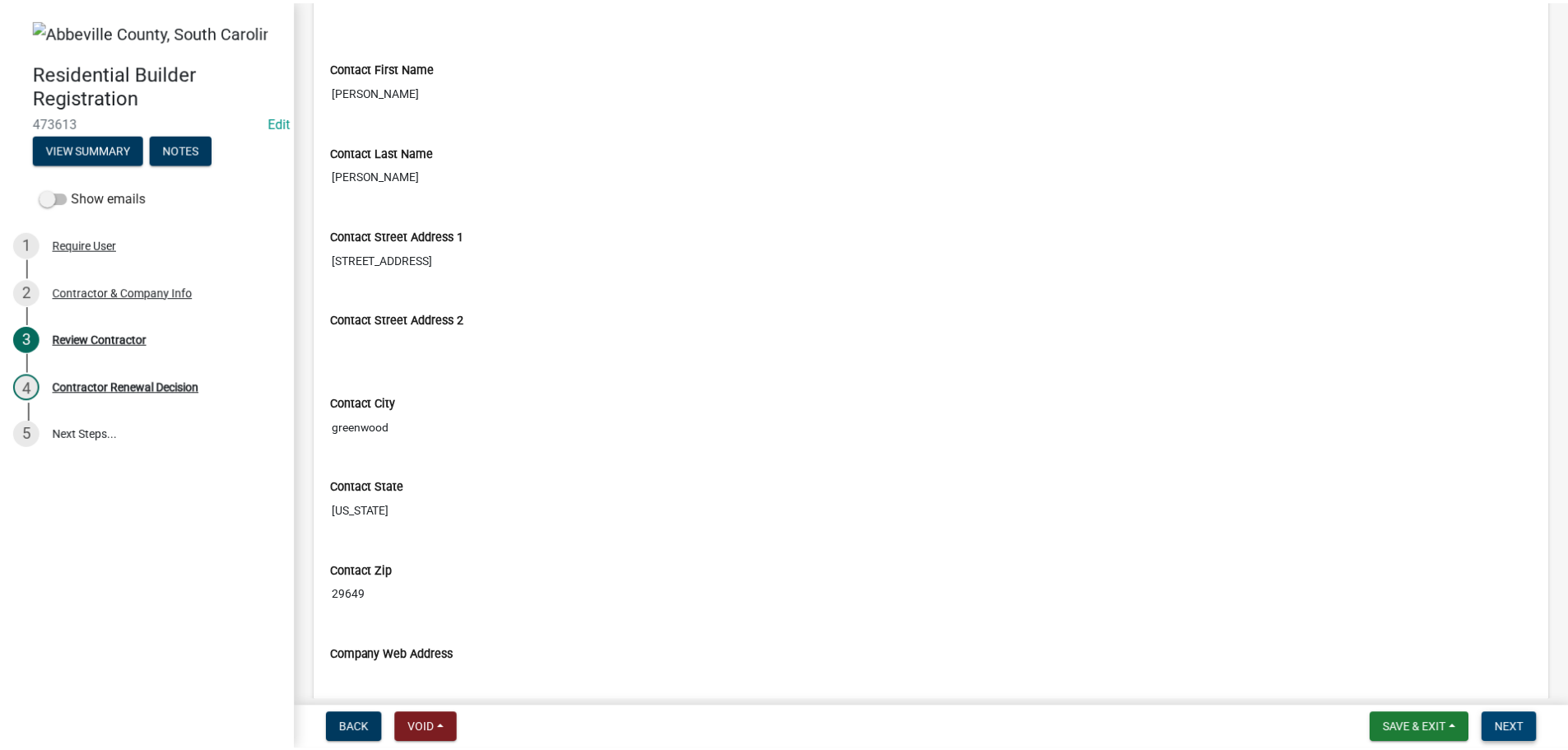
scroll to position [0, 0]
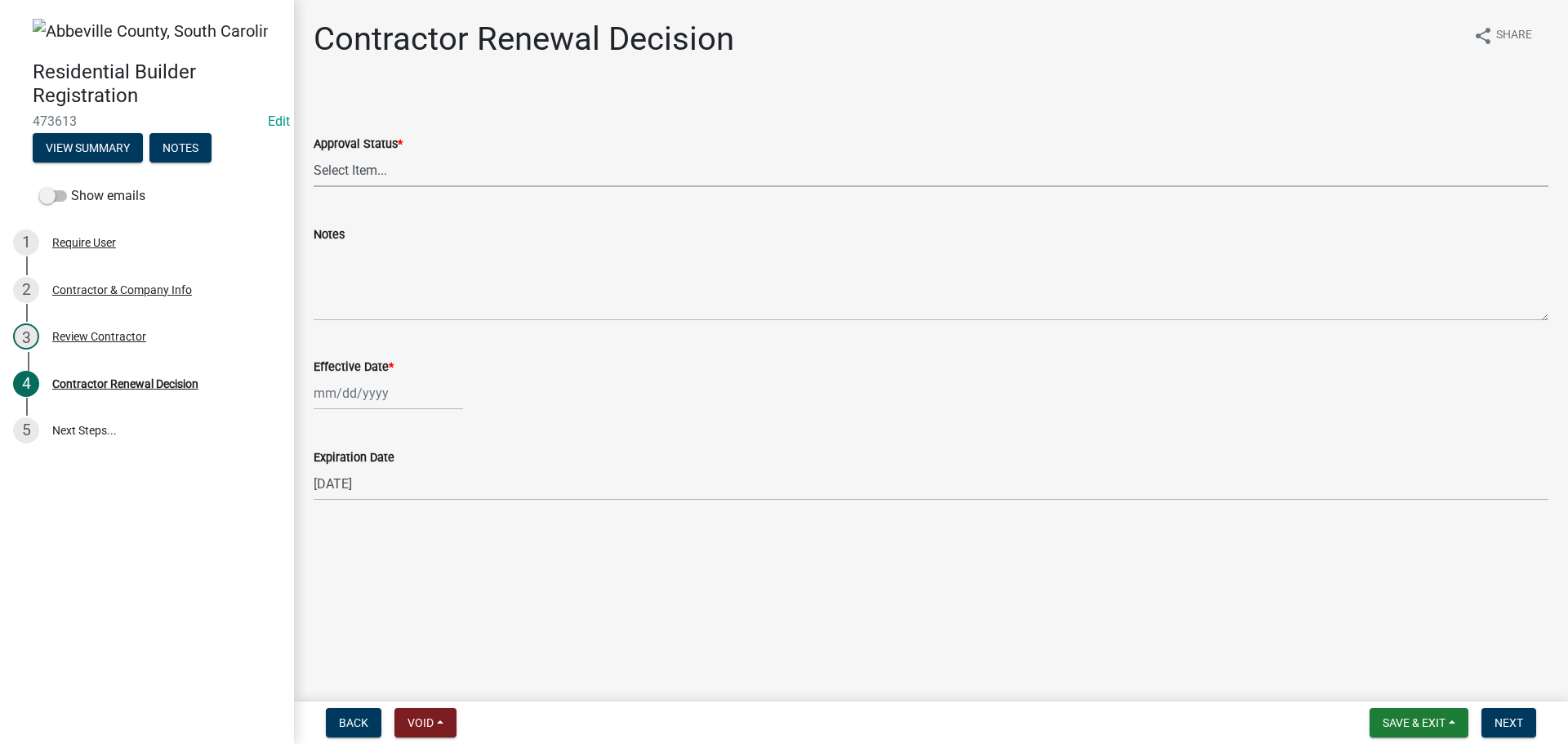
click at [437, 161] on select "Select Item... Approved Denied" at bounding box center [931, 170] width 1235 height 34
click at [314, 154] on select "Select Item... Approved Denied" at bounding box center [931, 170] width 1235 height 34
select select "30db8998-795d-4bbe-8e49-f1ade8865815"
click at [345, 392] on div at bounding box center [388, 393] width 149 height 34
select select "9"
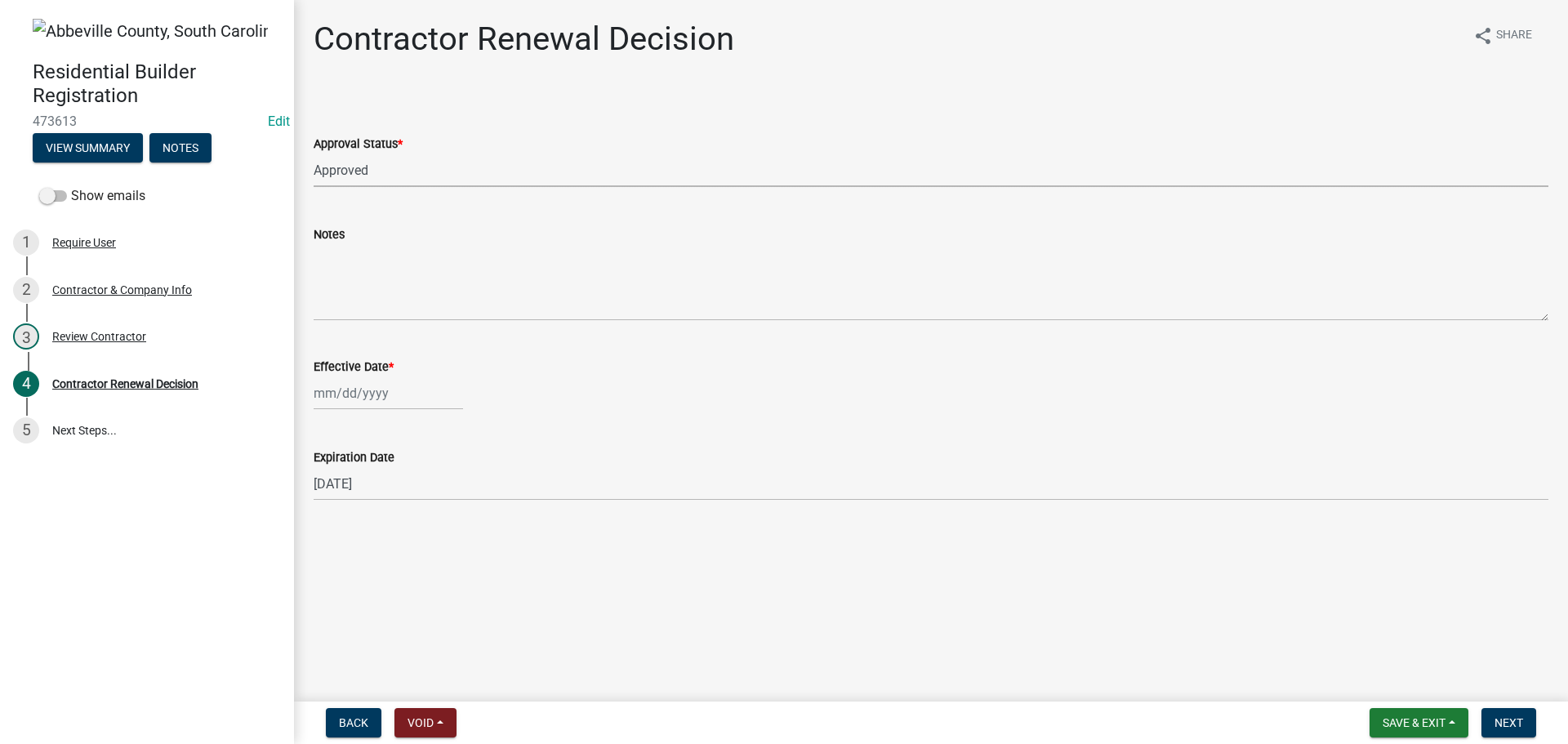
select select "2025"
click at [415, 476] on div "4" at bounding box center [408, 480] width 26 height 26
type input "[DATE]"
click at [1516, 717] on span "Next" at bounding box center [1509, 724] width 29 height 13
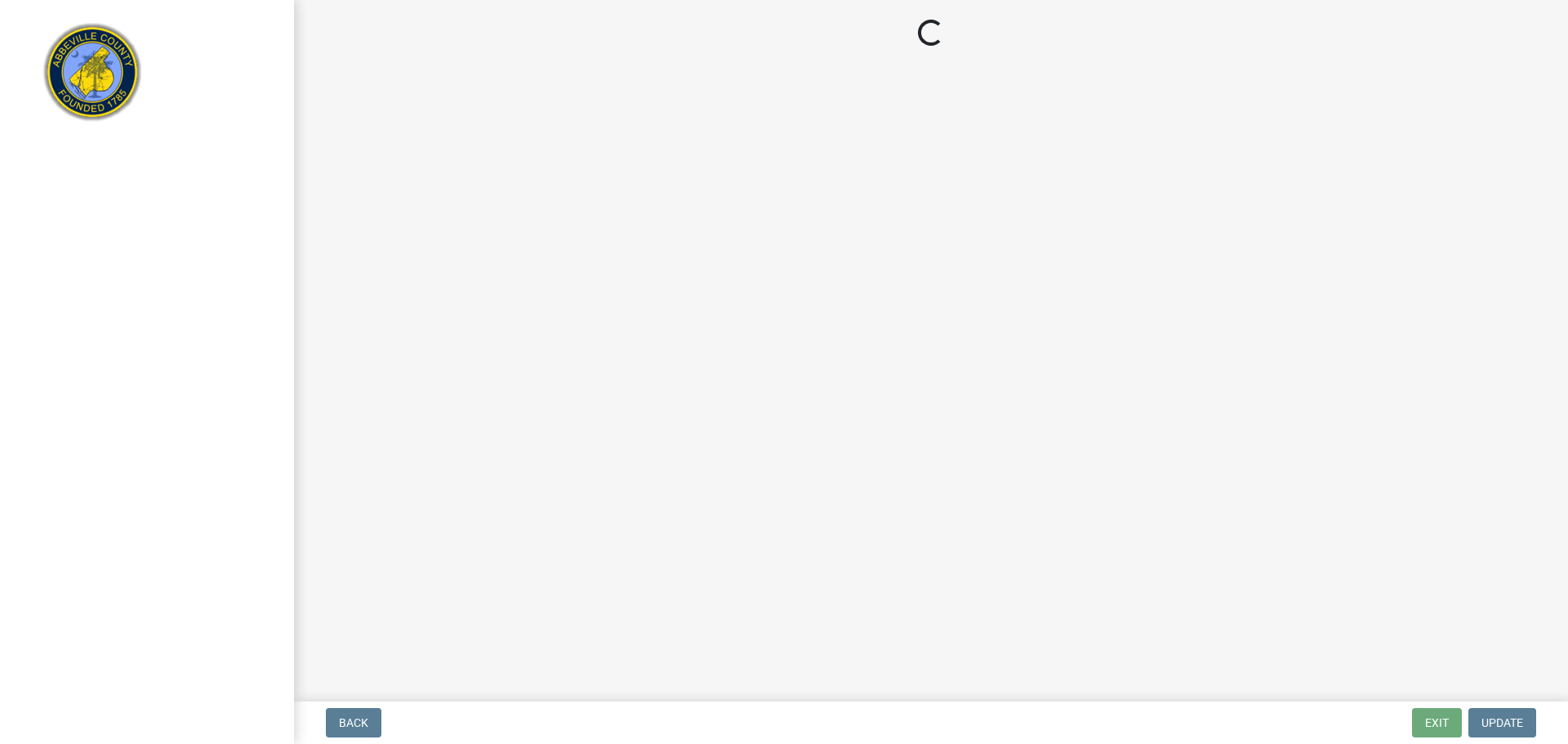
select select "3: 3"
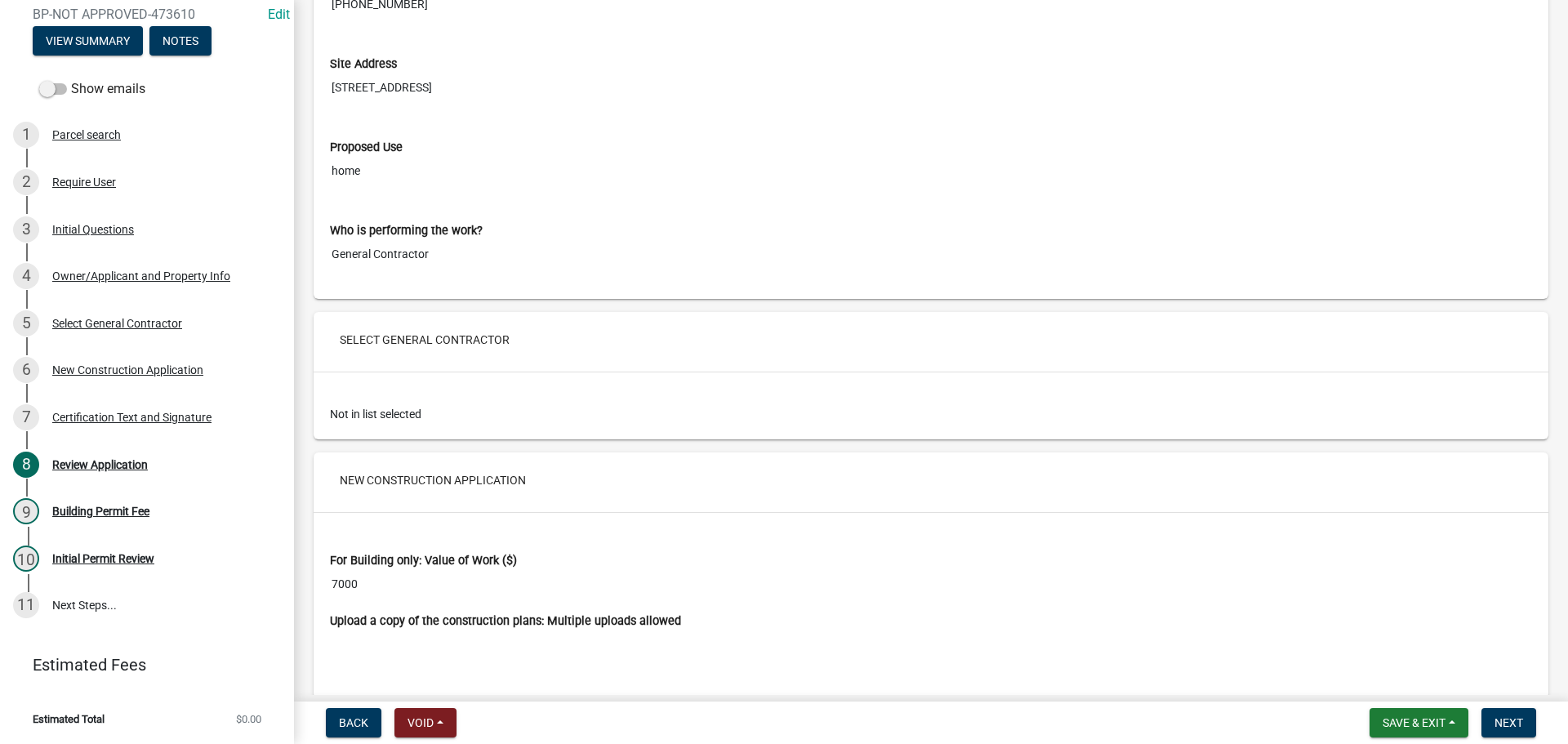
scroll to position [2288, 0]
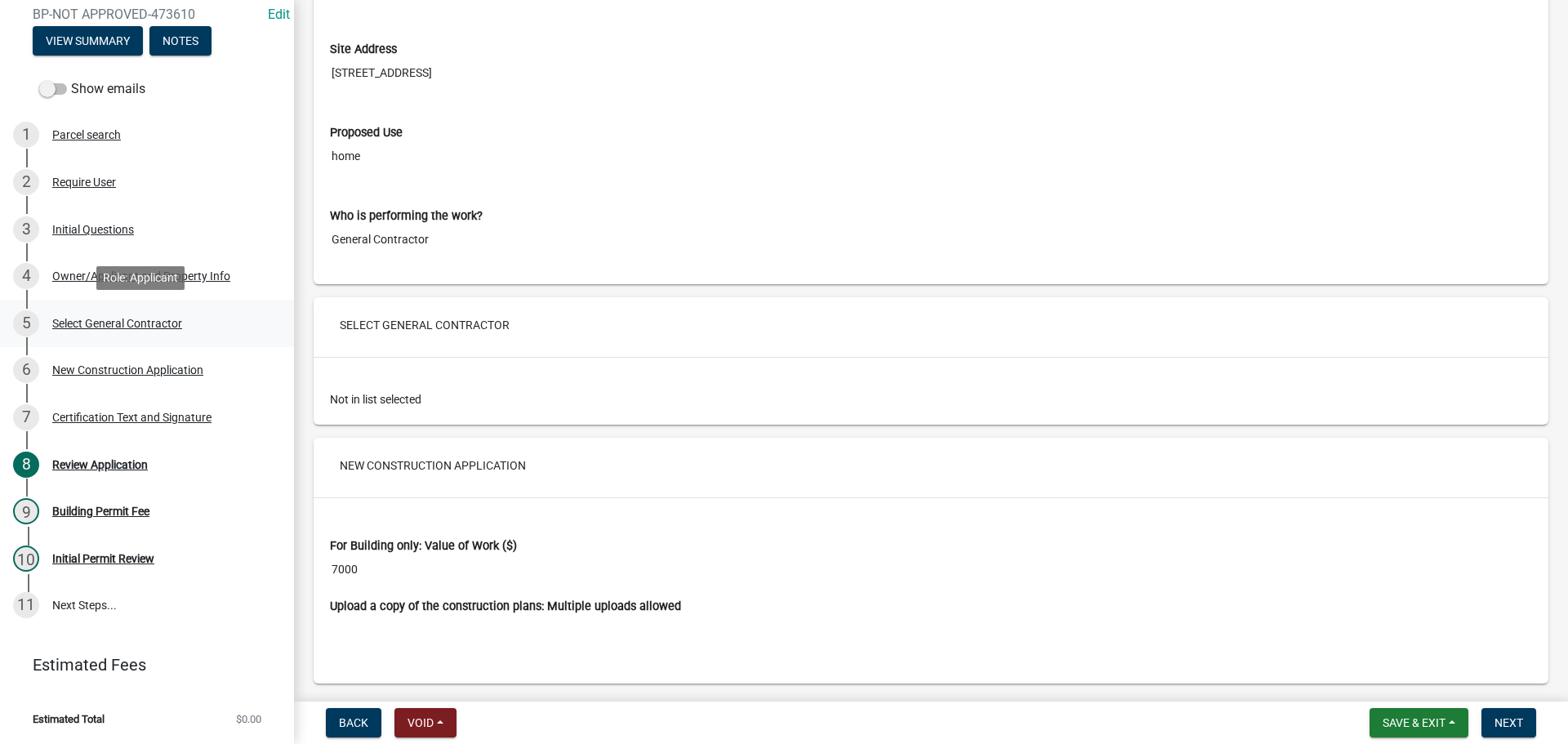
click at [117, 322] on div "Select General Contractor" at bounding box center [116, 323] width 130 height 12
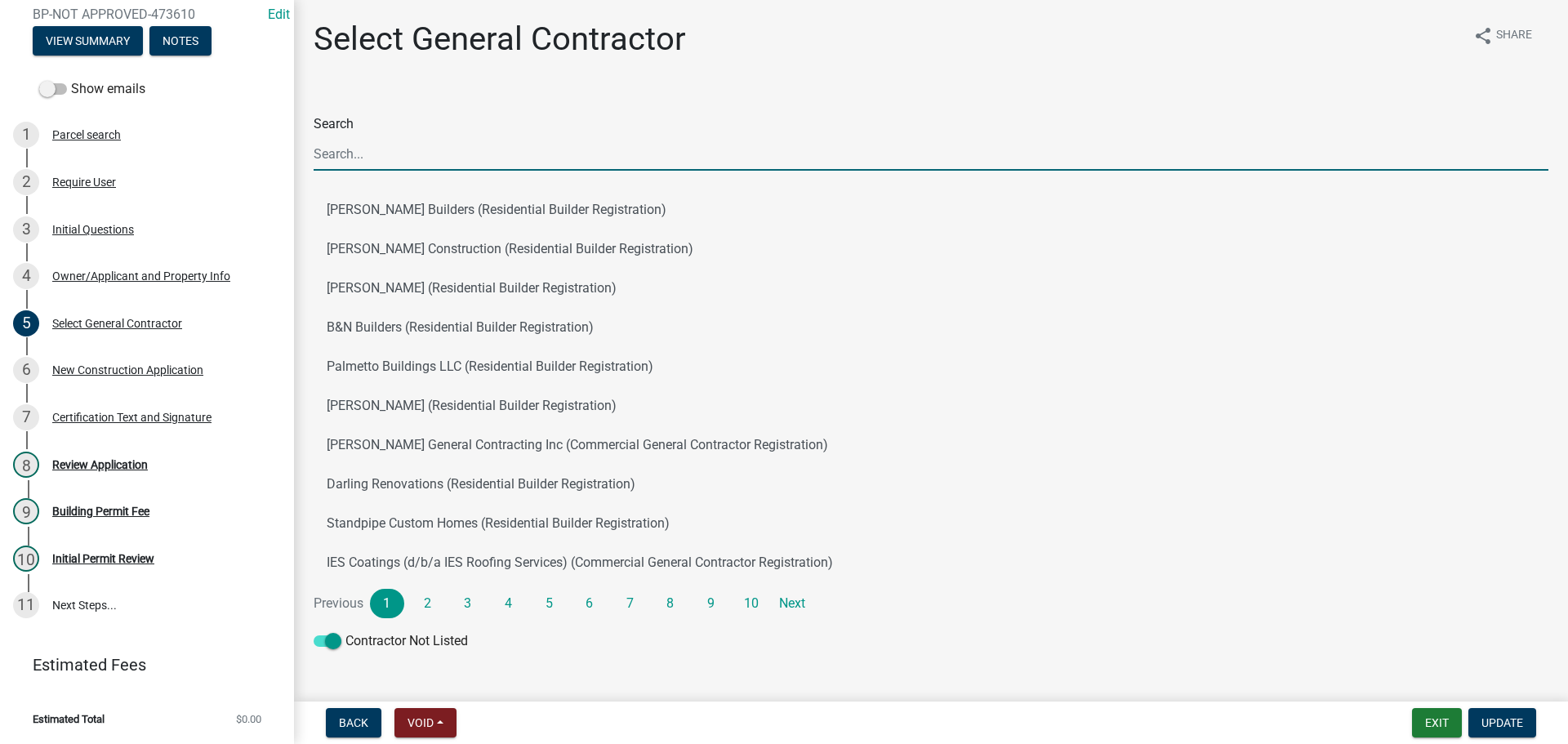
click at [403, 157] on input "Search" at bounding box center [931, 154] width 1235 height 34
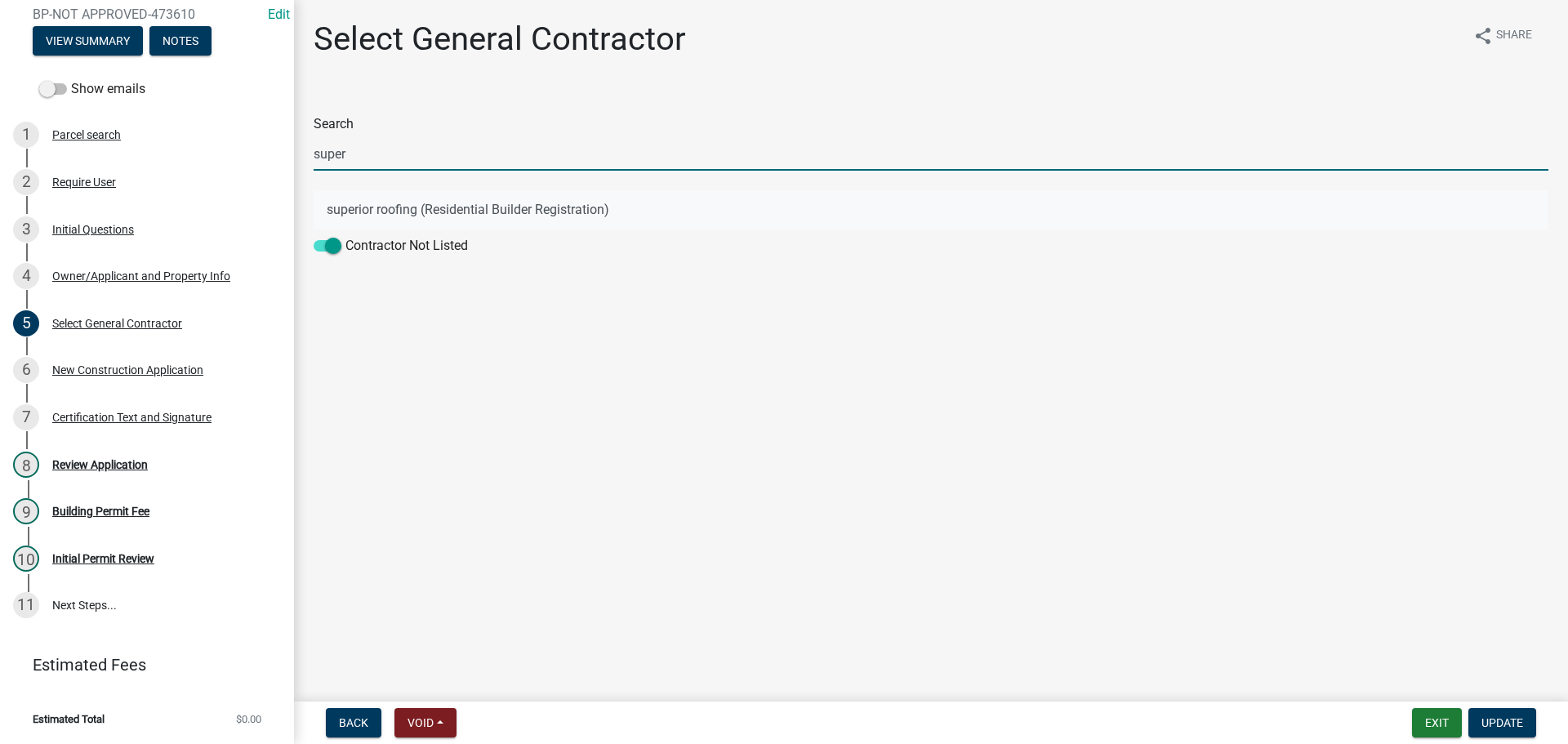
type input "super"
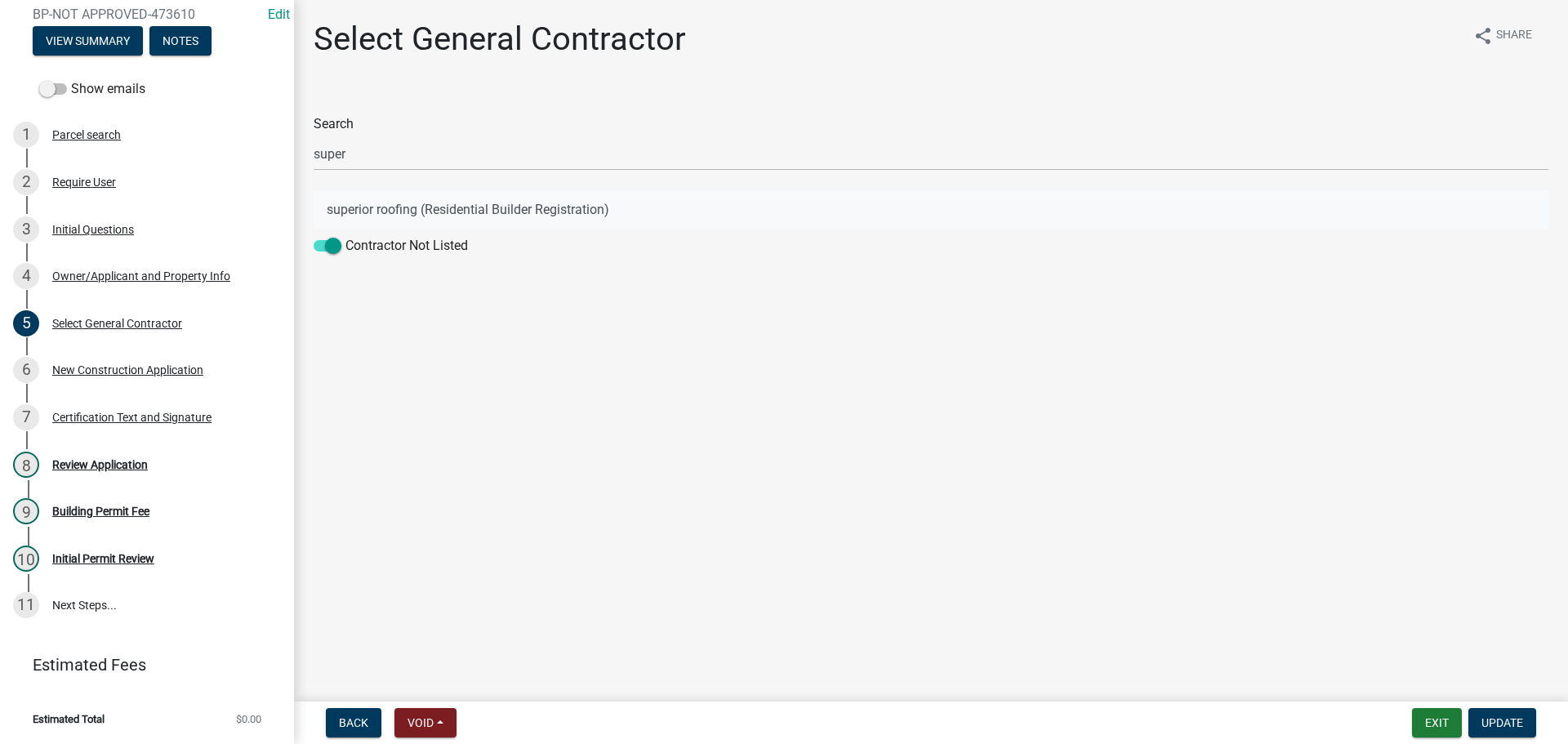
click at [425, 201] on button "superior roofing (Residential Builder Registration)" at bounding box center [931, 210] width 1235 height 39
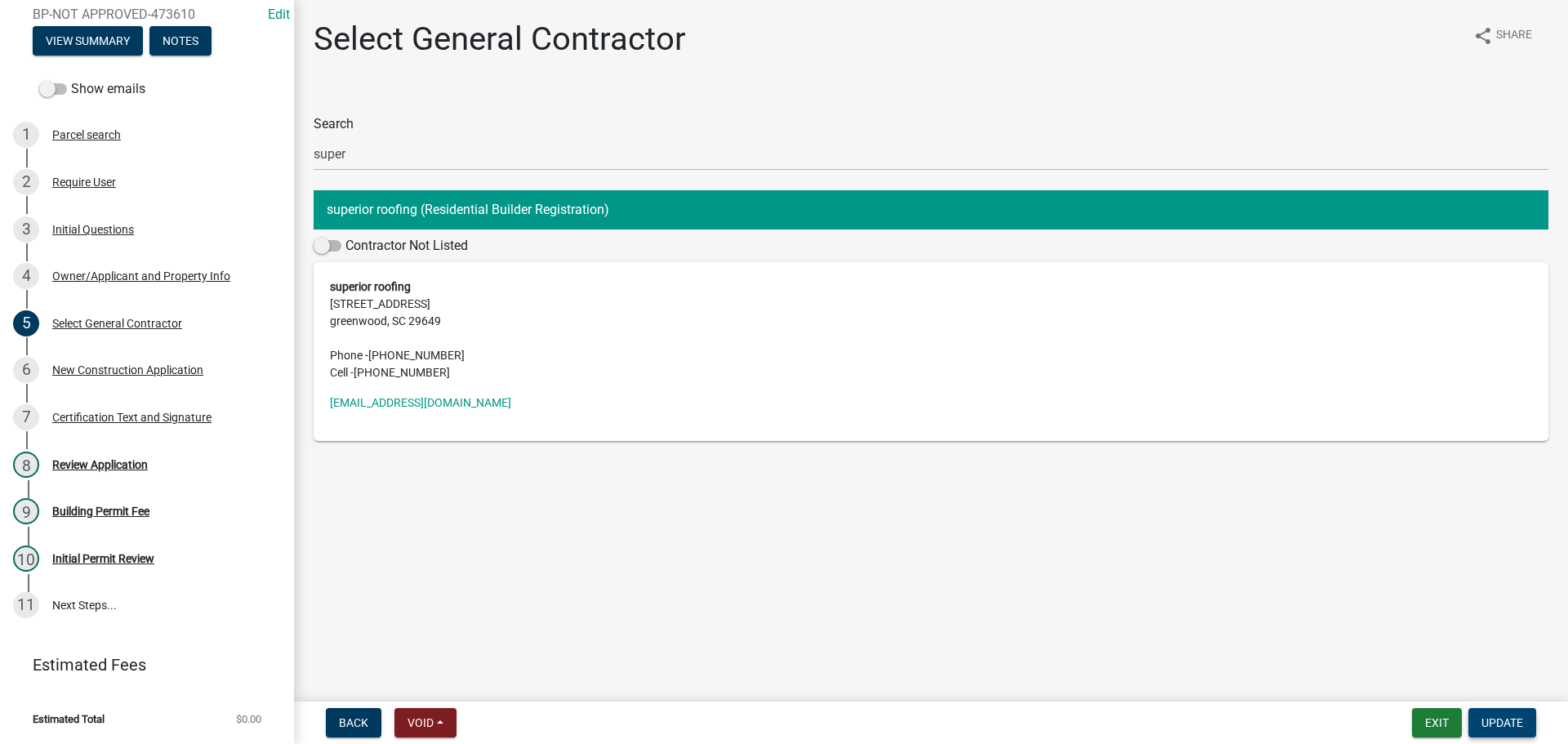
click at [1507, 722] on span "Update" at bounding box center [1502, 724] width 41 height 13
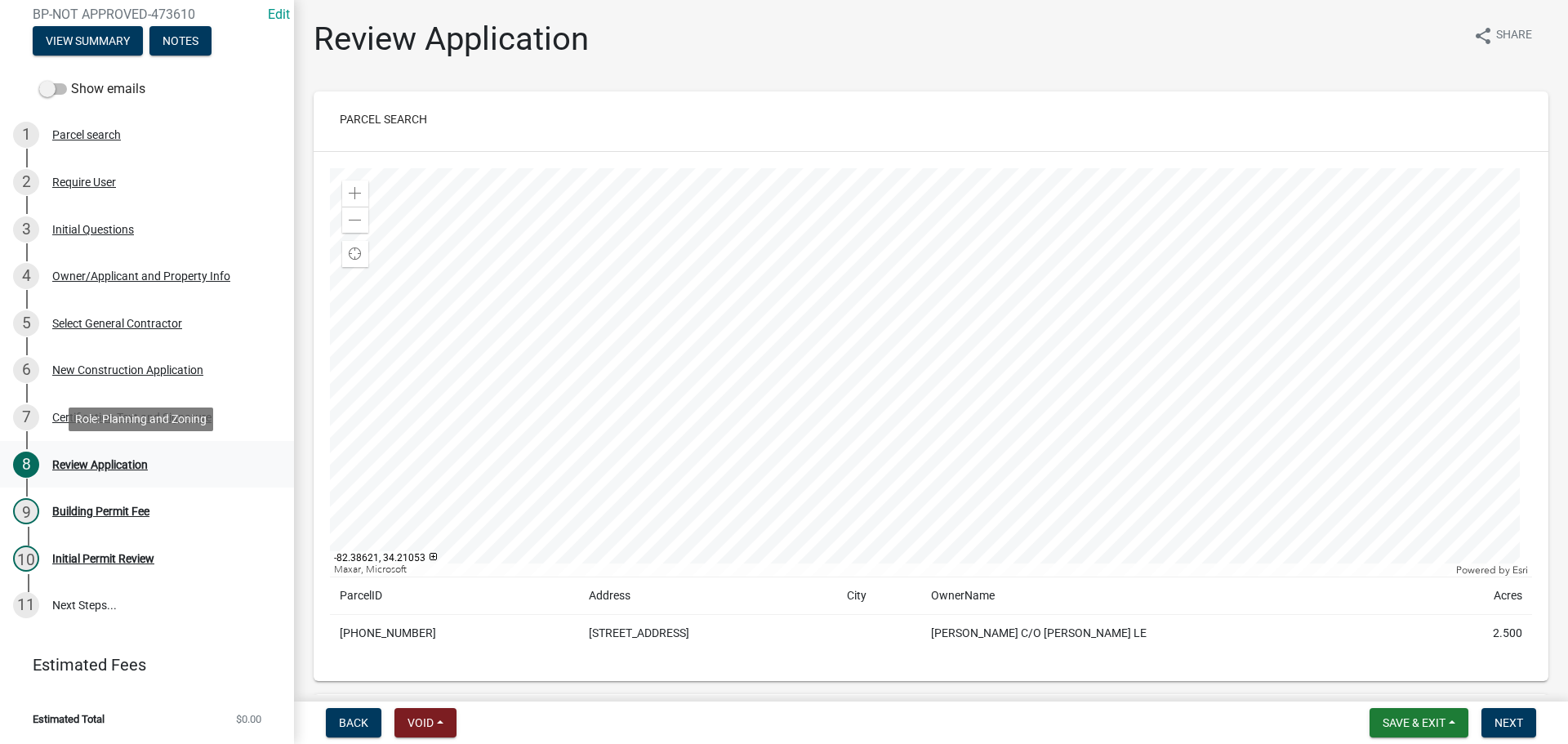
click at [95, 459] on div "Review Application" at bounding box center [99, 465] width 95 height 12
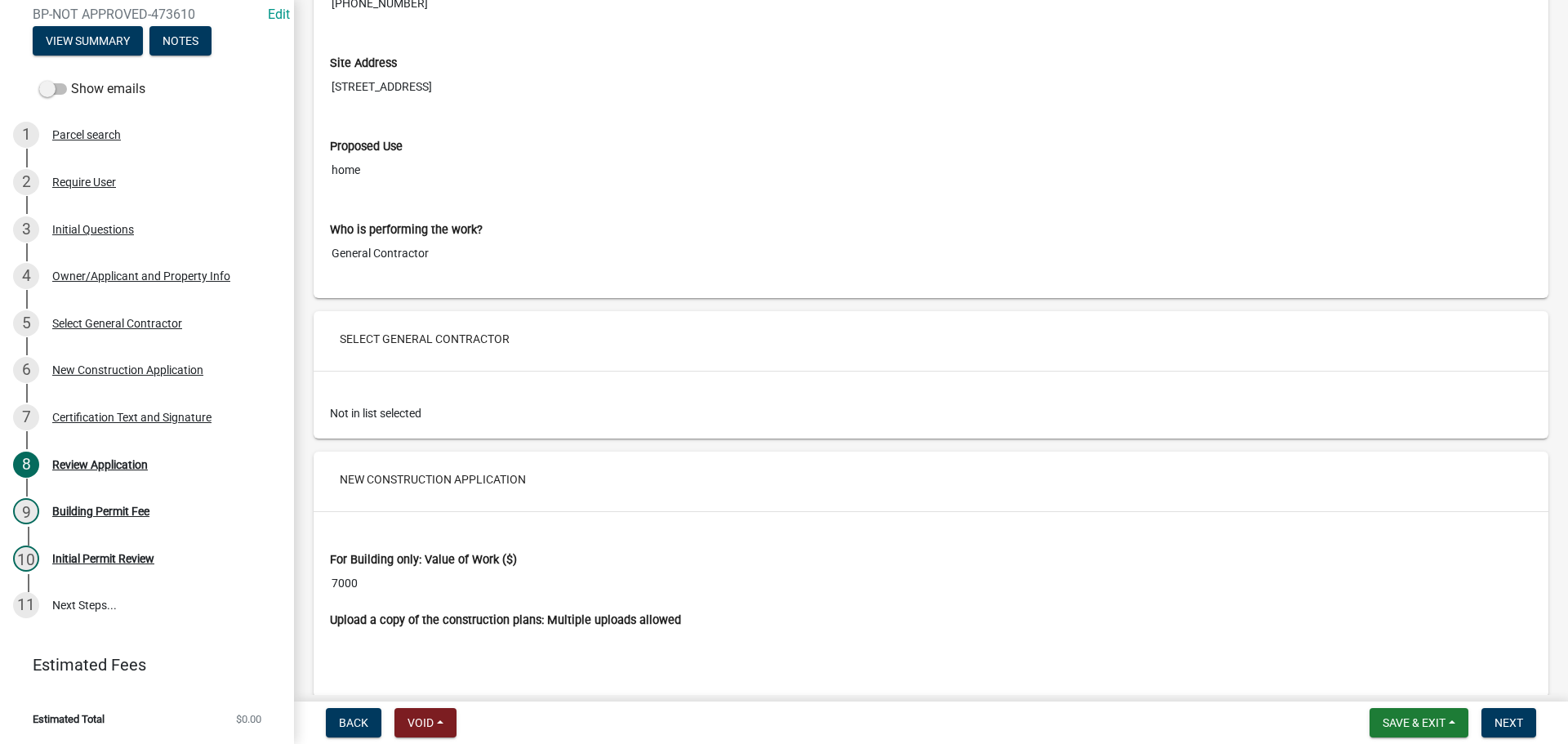
scroll to position [2288, 0]
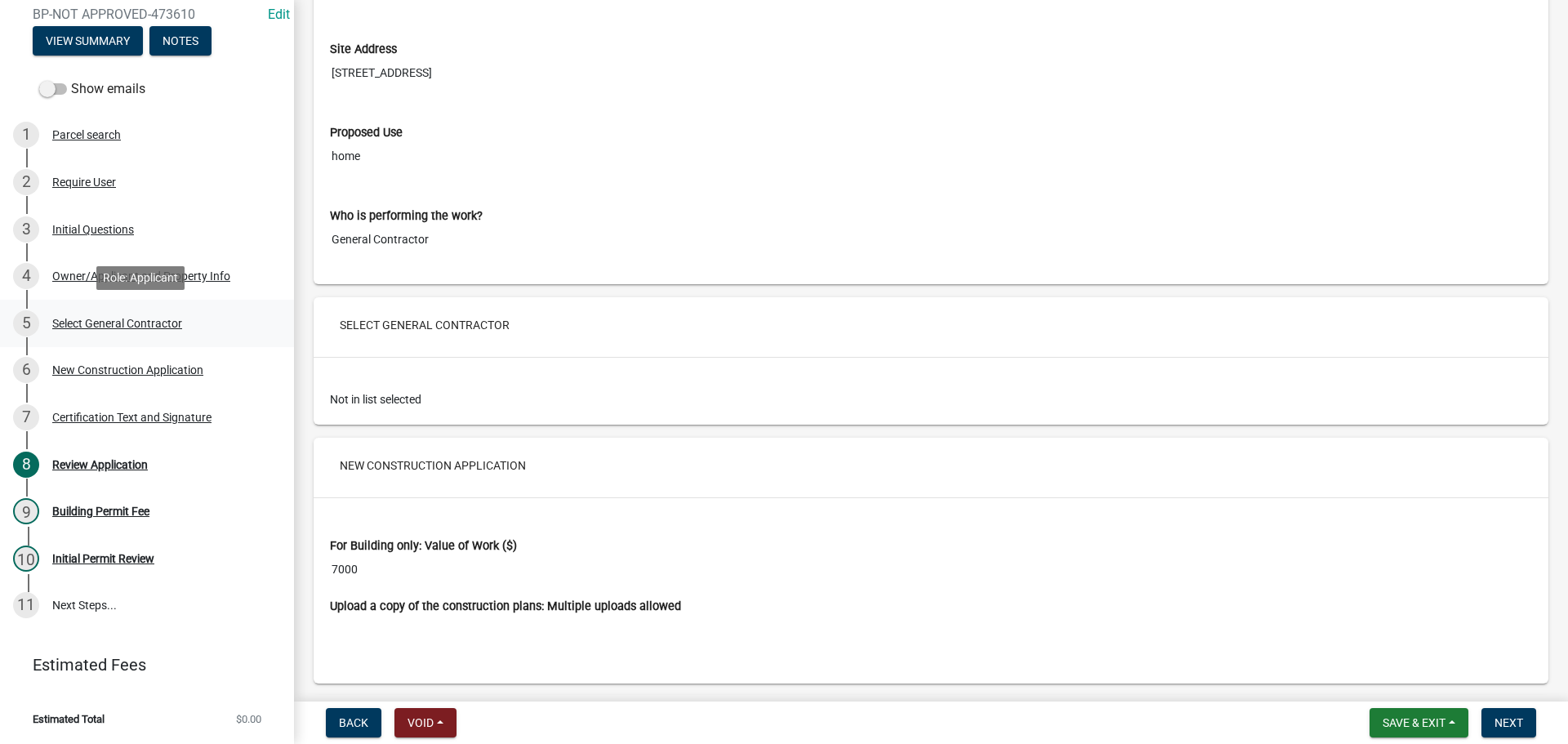
click at [160, 318] on div "Select General Contractor" at bounding box center [116, 323] width 130 height 12
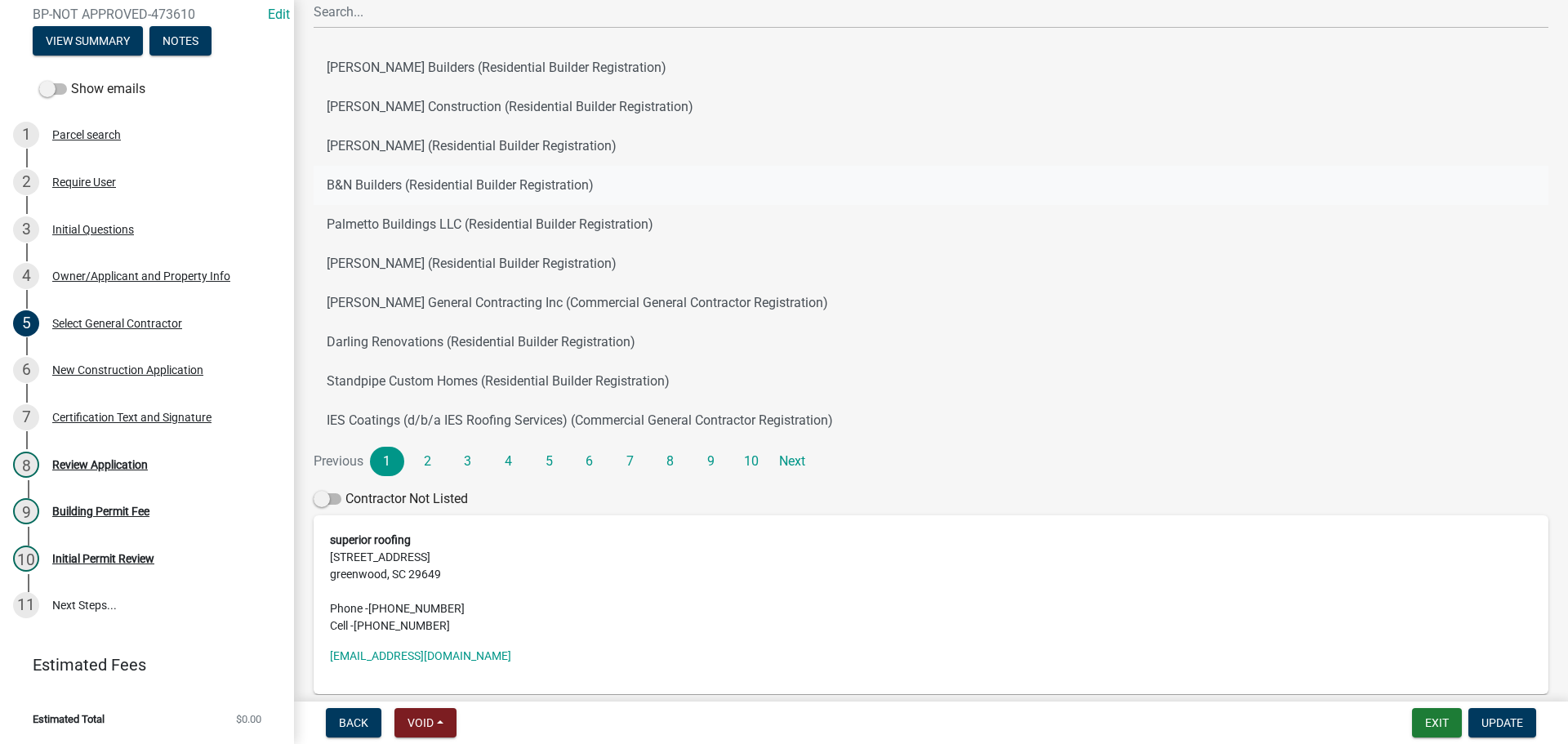
scroll to position [164, 0]
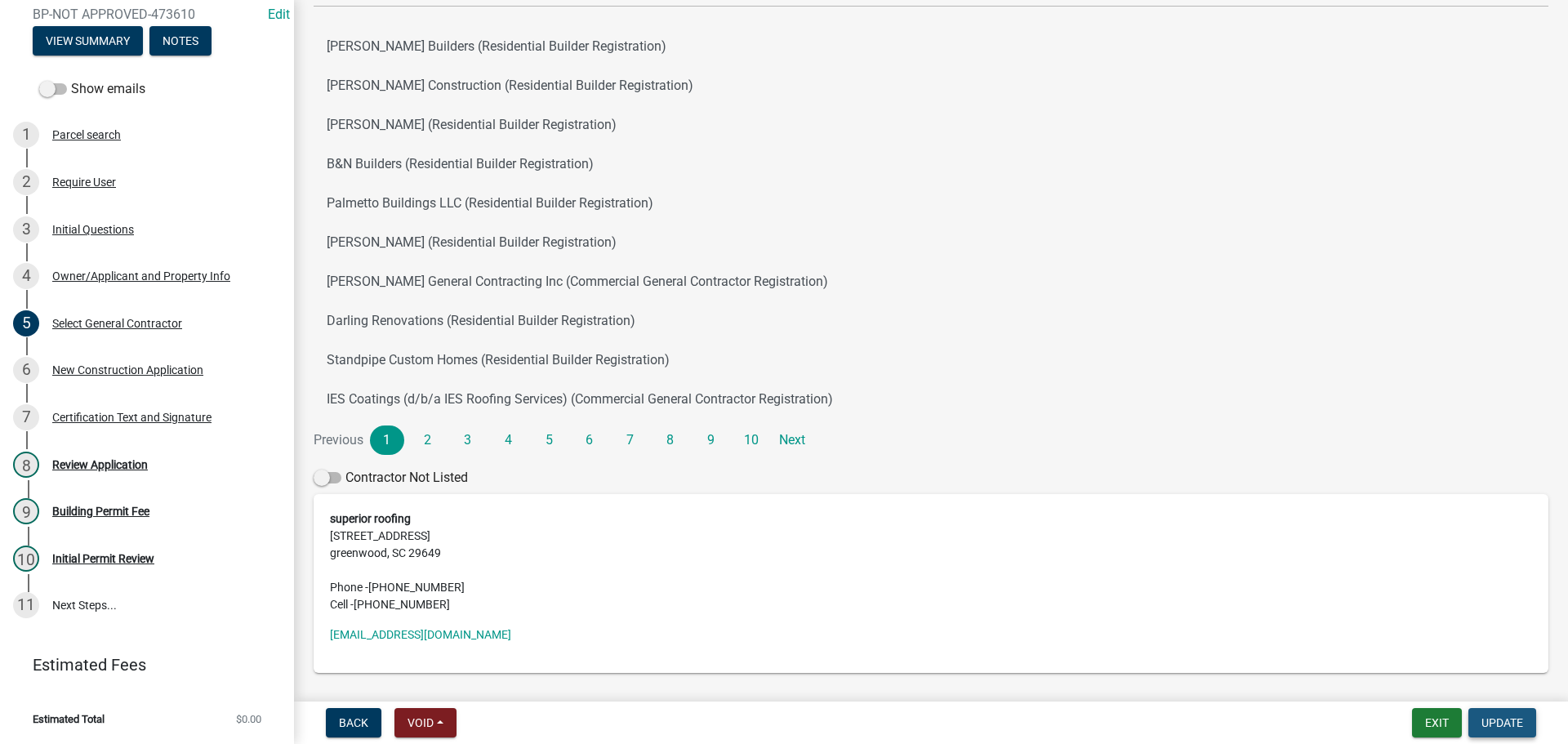
click at [1511, 720] on span "Update" at bounding box center [1502, 724] width 41 height 13
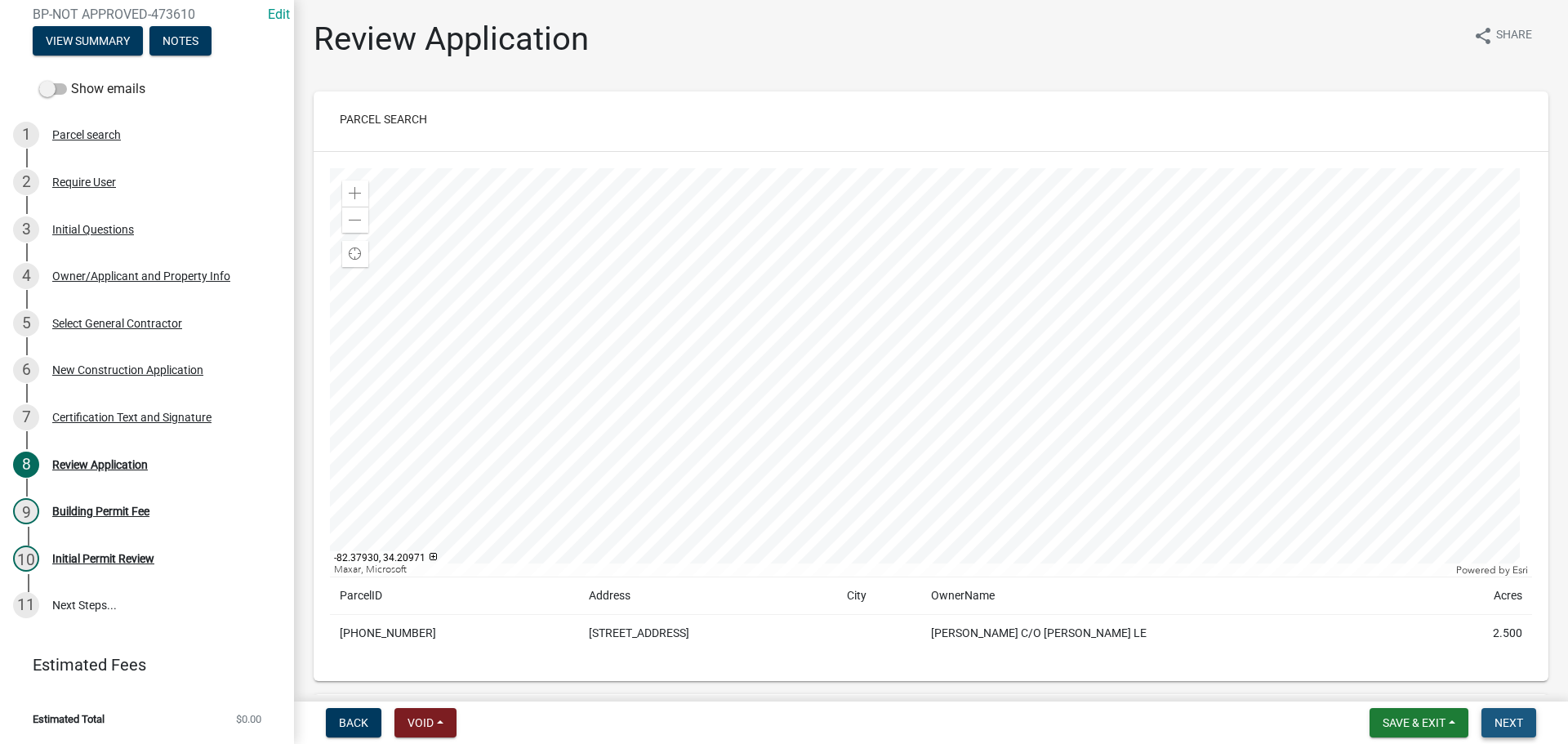
click at [1513, 717] on span "Next" at bounding box center [1509, 724] width 29 height 13
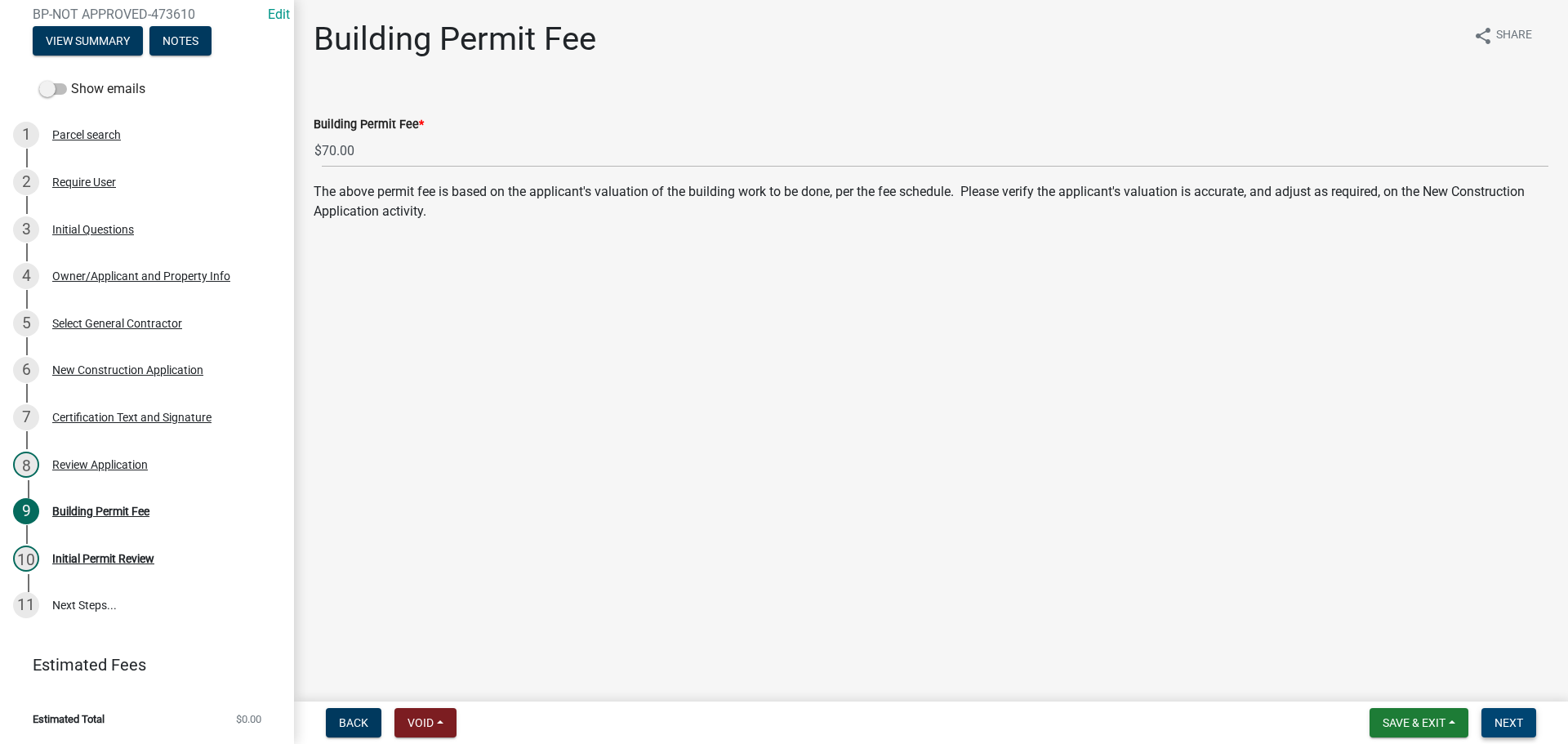
click at [1505, 719] on span "Next" at bounding box center [1509, 724] width 29 height 13
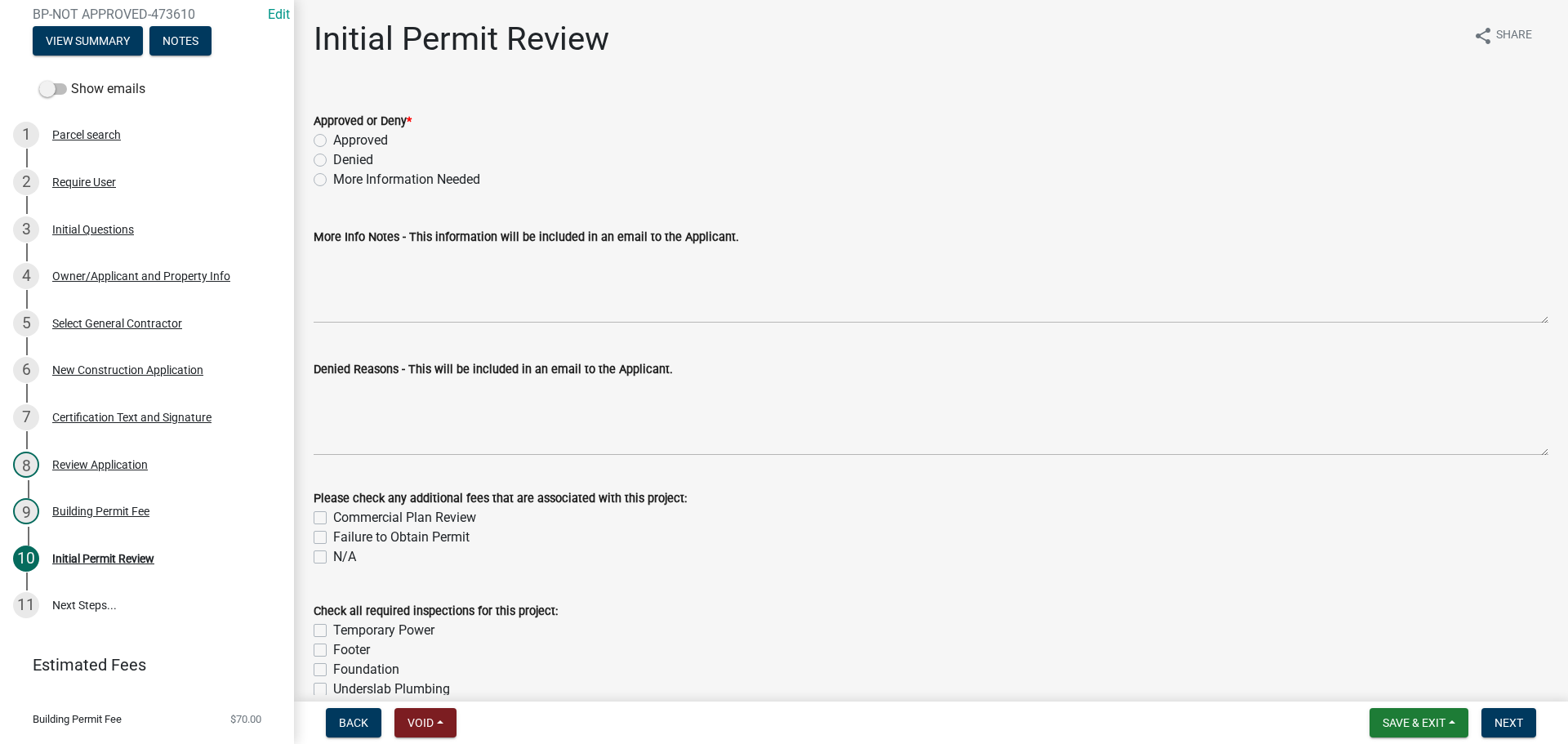
click at [333, 140] on label "Approved" at bounding box center [360, 141] width 55 height 19
click at [333, 140] on input "Approved" at bounding box center [338, 136] width 11 height 11
radio input "true"
click at [1505, 717] on span "Next" at bounding box center [1509, 724] width 29 height 13
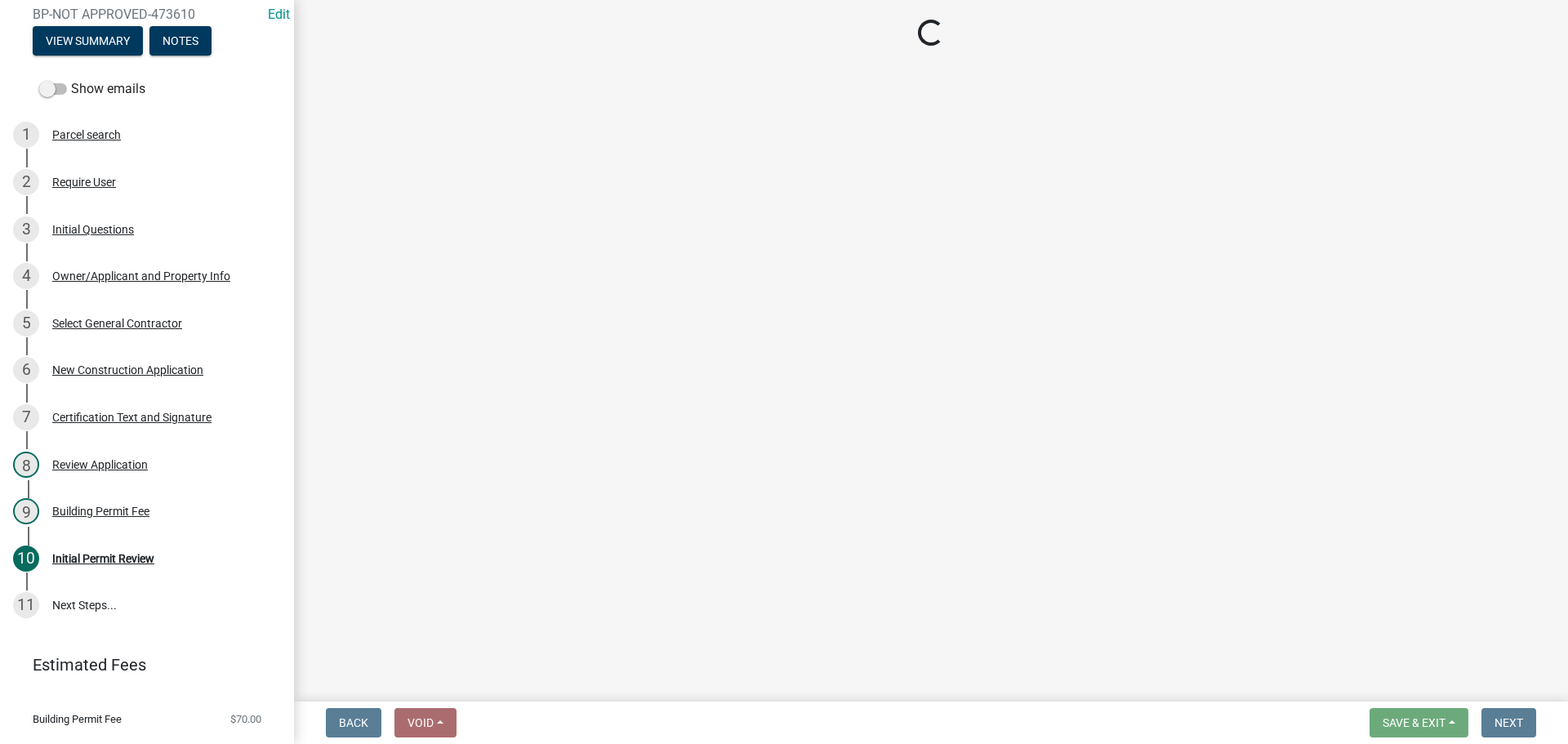
select select "3: 3"
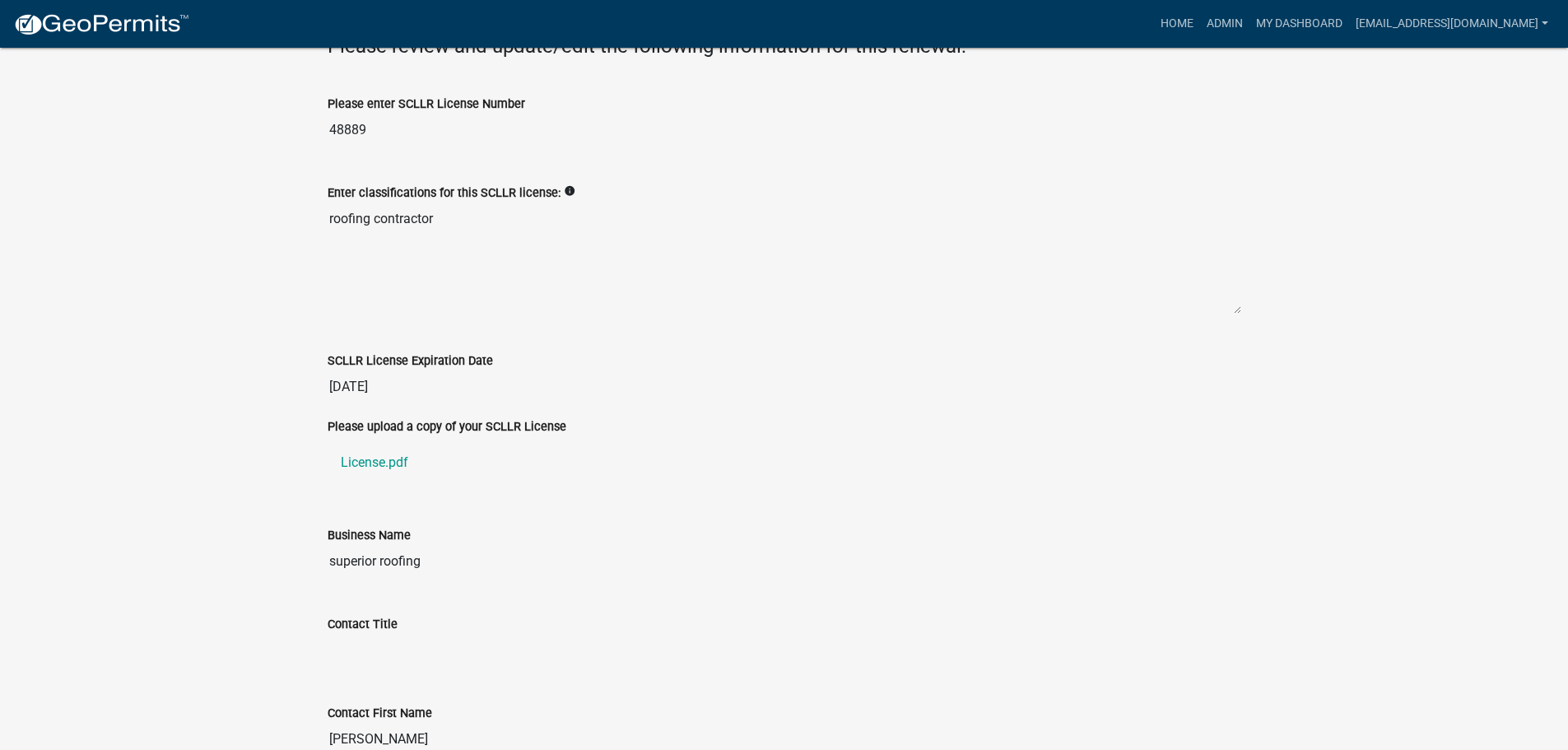
scroll to position [494, 0]
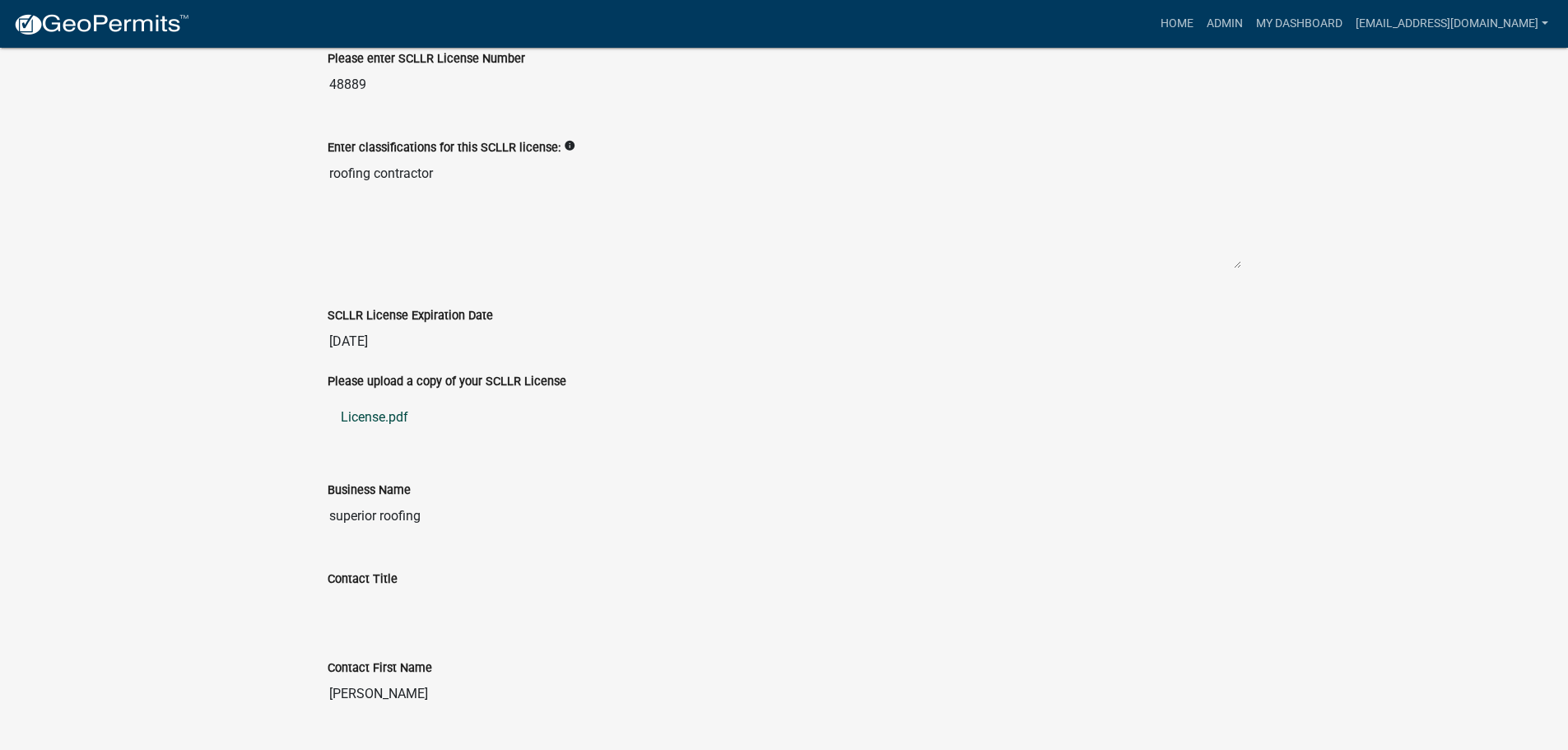
click at [366, 420] on link "License.pdf" at bounding box center [784, 417] width 913 height 40
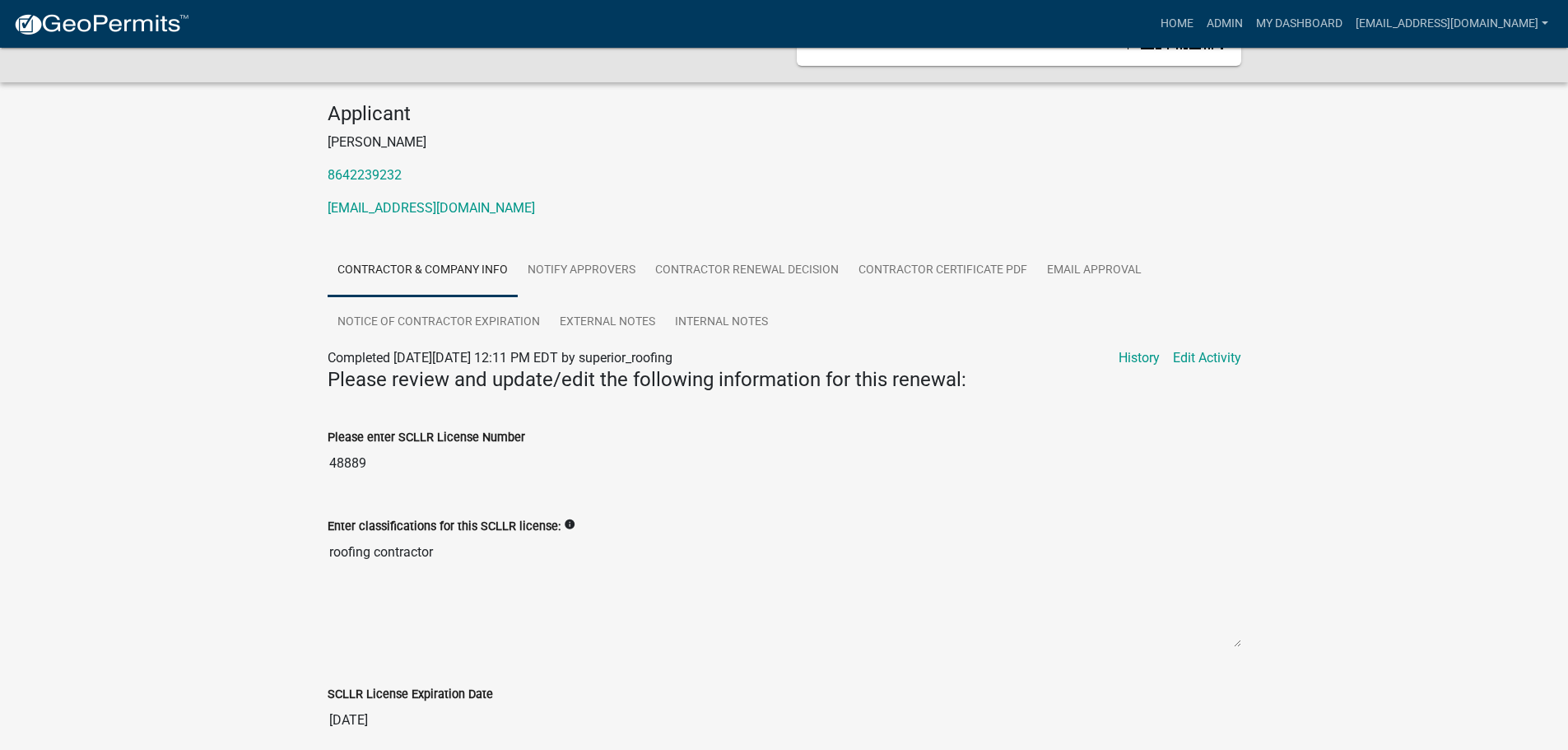
scroll to position [0, 0]
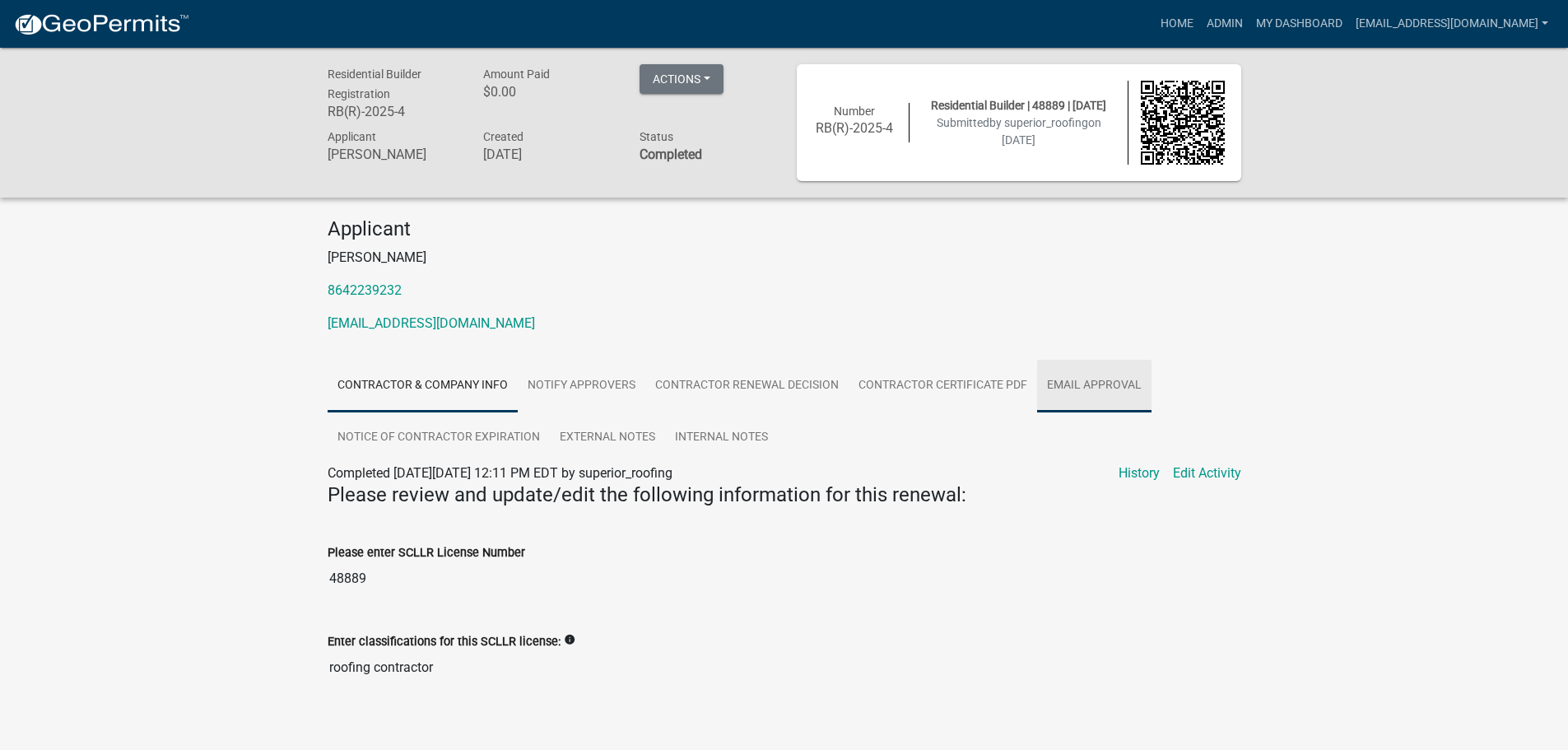
click at [1101, 380] on link "Email Approval" at bounding box center [1095, 386] width 114 height 52
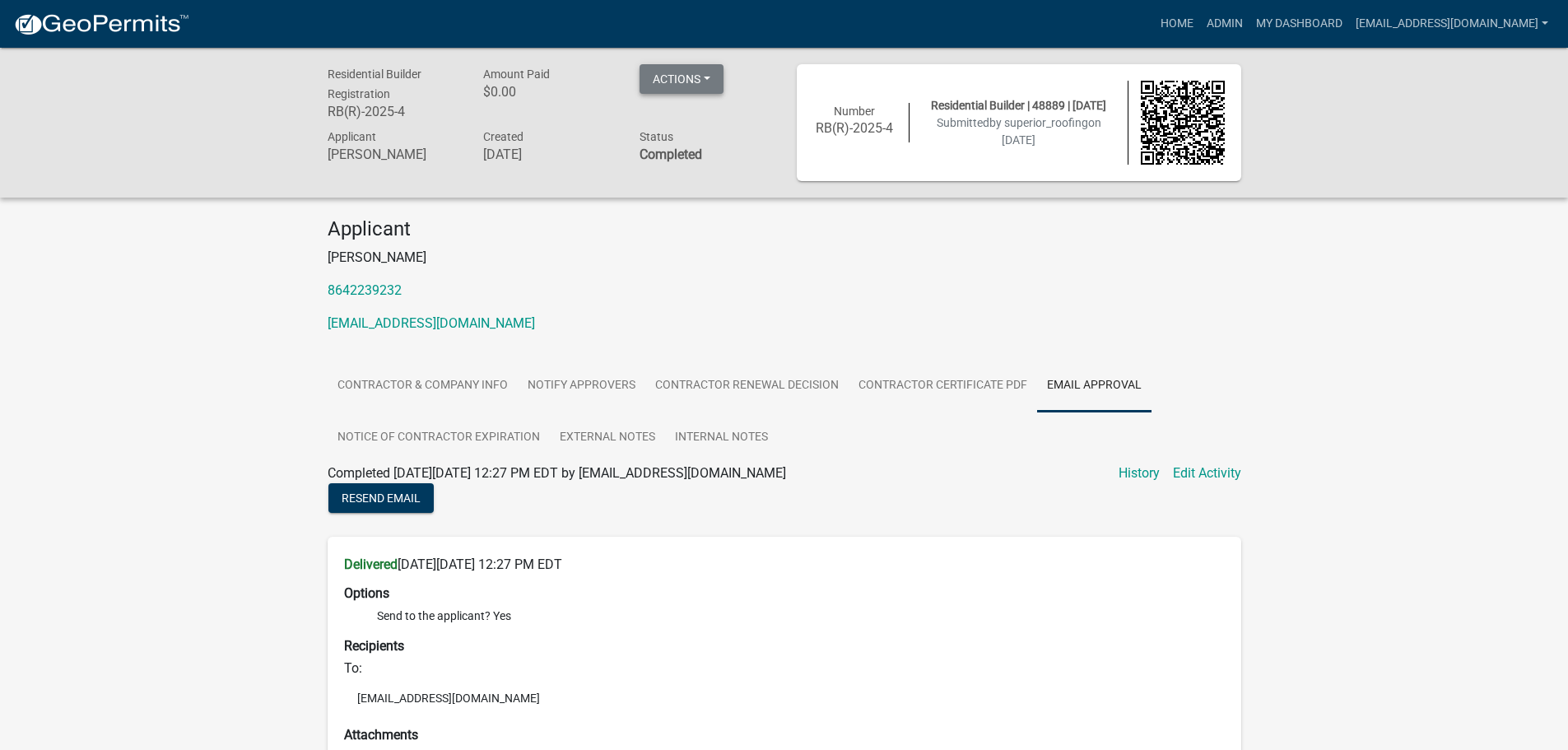
click at [717, 75] on button "Actions" at bounding box center [682, 79] width 84 height 30
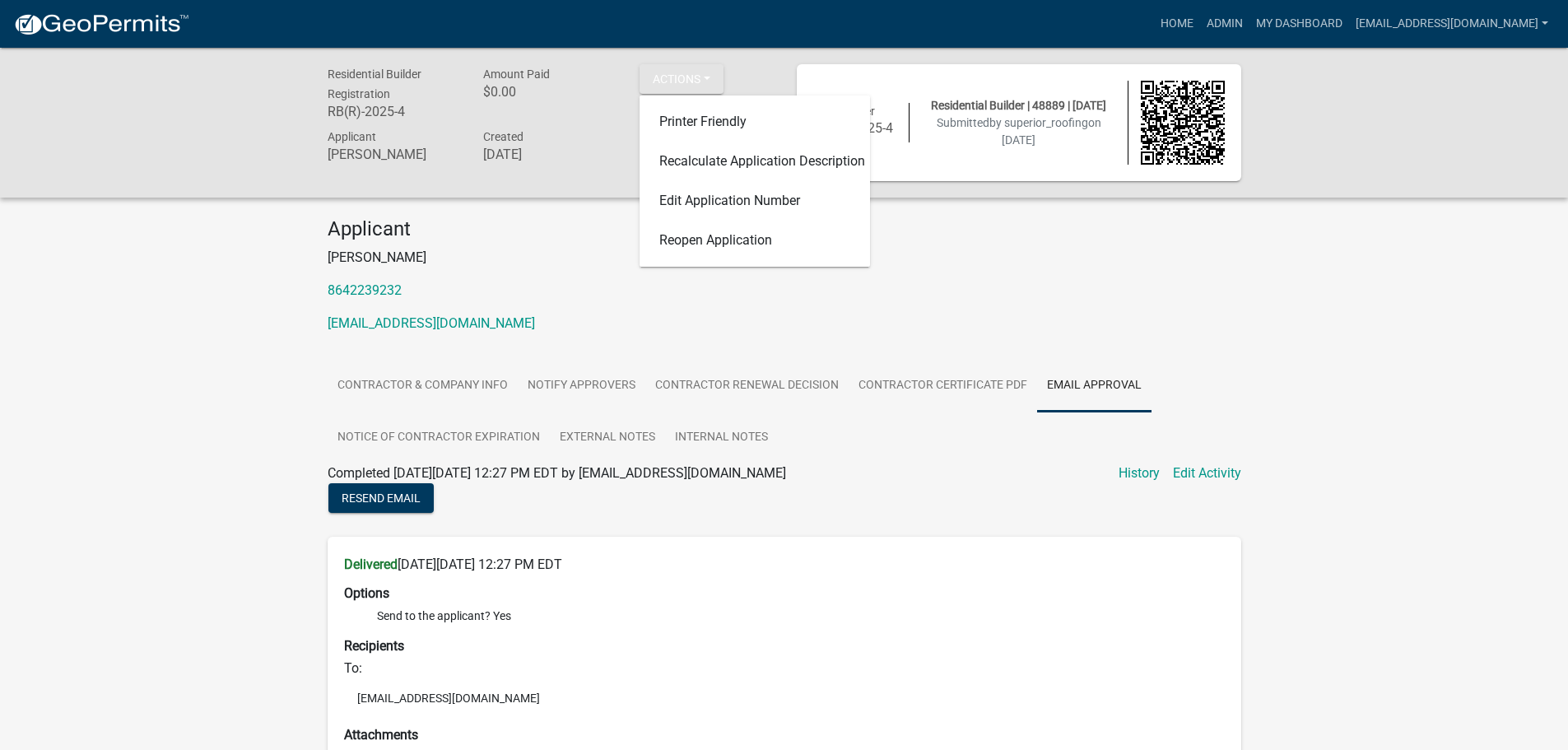
click at [1246, 245] on div "Applicant [PERSON_NAME] 8642239232 [EMAIL_ADDRESS][DOMAIN_NAME]" at bounding box center [784, 281] width 939 height 129
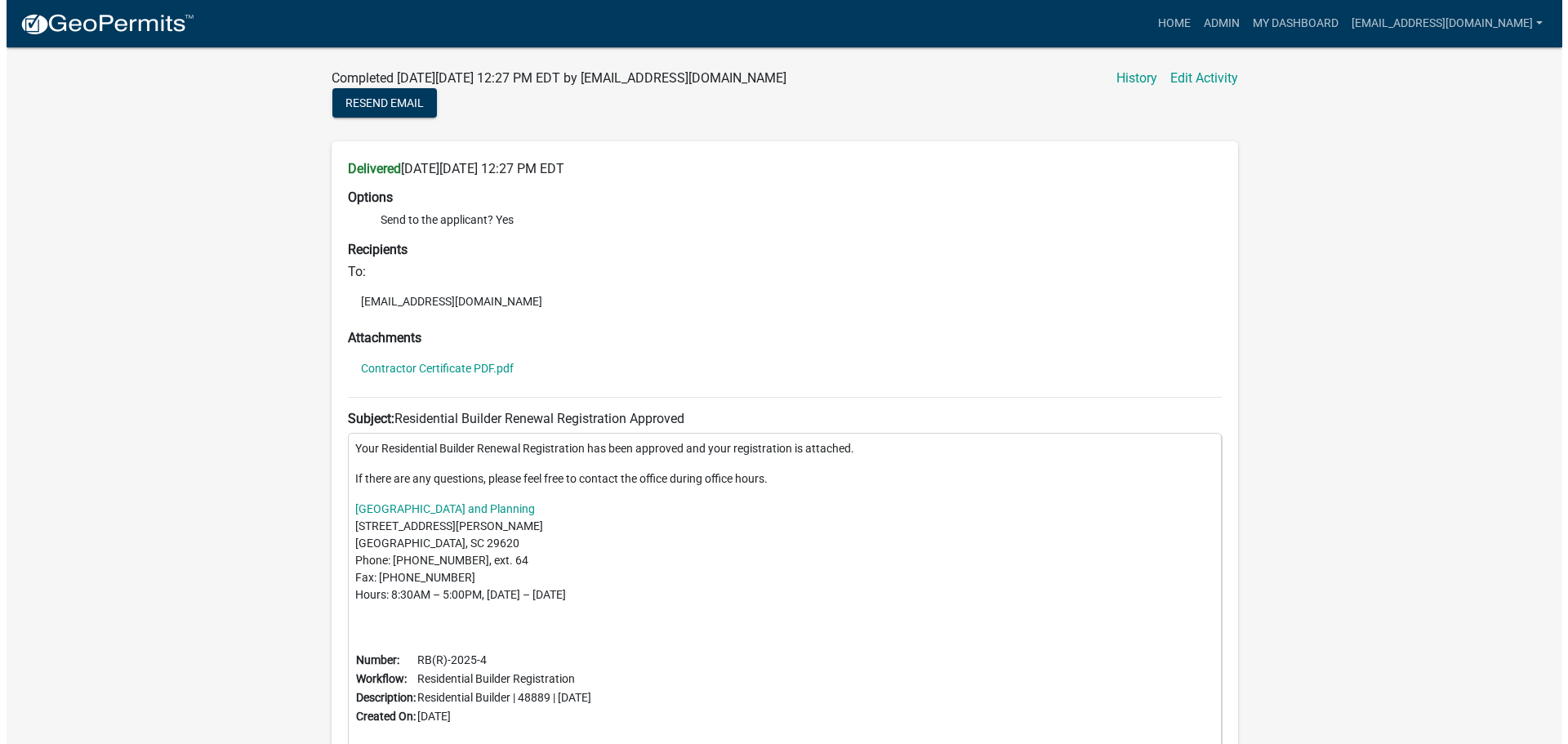
scroll to position [192, 0]
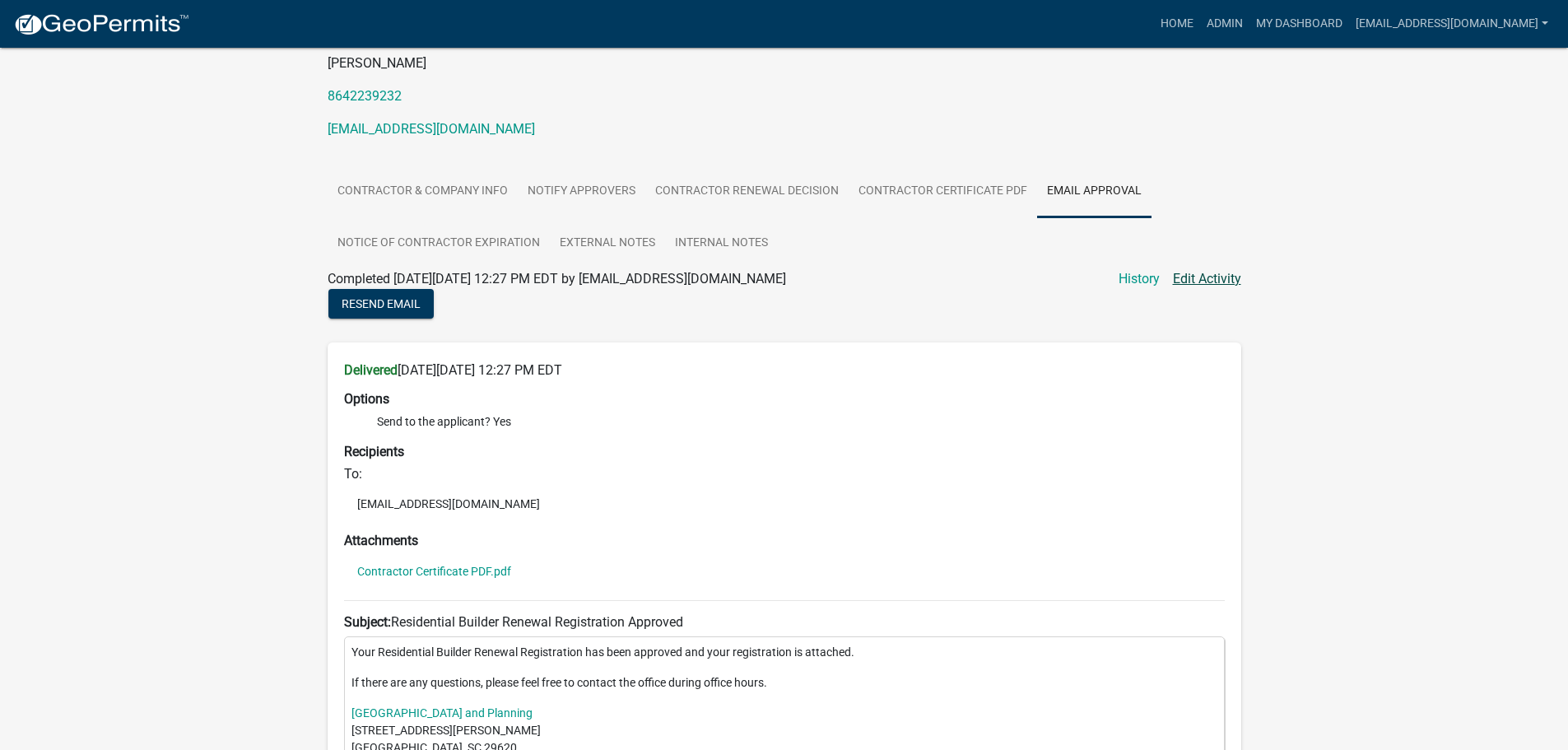
click at [1210, 278] on link "Edit Activity" at bounding box center [1207, 279] width 68 height 19
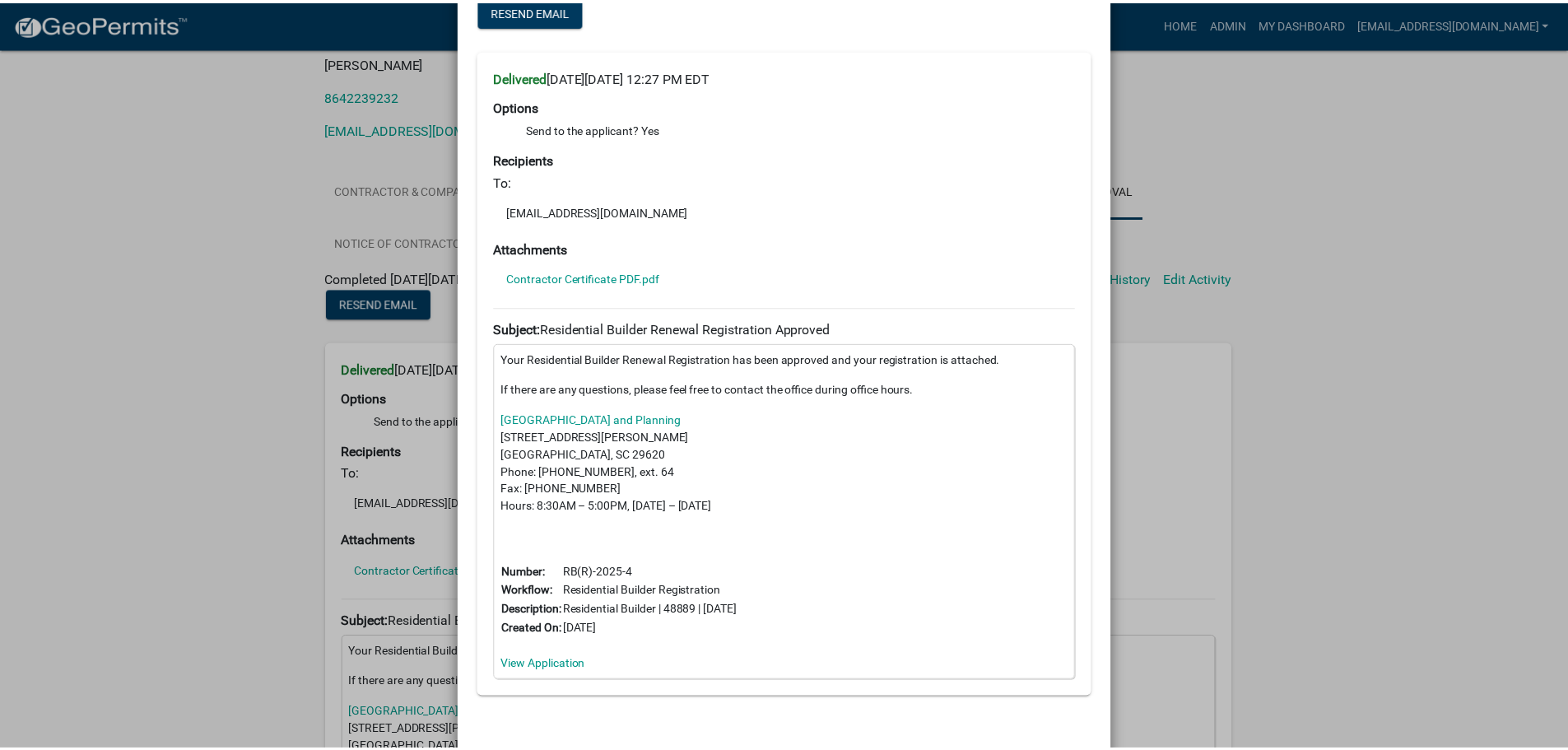
scroll to position [0, 0]
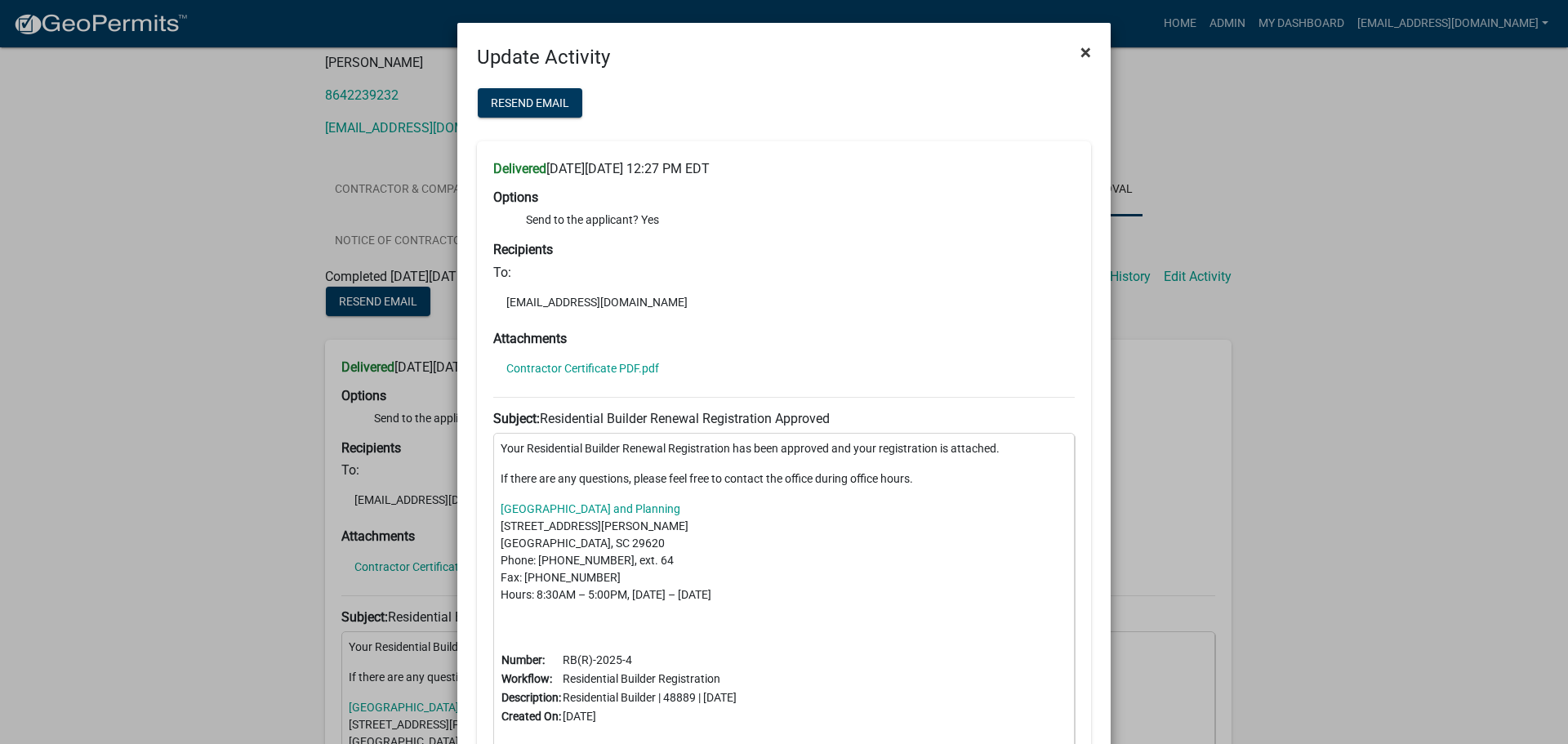
click at [1085, 48] on span "×" at bounding box center [1085, 52] width 11 height 23
